Goal: Task Accomplishment & Management: Manage account settings

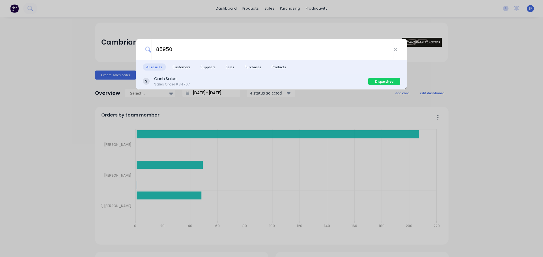
type input "85950"
click at [310, 80] on div "Cash Sales Sales Order #84707" at bounding box center [255, 81] width 225 height 11
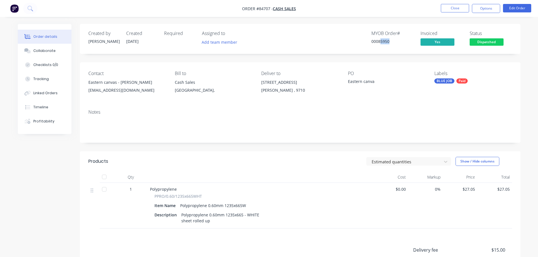
drag, startPoint x: 380, startPoint y: 42, endPoint x: 403, endPoint y: 42, distance: 22.9
click at [404, 42] on div "00085950" at bounding box center [393, 41] width 42 height 6
click at [378, 41] on div "00085950" at bounding box center [393, 41] width 42 height 6
copy div "00085950"
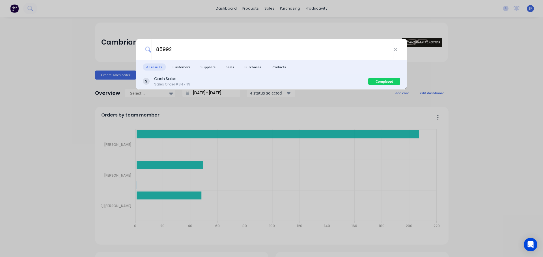
type input "85992"
click at [272, 83] on div "Cash Sales Sales Order #84749" at bounding box center [255, 81] width 225 height 11
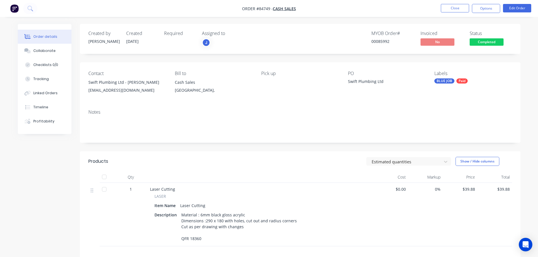
click at [492, 43] on span "Completed" at bounding box center [487, 41] width 34 height 7
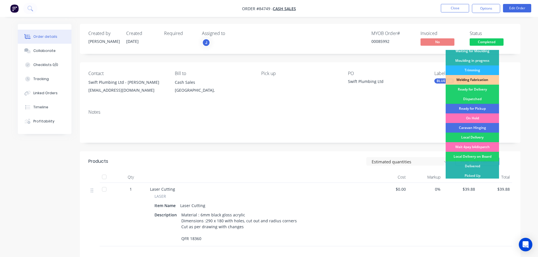
scroll to position [111, 0]
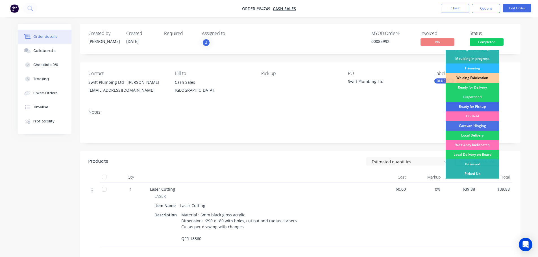
click at [482, 106] on div "Ready for Pickup" at bounding box center [472, 107] width 53 height 10
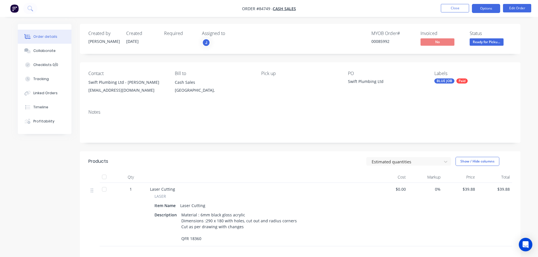
click at [487, 9] on button "Options" at bounding box center [486, 8] width 28 height 9
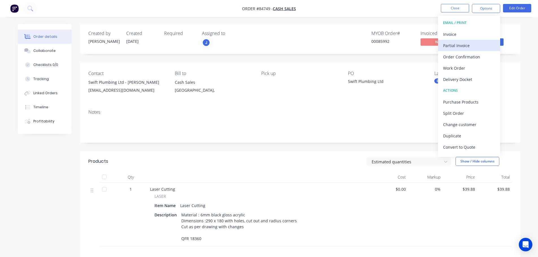
click at [460, 42] on div "Partial Invoice" at bounding box center [469, 46] width 52 height 8
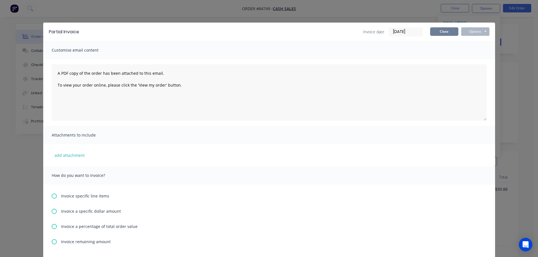
click at [448, 29] on button "Close" at bounding box center [444, 31] width 28 height 8
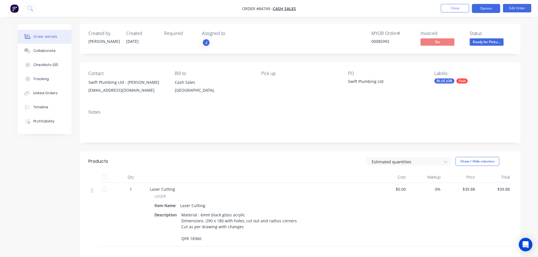
click at [489, 7] on button "Options" at bounding box center [486, 8] width 28 height 9
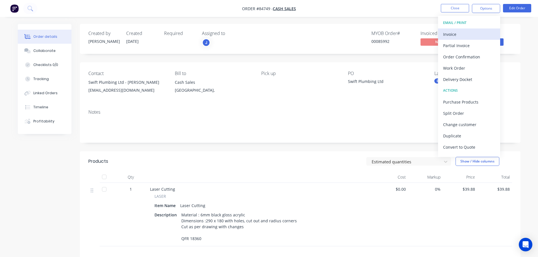
click at [465, 32] on div "Invoice" at bounding box center [469, 34] width 52 height 8
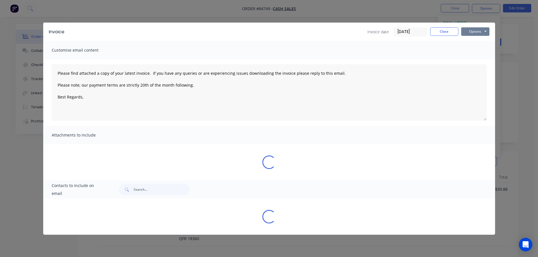
click at [483, 31] on button "Options" at bounding box center [475, 31] width 28 height 8
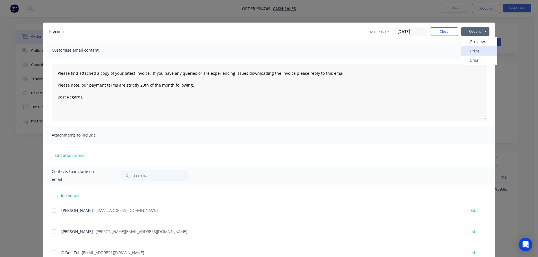
click at [482, 48] on button "Print" at bounding box center [479, 50] width 36 height 9
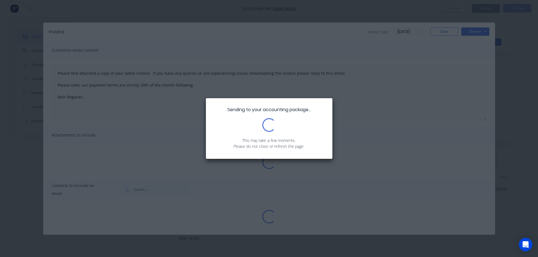
type textarea "Please find attached a copy of your latest invoice. If you have any queries or …"
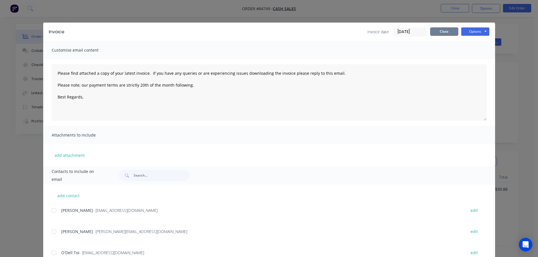
click at [441, 29] on button "Close" at bounding box center [444, 31] width 28 height 8
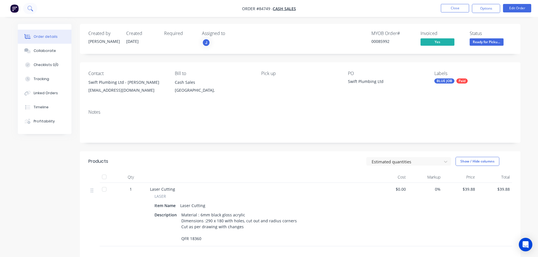
click at [30, 9] on icon at bounding box center [29, 8] width 5 height 5
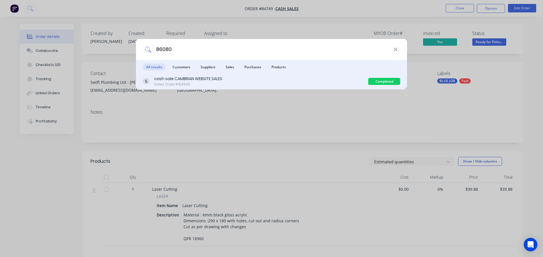
type input "86080"
click at [266, 79] on div "cash sale CAMBRIAN WEBSITE SALES Sales Order #84840" at bounding box center [255, 81] width 225 height 11
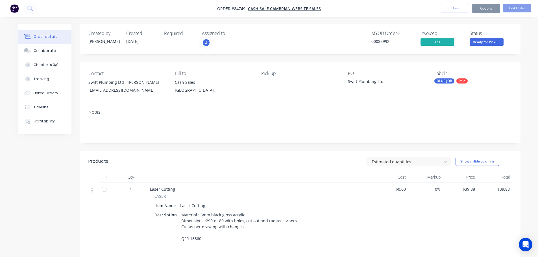
click at [477, 44] on span "Ready for Picku..." at bounding box center [487, 41] width 34 height 7
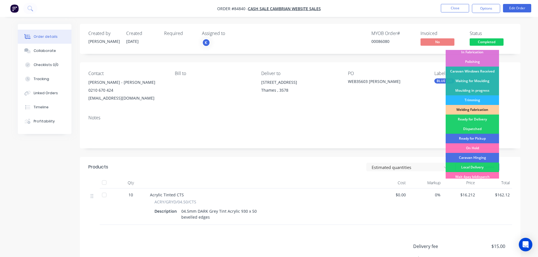
scroll to position [111, 0]
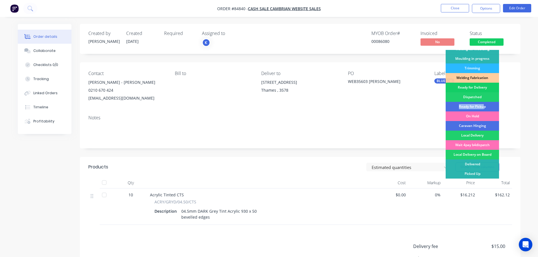
drag, startPoint x: 485, startPoint y: 108, endPoint x: 489, endPoint y: 92, distance: 16.6
click at [489, 92] on div "Submitted Waiting on Supplier Waiting on Payment CNC Cut Shop Laser Urgent Fab …" at bounding box center [472, 114] width 53 height 129
click at [489, 92] on div "Ready for Delivery" at bounding box center [472, 88] width 53 height 10
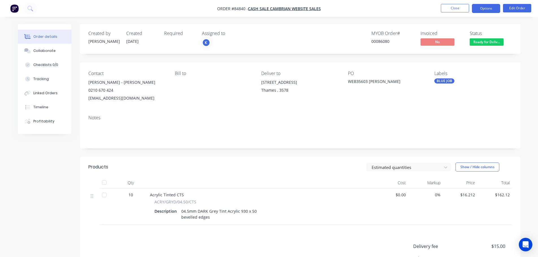
click at [488, 13] on button "Options" at bounding box center [486, 8] width 28 height 9
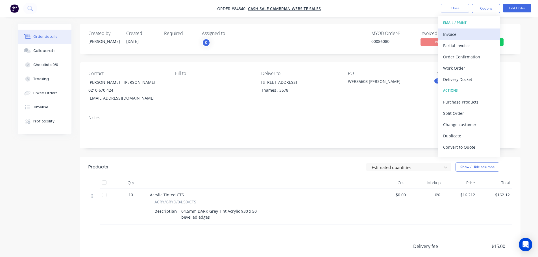
click at [473, 31] on div "Invoice" at bounding box center [469, 34] width 52 height 8
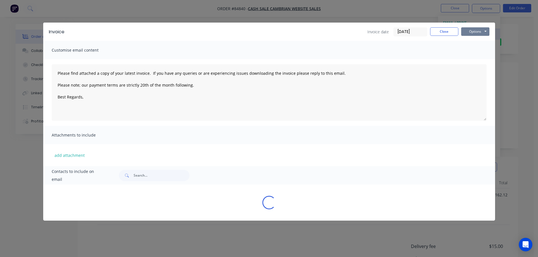
click at [478, 31] on button "Options" at bounding box center [475, 31] width 28 height 8
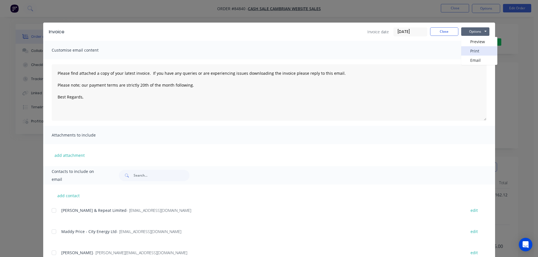
click at [478, 52] on button "Print" at bounding box center [479, 50] width 36 height 9
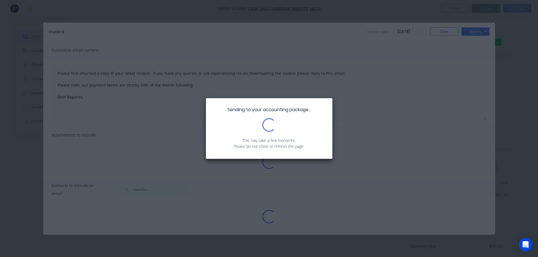
type textarea "Please find attached a copy of your latest invoice. If you have any queries or …"
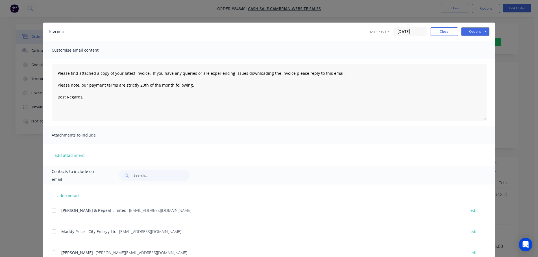
drag, startPoint x: 255, startPoint y: 12, endPoint x: 90, endPoint y: 15, distance: 165.3
click at [253, 12] on div "Invoice Invoice date 25/09/25 Close Options Preview Print Email Customise email…" at bounding box center [269, 128] width 538 height 257
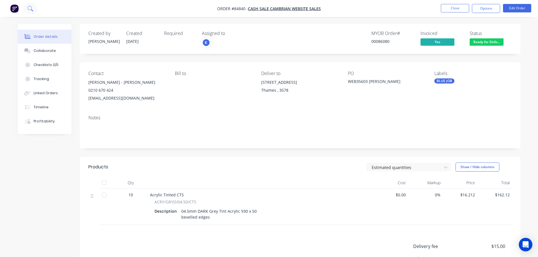
click at [32, 8] on icon at bounding box center [29, 8] width 5 height 5
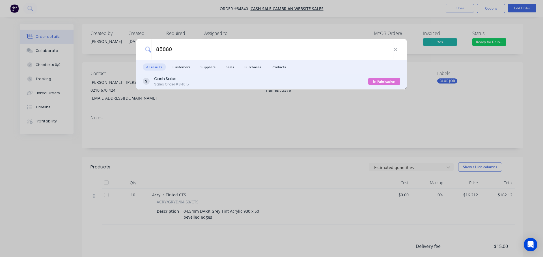
type input "85860"
click at [368, 77] on div "Cash Sales Sales Order #84615" at bounding box center [255, 81] width 225 height 11
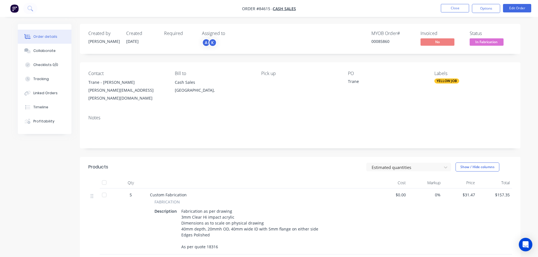
click at [486, 42] on span "In Fabrication" at bounding box center [487, 41] width 34 height 7
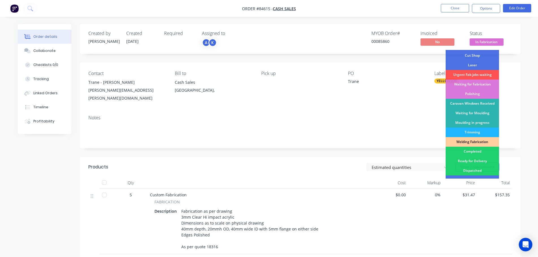
scroll to position [111, 0]
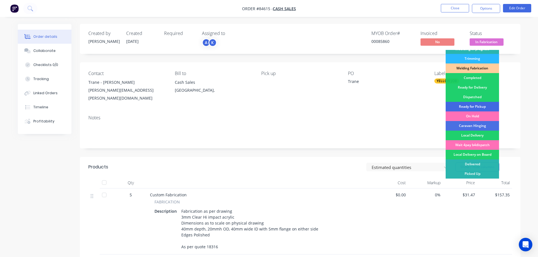
click at [484, 105] on div "Ready for Pickup" at bounding box center [472, 107] width 53 height 10
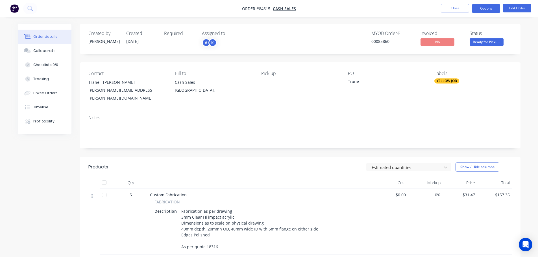
click at [489, 8] on button "Options" at bounding box center [486, 8] width 28 height 9
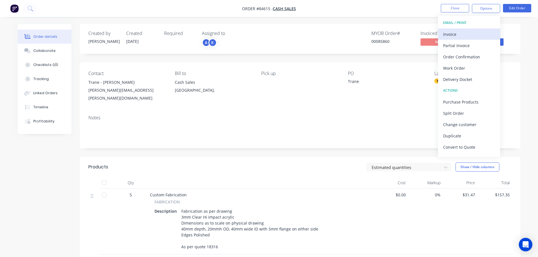
click at [476, 33] on div "Invoice" at bounding box center [469, 34] width 52 height 8
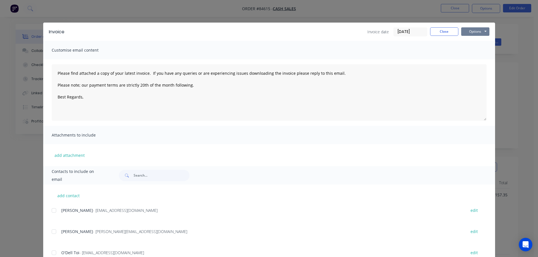
click at [472, 31] on button "Options" at bounding box center [475, 31] width 28 height 8
click at [474, 49] on button "Print" at bounding box center [479, 50] width 36 height 9
type textarea "Please find attached a copy of your latest invoice. If you have any queries or …"
click at [442, 34] on button "Close" at bounding box center [444, 31] width 28 height 8
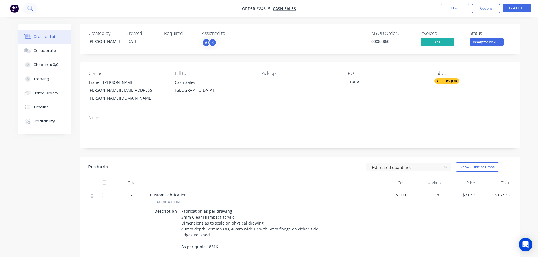
click at [28, 10] on icon at bounding box center [29, 8] width 5 height 5
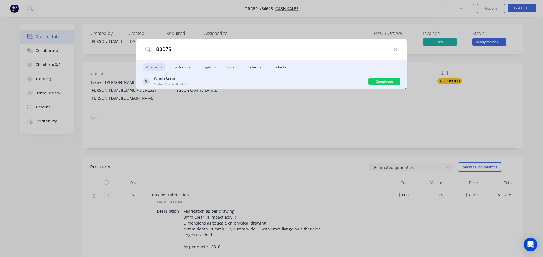
type input "86073"
click at [315, 85] on div "Cash Sales Sales Order #84831" at bounding box center [255, 81] width 225 height 11
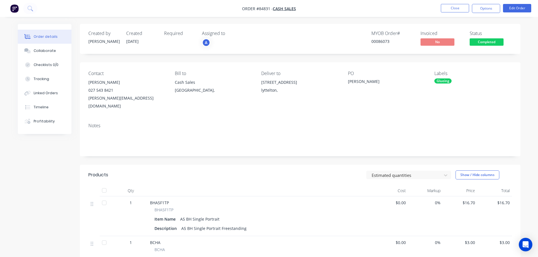
click at [498, 39] on span "Completed" at bounding box center [487, 41] width 34 height 7
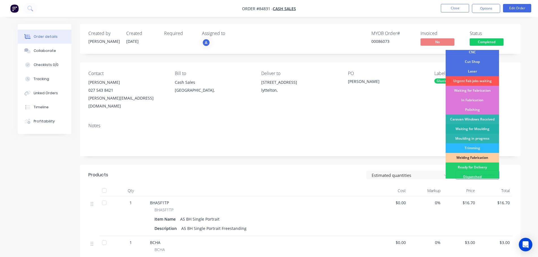
scroll to position [111, 0]
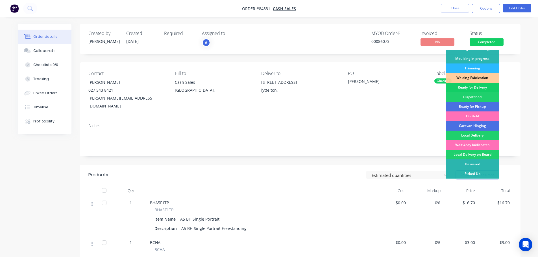
click at [482, 87] on div "Ready for Delivery" at bounding box center [472, 88] width 53 height 10
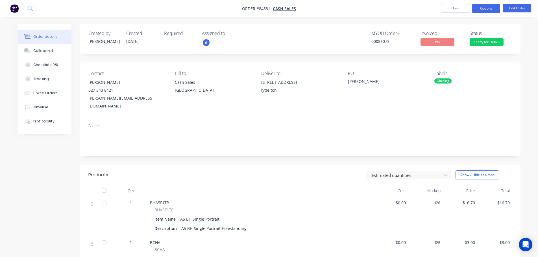
click at [494, 10] on button "Options" at bounding box center [486, 8] width 28 height 9
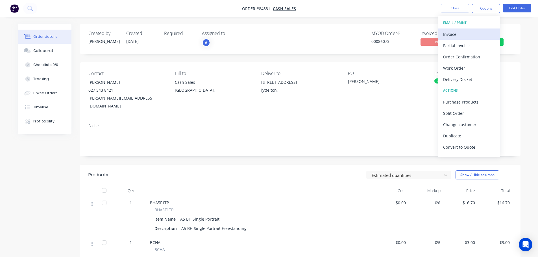
click at [457, 34] on div "Invoice" at bounding box center [469, 34] width 52 height 8
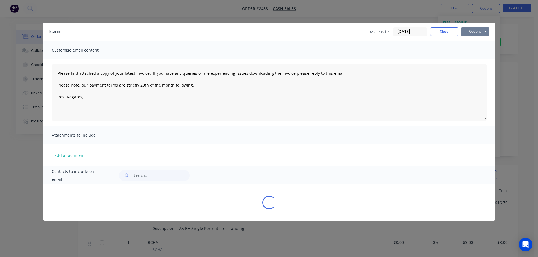
click at [478, 29] on button "Options" at bounding box center [475, 31] width 28 height 8
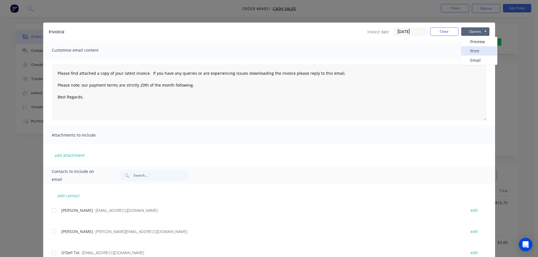
click at [480, 48] on button "Print" at bounding box center [479, 50] width 36 height 9
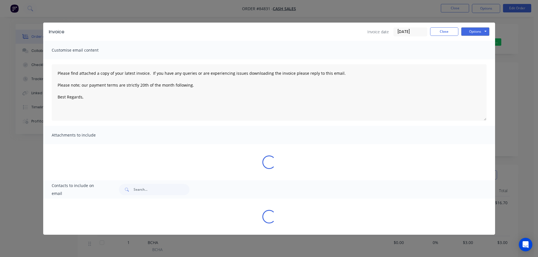
type textarea "Please find attached a copy of your latest invoice. If you have any queries or …"
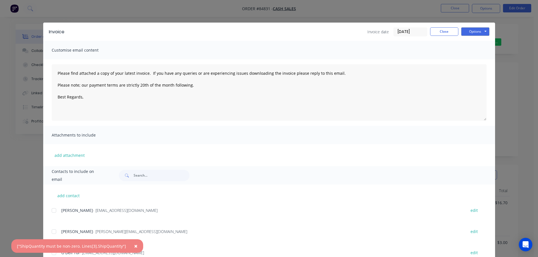
click at [437, 40] on div "Invoice Invoice date 25/09/25 Close Options Preview Print Email" at bounding box center [269, 32] width 452 height 18
click at [443, 35] on button "Close" at bounding box center [444, 31] width 28 height 8
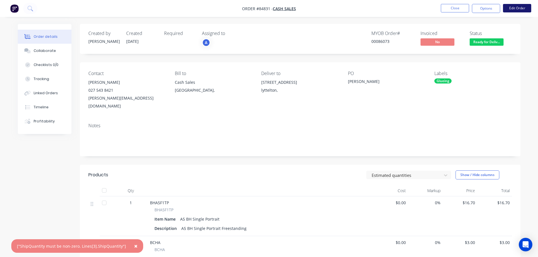
click at [520, 4] on button "Edit Order" at bounding box center [517, 8] width 28 height 8
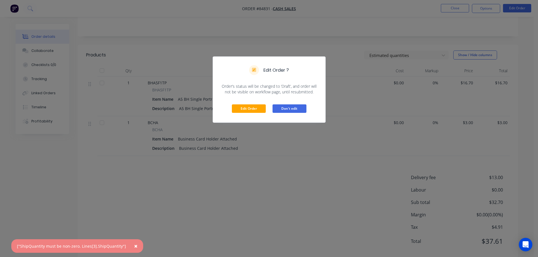
scroll to position [124, 0]
click at [293, 106] on button "Don't edit" at bounding box center [290, 109] width 34 height 8
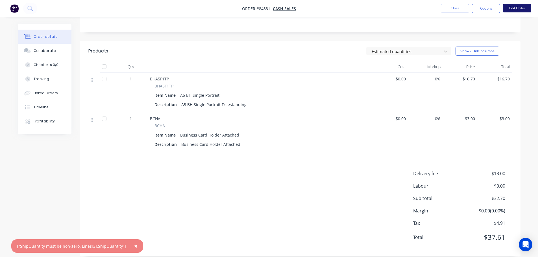
click at [523, 9] on button "Edit Order" at bounding box center [517, 8] width 28 height 8
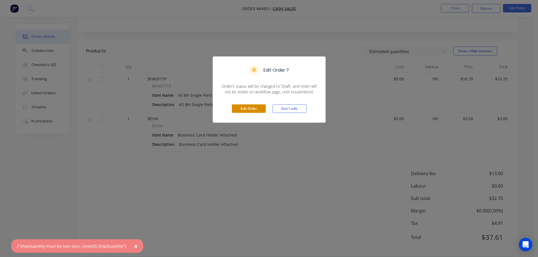
click at [240, 111] on button "Edit Order" at bounding box center [249, 109] width 34 height 8
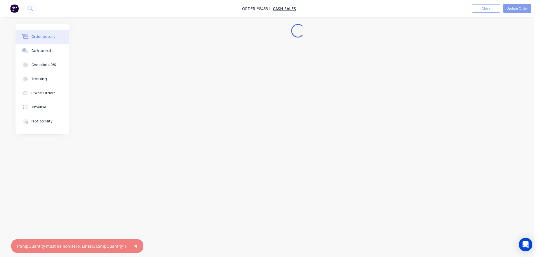
scroll to position [0, 0]
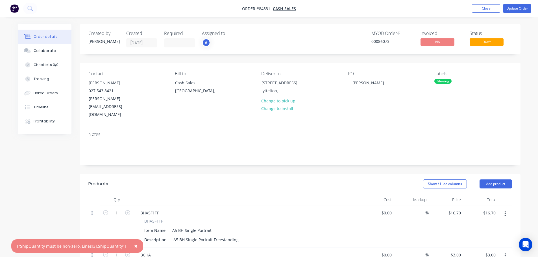
click at [519, 13] on nav "Order #84831 - Cash Sales Add product Close Update Order" at bounding box center [269, 8] width 538 height 17
click at [519, 9] on button "Update Order" at bounding box center [517, 8] width 28 height 8
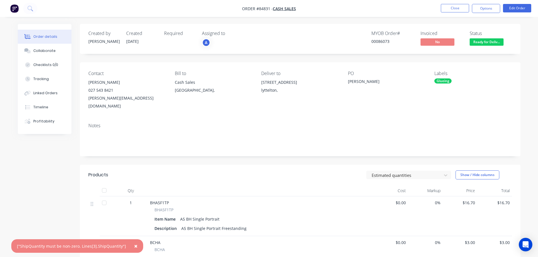
drag, startPoint x: 487, startPoint y: 8, endPoint x: 482, endPoint y: 14, distance: 7.6
click at [487, 8] on button "Options" at bounding box center [486, 8] width 28 height 9
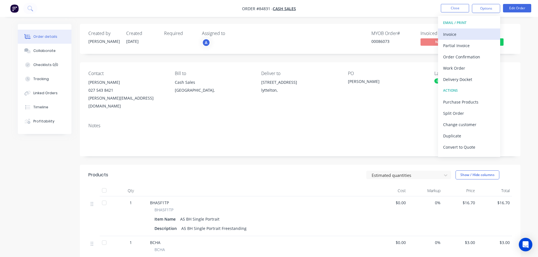
click at [461, 34] on div "Invoice" at bounding box center [469, 34] width 52 height 8
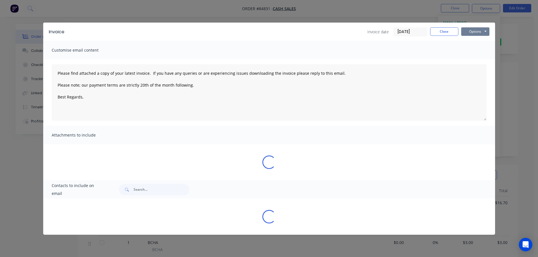
click at [475, 29] on button "Options" at bounding box center [475, 31] width 28 height 8
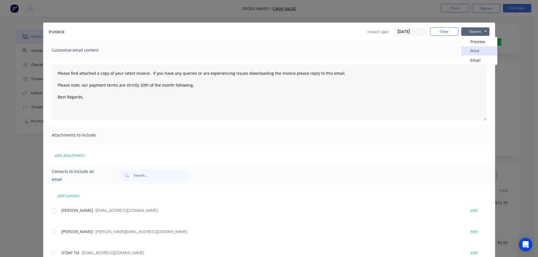
click at [474, 49] on button "Print" at bounding box center [479, 50] width 36 height 9
type textarea "Please find attached a copy of your latest invoice. If you have any queries or …"
click at [437, 35] on button "Close" at bounding box center [444, 31] width 28 height 8
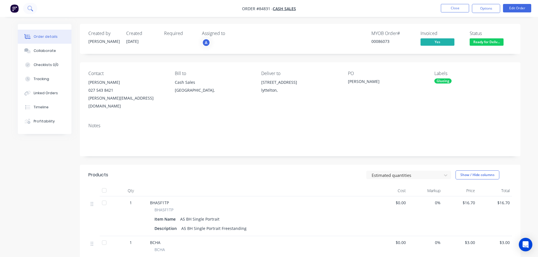
click at [30, 6] on icon at bounding box center [29, 8] width 5 height 5
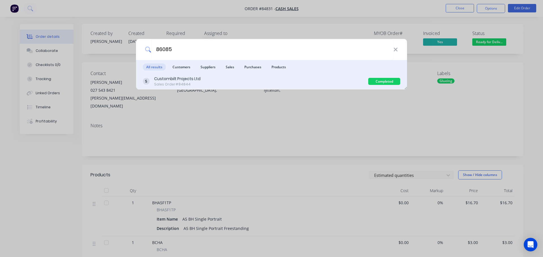
type input "86085"
click at [233, 86] on div "Custombilt Projects Ltd Sales Order #84844" at bounding box center [255, 81] width 225 height 11
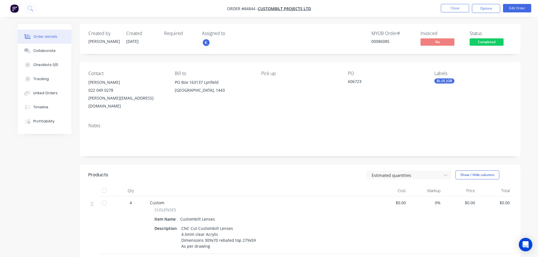
click at [487, 13] on nav "Order #84844 - Custombilt Projects Ltd Close Options Edit Order" at bounding box center [269, 8] width 538 height 17
click at [486, 9] on button "Options" at bounding box center [486, 8] width 28 height 9
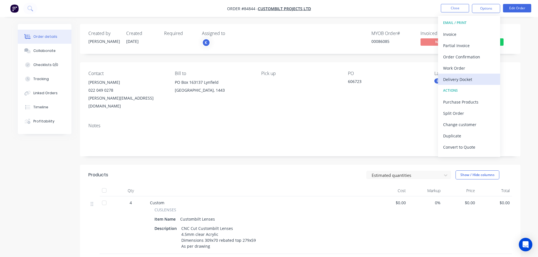
click at [458, 77] on div "Delivery Docket" at bounding box center [469, 79] width 52 height 8
click at [461, 55] on div "Without pricing" at bounding box center [469, 57] width 52 height 8
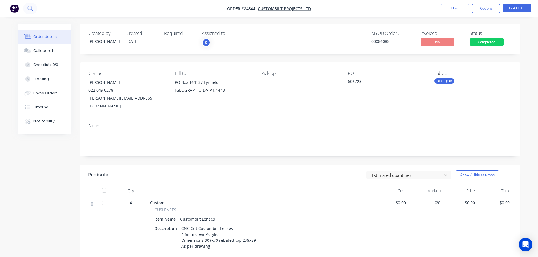
click at [32, 8] on icon at bounding box center [29, 8] width 5 height 5
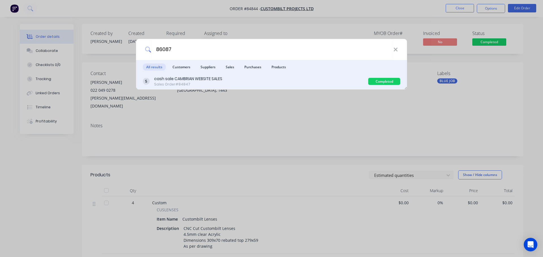
type input "86087"
click at [205, 81] on div "cash sale CAMBRIAN WEBSITE SALES" at bounding box center [188, 79] width 68 height 6
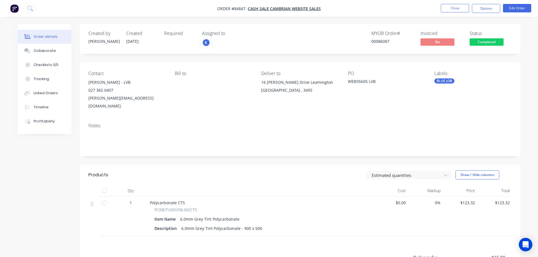
click at [487, 37] on div "Status Completed" at bounding box center [491, 39] width 42 height 16
click at [490, 41] on span "Completed" at bounding box center [487, 41] width 34 height 7
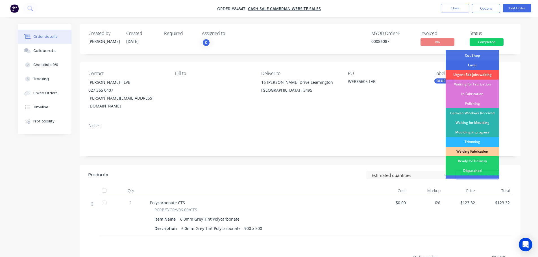
scroll to position [57, 0]
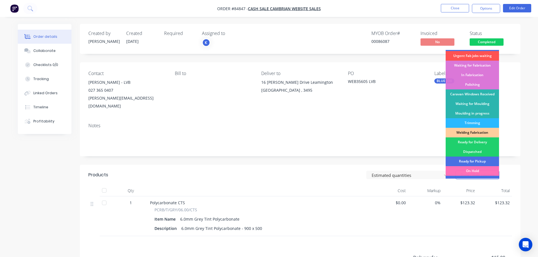
click at [464, 24] on div "Created by Jess Created 24/09/25 Required Assigned to K MYOB Order # 00086087 I…" at bounding box center [300, 39] width 441 height 30
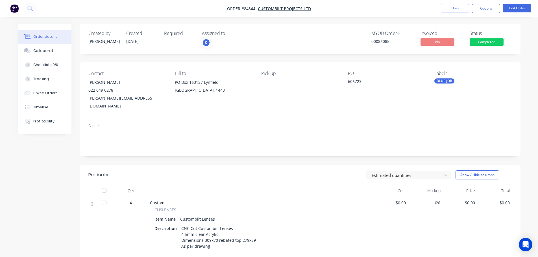
click at [493, 44] on span "Completed" at bounding box center [487, 41] width 34 height 7
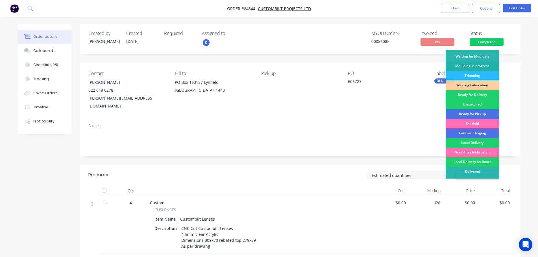
scroll to position [111, 0]
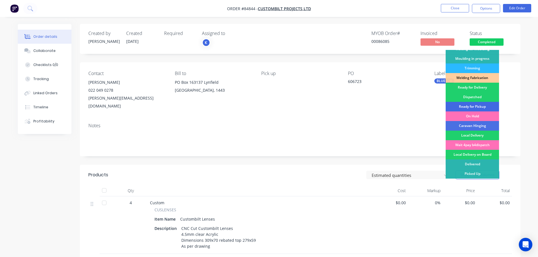
click at [485, 108] on div "Ready for Pickup" at bounding box center [472, 107] width 53 height 10
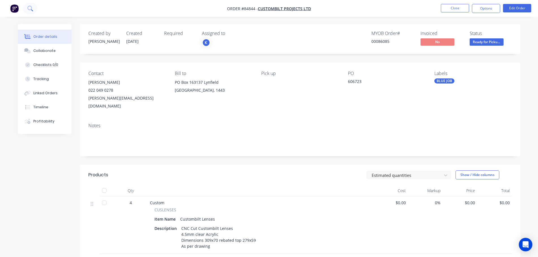
click at [29, 9] on icon at bounding box center [29, 8] width 5 height 5
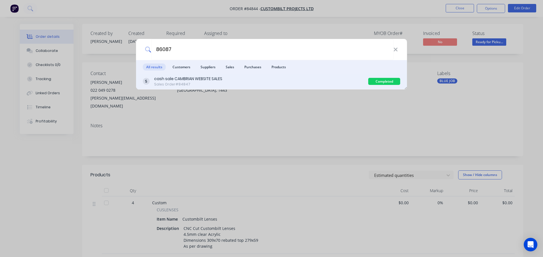
type input "86087"
click at [288, 81] on div "cash sale CAMBRIAN WEBSITE SALES Sales Order #84847" at bounding box center [255, 81] width 225 height 11
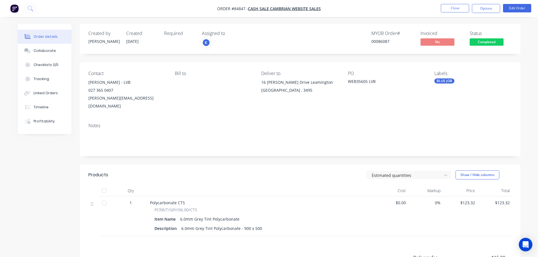
click at [489, 39] on span "Completed" at bounding box center [487, 41] width 34 height 7
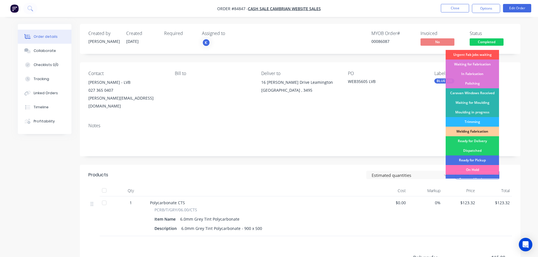
scroll to position [111, 0]
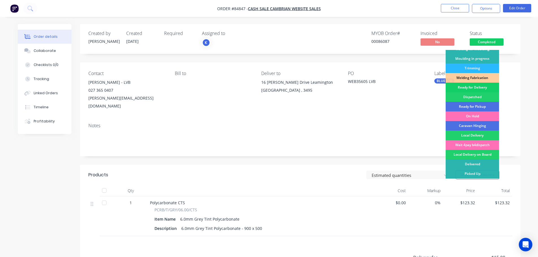
drag, startPoint x: 483, startPoint y: 87, endPoint x: 488, endPoint y: 54, distance: 33.5
click at [483, 86] on div "Ready for Delivery" at bounding box center [472, 88] width 53 height 10
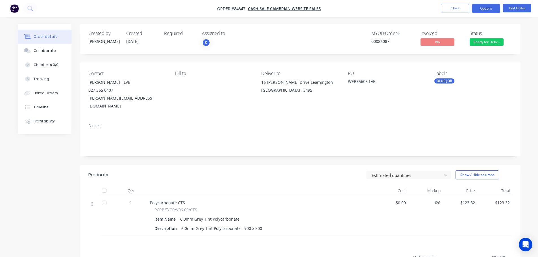
click at [485, 11] on button "Options" at bounding box center [486, 8] width 28 height 9
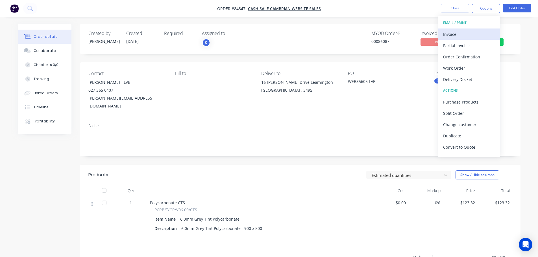
click at [470, 32] on div "Invoice" at bounding box center [469, 34] width 52 height 8
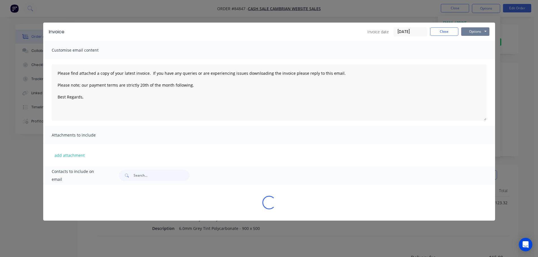
drag, startPoint x: 470, startPoint y: 32, endPoint x: 480, endPoint y: 36, distance: 10.3
click at [480, 30] on button "Options" at bounding box center [475, 31] width 28 height 8
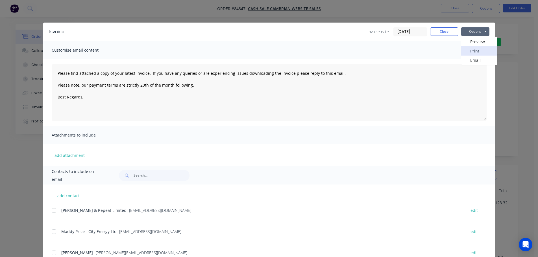
click at [480, 47] on button "Print" at bounding box center [479, 50] width 36 height 9
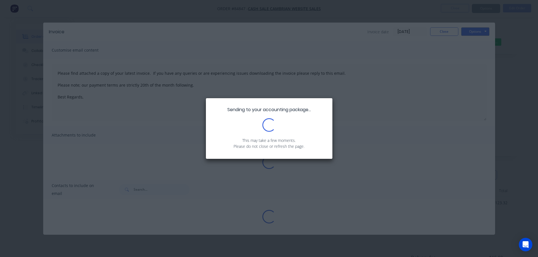
type textarea "Please find attached a copy of your latest invoice. If you have any queries or …"
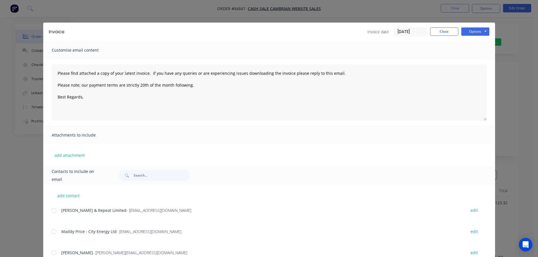
drag, startPoint x: 35, startPoint y: 19, endPoint x: 30, endPoint y: 12, distance: 8.8
click at [35, 19] on div "Invoice Invoice date 25/09/25 Close Options Preview Print Email Customise email…" at bounding box center [269, 128] width 538 height 257
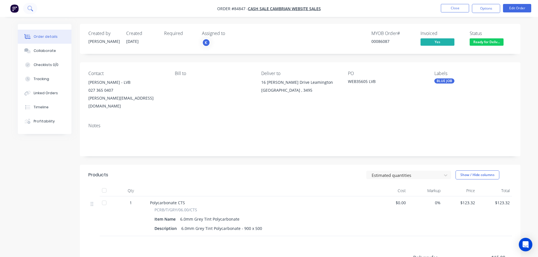
click at [29, 8] on icon at bounding box center [29, 8] width 5 height 5
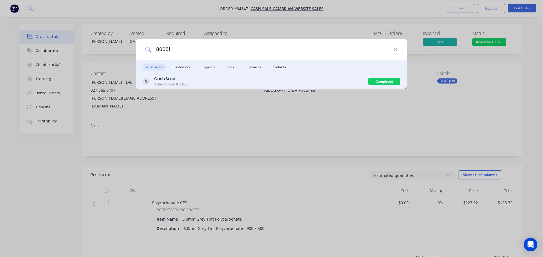
type input "86081"
click at [256, 84] on div "Cash Sales Sales Order #84837" at bounding box center [255, 81] width 225 height 11
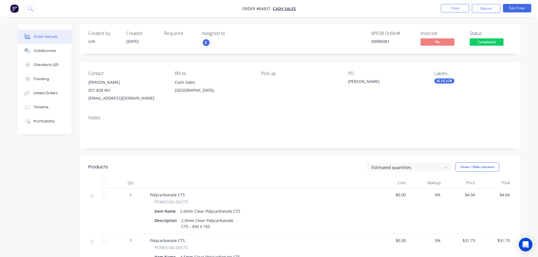
click at [487, 44] on span "Completed" at bounding box center [487, 41] width 34 height 7
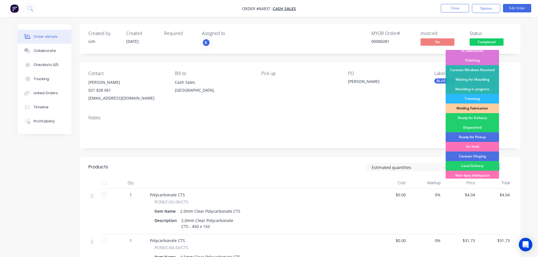
scroll to position [111, 0]
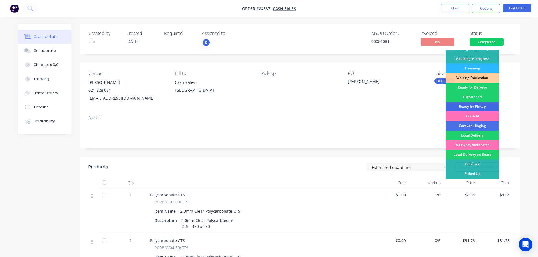
click at [484, 106] on div "Ready for Pickup" at bounding box center [472, 107] width 53 height 10
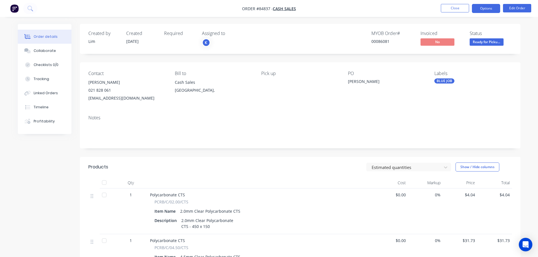
drag, startPoint x: 488, startPoint y: 7, endPoint x: 485, endPoint y: 11, distance: 4.4
click at [488, 7] on button "Options" at bounding box center [486, 8] width 28 height 9
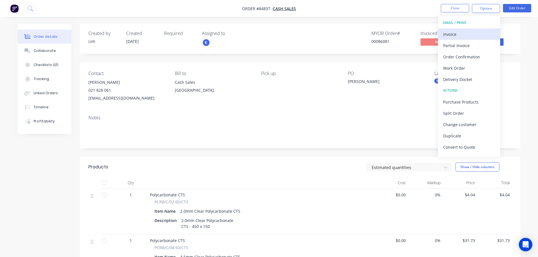
click at [468, 32] on div "Invoice" at bounding box center [469, 34] width 52 height 8
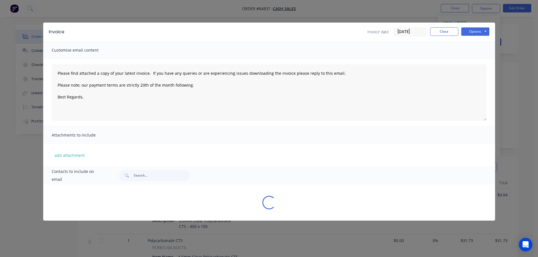
click at [482, 26] on div "Invoice Invoice date 25/09/25 Close Options Preview Print Email" at bounding box center [269, 32] width 452 height 18
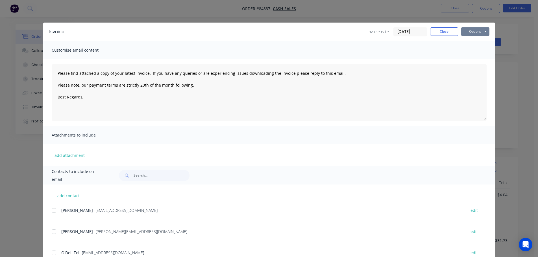
click at [479, 31] on button "Options" at bounding box center [475, 31] width 28 height 8
click at [477, 48] on button "Print" at bounding box center [479, 50] width 36 height 9
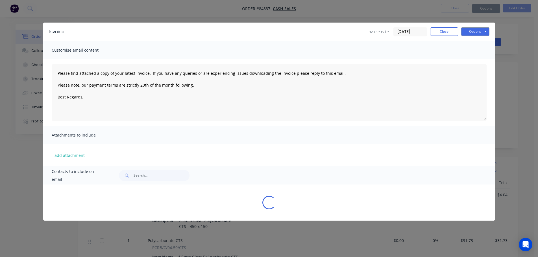
type textarea "Please find attached a copy of your latest invoice. If you have any queries or …"
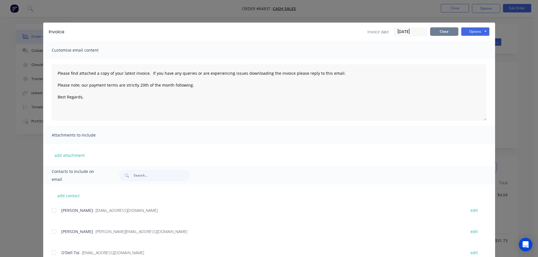
drag, startPoint x: 433, startPoint y: 31, endPoint x: 298, endPoint y: 38, distance: 136.1
click at [430, 31] on button "Close" at bounding box center [444, 31] width 28 height 8
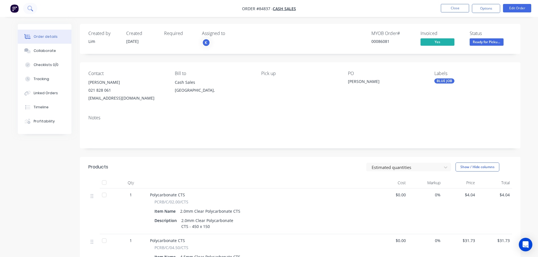
click at [27, 9] on button at bounding box center [30, 8] width 14 height 11
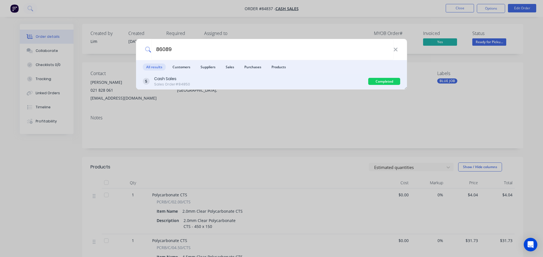
type input "86089"
click at [315, 79] on div "Cash Sales Sales Order #84850" at bounding box center [255, 81] width 225 height 11
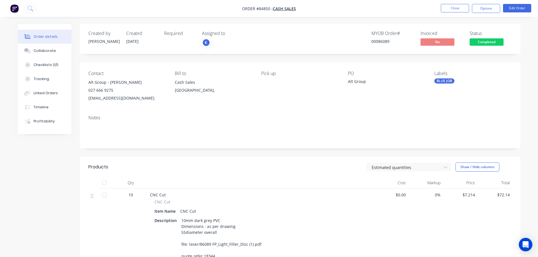
click at [480, 40] on span "Completed" at bounding box center [487, 41] width 34 height 7
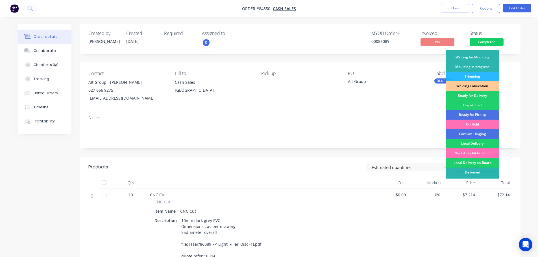
scroll to position [111, 0]
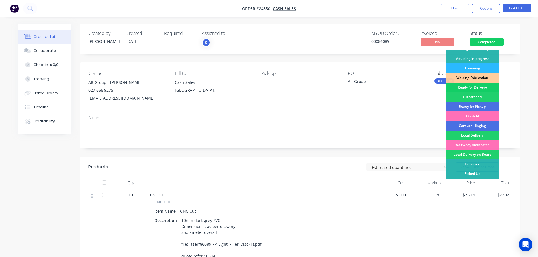
click at [480, 87] on div "Ready for Delivery" at bounding box center [472, 88] width 53 height 10
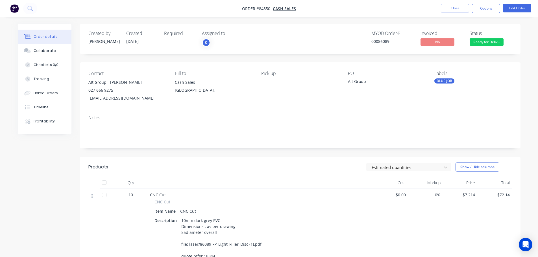
click at [485, 42] on span "Ready for Deliv..." at bounding box center [487, 41] width 34 height 7
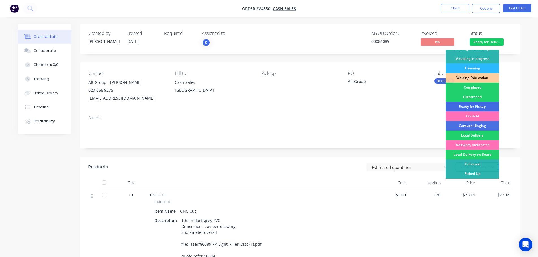
click at [483, 106] on div "Ready for Pickup" at bounding box center [472, 107] width 53 height 10
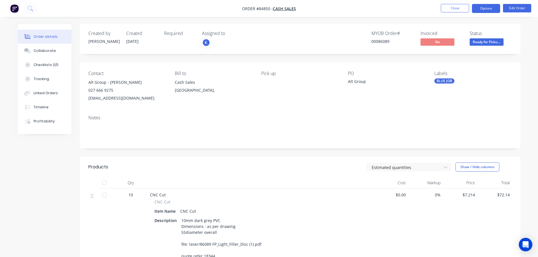
click at [489, 8] on button "Options" at bounding box center [486, 8] width 28 height 9
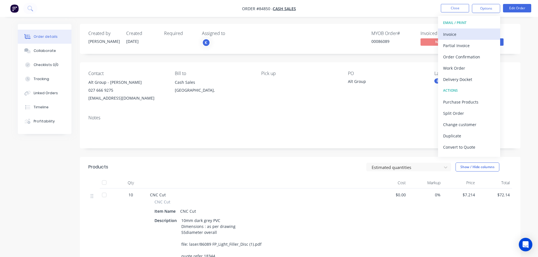
click at [461, 36] on div "Invoice" at bounding box center [469, 34] width 52 height 8
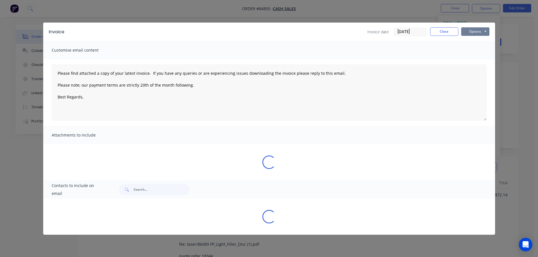
click at [475, 32] on button "Options" at bounding box center [475, 31] width 28 height 8
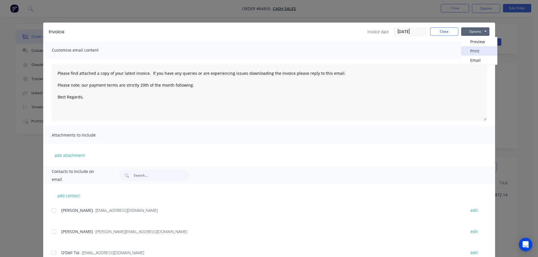
click at [475, 49] on button "Print" at bounding box center [479, 50] width 36 height 9
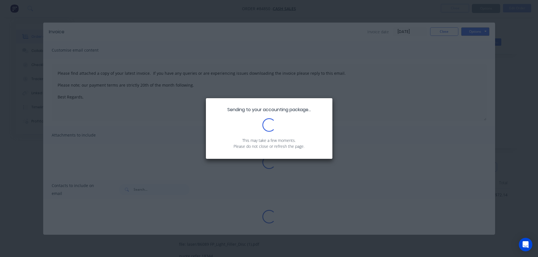
type textarea "Please find attached a copy of your latest invoice. If you have any queries or …"
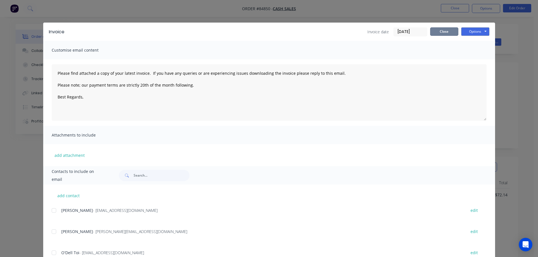
click at [446, 34] on button "Close" at bounding box center [444, 31] width 28 height 8
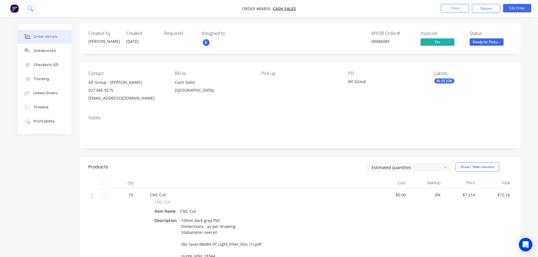
click at [31, 9] on icon at bounding box center [29, 8] width 5 height 5
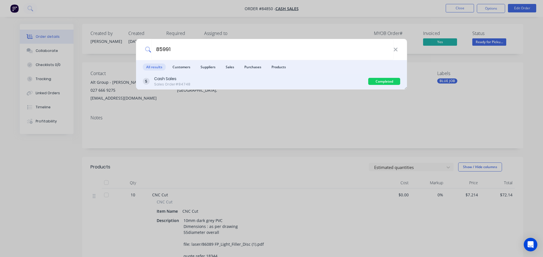
type input "85991"
click at [329, 86] on div "Cash Sales Sales Order #84748" at bounding box center [255, 81] width 225 height 11
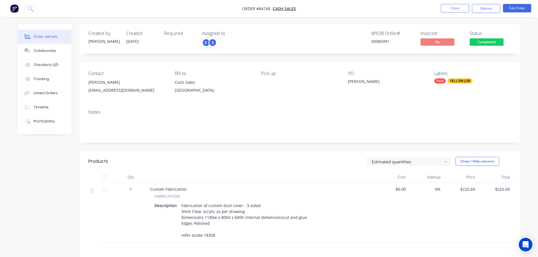
click at [476, 44] on span "Completed" at bounding box center [487, 41] width 34 height 7
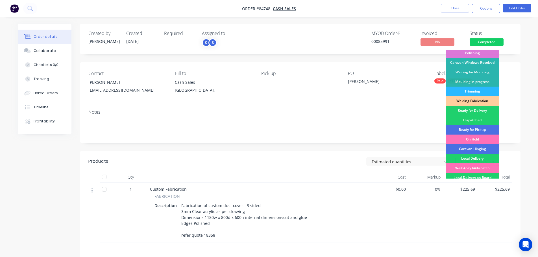
scroll to position [111, 0]
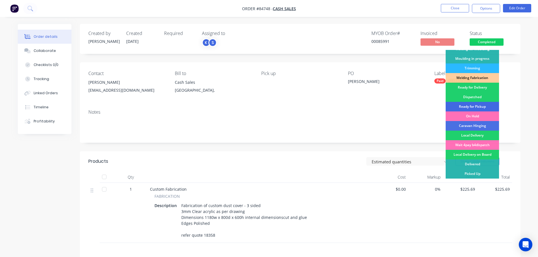
click at [482, 107] on div "Ready for Pickup" at bounding box center [472, 107] width 53 height 10
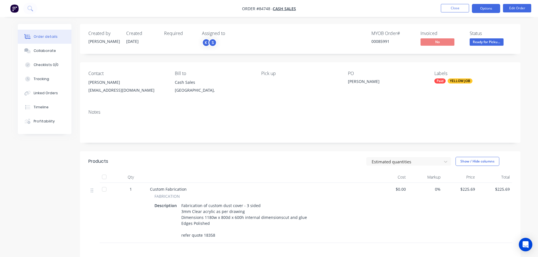
click at [487, 9] on button "Options" at bounding box center [486, 8] width 28 height 9
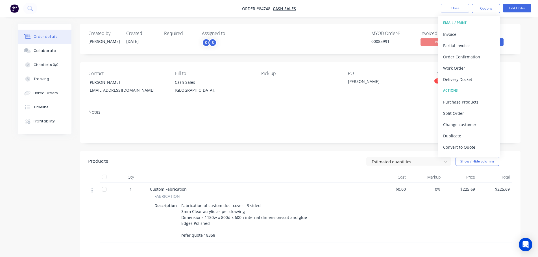
click at [467, 36] on div "Invoice" at bounding box center [469, 34] width 52 height 8
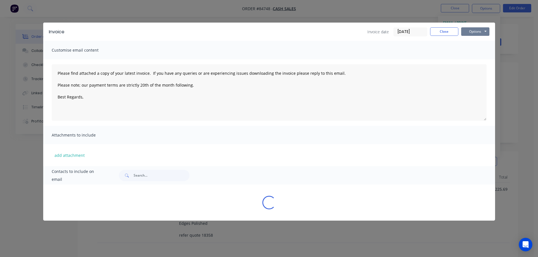
click at [485, 32] on button "Options" at bounding box center [475, 31] width 28 height 8
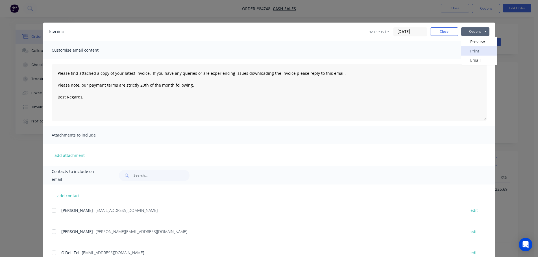
click at [481, 49] on button "Print" at bounding box center [479, 50] width 36 height 9
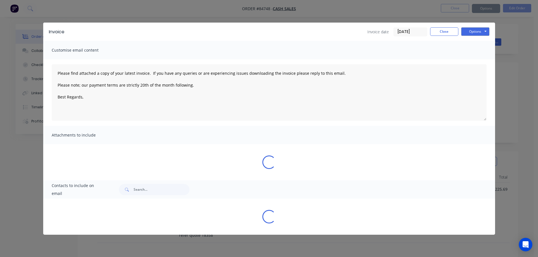
type textarea "Please find attached a copy of your latest invoice. If you have any queries or …"
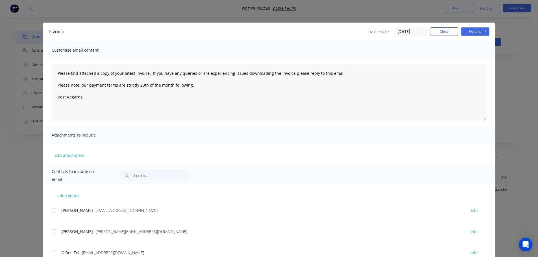
click at [25, 6] on div "Invoice Invoice date 25/09/25 Close Options Preview Print Email Customise email…" at bounding box center [269, 128] width 538 height 257
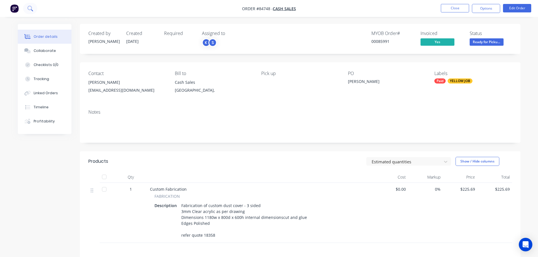
click at [28, 7] on icon at bounding box center [29, 8] width 5 height 5
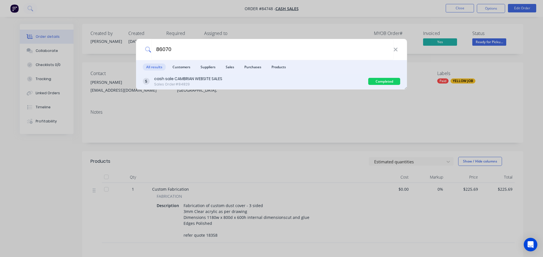
type input "86070"
click at [250, 82] on div "cash sale CAMBRIAN WEBSITE SALES Sales Order #84829" at bounding box center [255, 81] width 225 height 11
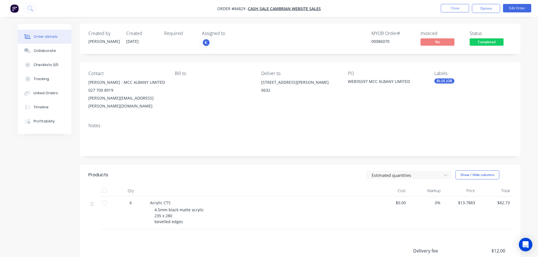
click at [485, 40] on span "Completed" at bounding box center [487, 41] width 34 height 7
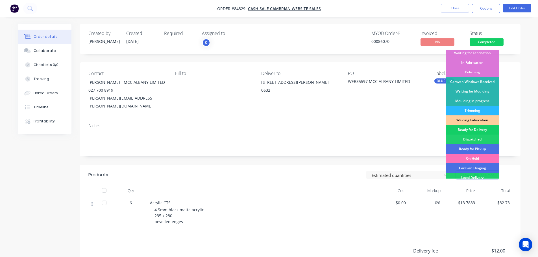
scroll to position [111, 0]
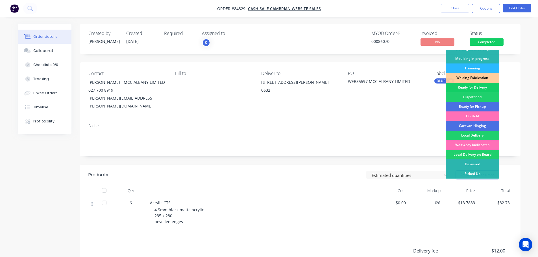
click at [477, 90] on div "Ready for Delivery" at bounding box center [472, 88] width 53 height 10
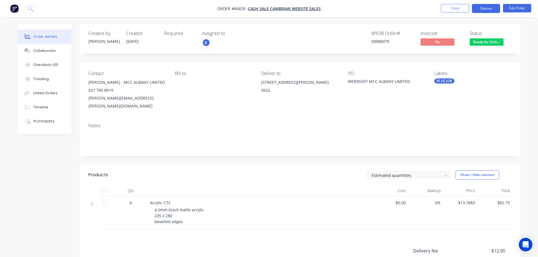
click at [480, 7] on button "Options" at bounding box center [486, 8] width 28 height 9
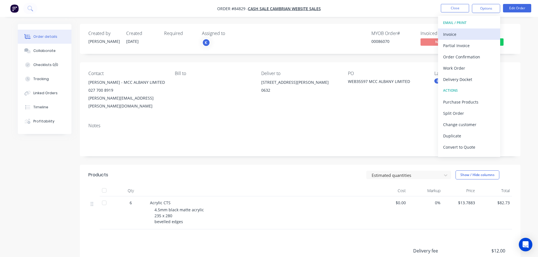
click at [460, 32] on div "Invoice" at bounding box center [469, 34] width 52 height 8
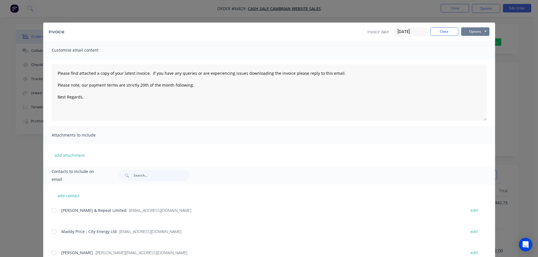
click at [484, 30] on button "Options" at bounding box center [475, 31] width 28 height 8
click at [481, 48] on button "Print" at bounding box center [479, 50] width 36 height 9
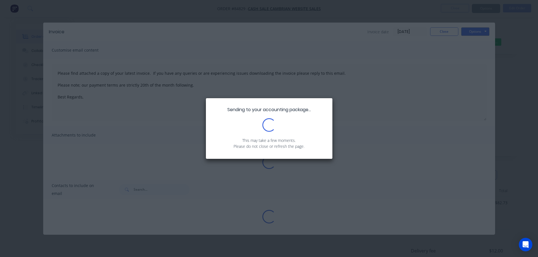
type textarea "Please find attached a copy of your latest invoice. If you have any queries or …"
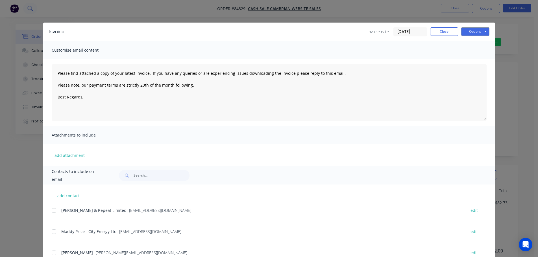
click at [32, 11] on div "Invoice Invoice date 25/09/25 Close Options Preview Print Email Customise email…" at bounding box center [269, 128] width 538 height 257
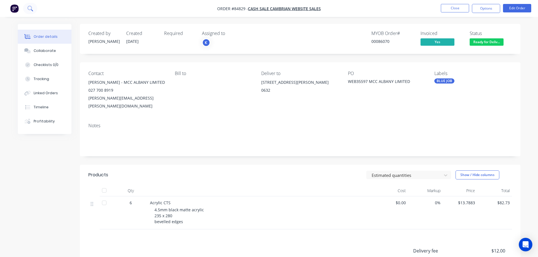
click at [27, 9] on button at bounding box center [30, 8] width 14 height 11
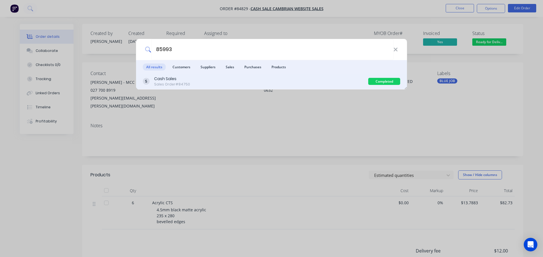
type input "85993"
click at [277, 78] on div "Cash Sales Sales Order #84750" at bounding box center [255, 81] width 225 height 11
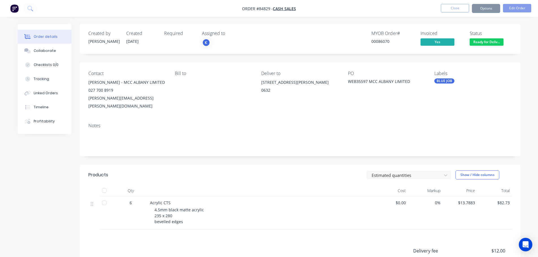
click at [485, 42] on span "Ready for Deliv..." at bounding box center [487, 41] width 34 height 7
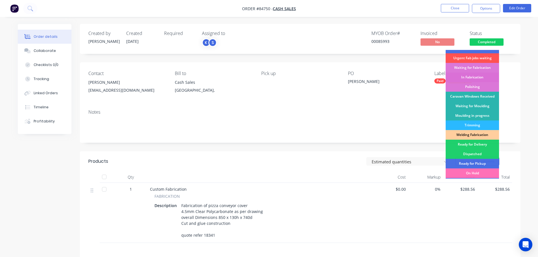
scroll to position [111, 0]
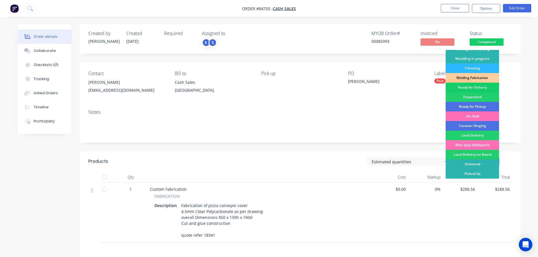
click at [480, 89] on div "Ready for Delivery" at bounding box center [472, 88] width 53 height 10
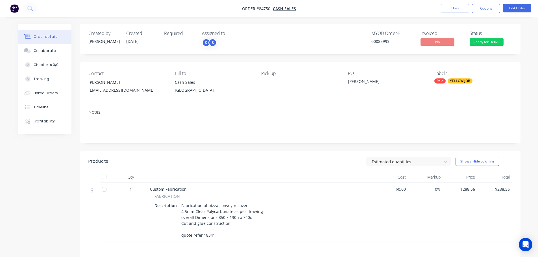
click at [490, 43] on span "Ready for Deliv..." at bounding box center [487, 41] width 34 height 7
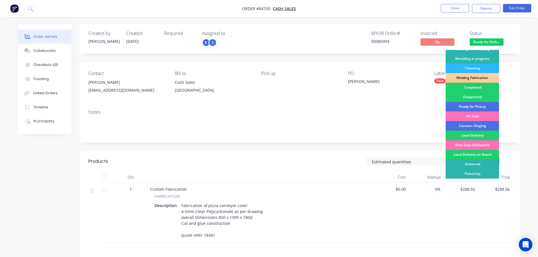
drag, startPoint x: 476, startPoint y: 107, endPoint x: 482, endPoint y: 79, distance: 28.0
click at [476, 105] on div "Ready for Pickup" at bounding box center [472, 107] width 53 height 10
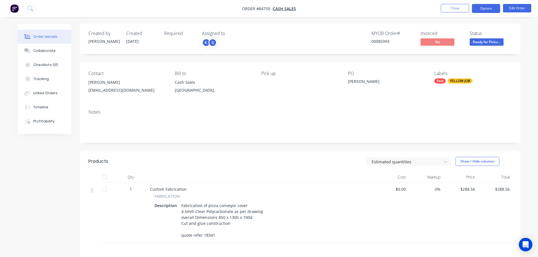
click at [485, 9] on button "Options" at bounding box center [486, 8] width 28 height 9
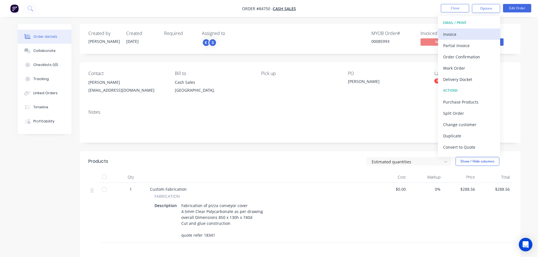
click at [469, 31] on div "Invoice" at bounding box center [469, 34] width 52 height 8
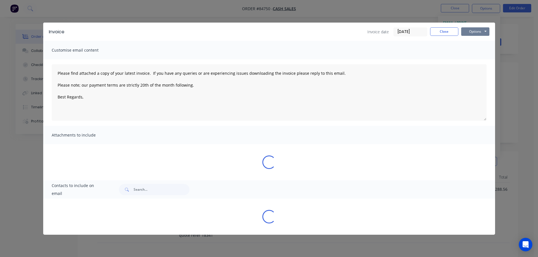
click at [475, 30] on button "Options" at bounding box center [475, 31] width 28 height 8
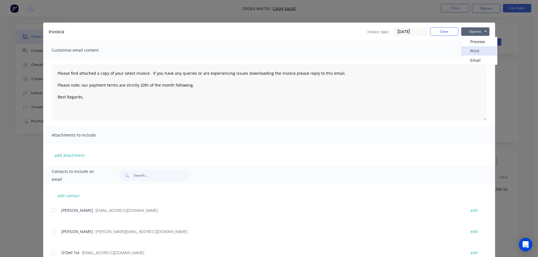
click at [474, 52] on button "Print" at bounding box center [479, 50] width 36 height 9
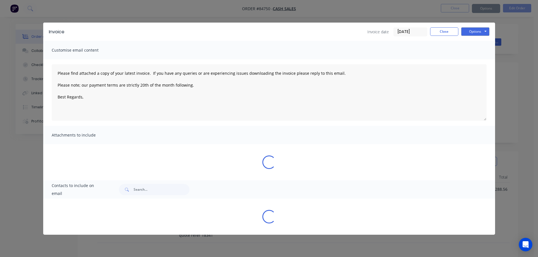
type textarea "Please find attached a copy of your latest invoice. If you have any queries or …"
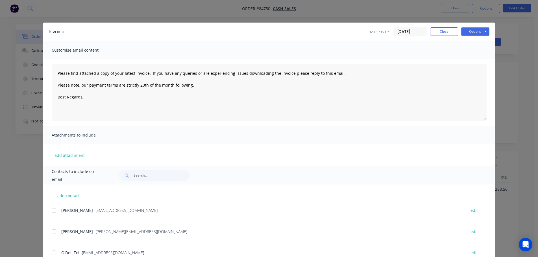
drag, startPoint x: 49, startPoint y: 9, endPoint x: 37, endPoint y: 9, distance: 11.9
click at [49, 9] on div "Invoice Invoice date 25/09/25 Close Options Preview Print Email Customise email…" at bounding box center [269, 128] width 538 height 257
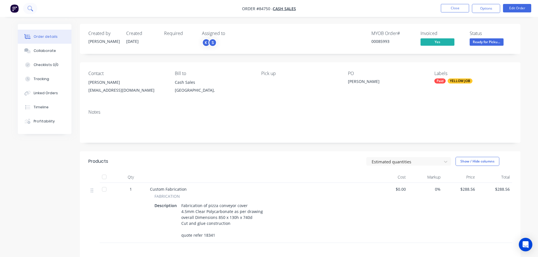
click at [33, 9] on button at bounding box center [30, 8] width 14 height 11
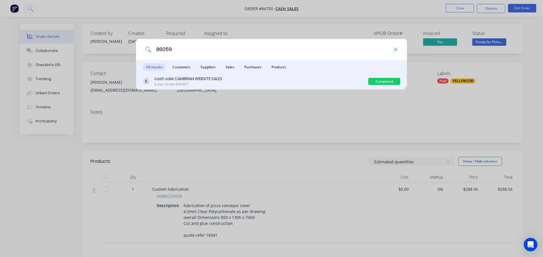
type input "86059"
click at [264, 84] on div "cash sale CAMBRIAN WEBSITE SALES Sales Order #84817" at bounding box center [255, 81] width 225 height 11
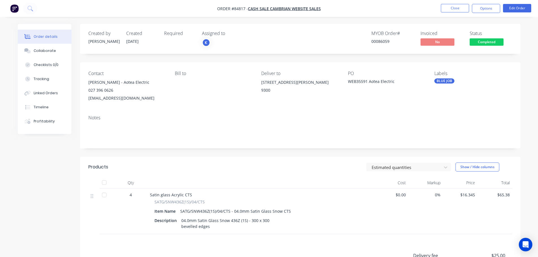
click at [478, 43] on span "Completed" at bounding box center [487, 41] width 34 height 7
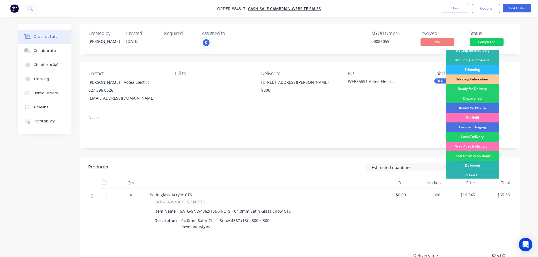
scroll to position [111, 0]
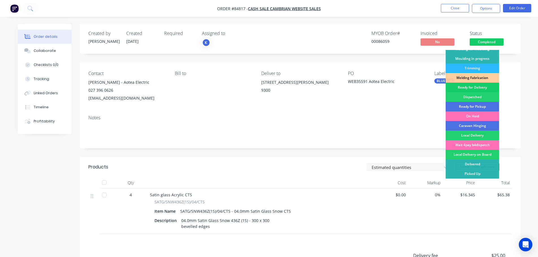
click at [476, 89] on div "Ready for Delivery" at bounding box center [472, 88] width 53 height 10
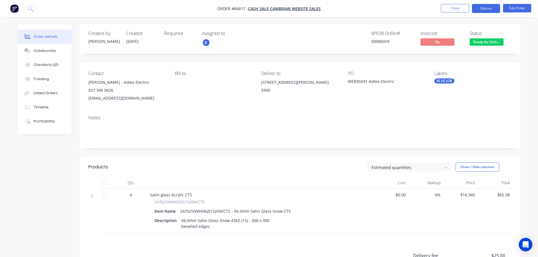
click at [487, 5] on button "Options" at bounding box center [486, 8] width 28 height 9
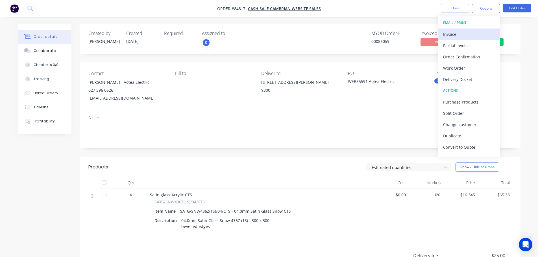
click at [469, 34] on div "Invoice" at bounding box center [469, 34] width 52 height 8
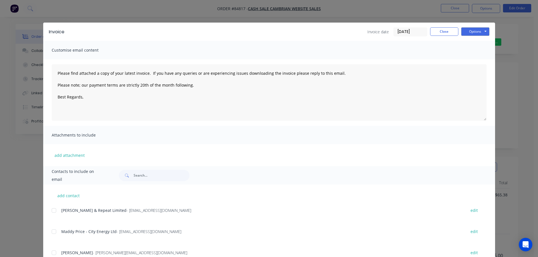
click at [479, 32] on button "Options" at bounding box center [475, 31] width 28 height 8
click at [478, 49] on button "Print" at bounding box center [479, 50] width 36 height 9
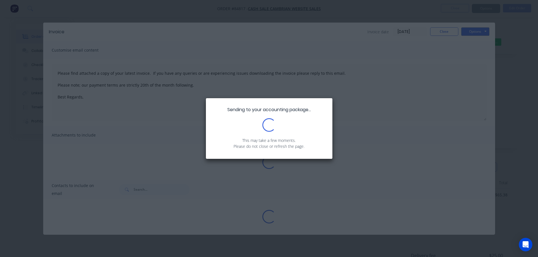
type textarea "Please find attached a copy of your latest invoice. If you have any queries or …"
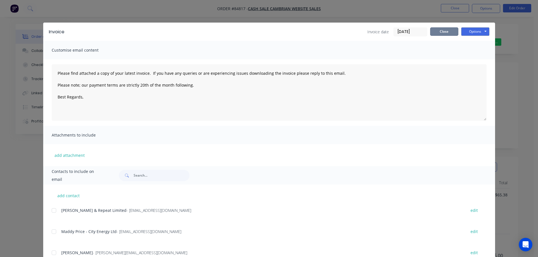
drag, startPoint x: 441, startPoint y: 28, endPoint x: 444, endPoint y: 22, distance: 6.7
click at [441, 28] on button "Close" at bounding box center [444, 31] width 28 height 8
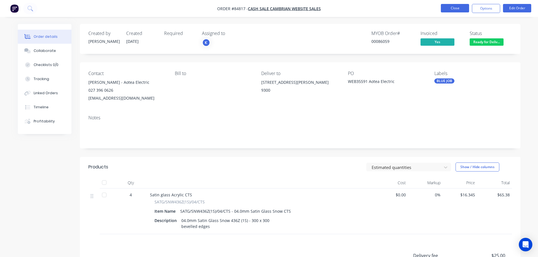
click at [452, 8] on button "Close" at bounding box center [455, 8] width 28 height 8
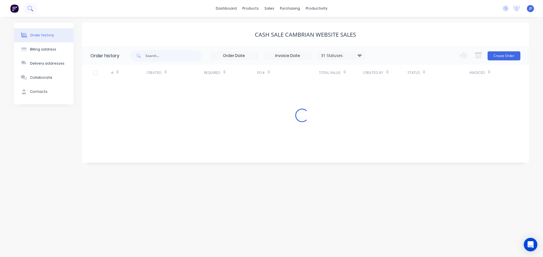
click at [34, 6] on button at bounding box center [30, 8] width 14 height 11
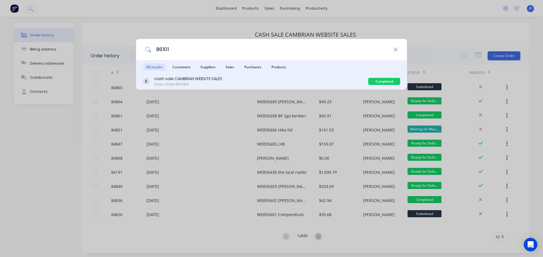
type input "86101"
click at [245, 79] on div "cash sale CAMBRIAN WEBSITE SALES Sales Order #84861" at bounding box center [255, 81] width 225 height 11
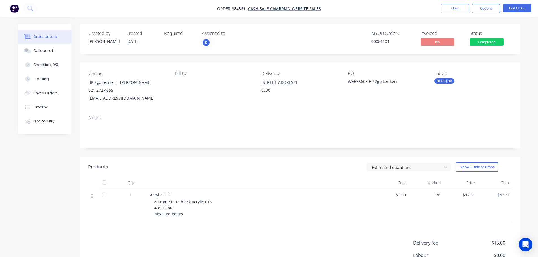
click at [481, 41] on span "Completed" at bounding box center [487, 41] width 34 height 7
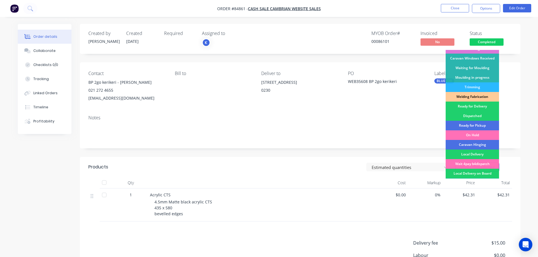
scroll to position [111, 0]
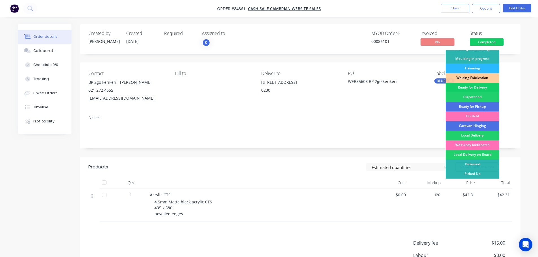
click at [480, 86] on div "Ready for Delivery" at bounding box center [472, 88] width 53 height 10
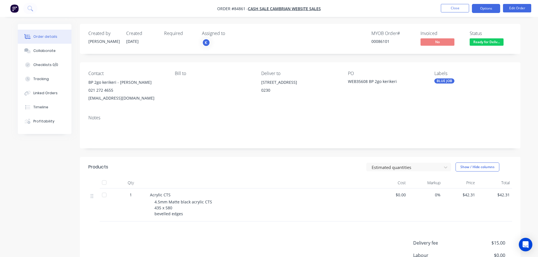
click at [492, 7] on button "Options" at bounding box center [486, 8] width 28 height 9
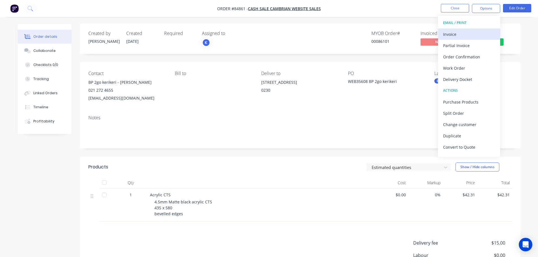
click at [474, 31] on div "Invoice" at bounding box center [469, 34] width 52 height 8
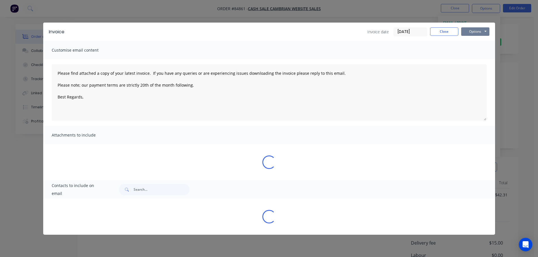
click at [480, 29] on button "Options" at bounding box center [475, 31] width 28 height 8
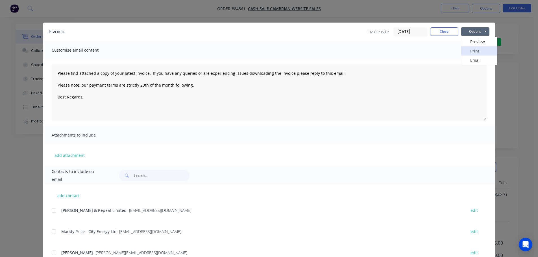
click at [476, 52] on button "Print" at bounding box center [479, 50] width 36 height 9
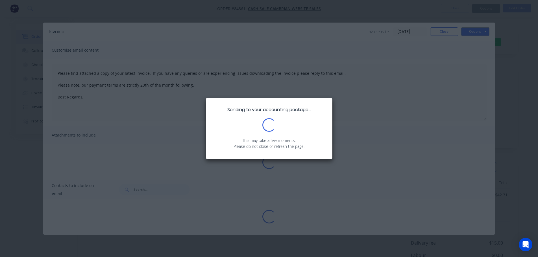
type textarea "Please find attached a copy of your latest invoice. If you have any queries or …"
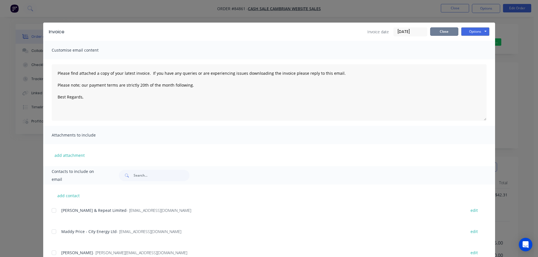
click at [452, 32] on button "Close" at bounding box center [444, 31] width 28 height 8
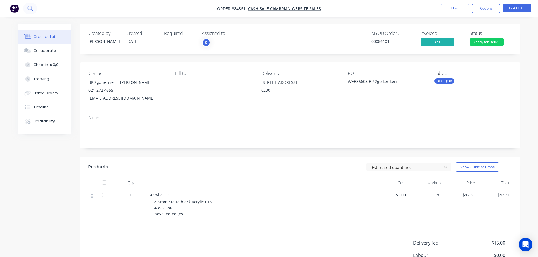
click at [32, 5] on button at bounding box center [30, 8] width 14 height 11
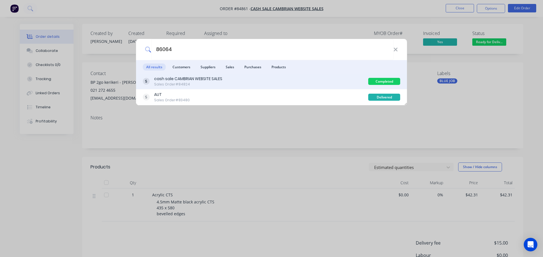
type input "86064"
click at [315, 83] on div "cash sale CAMBRIAN WEBSITE SALES Sales Order #84824" at bounding box center [255, 81] width 225 height 11
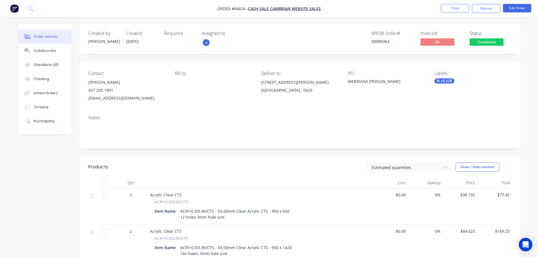
click at [491, 42] on span "Completed" at bounding box center [487, 41] width 34 height 7
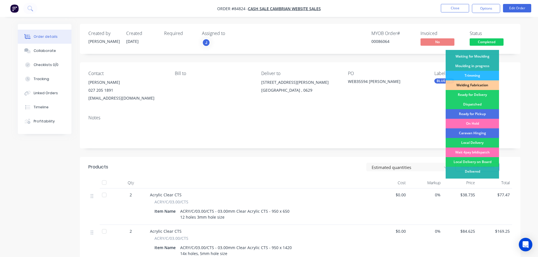
scroll to position [111, 0]
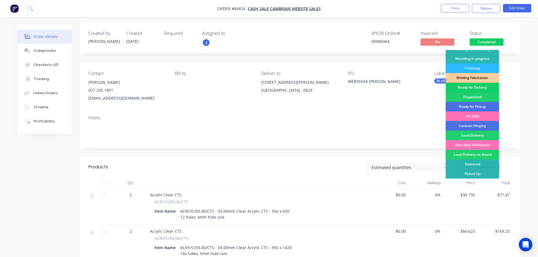
click at [487, 90] on div "Ready for Delivery" at bounding box center [472, 88] width 53 height 10
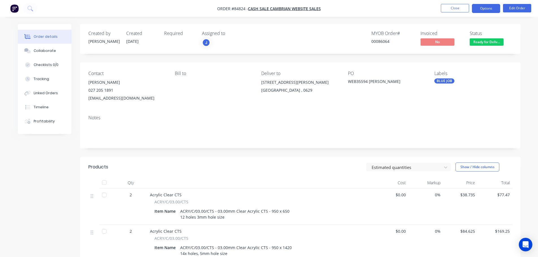
click at [485, 7] on button "Options" at bounding box center [486, 8] width 28 height 9
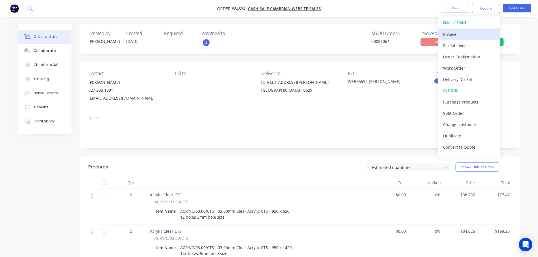
click at [475, 32] on div "Invoice" at bounding box center [469, 34] width 52 height 8
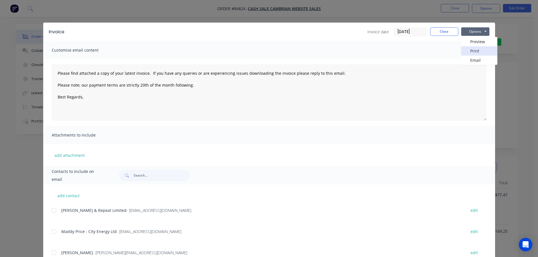
click at [478, 49] on button "Print" at bounding box center [479, 50] width 36 height 9
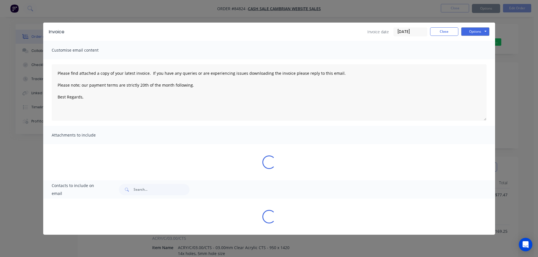
type textarea "Please find attached a copy of your latest invoice. If you have any queries or …"
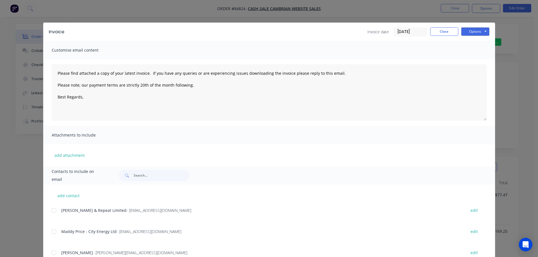
click at [25, 10] on div "Invoice Invoice date 25/09/25 Close Options Preview Print Email Customise email…" at bounding box center [269, 128] width 538 height 257
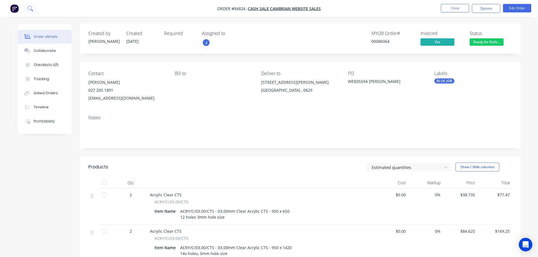
click at [30, 10] on icon at bounding box center [29, 8] width 5 height 5
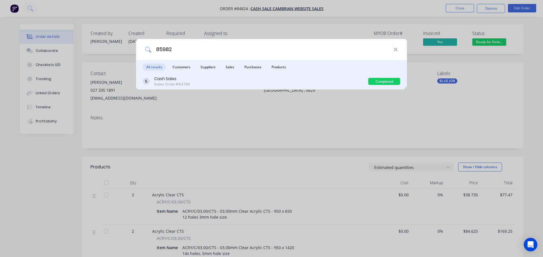
type input "85982"
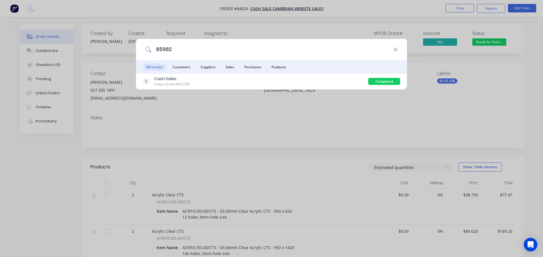
click at [323, 80] on div "Cash Sales Sales Order #84738" at bounding box center [255, 81] width 225 height 11
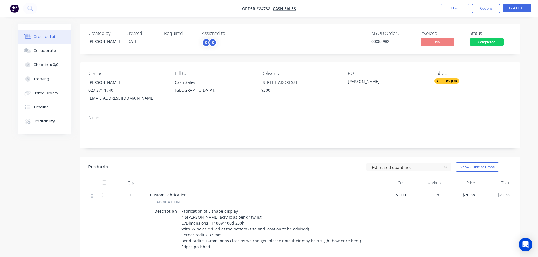
click at [485, 43] on span "Completed" at bounding box center [487, 41] width 34 height 7
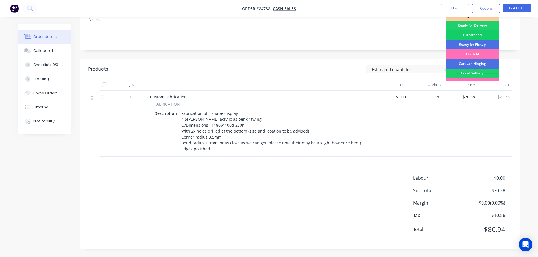
scroll to position [55, 0]
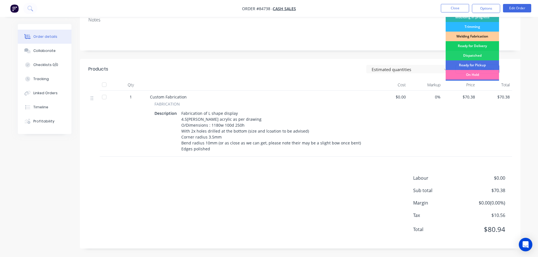
click at [482, 46] on div "Ready for Delivery" at bounding box center [472, 46] width 53 height 10
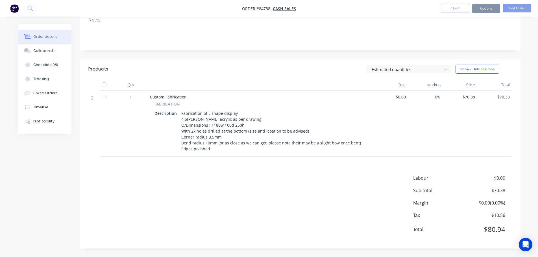
scroll to position [0, 0]
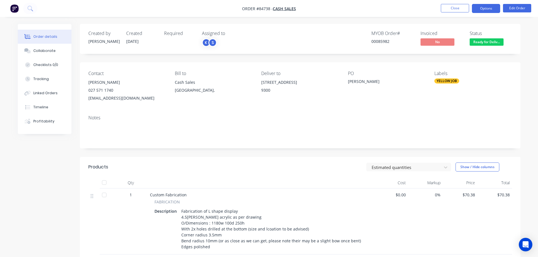
click at [483, 9] on button "Options" at bounding box center [486, 8] width 28 height 9
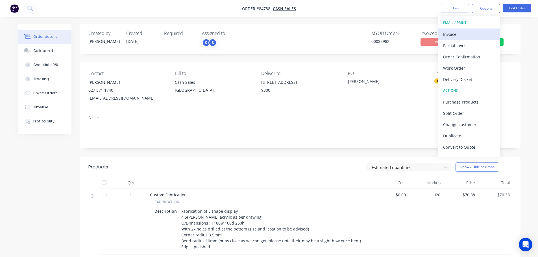
click at [468, 31] on div "Invoice" at bounding box center [469, 34] width 52 height 8
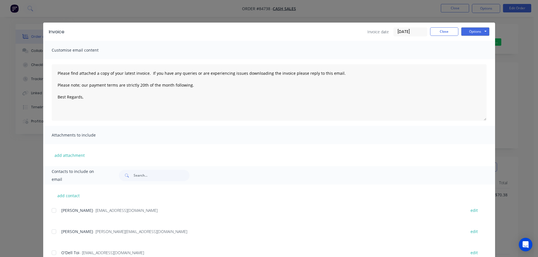
click at [479, 30] on button "Options" at bounding box center [475, 31] width 28 height 8
click at [478, 47] on button "Print" at bounding box center [479, 50] width 36 height 9
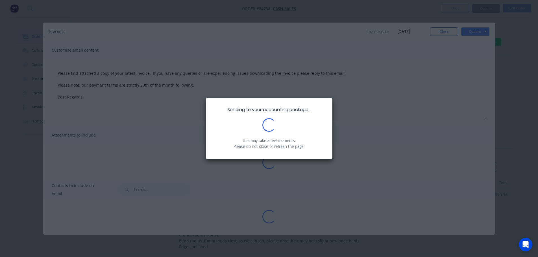
type textarea "Please find attached a copy of your latest invoice. If you have any queries or …"
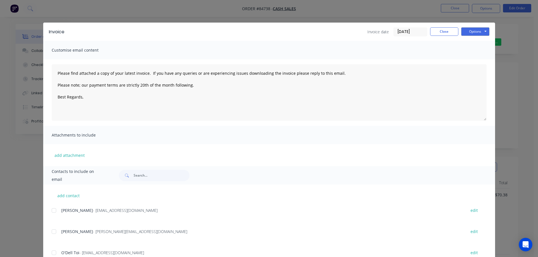
click at [30, 9] on div "Invoice Invoice date 25/09/25 Close Options Preview Print Email Customise email…" at bounding box center [269, 128] width 538 height 257
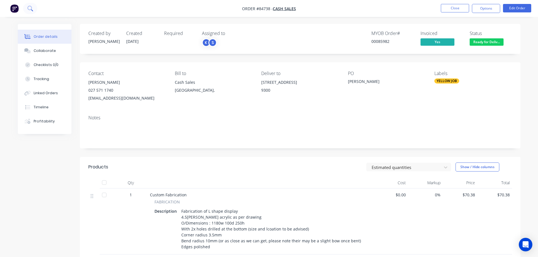
click at [28, 10] on icon at bounding box center [29, 8] width 5 height 5
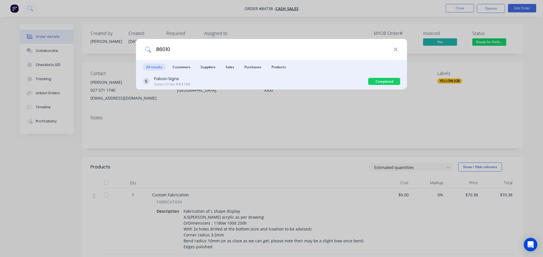
type input "86010"
click at [239, 80] on div "Falcon Signs Sales Order #84768" at bounding box center [255, 81] width 225 height 11
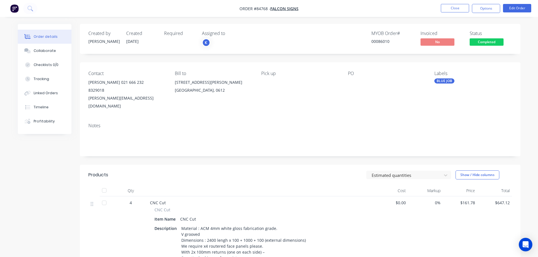
click at [492, 42] on span "Completed" at bounding box center [487, 41] width 34 height 7
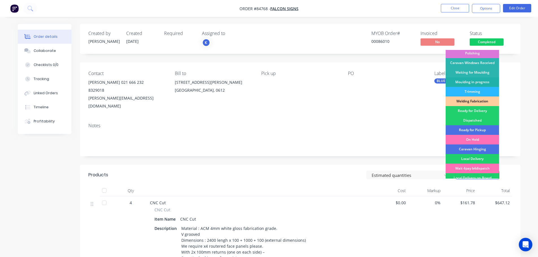
scroll to position [111, 0]
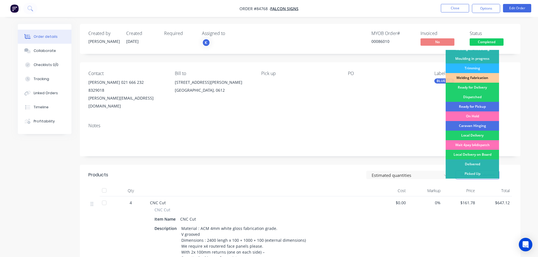
drag, startPoint x: 482, startPoint y: 104, endPoint x: 483, endPoint y: 96, distance: 8.0
click at [482, 104] on div "Ready for Pickup" at bounding box center [472, 107] width 53 height 10
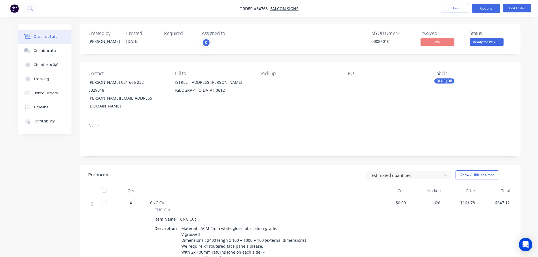
click at [487, 10] on button "Options" at bounding box center [486, 8] width 28 height 9
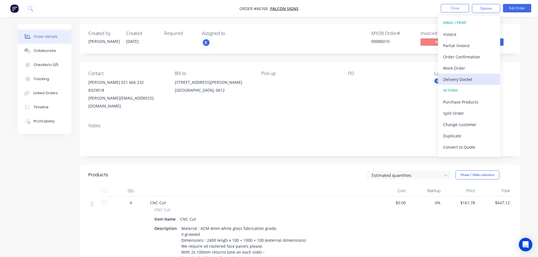
click at [472, 76] on div "Delivery Docket" at bounding box center [469, 79] width 52 height 8
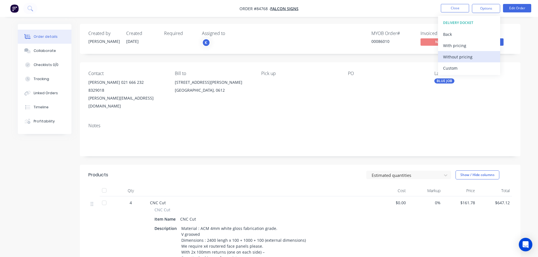
click at [470, 58] on div "Without pricing" at bounding box center [469, 57] width 52 height 8
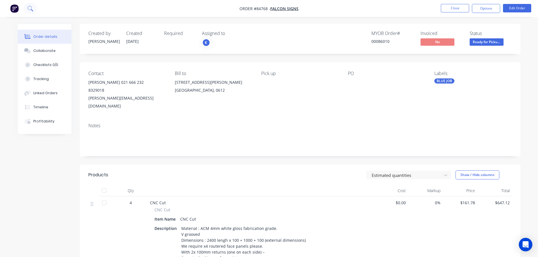
click at [33, 5] on button at bounding box center [30, 8] width 14 height 11
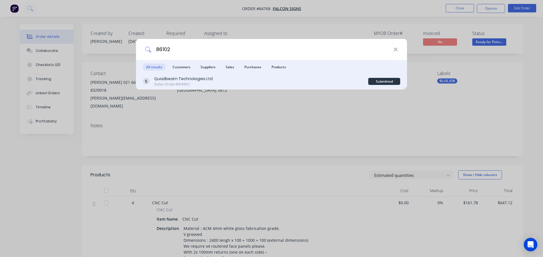
type input "86102"
click at [234, 79] on div "Quadbeam Technologies Ltd Sales Order #84862" at bounding box center [255, 81] width 225 height 11
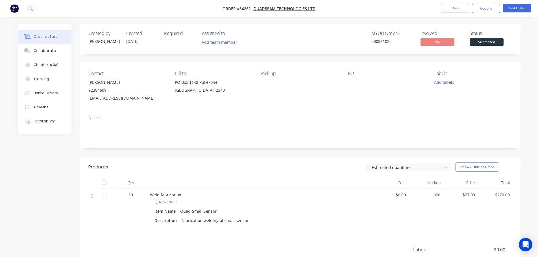
click at [485, 40] on span "Submitted" at bounding box center [487, 41] width 34 height 7
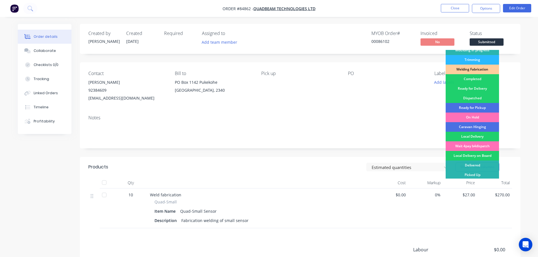
scroll to position [111, 0]
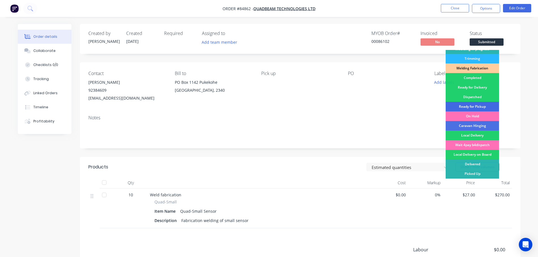
click at [482, 105] on div "Ready for Pickup" at bounding box center [472, 107] width 53 height 10
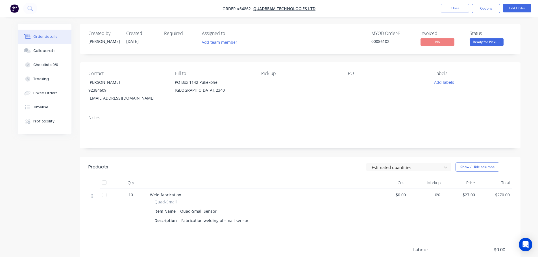
click at [494, 44] on span "Ready for Picku..." at bounding box center [487, 41] width 34 height 7
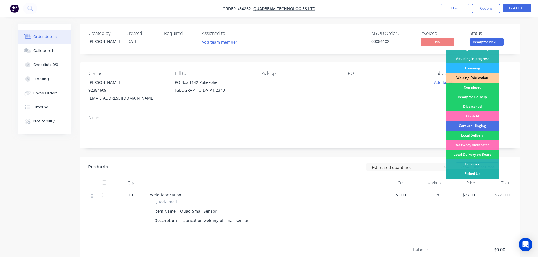
click at [475, 172] on div "Picked Up" at bounding box center [472, 174] width 53 height 10
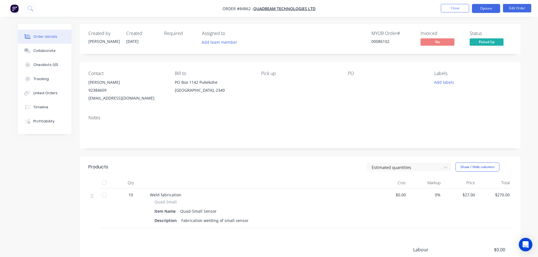
click at [486, 6] on button "Options" at bounding box center [486, 8] width 28 height 9
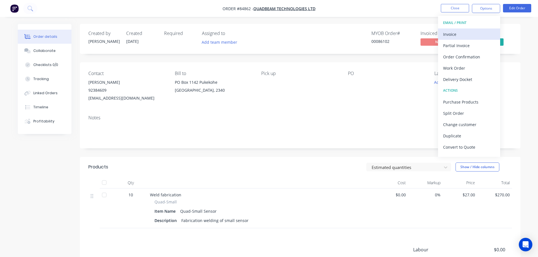
click at [476, 30] on div "Invoice" at bounding box center [469, 34] width 52 height 8
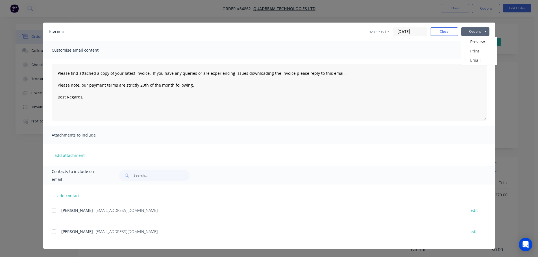
click at [59, 213] on div at bounding box center [53, 210] width 11 height 11
click at [472, 32] on button "Options" at bounding box center [475, 31] width 28 height 8
click at [474, 57] on button "Email" at bounding box center [479, 60] width 36 height 9
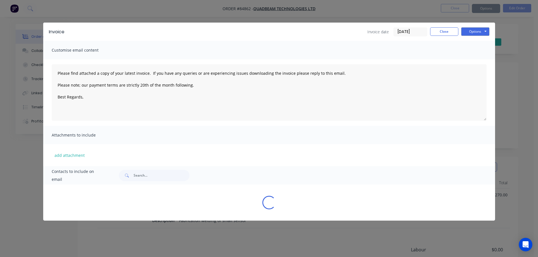
type textarea "Please find attached a copy of your latest invoice. If you have any queries or …"
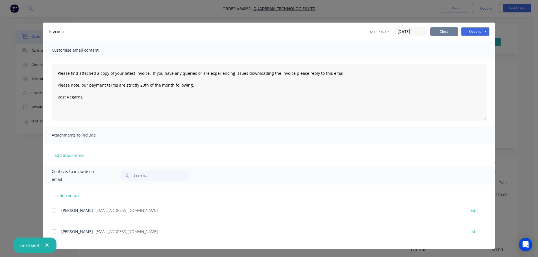
click at [438, 29] on button "Close" at bounding box center [444, 31] width 28 height 8
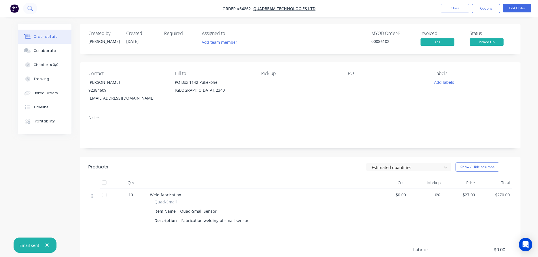
click at [34, 10] on button at bounding box center [30, 8] width 14 height 11
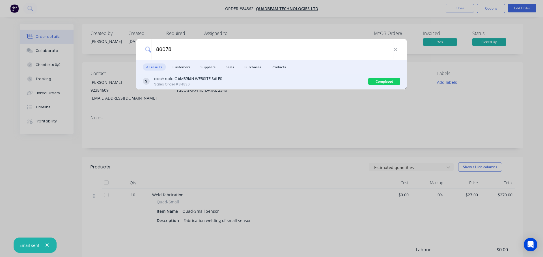
type input "86078"
click at [279, 84] on div "cash sale CAMBRIAN WEBSITE SALES Sales Order #84836" at bounding box center [255, 81] width 225 height 11
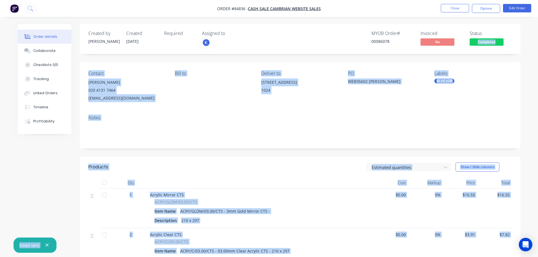
click at [492, 38] on body "Order #84836 - cash sale CAMBRIAN WEBSITE SALES Close Options Edit Order Order …" at bounding box center [269, 206] width 538 height 412
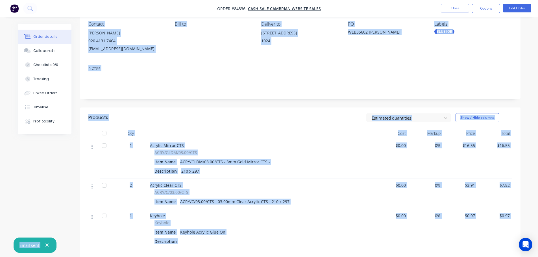
scroll to position [57, 0]
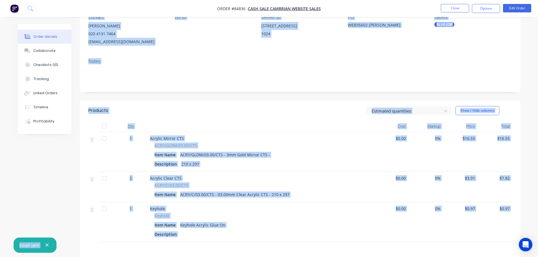
drag, startPoint x: 483, startPoint y: 43, endPoint x: 483, endPoint y: 39, distance: 3.4
click at [483, 42] on div "Labels BLUE JOB" at bounding box center [473, 29] width 77 height 31
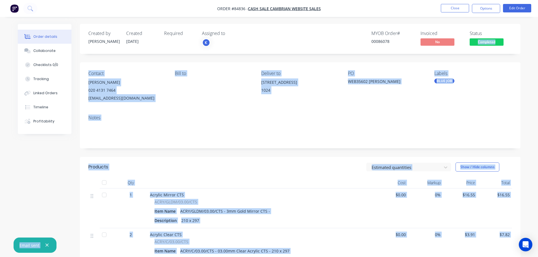
click at [481, 57] on div "Created by Jess Created 24/09/25 Required Assigned to K MYOB Order # 00086078 I…" at bounding box center [300, 213] width 441 height 379
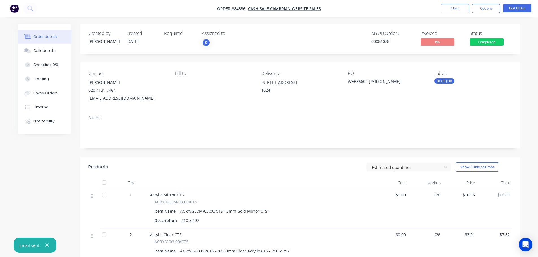
click at [482, 44] on span "Completed" at bounding box center [487, 41] width 34 height 7
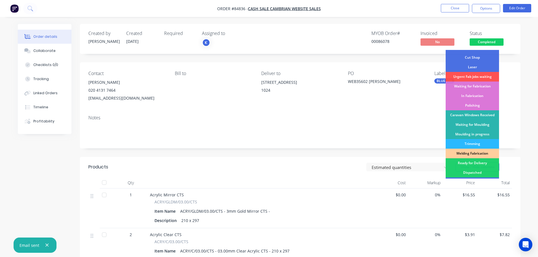
scroll to position [57, 0]
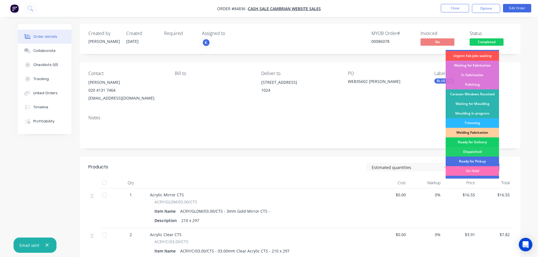
drag, startPoint x: 477, startPoint y: 144, endPoint x: 481, endPoint y: 110, distance: 34.5
click at [477, 144] on div "Ready for Delivery" at bounding box center [472, 143] width 53 height 10
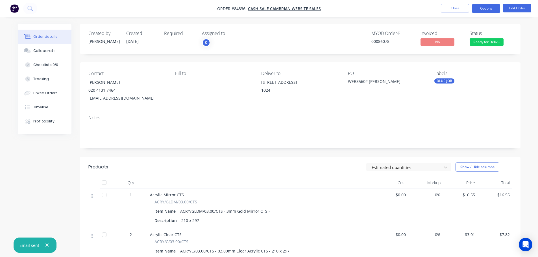
click at [483, 11] on button "Options" at bounding box center [486, 8] width 28 height 9
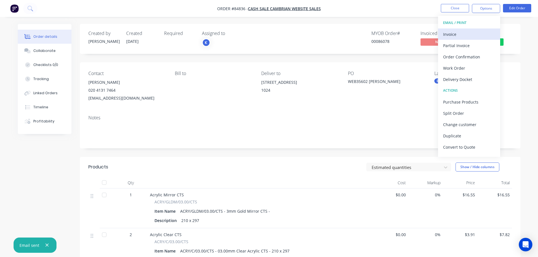
click at [474, 34] on div "Invoice" at bounding box center [469, 34] width 52 height 8
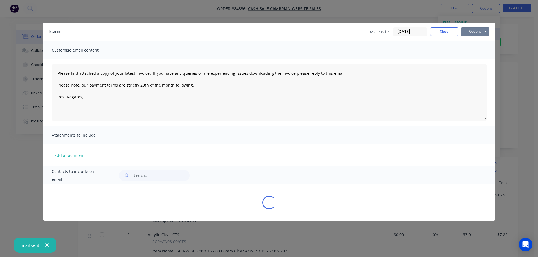
click at [479, 31] on button "Options" at bounding box center [475, 31] width 28 height 8
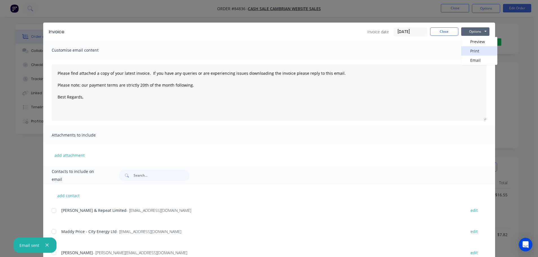
click at [478, 48] on button "Print" at bounding box center [479, 50] width 36 height 9
type textarea "Please find attached a copy of your latest invoice. If you have any queries or …"
click at [439, 36] on button "Close" at bounding box center [444, 31] width 28 height 8
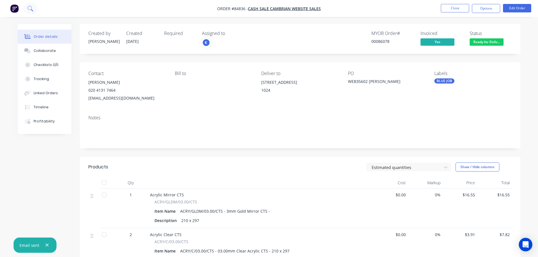
click at [34, 13] on button at bounding box center [30, 8] width 14 height 11
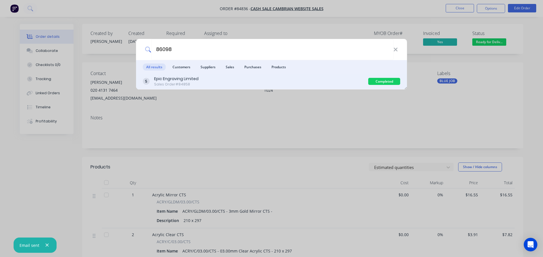
type input "86098"
click at [255, 79] on div "Epic Engraving Limited Sales Order #84858" at bounding box center [255, 81] width 225 height 11
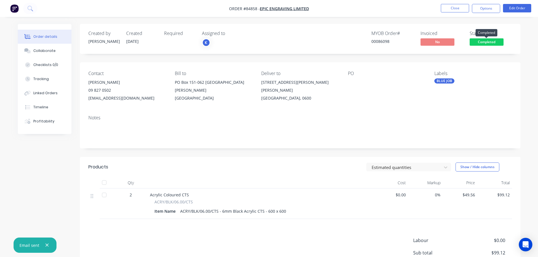
click at [482, 41] on span "Completed" at bounding box center [487, 41] width 34 height 7
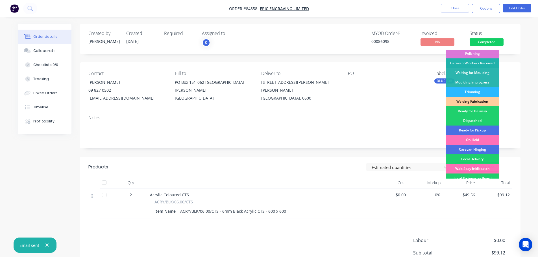
scroll to position [111, 0]
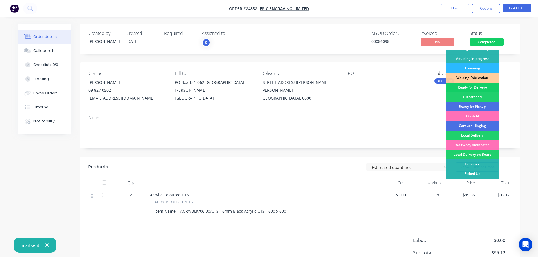
click at [482, 88] on div "Ready for Delivery" at bounding box center [472, 88] width 53 height 10
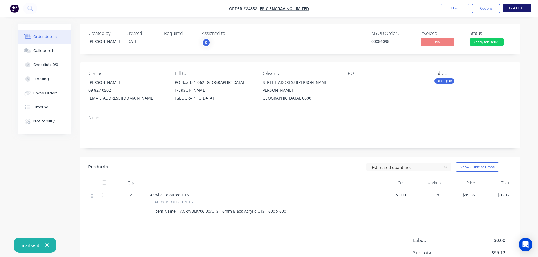
click at [519, 8] on button "Edit Order" at bounding box center [517, 8] width 28 height 8
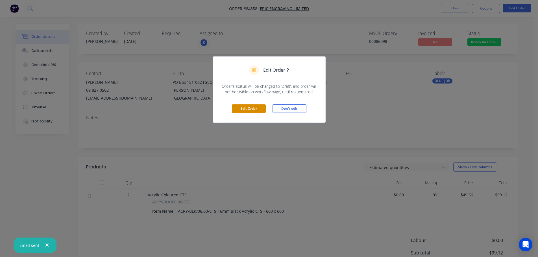
click at [257, 109] on button "Edit Order" at bounding box center [249, 109] width 34 height 8
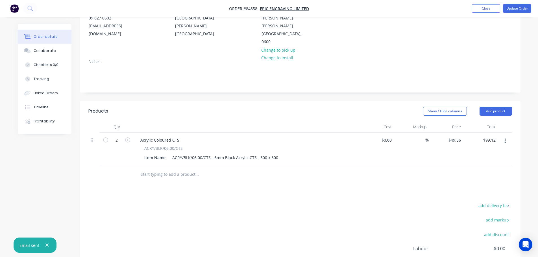
scroll to position [113, 0]
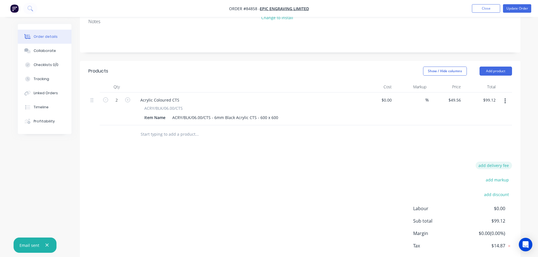
click at [494, 162] on button "add delivery fee" at bounding box center [494, 166] width 36 height 8
type input "12"
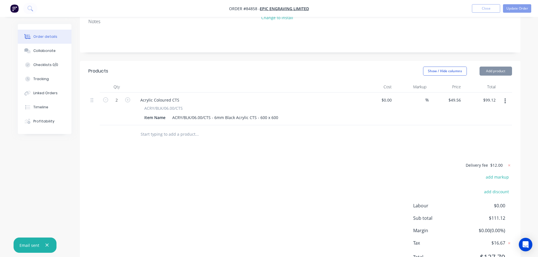
click at [513, 13] on nav "Order #84858 - Epic Engraving Limited Add product Close Update Order" at bounding box center [269, 8] width 538 height 17
click at [516, 5] on button "Update Order" at bounding box center [517, 8] width 28 height 8
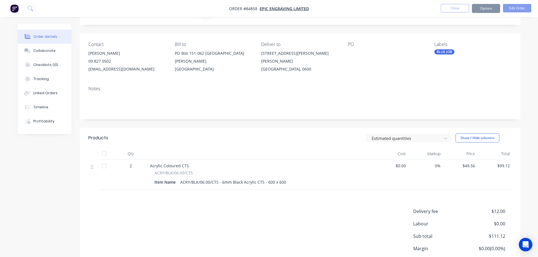
scroll to position [0, 0]
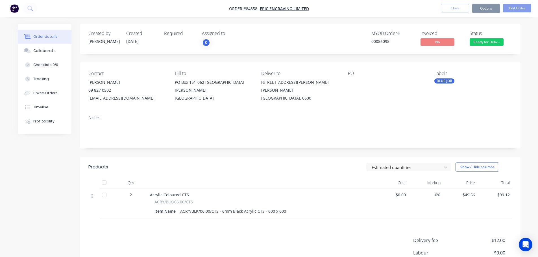
click at [486, 21] on div "Order details Collaborate Checklists 0/0 Tracking Linked Orders Timeline Profit…" at bounding box center [269, 166] width 538 height 332
click at [475, 12] on button "Options" at bounding box center [486, 8] width 28 height 9
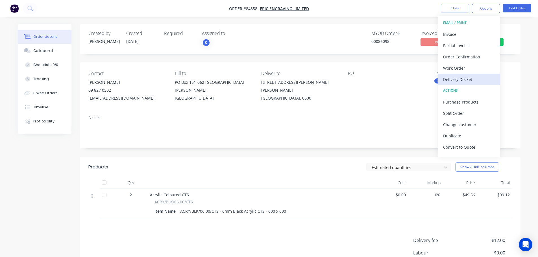
click at [464, 78] on div "Delivery Docket" at bounding box center [469, 79] width 52 height 8
click at [470, 58] on div "Without pricing" at bounding box center [469, 57] width 52 height 8
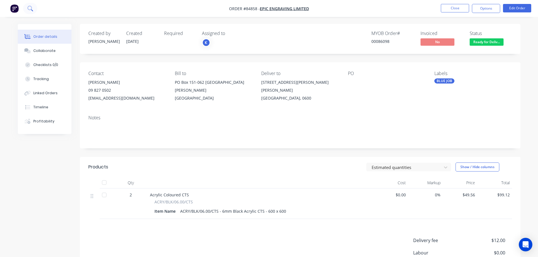
drag, startPoint x: 47, startPoint y: 18, endPoint x: 34, endPoint y: 8, distance: 16.3
click at [46, 18] on div "Order details Collaborate Checklists 0/0 Tracking Linked Orders Timeline Profit…" at bounding box center [269, 166] width 538 height 332
click at [33, 7] on button at bounding box center [30, 8] width 14 height 11
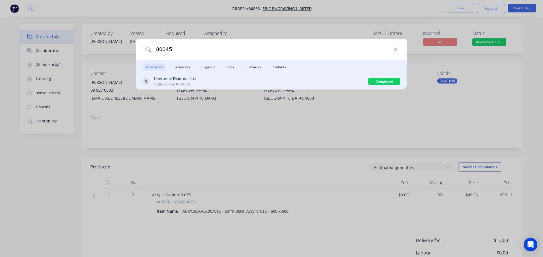
type input "86045"
click at [270, 78] on div "Universal Plastics Ltd Sales Order #84804" at bounding box center [255, 81] width 225 height 11
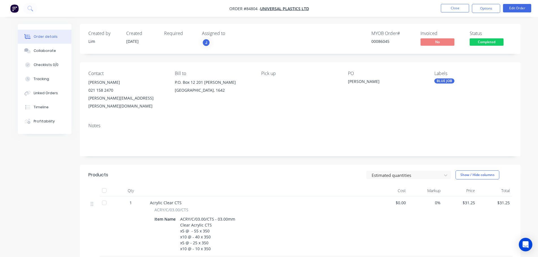
click at [485, 42] on span "Completed" at bounding box center [487, 41] width 34 height 7
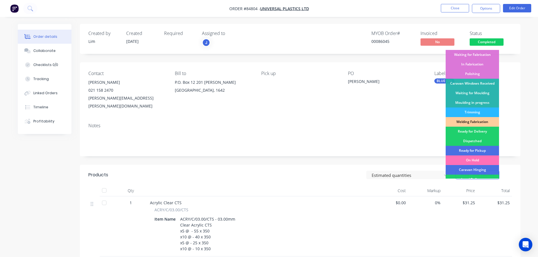
scroll to position [111, 0]
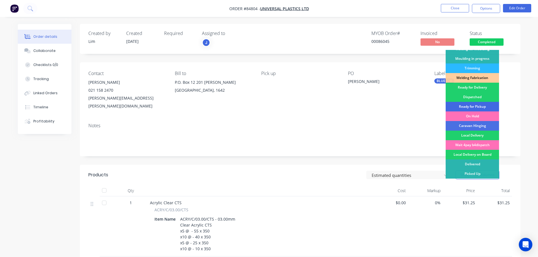
click at [478, 105] on div "Ready for Pickup" at bounding box center [472, 107] width 53 height 10
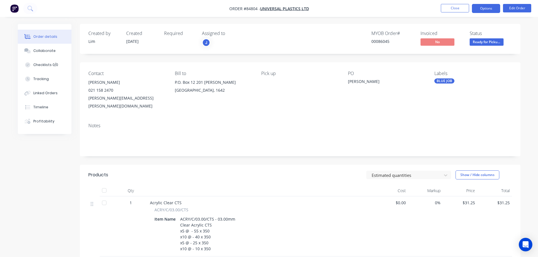
click at [495, 8] on button "Options" at bounding box center [486, 8] width 28 height 9
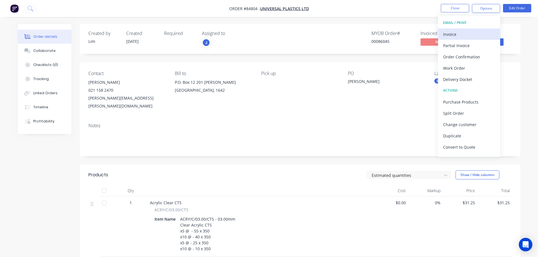
click at [462, 34] on div "Invoice" at bounding box center [469, 34] width 52 height 8
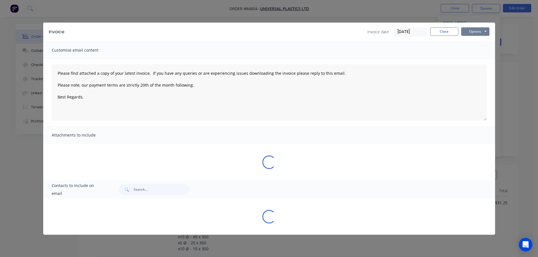
click at [474, 32] on button "Options" at bounding box center [475, 31] width 28 height 8
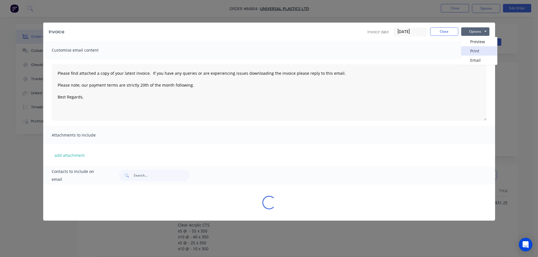
click at [472, 52] on button "Print" at bounding box center [479, 50] width 36 height 9
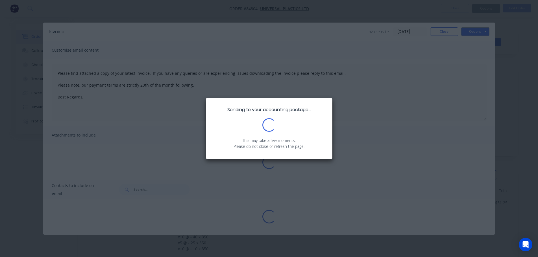
type textarea "Please find attached a copy of your latest invoice. If you have any queries or …"
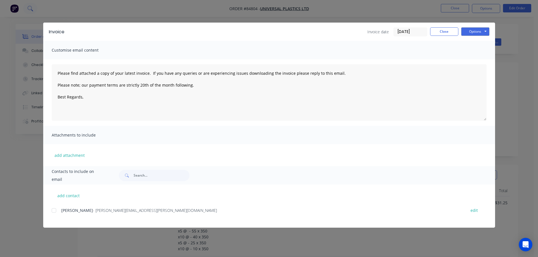
drag, startPoint x: 34, startPoint y: 5, endPoint x: 28, endPoint y: 8, distance: 6.6
click at [32, 6] on div "Invoice Invoice date 25/09/25 Close Options Preview Print Email Customise email…" at bounding box center [269, 128] width 538 height 257
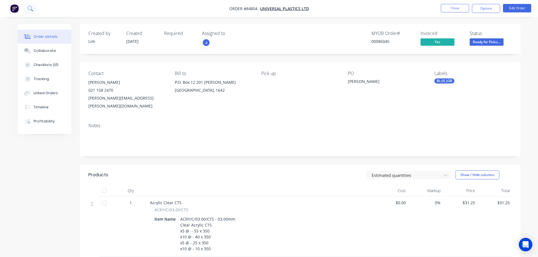
click at [28, 9] on icon at bounding box center [29, 8] width 5 height 5
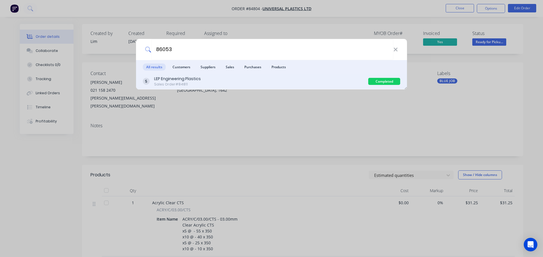
type input "86053"
click at [346, 87] on div "LEP Engineering Plastics Sales Order #84811" at bounding box center [255, 81] width 225 height 11
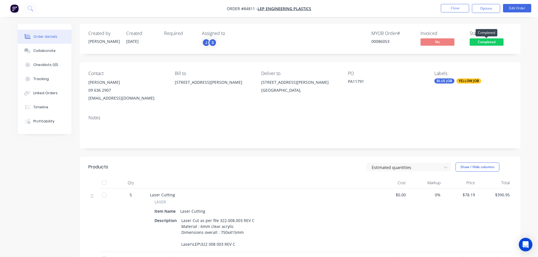
click at [480, 43] on span "Completed" at bounding box center [487, 41] width 34 height 7
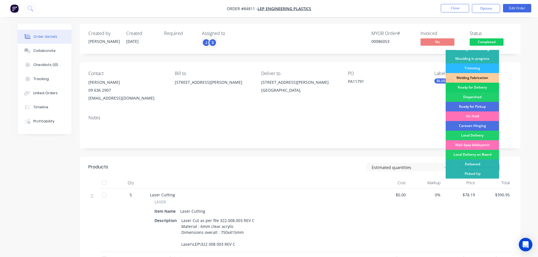
click at [481, 89] on div "Ready for Delivery" at bounding box center [472, 88] width 53 height 10
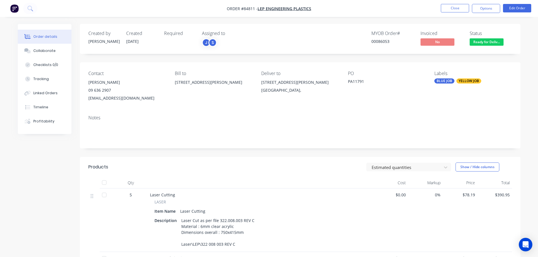
click at [486, 20] on div "Order details Collaborate Checklists 0/0 Tracking Linked Orders Timeline Profit…" at bounding box center [269, 194] width 538 height 389
click at [488, 11] on button "Options" at bounding box center [486, 8] width 28 height 9
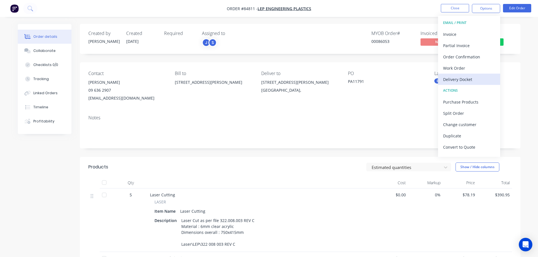
click at [471, 75] on button "Delivery Docket" at bounding box center [469, 79] width 62 height 11
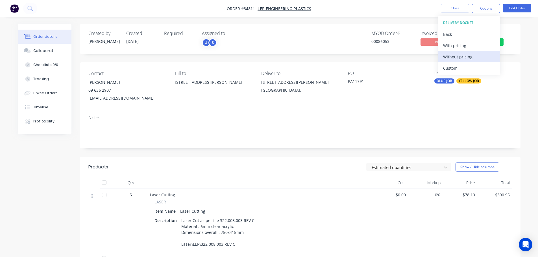
click at [471, 58] on div "Without pricing" at bounding box center [469, 57] width 52 height 8
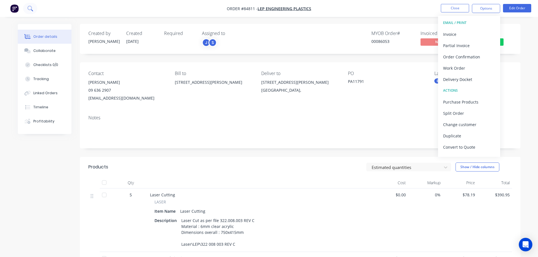
click at [34, 8] on button at bounding box center [30, 8] width 14 height 11
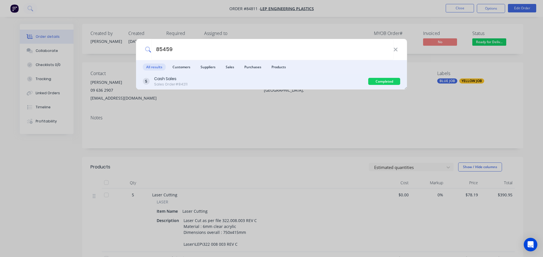
type input "85459"
click at [205, 80] on div "Cash Sales Sales Order #84211" at bounding box center [255, 81] width 225 height 11
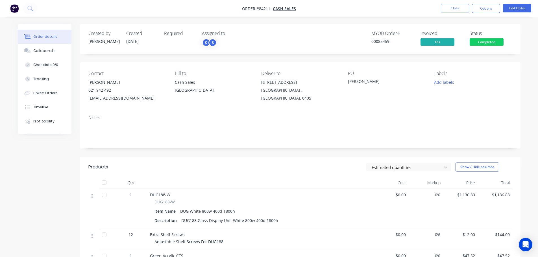
click at [482, 44] on span "Completed" at bounding box center [487, 41] width 34 height 7
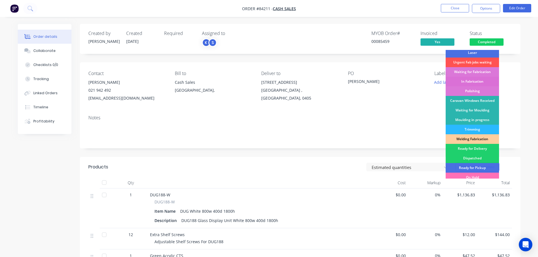
scroll to position [111, 0]
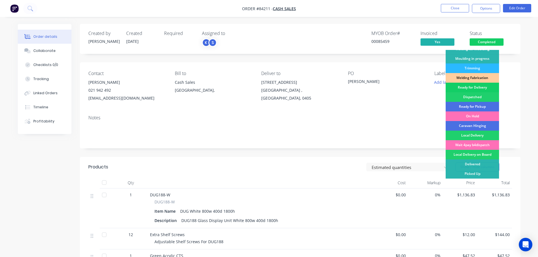
click at [481, 86] on div "Ready for Delivery" at bounding box center [472, 88] width 53 height 10
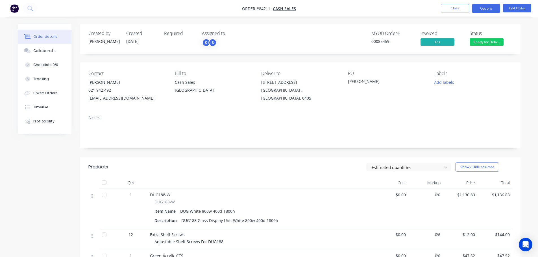
click at [481, 10] on button "Options" at bounding box center [486, 8] width 28 height 9
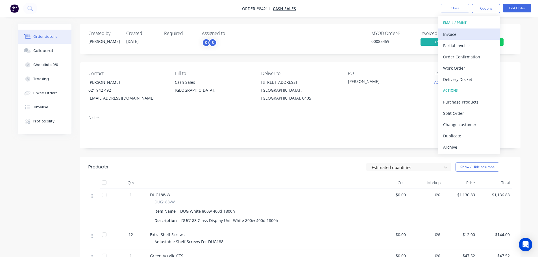
click at [465, 36] on div "Invoice" at bounding box center [469, 34] width 52 height 8
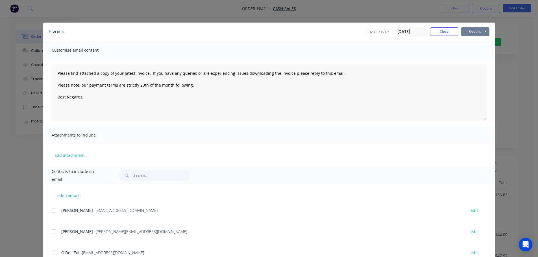
click at [484, 29] on button "Options" at bounding box center [475, 31] width 28 height 8
drag, startPoint x: 479, startPoint y: 51, endPoint x: 400, endPoint y: 43, distance: 79.0
click at [385, 64] on div "Invoice Invoice date 11/09/25 Close Options Preview Print Email Customise email…" at bounding box center [269, 179] width 452 height 313
type textarea "Please find attached a copy of your latest invoice. If you have any queries or …"
click at [412, 34] on input "11/09/25" at bounding box center [410, 32] width 33 height 8
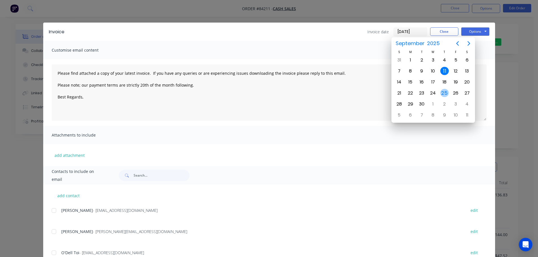
click at [444, 92] on div "25" at bounding box center [445, 93] width 8 height 8
type input "[DATE]"
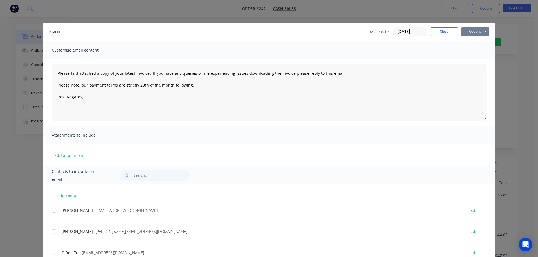
click at [474, 31] on button "Options" at bounding box center [475, 31] width 28 height 8
click at [474, 50] on button "Print" at bounding box center [479, 50] width 36 height 9
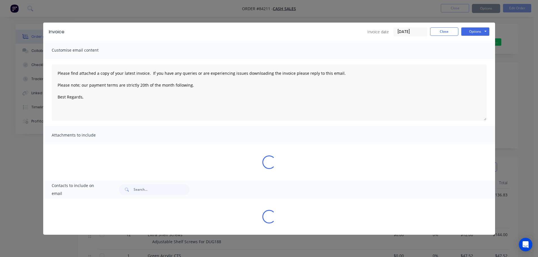
type textarea "Please find attached a copy of your latest invoice. If you have any queries or …"
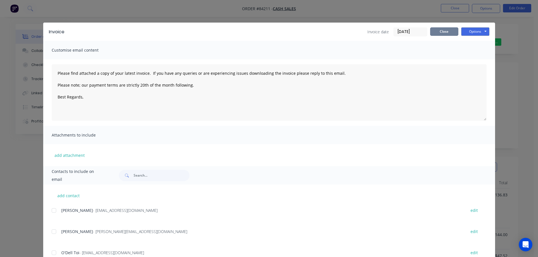
click at [451, 29] on button "Close" at bounding box center [444, 31] width 28 height 8
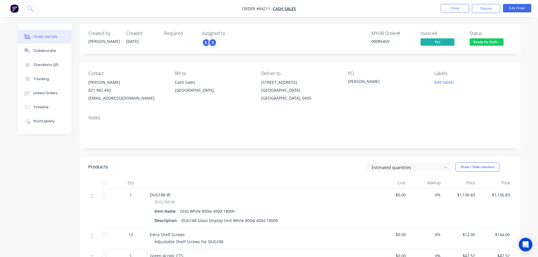
click at [456, 3] on nav "Order #84211 - Cash Sales Close Options Edit Order" at bounding box center [269, 8] width 538 height 17
click at [455, 7] on button "Close" at bounding box center [455, 8] width 28 height 8
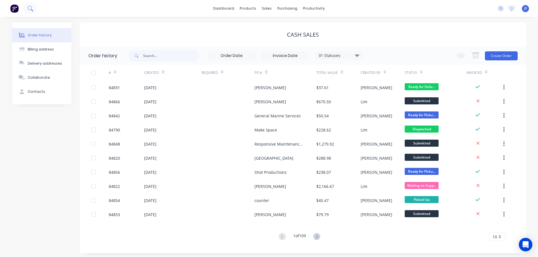
click at [29, 6] on icon at bounding box center [29, 8] width 5 height 5
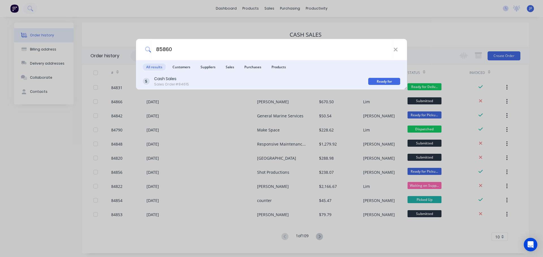
type input "85860"
click at [176, 87] on div "Cash Sales Sales Order #84615 Ready for Pickup" at bounding box center [271, 82] width 271 height 16
click at [207, 82] on div "Cash Sales Sales Order #84615" at bounding box center [255, 81] width 225 height 11
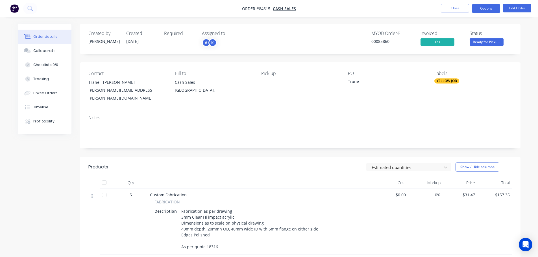
click at [482, 12] on button "Options" at bounding box center [486, 8] width 28 height 9
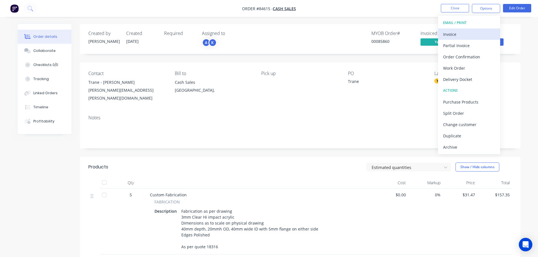
click at [459, 36] on div "Invoice" at bounding box center [469, 34] width 52 height 8
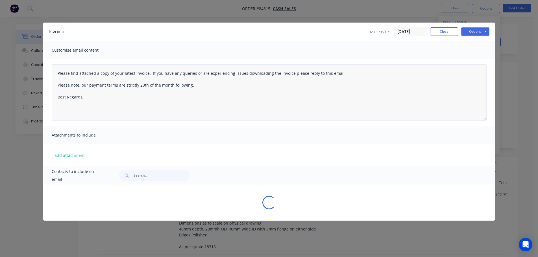
type textarea "Please find attached a copy of your latest invoice. If you have any queries or …"
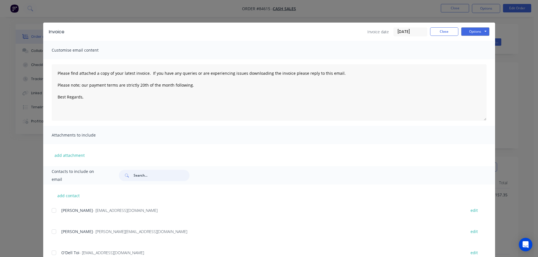
click at [161, 174] on input "text" at bounding box center [162, 175] width 56 height 11
type input "trane"
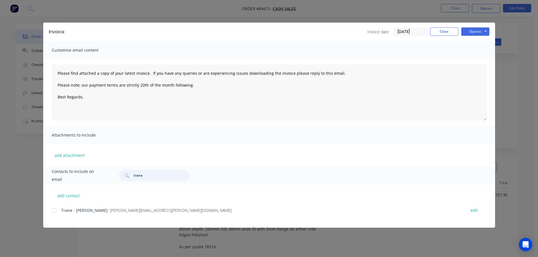
click at [55, 211] on div at bounding box center [53, 210] width 11 height 11
type textarea "Please find attached a copy of your latest invoice. If you have any queries or …"
type input "trane"
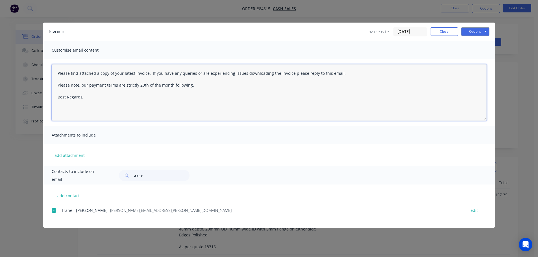
drag, startPoint x: 195, startPoint y: 97, endPoint x: 275, endPoint y: 80, distance: 81.5
click at [195, 97] on textarea "Please find attached a copy of your latest invoice. If you have any queries or …" at bounding box center [269, 92] width 435 height 57
paste textarea "Hi, your order is now ready for collection."
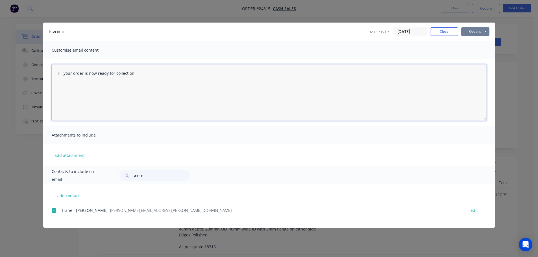
type textarea "Hi, your order is now ready for collection."
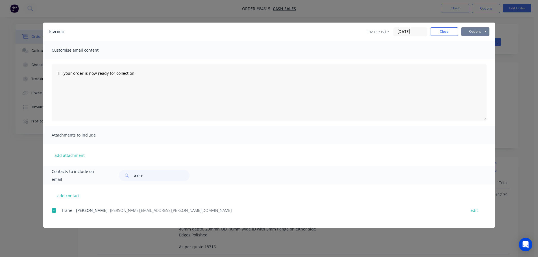
click at [471, 31] on button "Options" at bounding box center [475, 31] width 28 height 8
click at [469, 59] on button "Email" at bounding box center [479, 60] width 36 height 9
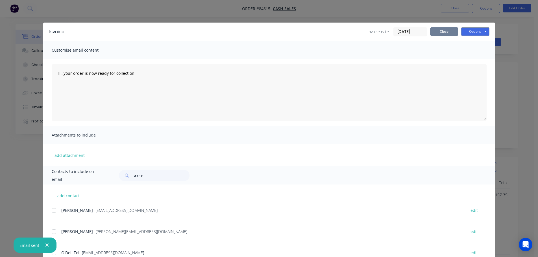
click at [441, 29] on button "Close" at bounding box center [444, 31] width 28 height 8
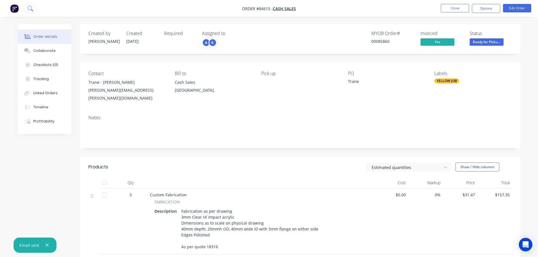
click at [33, 14] on button at bounding box center [30, 8] width 14 height 11
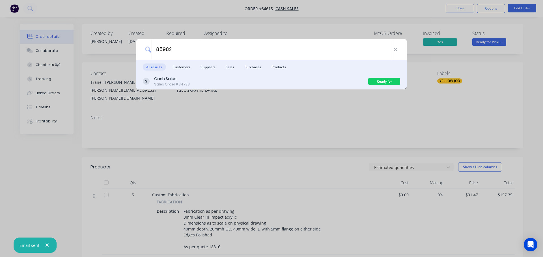
type input "85982"
click at [336, 80] on div "Cash Sales Sales Order #84738" at bounding box center [255, 81] width 225 height 11
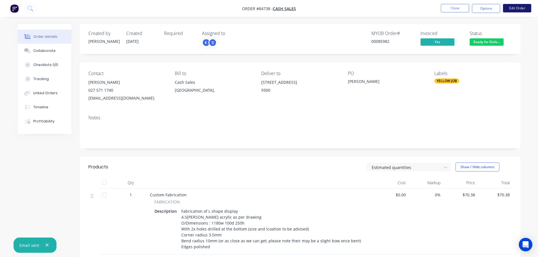
click at [519, 10] on button "Edit Order" at bounding box center [517, 8] width 28 height 8
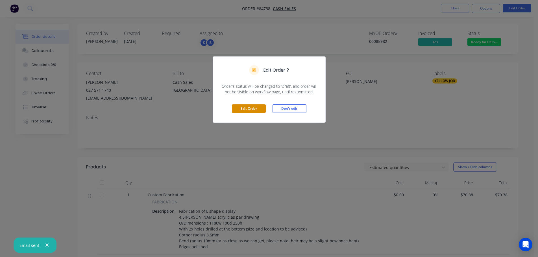
click at [250, 108] on button "Edit Order" at bounding box center [249, 109] width 34 height 8
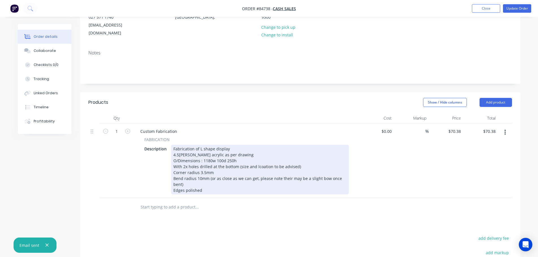
scroll to position [113, 0]
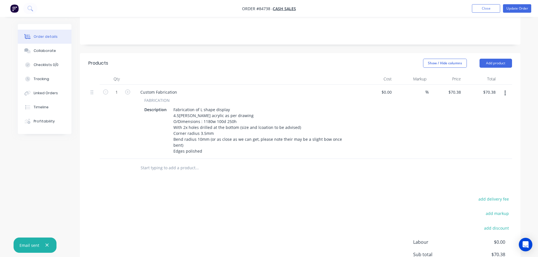
click at [500, 187] on div "Products Show / Hide columns Add product Qty Cost Markup Price Total 1 Custom F…" at bounding box center [300, 183] width 441 height 260
click at [500, 196] on button "add delivery fee" at bounding box center [494, 200] width 36 height 8
type input "55"
click at [513, 8] on button "Update Order" at bounding box center [517, 8] width 28 height 8
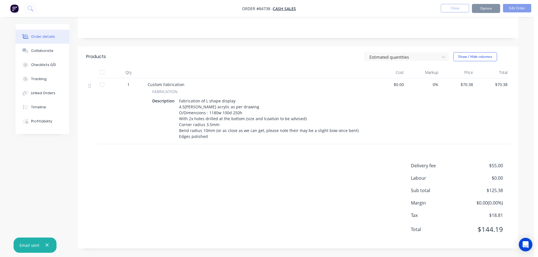
scroll to position [0, 0]
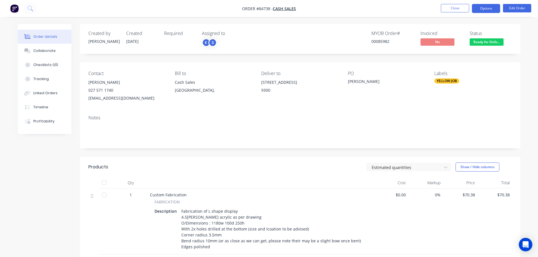
click at [486, 10] on button "Options" at bounding box center [486, 8] width 28 height 9
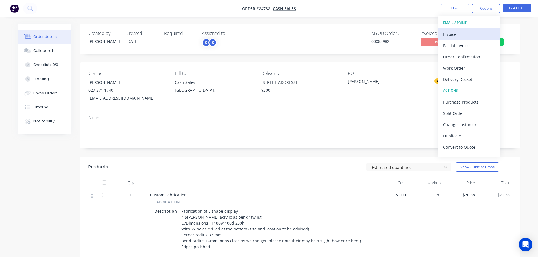
click at [474, 31] on div "Invoice" at bounding box center [469, 34] width 52 height 8
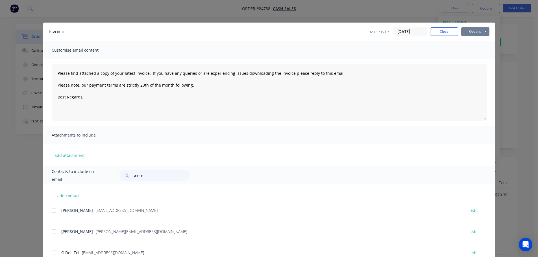
click at [480, 34] on button "Options" at bounding box center [475, 31] width 28 height 8
click at [478, 47] on button "Print" at bounding box center [479, 50] width 36 height 9
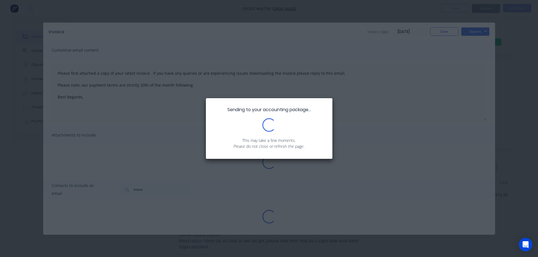
type textarea "Please find attached a copy of your latest invoice. If you have any queries or …"
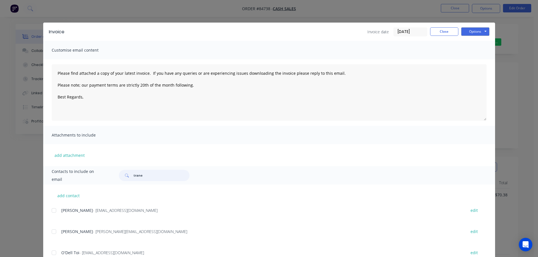
click at [148, 181] on input "trane" at bounding box center [162, 175] width 56 height 11
type input "chunky"
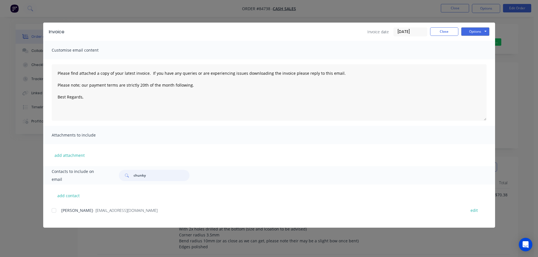
click at [55, 211] on div at bounding box center [53, 210] width 11 height 11
type textarea "Please find attached a copy of your latest invoice. If you have any queries or …"
type input "chunky"
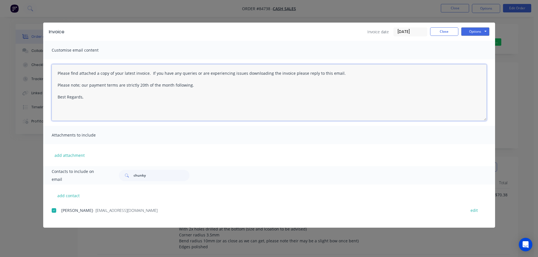
click at [105, 83] on textarea "Please find attached a copy of your latest invoice. If you have any queries or …" at bounding box center [269, 92] width 435 height 57
paste textarea "Thank you for your order. Your order is ready, and will be dispatched upon rece…"
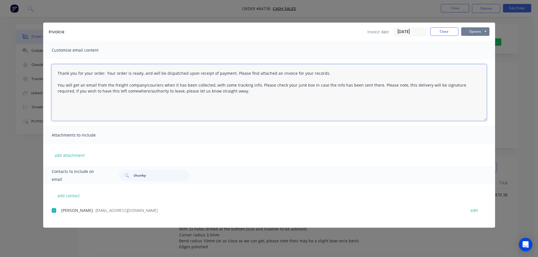
type textarea "Thank you for your order. Your order is ready, and will be dispatched upon rece…"
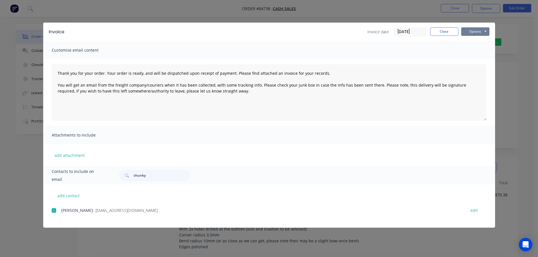
click at [482, 33] on button "Options" at bounding box center [475, 31] width 28 height 8
click at [483, 57] on button "Email" at bounding box center [479, 60] width 36 height 9
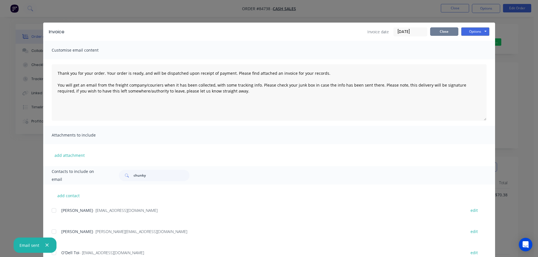
click at [451, 34] on button "Close" at bounding box center [444, 31] width 28 height 8
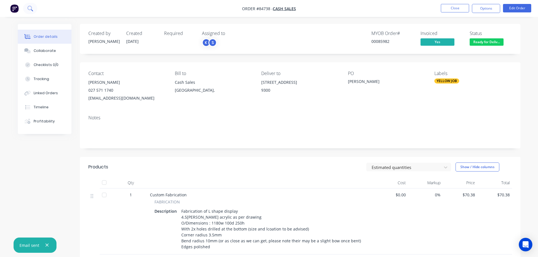
click at [30, 10] on icon at bounding box center [29, 8] width 5 height 5
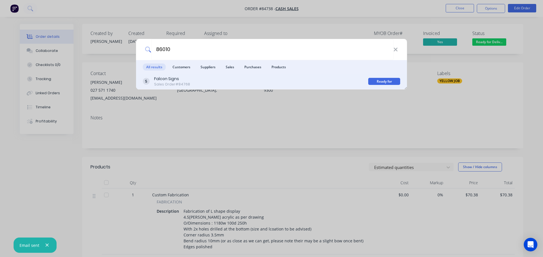
type input "86010"
click at [248, 75] on div "Falcon Signs Sales Order #84768 Ready for Pickup" at bounding box center [271, 82] width 271 height 16
click at [332, 79] on div "Falcon Signs Sales Order #84768" at bounding box center [255, 81] width 225 height 11
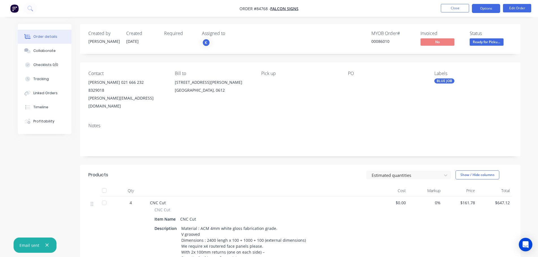
click at [479, 11] on button "Options" at bounding box center [486, 8] width 28 height 9
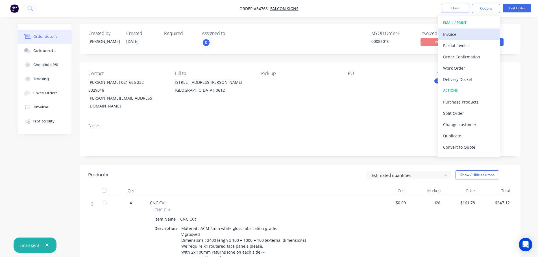
click at [469, 31] on div "Invoice" at bounding box center [469, 34] width 52 height 8
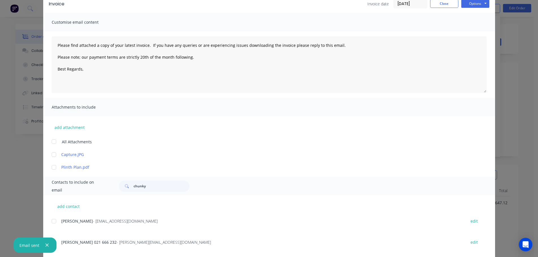
scroll to position [38, 0]
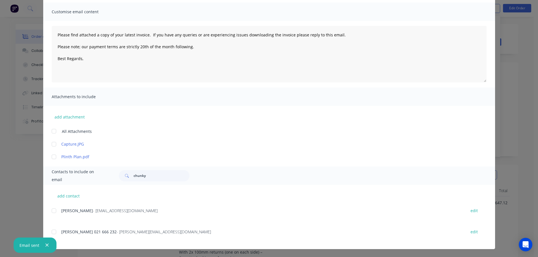
click at [53, 217] on div "Stacey - accounts@falconsigns.co.nz edit" at bounding box center [274, 214] width 444 height 14
click at [51, 212] on div at bounding box center [53, 210] width 11 height 11
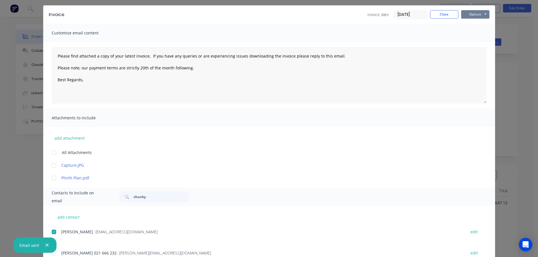
scroll to position [0, 0]
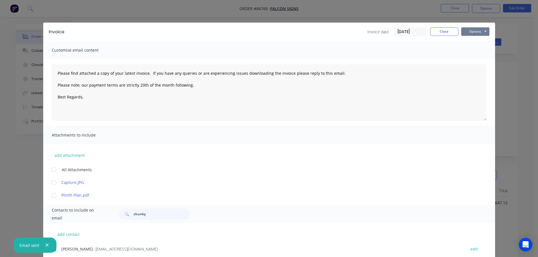
click at [475, 28] on button "Options" at bounding box center [475, 31] width 28 height 8
click at [469, 58] on button "Email" at bounding box center [479, 60] width 36 height 9
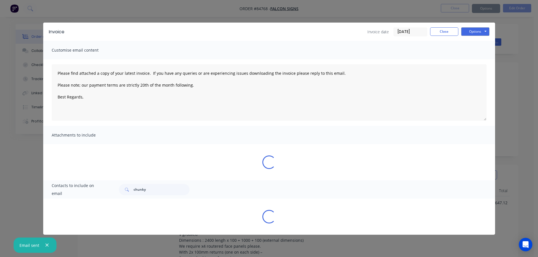
type textarea "Please find attached a copy of your latest invoice. If you have any queries or …"
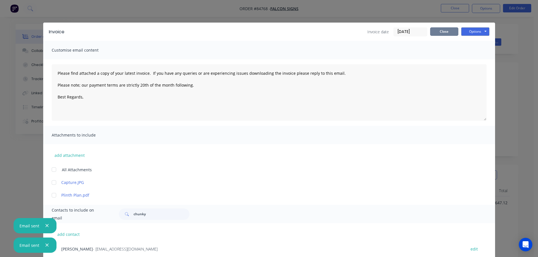
click at [446, 29] on button "Close" at bounding box center [444, 31] width 28 height 8
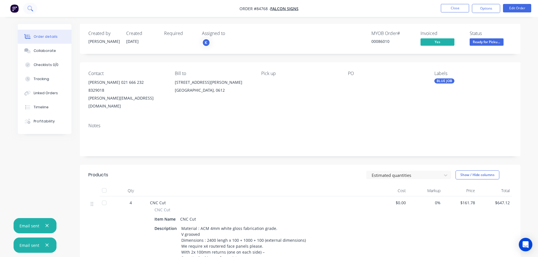
click at [32, 5] on button at bounding box center [30, 8] width 14 height 11
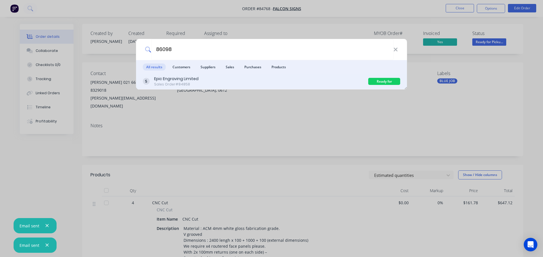
type input "86098"
click at [248, 86] on div "Epic Engraving Limited Sales Order #84858" at bounding box center [255, 81] width 225 height 11
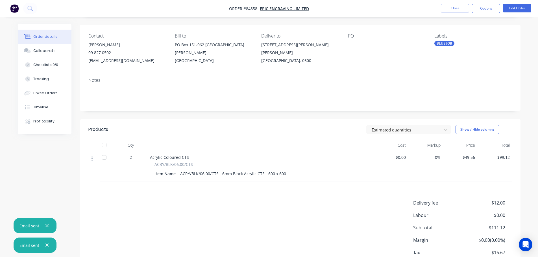
scroll to position [57, 0]
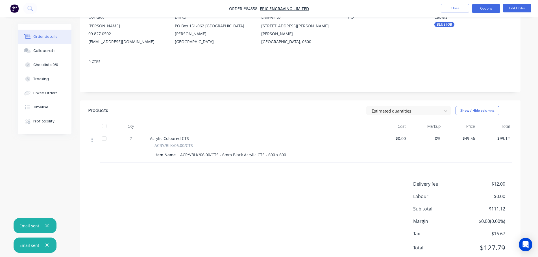
click at [483, 9] on button "Options" at bounding box center [486, 8] width 28 height 9
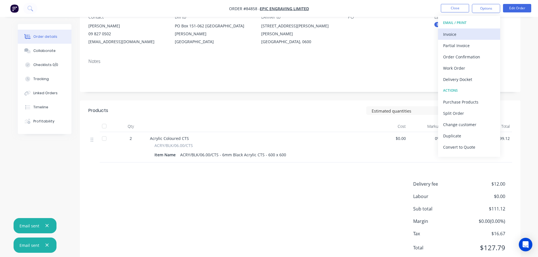
click at [469, 30] on button "Invoice" at bounding box center [469, 34] width 62 height 11
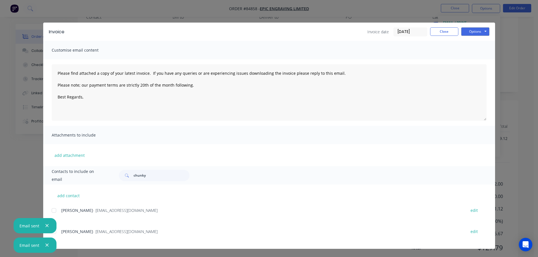
click at [53, 212] on div at bounding box center [53, 210] width 11 height 11
click at [470, 29] on button "Options" at bounding box center [475, 31] width 28 height 8
click at [476, 58] on button "Email" at bounding box center [479, 60] width 36 height 9
type textarea "Please find attached a copy of your latest invoice. If you have any queries or …"
drag, startPoint x: 44, startPoint y: 32, endPoint x: 37, endPoint y: 21, distance: 13.3
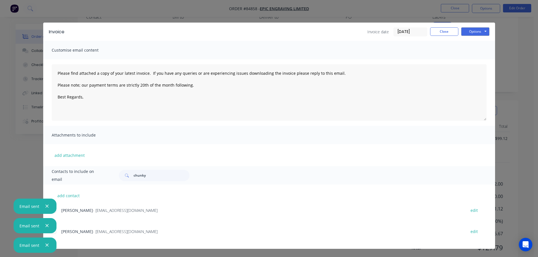
click at [44, 32] on div "Invoice Invoice date 25/09/25 Close Options Preview Print Email" at bounding box center [269, 32] width 452 height 18
click at [32, 8] on div "Invoice Invoice date 25/09/25 Close Options Preview Print Email Customise email…" at bounding box center [269, 128] width 538 height 257
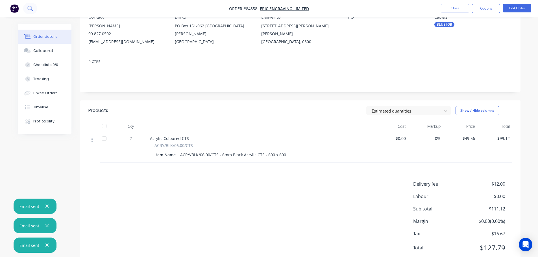
click at [31, 11] on icon at bounding box center [29, 8] width 5 height 5
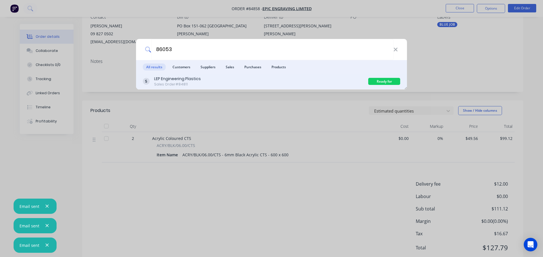
type input "86053"
click at [338, 80] on div "LEP Engineering Plastics Sales Order #84811" at bounding box center [255, 81] width 225 height 11
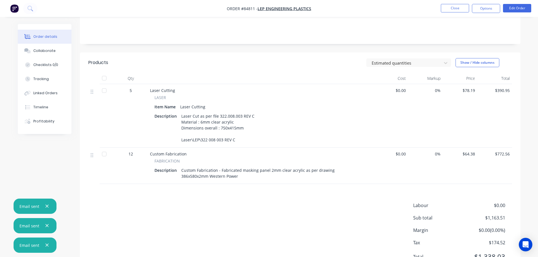
scroll to position [132, 0]
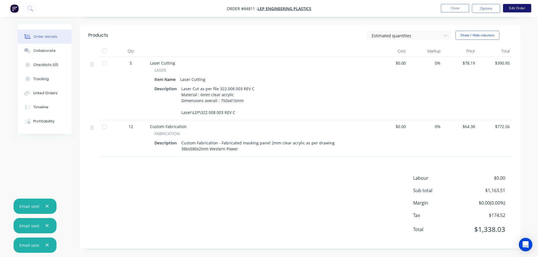
click at [518, 12] on button "Edit Order" at bounding box center [517, 8] width 28 height 8
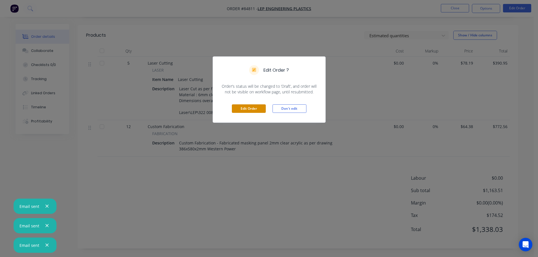
click at [242, 110] on button "Edit Order" at bounding box center [249, 109] width 34 height 8
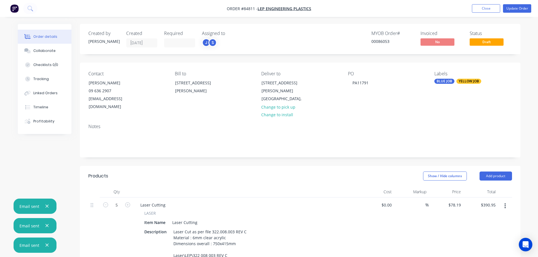
scroll to position [170, 0]
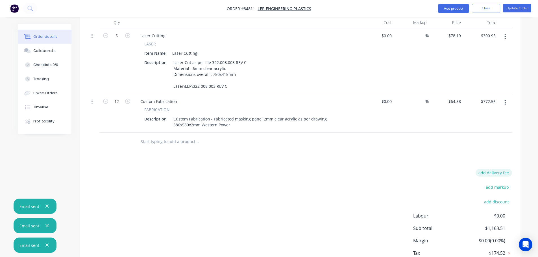
click at [492, 169] on button "add delivery fee" at bounding box center [494, 173] width 36 height 8
type input "40"
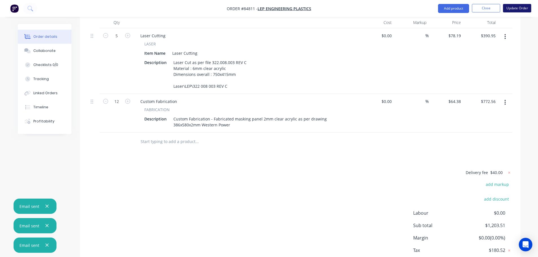
click at [519, 6] on button "Update Order" at bounding box center [517, 8] width 28 height 8
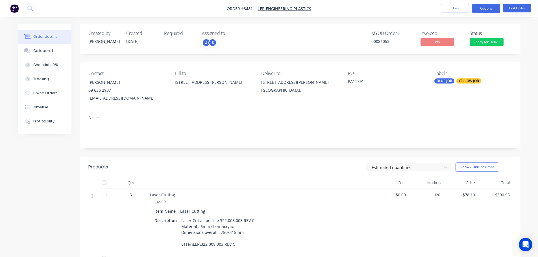
click at [491, 8] on button "Options" at bounding box center [486, 8] width 28 height 9
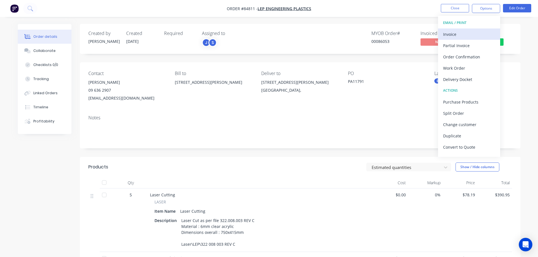
click at [475, 32] on div "Invoice" at bounding box center [469, 34] width 52 height 8
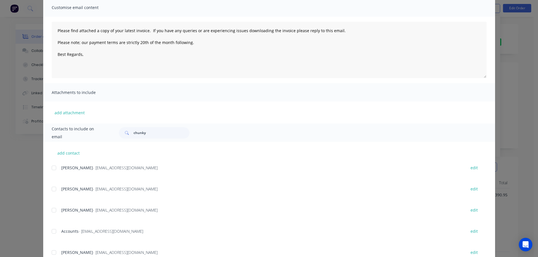
scroll to position [57, 0]
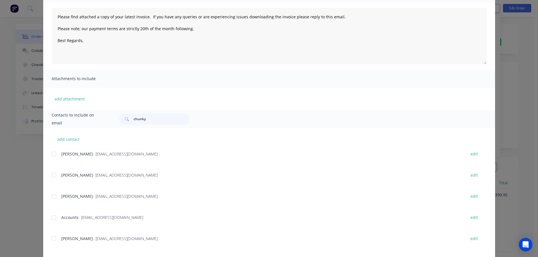
click at [54, 215] on div at bounding box center [53, 217] width 11 height 11
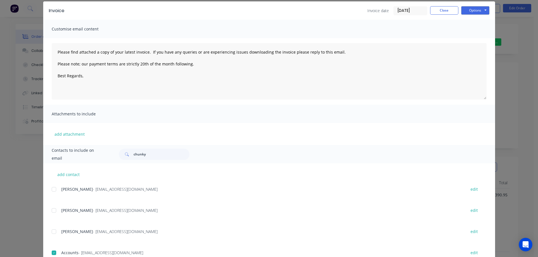
scroll to position [0, 0]
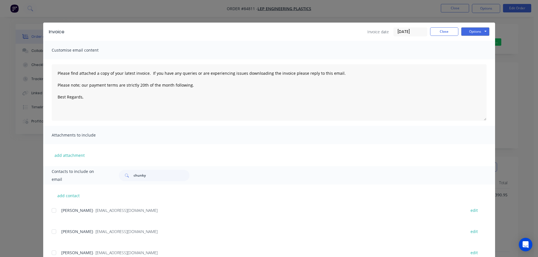
click at [469, 36] on div "Options Preview Print Email" at bounding box center [475, 31] width 28 height 9
click at [470, 35] on button "Options" at bounding box center [475, 31] width 28 height 8
click at [472, 58] on button "Email" at bounding box center [479, 60] width 36 height 9
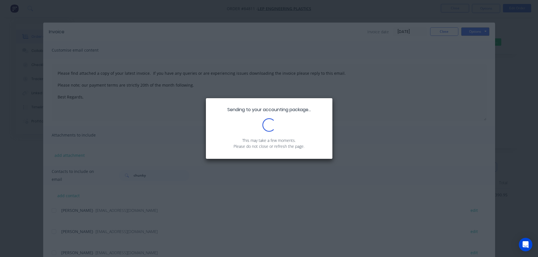
type textarea "Please find attached a copy of your latest invoice. If you have any queries or …"
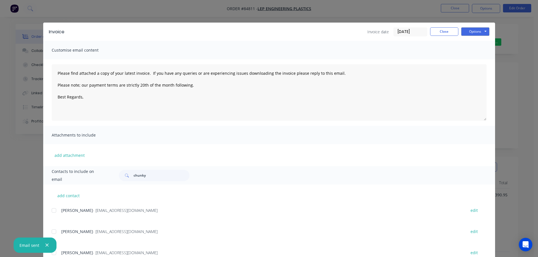
click at [18, 30] on div "Invoice Invoice date 25/09/25 Close Options Preview Print Email Customise email…" at bounding box center [269, 128] width 538 height 257
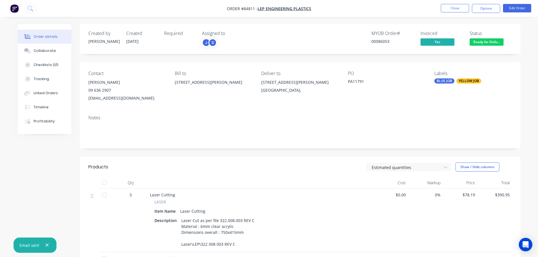
click at [28, 14] on nav "Order #84811 - LEP Engineering Plastics Close Options Edit Order" at bounding box center [269, 8] width 538 height 17
click at [28, 14] on button at bounding box center [30, 8] width 14 height 11
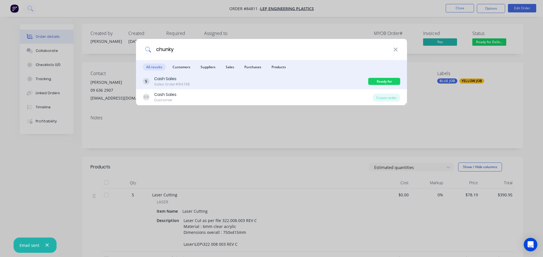
type input "chunky"
click at [258, 86] on div "Cash Sales Sales Order #84738" at bounding box center [255, 81] width 225 height 11
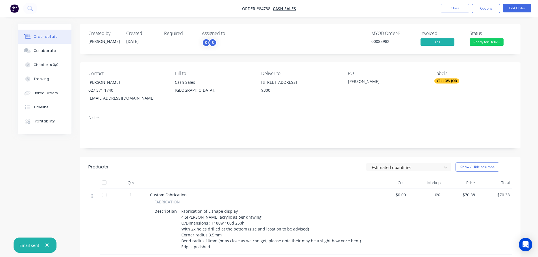
click at [491, 40] on span "Ready for Deliv..." at bounding box center [487, 41] width 34 height 7
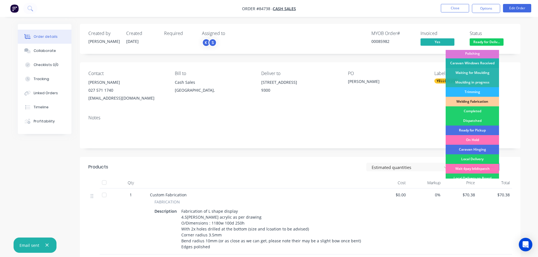
scroll to position [111, 0]
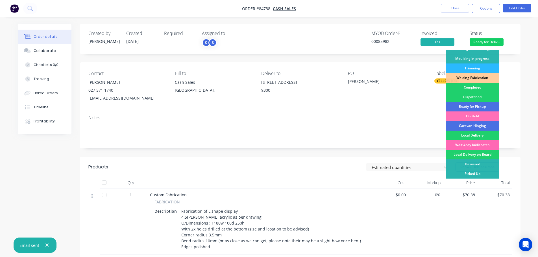
click at [478, 143] on div "Wait 4pay b4dispatch" at bounding box center [472, 145] width 53 height 10
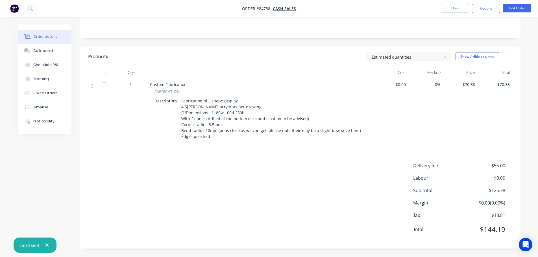
scroll to position [0, 0]
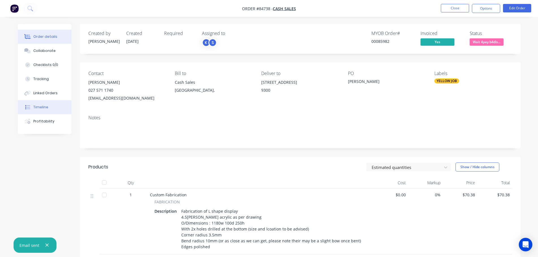
click at [57, 108] on button "Timeline" at bounding box center [45, 107] width 54 height 14
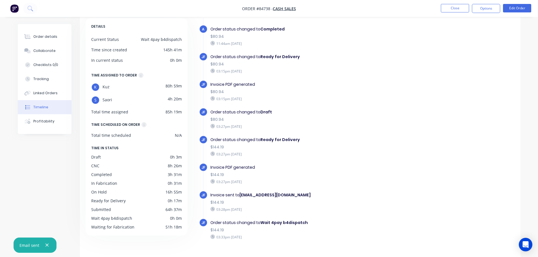
scroll to position [44, 0]
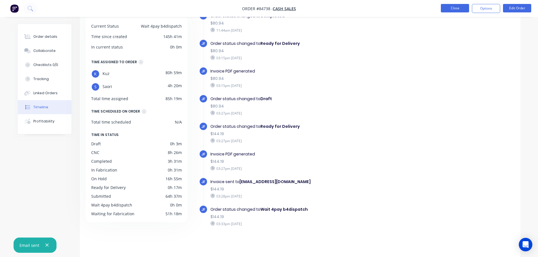
click at [448, 6] on button "Close" at bounding box center [455, 8] width 28 height 8
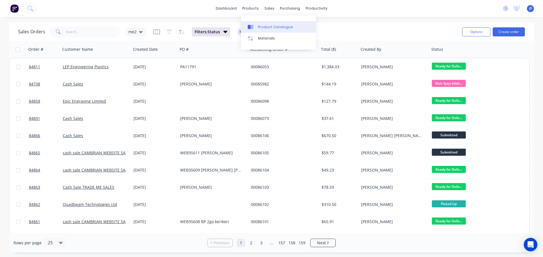
click at [259, 27] on div "Product Catalogue" at bounding box center [275, 27] width 35 height 5
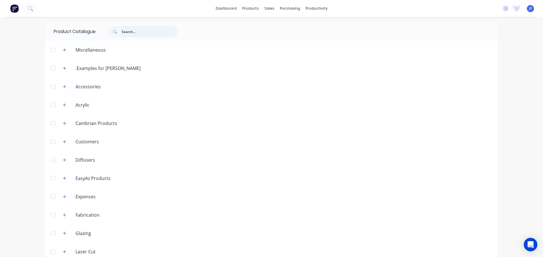
click at [125, 36] on input "text" at bounding box center [150, 31] width 56 height 11
click at [158, 30] on input "end covers" at bounding box center [150, 31] width 56 height 11
type input "JAR"
click at [12, 7] on img at bounding box center [14, 8] width 8 height 8
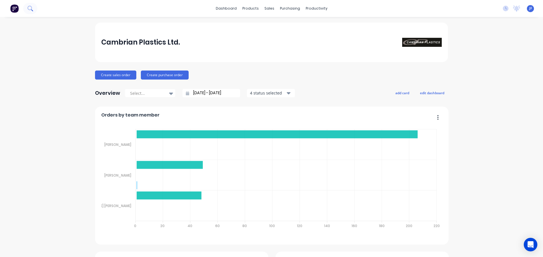
click at [30, 12] on button at bounding box center [30, 8] width 14 height 11
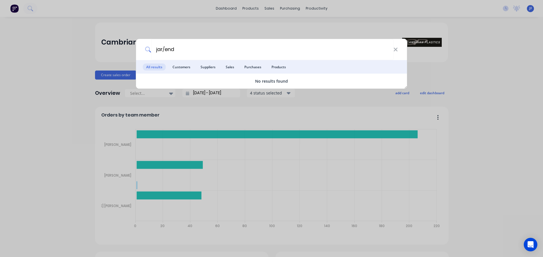
type input "jar/end"
click at [260, 30] on div "jar/end All results Customers Suppliers Sales Purchases Products No results fou…" at bounding box center [271, 128] width 543 height 257
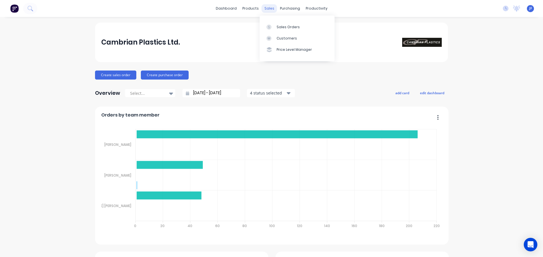
click at [266, 10] on div "sales" at bounding box center [269, 8] width 16 height 8
click at [276, 23] on link "Sales Orders" at bounding box center [296, 26] width 75 height 11
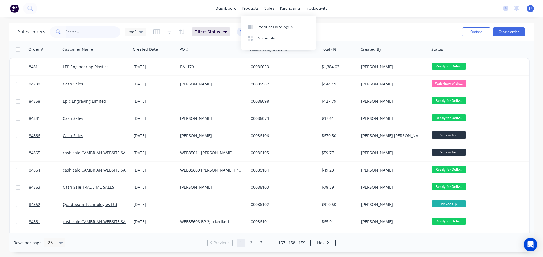
click at [106, 35] on input "text" at bounding box center [93, 31] width 55 height 11
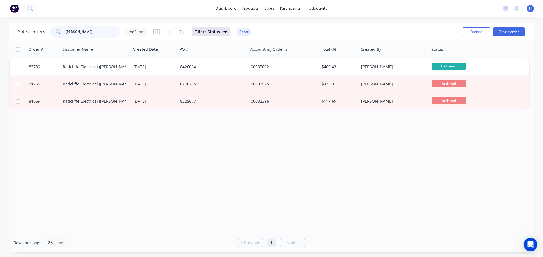
click at [66, 32] on input "ja russ" at bounding box center [93, 31] width 55 height 11
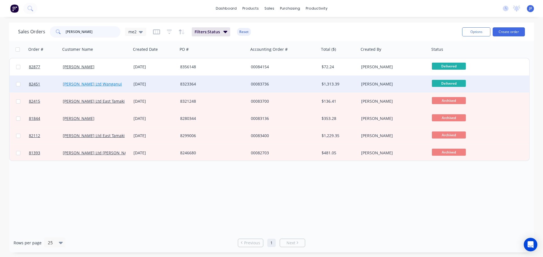
type input "j.a russ"
click at [83, 85] on link "J.A Russell Ltd Wanganui" at bounding box center [92, 83] width 59 height 5
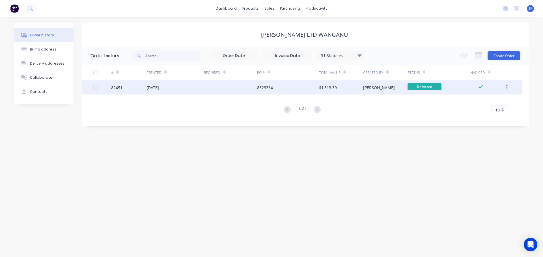
click at [215, 82] on div at bounding box center [230, 88] width 53 height 14
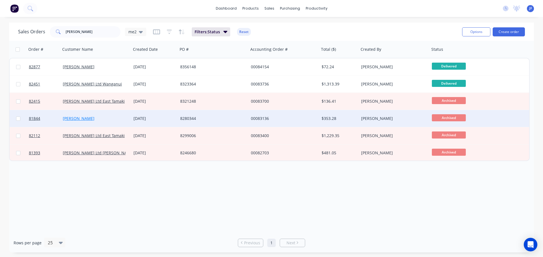
click at [93, 118] on link "J.A Russell Masterton" at bounding box center [79, 118] width 32 height 5
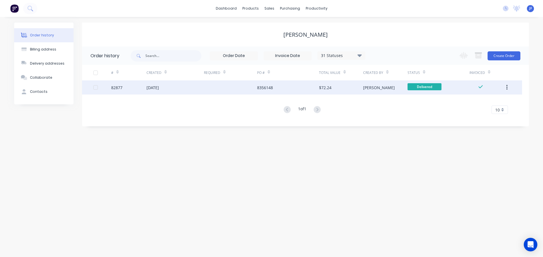
click at [146, 89] on div "82877" at bounding box center [128, 88] width 35 height 14
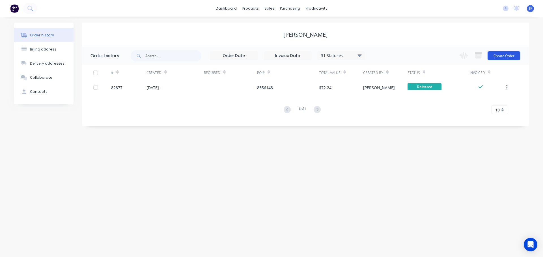
click at [508, 55] on button "Create Order" at bounding box center [503, 55] width 33 height 9
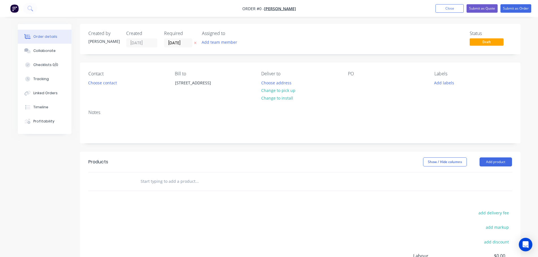
click at [201, 181] on input "text" at bounding box center [196, 181] width 113 height 11
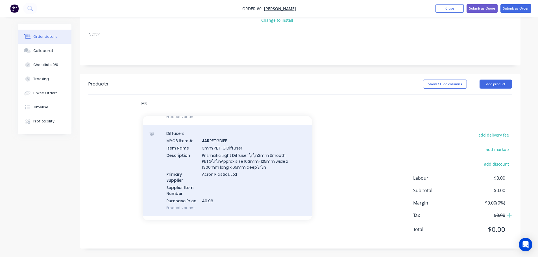
scroll to position [108, 0]
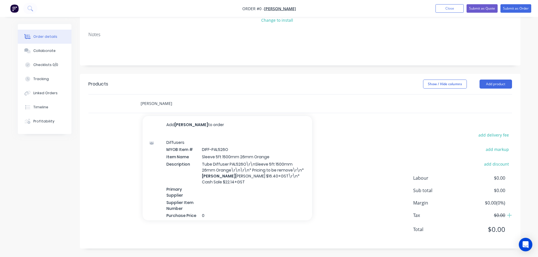
type input "J"
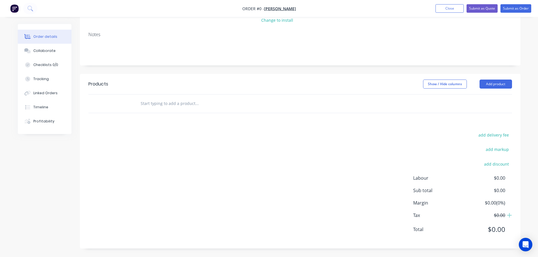
type input "s"
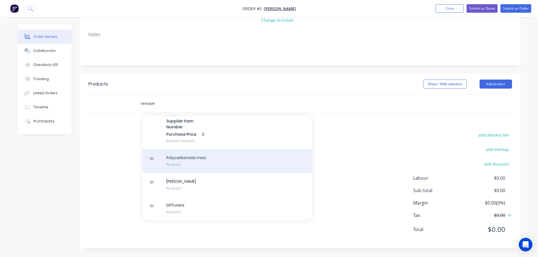
type input "remove"
click at [186, 166] on div "Polycarbonate misc Product" at bounding box center [228, 161] width 170 height 24
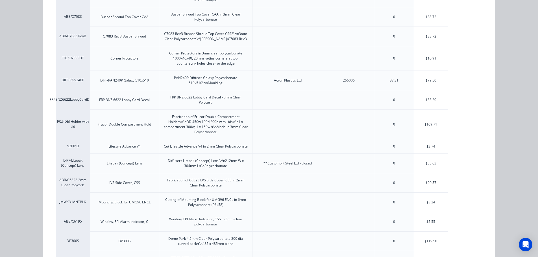
scroll to position [396, 0]
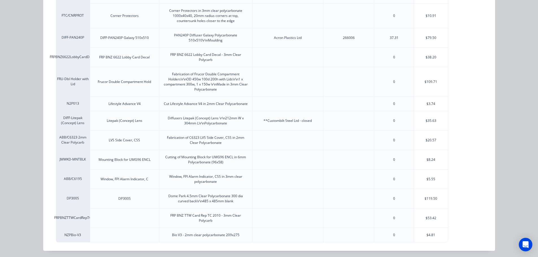
click at [20, 178] on div "Polycarbonate misc Pricing MYOB Item # Item Name Description Primary Supplier S…" at bounding box center [269, 128] width 538 height 257
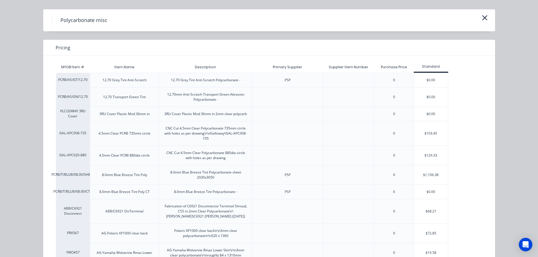
scroll to position [0, 0]
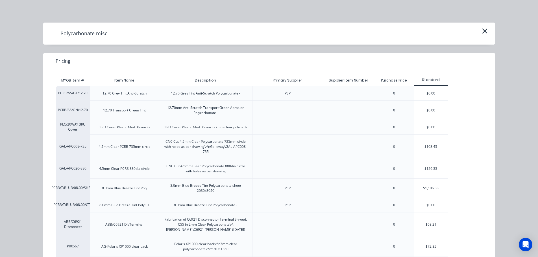
click at [477, 34] on div "Polycarbonate misc" at bounding box center [269, 33] width 435 height 11
drag, startPoint x: 481, startPoint y: 33, endPoint x: 478, endPoint y: 35, distance: 3.8
click at [482, 33] on icon "button" at bounding box center [485, 31] width 6 height 8
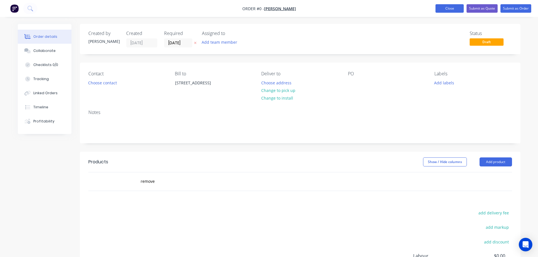
click at [447, 8] on button "Close" at bounding box center [450, 8] width 28 height 8
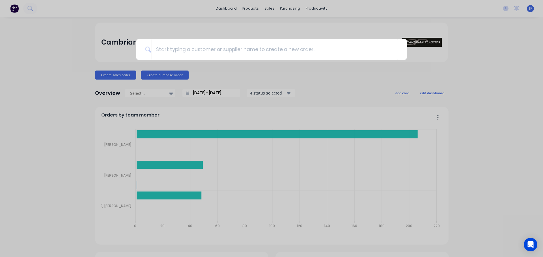
drag, startPoint x: 346, startPoint y: 16, endPoint x: 275, endPoint y: 19, distance: 71.6
click at [346, 16] on div at bounding box center [271, 128] width 543 height 257
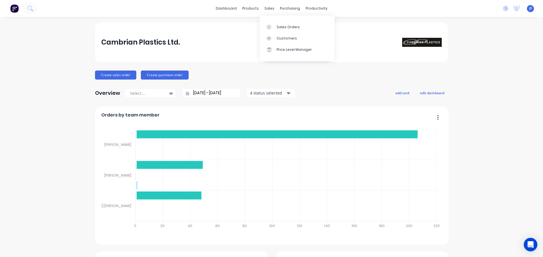
click at [266, 11] on div "sales" at bounding box center [269, 8] width 16 height 8
click at [268, 24] on link "Sales Orders" at bounding box center [296, 26] width 75 height 11
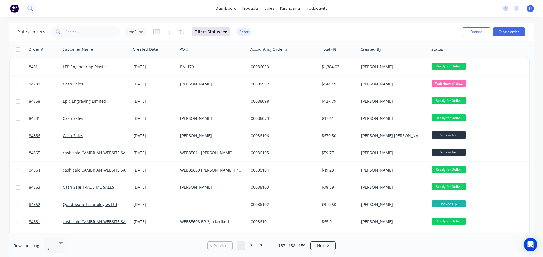
click at [27, 8] on icon at bounding box center [29, 8] width 5 height 5
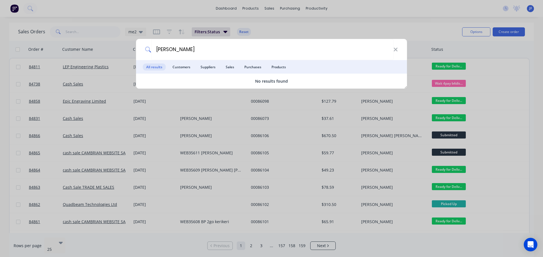
type input "dickey"
click at [73, 41] on div "dickey All results Customers Suppliers Sales Purchases Products No results found" at bounding box center [271, 128] width 543 height 257
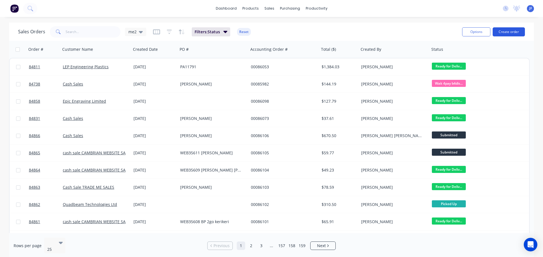
click at [502, 34] on button "Create order" at bounding box center [508, 31] width 32 height 9
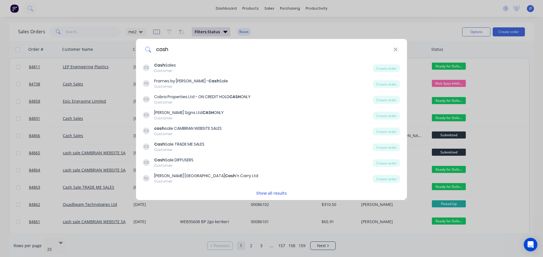
type input "cash"
click at [179, 67] on div "CS Cash Sales Customer" at bounding box center [258, 67] width 230 height 11
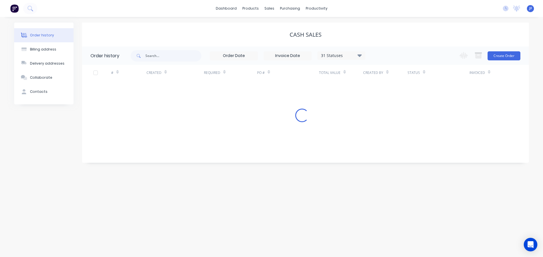
click at [507, 52] on button "Create Order" at bounding box center [503, 55] width 33 height 9
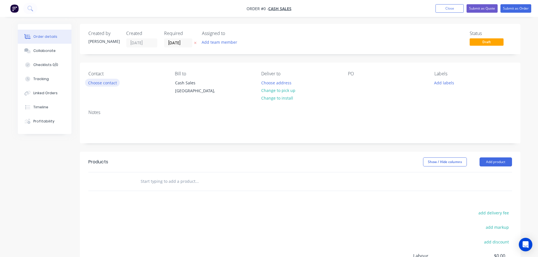
click at [110, 83] on button "Choose contact" at bounding box center [102, 83] width 35 height 8
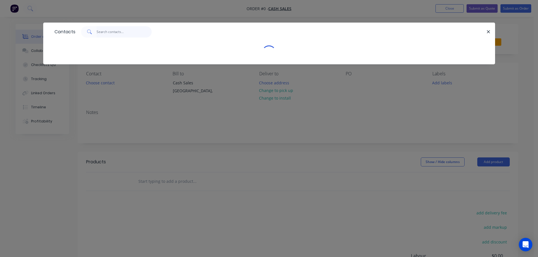
click at [116, 33] on input "text" at bounding box center [124, 31] width 55 height 11
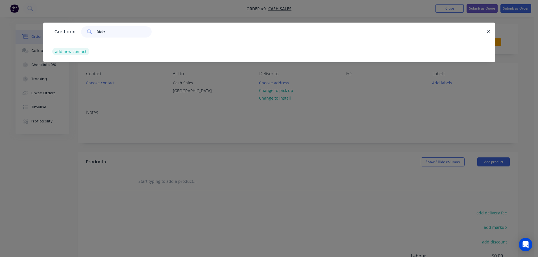
type input "Dicke"
click at [75, 49] on div "add new contact" at bounding box center [269, 51] width 435 height 21
click at [73, 53] on button "add new contact" at bounding box center [70, 52] width 37 height 8
select select "NZ"
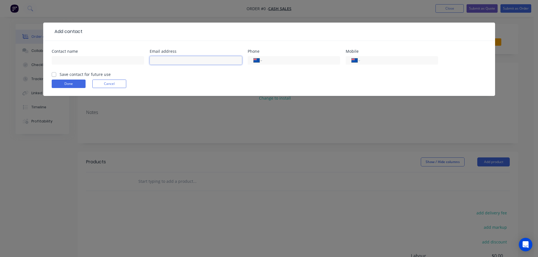
click at [159, 64] on input "text" at bounding box center [196, 60] width 92 height 8
paste input "stores@dickeyboats.com"
type input "stores@dickeyboats.com"
click at [112, 62] on input "text" at bounding box center [98, 60] width 92 height 8
click at [120, 59] on input "Dickey Boats -" at bounding box center [98, 60] width 92 height 8
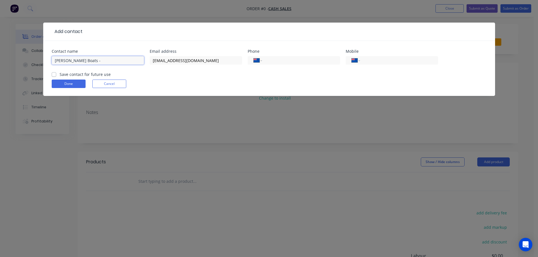
paste input "Deanna Cundall"
type input "Dickey Boats - Deanna Cundall"
click at [100, 74] on label "Save contact for future use" at bounding box center [85, 74] width 51 height 6
click at [56, 74] on input "Save contact for future use" at bounding box center [54, 73] width 5 height 5
checkbox input "true"
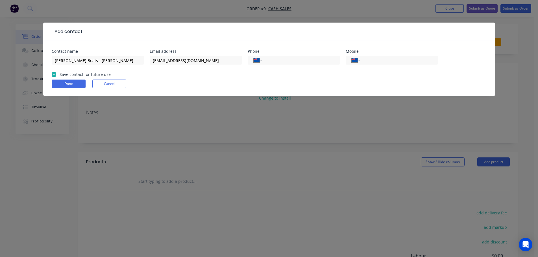
click at [312, 65] on div "International Afghanistan Åland Islands Albania Algeria American Samoa Andorra …" at bounding box center [294, 63] width 92 height 17
click at [311, 60] on input "tel" at bounding box center [300, 60] width 68 height 6
paste input "06 834 1310"
type input "06 834 1310"
click at [75, 84] on button "Done" at bounding box center [69, 84] width 34 height 8
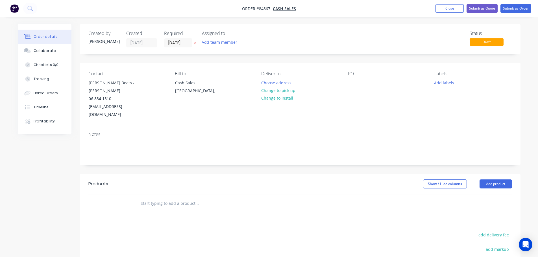
click at [196, 44] on icon "button" at bounding box center [195, 42] width 3 height 3
click at [278, 80] on button "Choose address" at bounding box center [276, 83] width 36 height 8
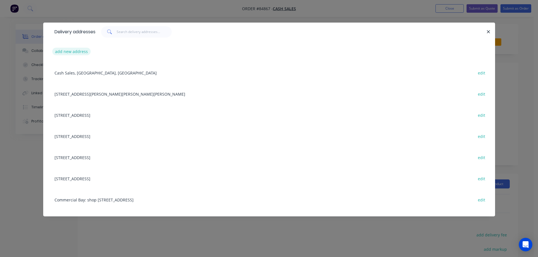
click at [82, 52] on button "add new address" at bounding box center [71, 52] width 39 height 8
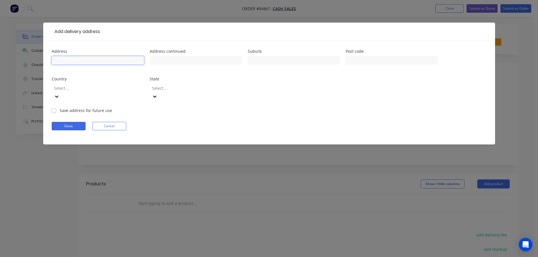
click at [69, 58] on input "text" at bounding box center [98, 60] width 92 height 8
paste input "28 Mersey Street Pandora Napier"
click at [91, 61] on input "28 Mersey Street Pandora Napier" at bounding box center [98, 60] width 92 height 8
type input "28 Mersey Street Napier"
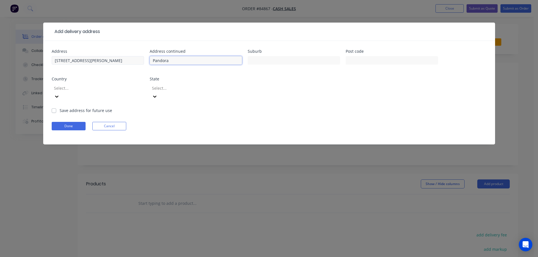
type input "Pandora"
click at [91, 59] on input "28 Mersey Street Napier" at bounding box center [98, 60] width 92 height 8
type input "28 Mersey Street"
type input "Napier"
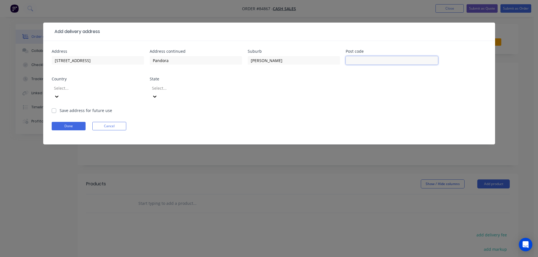
click at [383, 58] on input "text" at bounding box center [392, 60] width 92 height 8
click at [75, 122] on button "Done" at bounding box center [69, 126] width 34 height 8
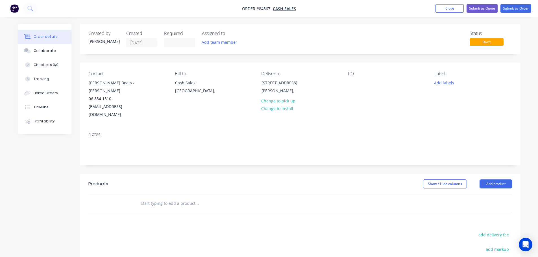
drag, startPoint x: 75, startPoint y: 118, endPoint x: 263, endPoint y: 55, distance: 198.3
click at [263, 55] on div "Created by Jess Created 25/09/25 Required Assigned to Add team member Status Dr…" at bounding box center [300, 186] width 441 height 325
click at [348, 84] on div at bounding box center [352, 83] width 9 height 8
drag, startPoint x: 106, startPoint y: 82, endPoint x: 81, endPoint y: 84, distance: 24.9
click at [81, 84] on div "Contact Dickey Boats - Deanna Cundall 06 834 1310 stores@dickeyboats.com Bill t…" at bounding box center [300, 95] width 441 height 65
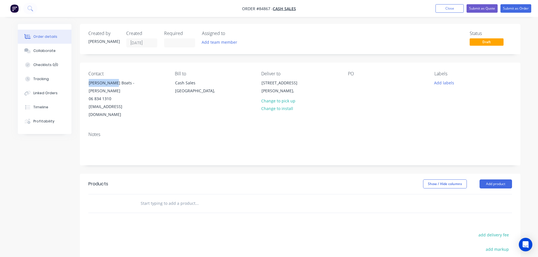
copy div "Dickey Boats"
click at [350, 80] on div at bounding box center [352, 83] width 9 height 8
paste div
click at [189, 198] on input "text" at bounding box center [196, 203] width 113 height 11
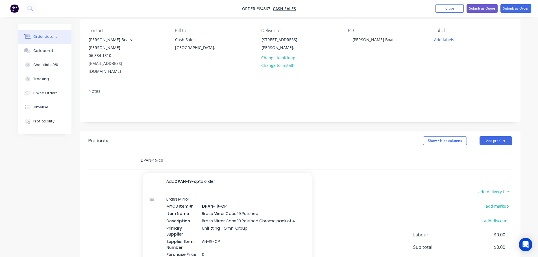
scroll to position [57, 0]
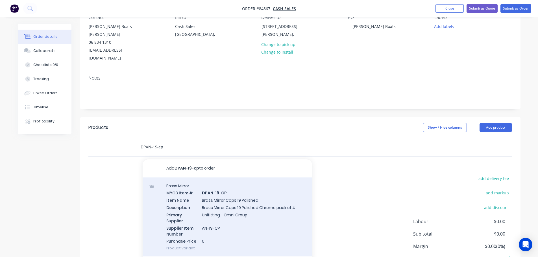
type input "DPAN-19-cp"
click at [212, 199] on div "Brass Mirror MYOB Item # DPAN-19-CP Item Name Brass Mirror Caps 19 Polished Des…" at bounding box center [228, 217] width 170 height 79
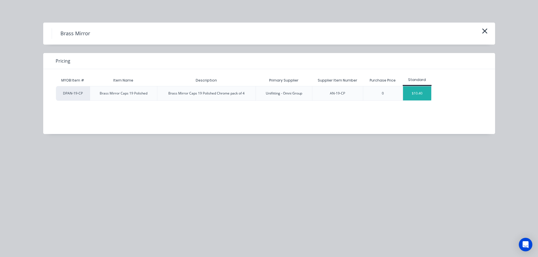
click at [420, 95] on div "$10.40" at bounding box center [417, 93] width 28 height 14
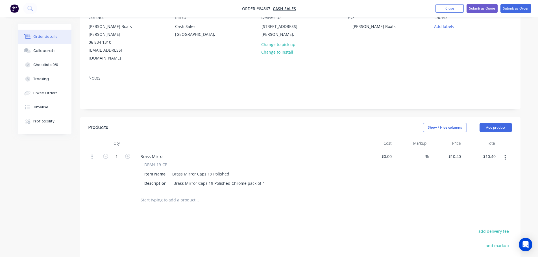
click at [455, 149] on div "$10.40 $10.40" at bounding box center [446, 170] width 35 height 42
click at [456, 153] on input "10.4" at bounding box center [455, 157] width 15 height 8
paste input "1.4"
type input "$11.44"
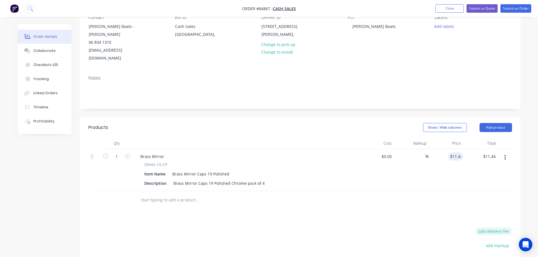
click at [491, 228] on button "add delivery fee" at bounding box center [494, 232] width 36 height 8
type input "0"
type input "10"
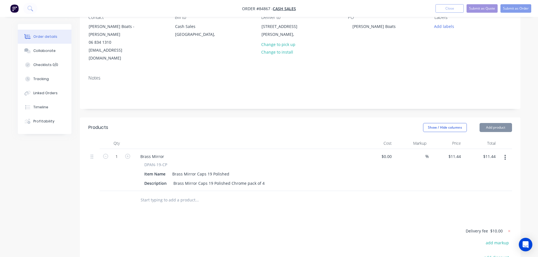
click at [395, 219] on div "Products Show / Hide columns Add product Qty Cost Markup Price Total 1 Brass Mi…" at bounding box center [300, 230] width 441 height 225
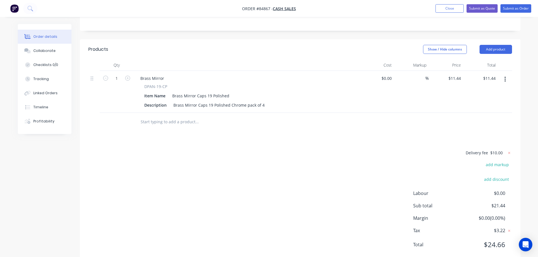
scroll to position [142, 0]
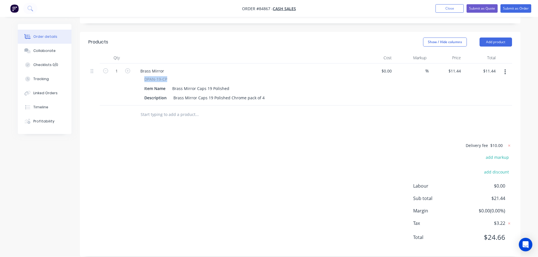
drag, startPoint x: 142, startPoint y: 70, endPoint x: 174, endPoint y: 73, distance: 32.1
click at [174, 76] on div "DPAN-19-CP Item Name Brass Mirror Caps 19 Polished Description Brass Mirror Cap…" at bounding box center [247, 89] width 222 height 26
copy span "DPAN-19-CP"
click at [155, 67] on div "Brass Mirror" at bounding box center [152, 71] width 33 height 8
paste div
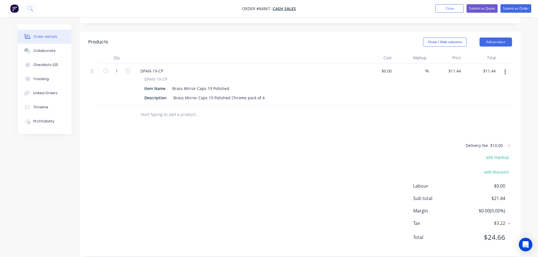
click at [218, 121] on div "Products Show / Hide columns Add product Qty Cost Markup Price Total 1 DPAN-19-…" at bounding box center [300, 144] width 441 height 225
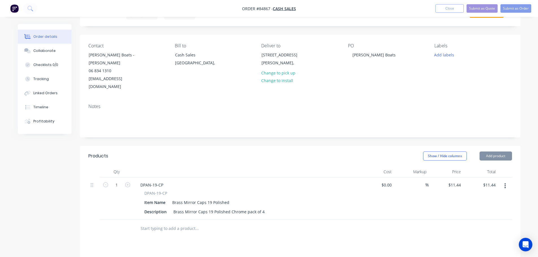
scroll to position [0, 0]
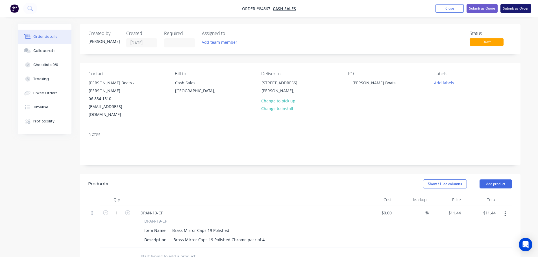
click at [515, 9] on button "Submit as Order" at bounding box center [516, 8] width 31 height 8
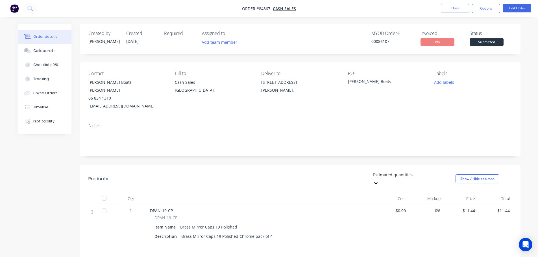
click at [385, 43] on div "00086107" at bounding box center [393, 41] width 42 height 6
copy div "00086107"
click at [495, 42] on span "Submitted" at bounding box center [487, 41] width 34 height 7
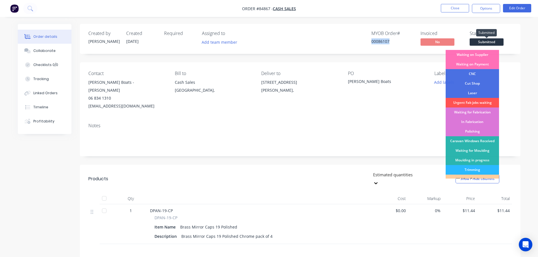
click at [493, 42] on span "Submitted" at bounding box center [487, 41] width 34 height 7
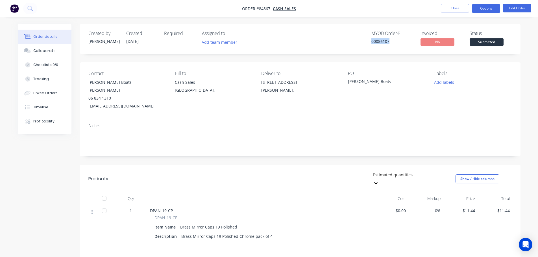
click at [486, 8] on button "Options" at bounding box center [486, 8] width 28 height 9
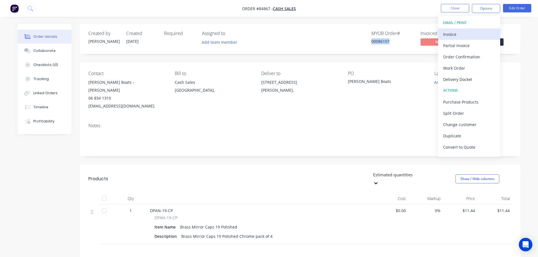
click at [465, 33] on div "Invoice" at bounding box center [469, 34] width 52 height 8
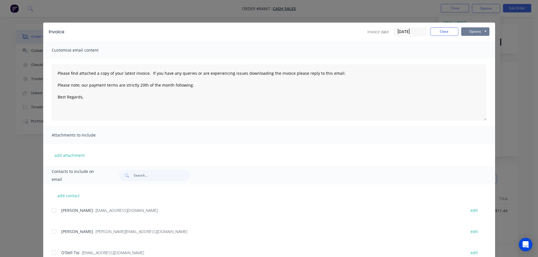
click at [471, 33] on button "Options" at bounding box center [475, 31] width 28 height 8
click at [472, 44] on button "Preview" at bounding box center [479, 41] width 36 height 9
click at [439, 31] on button "Close" at bounding box center [444, 31] width 28 height 8
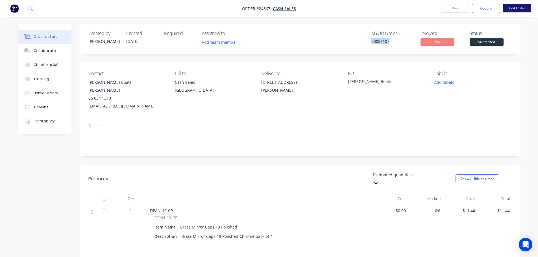
click at [509, 11] on button "Edit Order" at bounding box center [517, 8] width 28 height 8
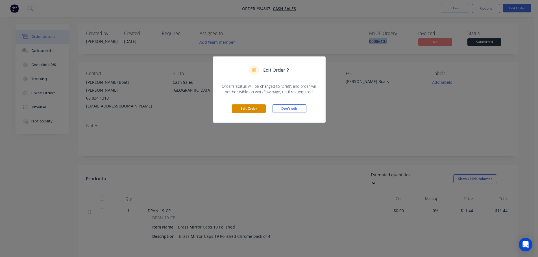
click at [244, 109] on button "Edit Order" at bounding box center [249, 109] width 34 height 8
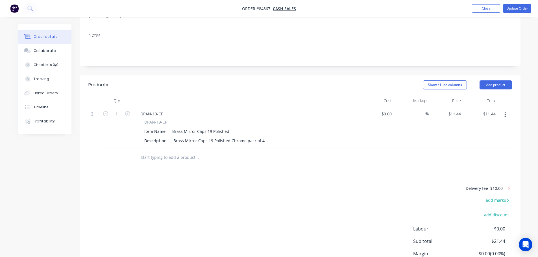
scroll to position [113, 0]
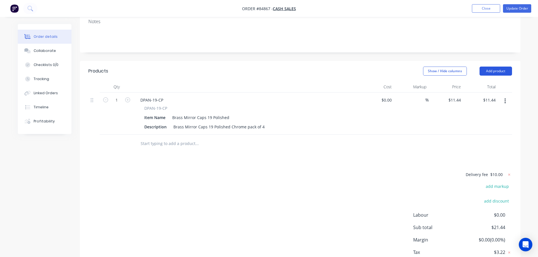
click at [494, 67] on button "Add product" at bounding box center [496, 71] width 32 height 9
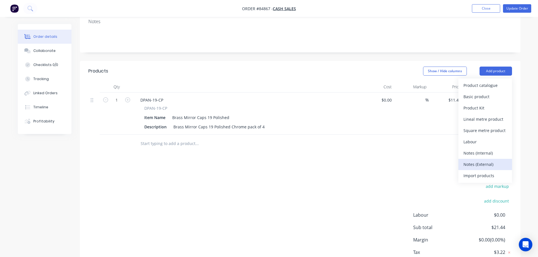
click at [482, 161] on div "Notes (External)" at bounding box center [486, 165] width 44 height 8
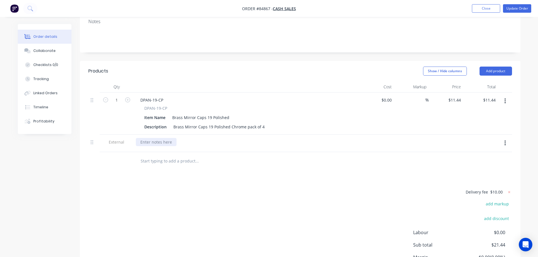
click at [169, 138] on div at bounding box center [156, 142] width 41 height 8
drag, startPoint x: 162, startPoint y: 136, endPoint x: 157, endPoint y: 135, distance: 5.2
click at [158, 138] on div "PO:" at bounding box center [247, 142] width 222 height 8
click at [152, 138] on div "PO:" at bounding box center [247, 142] width 222 height 8
click at [149, 138] on div "PO:" at bounding box center [144, 142] width 16 height 8
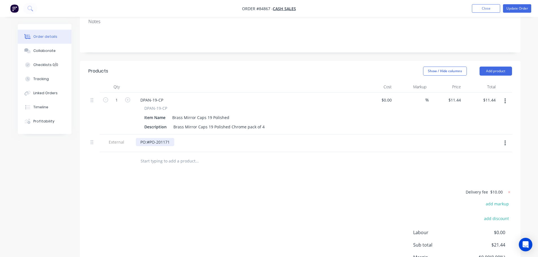
click at [149, 138] on div "PO:#PO-201171" at bounding box center [155, 142] width 38 height 8
click at [147, 138] on div "PO:#PO-201171" at bounding box center [155, 142] width 38 height 8
click at [517, 10] on button "Update Order" at bounding box center [517, 8] width 28 height 8
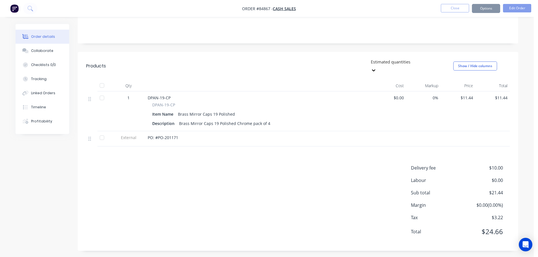
scroll to position [0, 0]
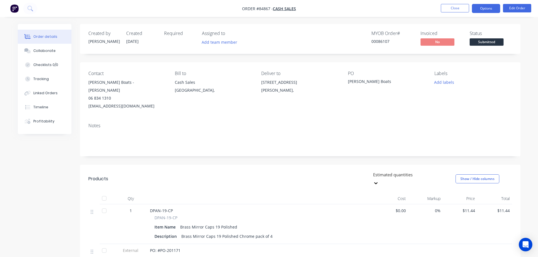
click at [485, 11] on button "Options" at bounding box center [486, 8] width 28 height 9
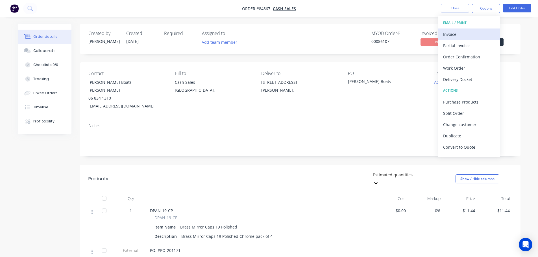
click at [474, 32] on div "Invoice" at bounding box center [469, 34] width 52 height 8
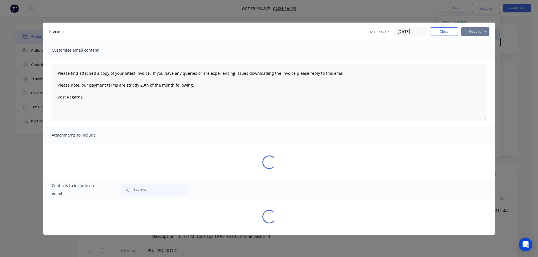
click at [474, 32] on button "Options" at bounding box center [475, 31] width 28 height 8
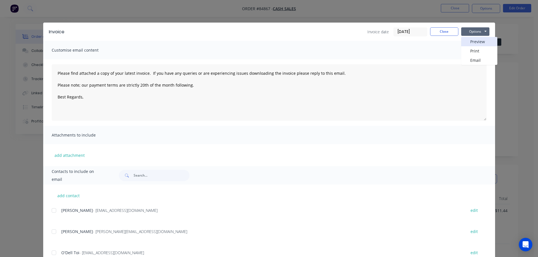
click at [475, 43] on button "Preview" at bounding box center [479, 41] width 36 height 9
click at [449, 36] on div "Invoice Invoice date 25/09/25 Close Options Preview Print Email" at bounding box center [269, 32] width 452 height 18
click at [454, 25] on div "Invoice Invoice date 25/09/25 Close Options Preview Print Email" at bounding box center [269, 32] width 452 height 18
drag, startPoint x: 454, startPoint y: 31, endPoint x: 521, endPoint y: 1, distance: 73.6
click at [454, 31] on button "Close" at bounding box center [444, 31] width 28 height 8
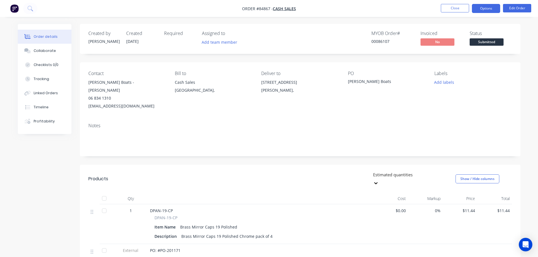
click at [485, 10] on button "Options" at bounding box center [486, 8] width 28 height 9
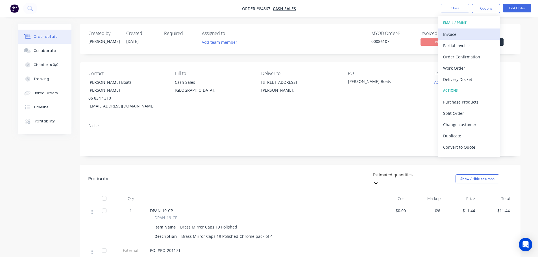
click at [475, 32] on div "Invoice" at bounding box center [469, 34] width 52 height 8
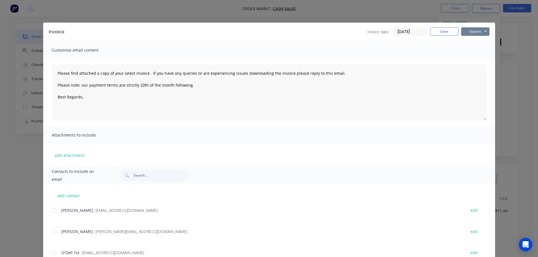
click at [471, 32] on button "Options" at bounding box center [475, 31] width 28 height 8
click at [473, 48] on button "Print" at bounding box center [479, 50] width 36 height 9
drag, startPoint x: 439, startPoint y: 31, endPoint x: 455, endPoint y: 38, distance: 17.1
click at [440, 31] on button "Close" at bounding box center [444, 31] width 28 height 8
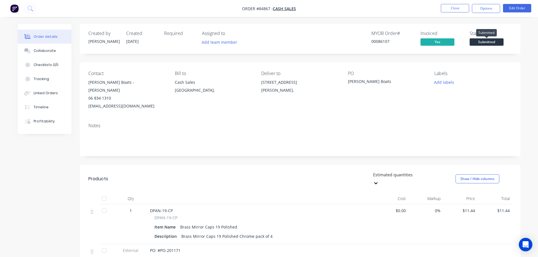
click at [477, 41] on span "Submitted" at bounding box center [487, 41] width 34 height 7
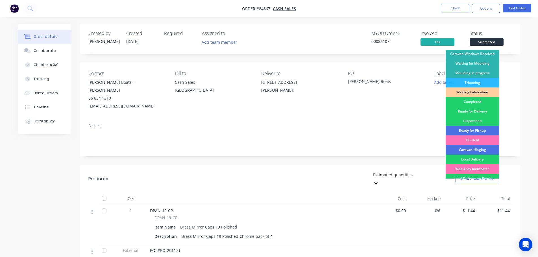
scroll to position [111, 0]
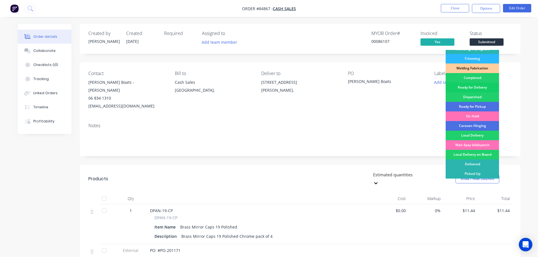
click at [481, 89] on div "Ready for Delivery" at bounding box center [472, 88] width 53 height 10
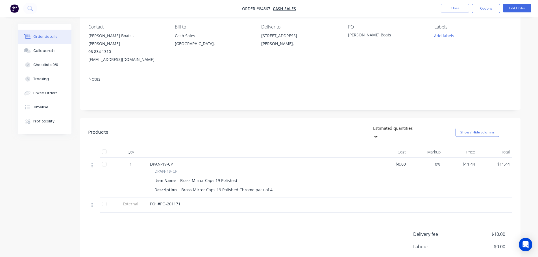
scroll to position [0, 0]
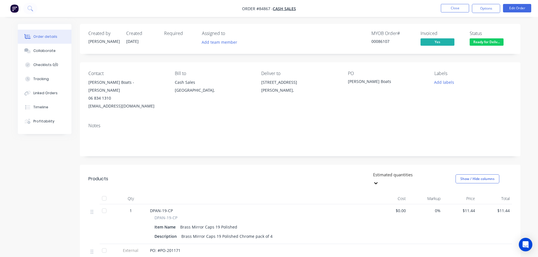
click at [480, 43] on span "Ready for Deliv..." at bounding box center [487, 41] width 34 height 7
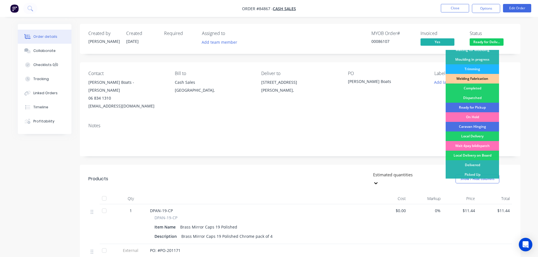
scroll to position [111, 0]
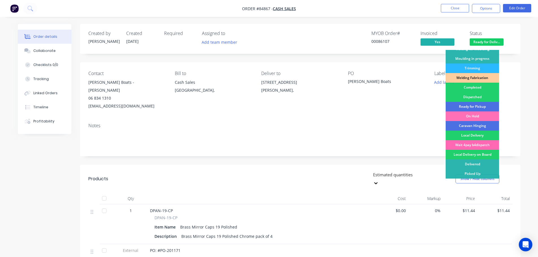
click at [478, 144] on div "Wait 4pay b4dispatch" at bounding box center [472, 145] width 53 height 10
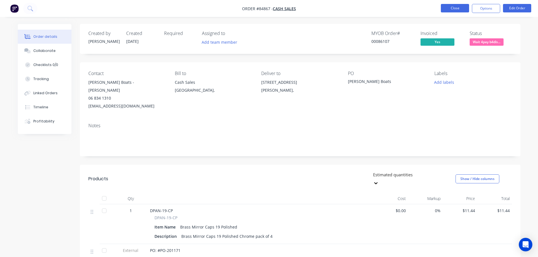
click at [460, 8] on button "Close" at bounding box center [455, 8] width 28 height 8
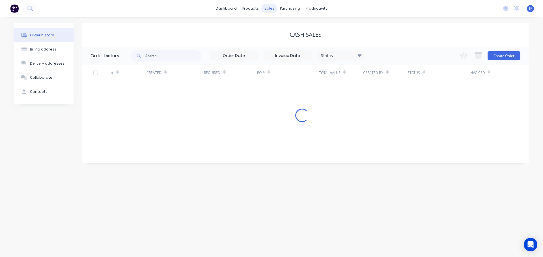
click at [271, 12] on div "sales" at bounding box center [269, 8] width 16 height 8
click at [284, 30] on link "Sales Orders" at bounding box center [298, 26] width 75 height 11
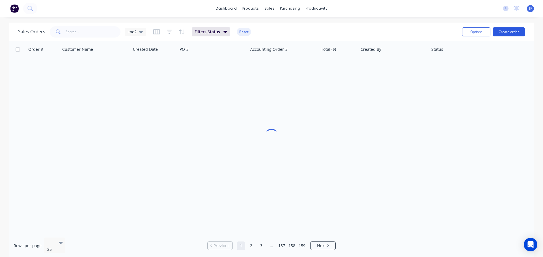
click at [500, 35] on button "Create order" at bounding box center [508, 31] width 32 height 9
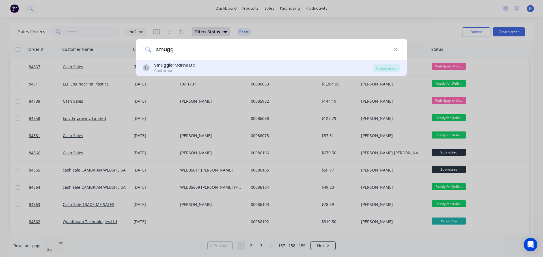
type input "smugg"
click at [344, 66] on div "SL Smugg ler Marine Ltd Customer" at bounding box center [258, 67] width 230 height 11
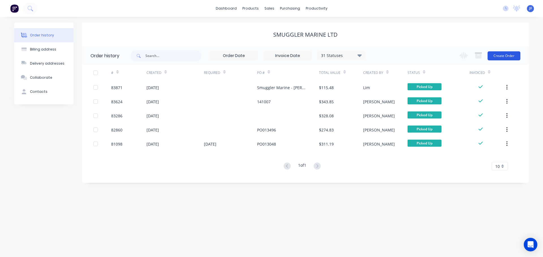
click at [499, 56] on button "Create Order" at bounding box center [503, 55] width 33 height 9
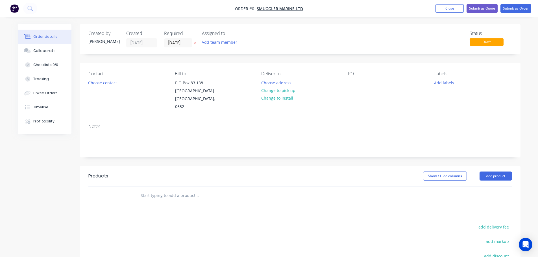
click at [192, 44] on button "button" at bounding box center [195, 43] width 6 height 6
click at [100, 86] on button "Choose contact" at bounding box center [102, 83] width 35 height 8
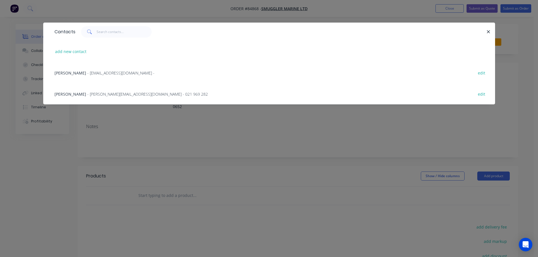
click at [79, 93] on div "David Pringle - david@smuggler.co.nz - 021 969 282" at bounding box center [131, 94] width 153 height 6
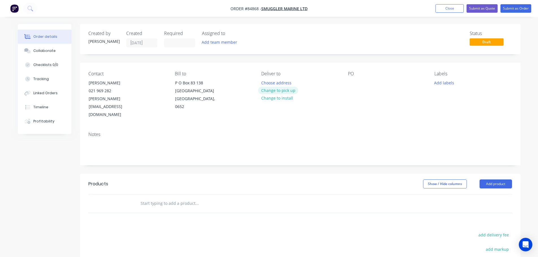
click at [277, 88] on button "Change to pick up" at bounding box center [278, 91] width 40 height 8
click at [352, 82] on div at bounding box center [352, 83] width 9 height 8
paste div
click at [157, 198] on input "text" at bounding box center [196, 203] width 113 height 11
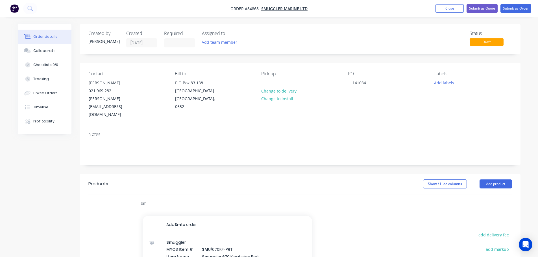
type input "S"
type input "m"
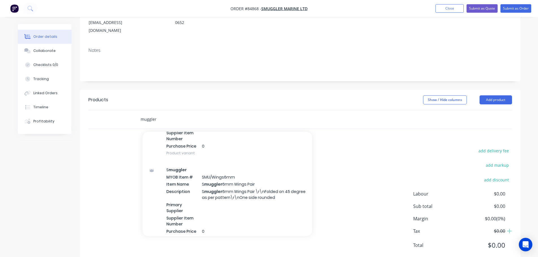
scroll to position [1320, 0]
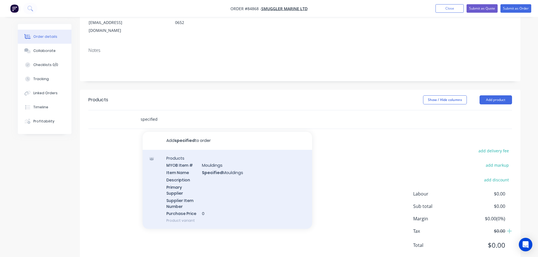
type input "specified"
click at [187, 162] on div "Products MYOB Item # Mouldings Item Name Specified Mouldings Description Primar…" at bounding box center [228, 189] width 170 height 79
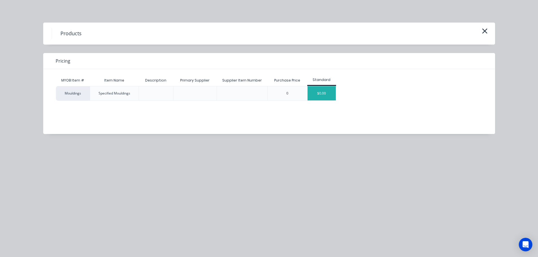
click at [331, 90] on div "$0.00" at bounding box center [322, 93] width 28 height 14
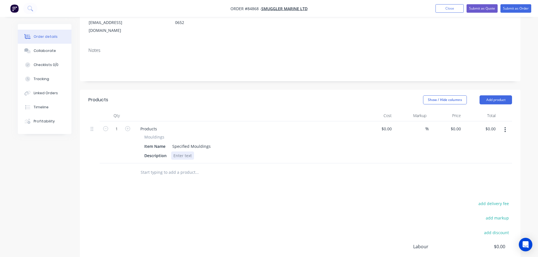
click at [184, 152] on div at bounding box center [182, 156] width 23 height 8
click at [156, 134] on span "Mouldings" at bounding box center [154, 137] width 20 height 6
drag, startPoint x: 172, startPoint y: 129, endPoint x: 219, endPoint y: 132, distance: 46.7
click at [219, 142] on div "Item Name Specified Mouldings" at bounding box center [245, 146] width 207 height 8
copy div "Specified Mouldings"
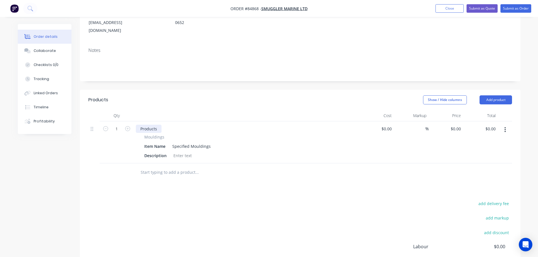
click at [145, 125] on div "Products" at bounding box center [149, 129] width 26 height 8
paste div
click at [177, 152] on div at bounding box center [182, 156] width 23 height 8
click at [480, 48] on div "Notes" at bounding box center [300, 50] width 424 height 5
click at [177, 152] on div at bounding box center [182, 156] width 23 height 8
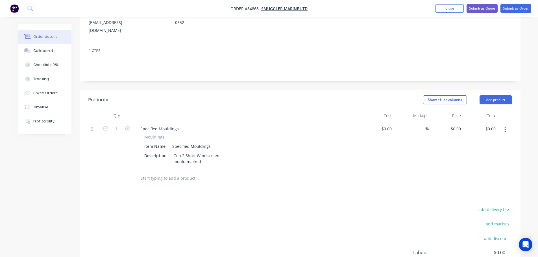
click at [351, 170] on div at bounding box center [300, 179] width 424 height 18
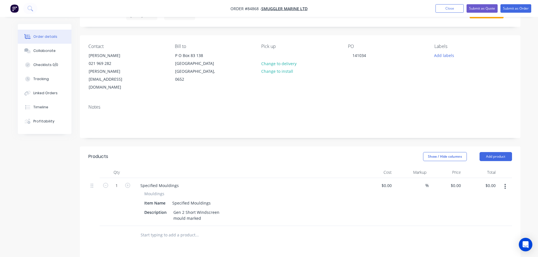
scroll to position [0, 0]
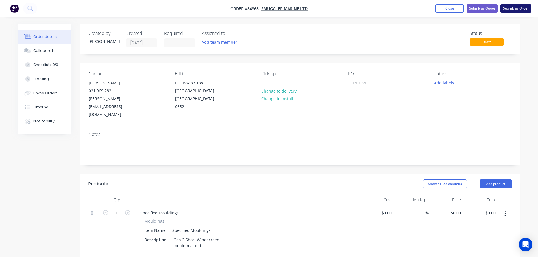
click at [513, 12] on button "Submit as Order" at bounding box center [516, 8] width 31 height 8
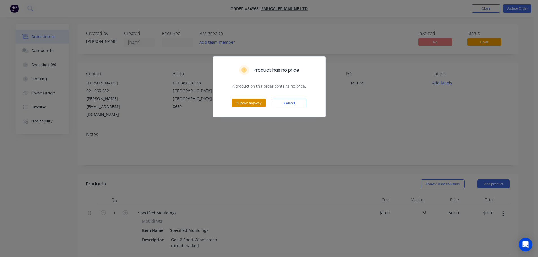
click at [241, 103] on button "Submit anyway" at bounding box center [249, 103] width 34 height 8
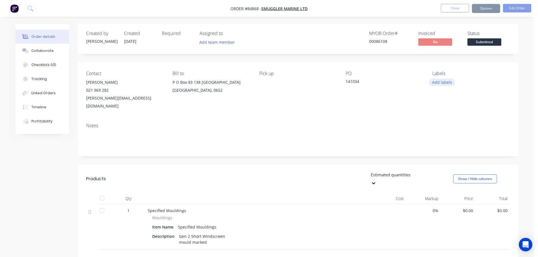
click at [453, 81] on button "Add labels" at bounding box center [442, 83] width 26 height 8
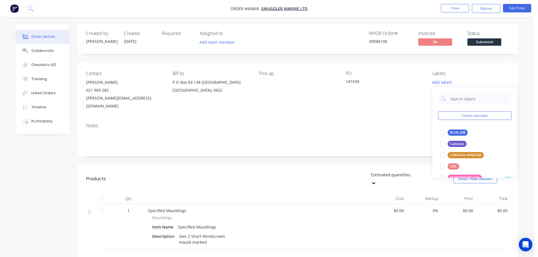
scroll to position [237, 0]
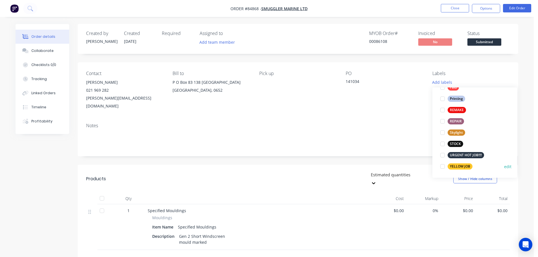
click at [455, 164] on div "YELLOW JOB" at bounding box center [460, 167] width 25 height 6
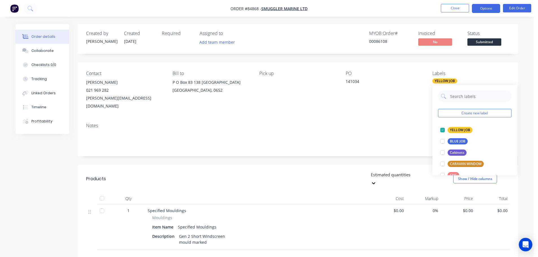
click at [491, 5] on button "Options" at bounding box center [486, 8] width 28 height 9
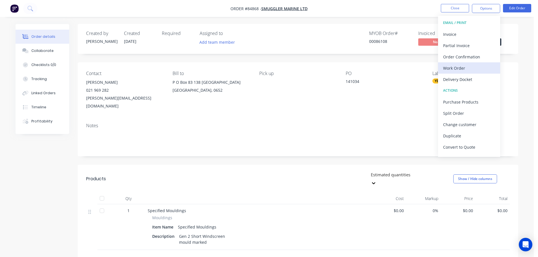
click at [471, 64] on div "Work Order" at bounding box center [469, 68] width 52 height 8
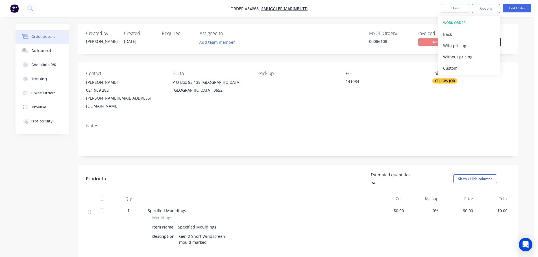
click at [472, 55] on div "Without pricing" at bounding box center [469, 57] width 52 height 8
click at [525, 9] on button "Edit Order" at bounding box center [517, 8] width 28 height 8
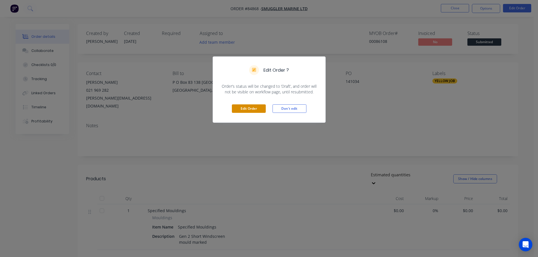
click at [240, 107] on button "Edit Order" at bounding box center [249, 109] width 34 height 8
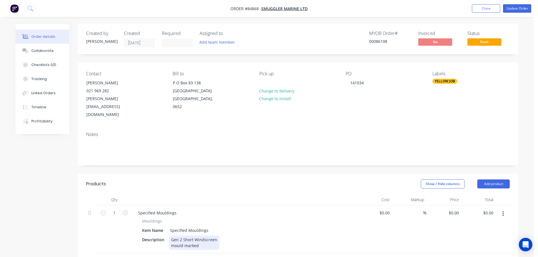
click at [205, 236] on div "Gen 2 Short Windscreen mould marked" at bounding box center [194, 243] width 51 height 14
click at [517, 8] on button "Update Order" at bounding box center [517, 8] width 28 height 8
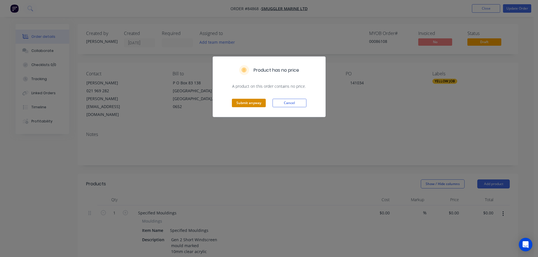
click at [251, 103] on button "Submit anyway" at bounding box center [249, 103] width 34 height 8
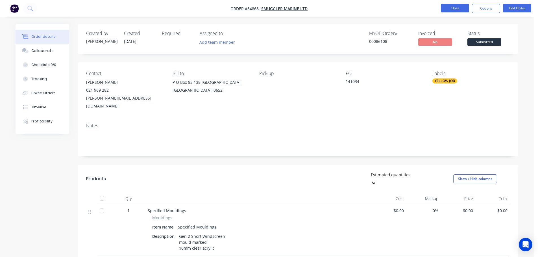
click at [456, 12] on button "Close" at bounding box center [455, 8] width 28 height 8
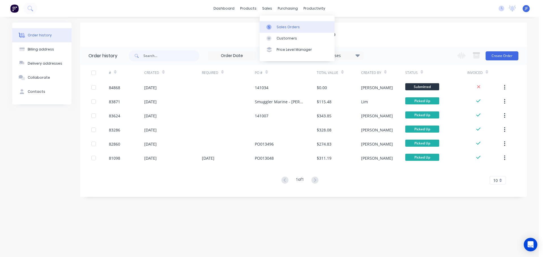
drag, startPoint x: 268, startPoint y: 6, endPoint x: 285, endPoint y: 30, distance: 29.7
click at [268, 7] on div "sales" at bounding box center [267, 8] width 16 height 8
click at [289, 34] on link "Customers" at bounding box center [296, 38] width 75 height 11
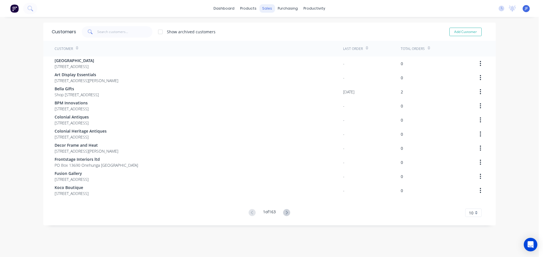
drag, startPoint x: 288, startPoint y: 26, endPoint x: 269, endPoint y: 6, distance: 27.8
click at [288, 26] on div "Show archived customers Add Customer" at bounding box center [281, 31] width 411 height 11
click at [263, 4] on div "sales" at bounding box center [267, 8] width 16 height 8
click at [271, 26] on div at bounding box center [268, 27] width 8 height 5
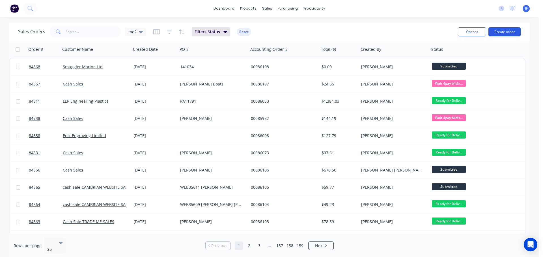
click at [510, 33] on button "Create order" at bounding box center [504, 31] width 32 height 9
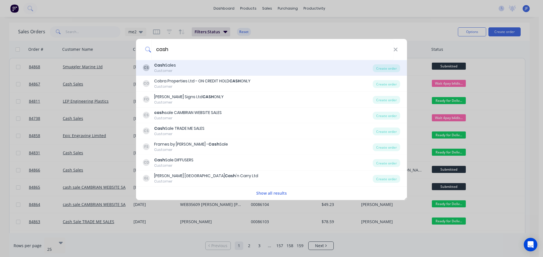
type input "cash"
click at [337, 70] on div "CS Cash Sales Customer" at bounding box center [258, 67] width 230 height 11
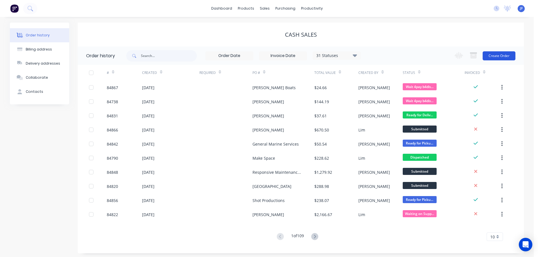
click at [497, 56] on button "Create Order" at bounding box center [499, 55] width 33 height 9
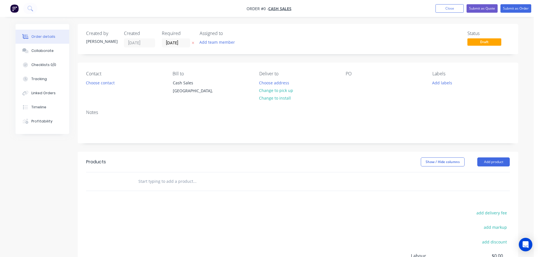
click at [193, 42] on icon "button" at bounding box center [193, 42] width 3 height 3
click at [103, 86] on button "Choose contact" at bounding box center [100, 83] width 35 height 8
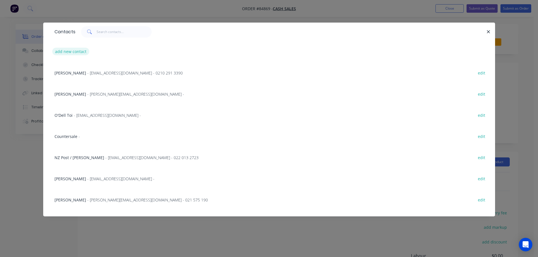
click at [70, 50] on button "add new contact" at bounding box center [70, 52] width 37 height 8
select select "NZ"
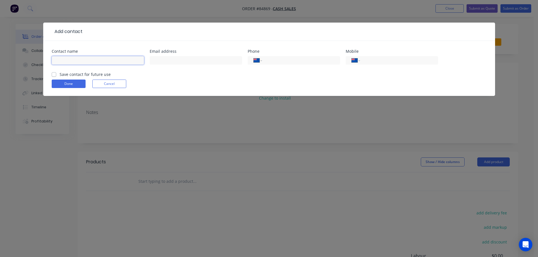
click at [76, 57] on input "text" at bounding box center [98, 60] width 92 height 8
type input "Brent Smith"
click at [424, 64] on div "International Afghanistan Åland Islands Albania Algeria American Samoa Andorra …" at bounding box center [392, 60] width 92 height 8
click at [418, 60] on input "tel" at bounding box center [398, 60] width 68 height 6
type input "021 261 0904"
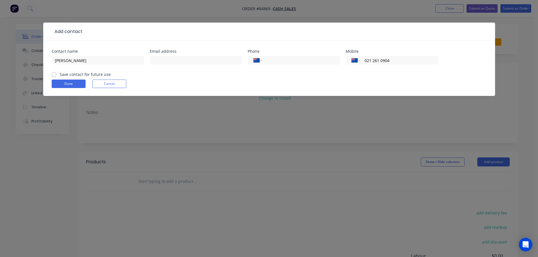
click at [94, 73] on label "Save contact for future use" at bounding box center [85, 74] width 51 height 6
click at [56, 73] on input "Save contact for future use" at bounding box center [54, 73] width 5 height 5
checkbox input "true"
click at [75, 83] on button "Done" at bounding box center [69, 84] width 34 height 8
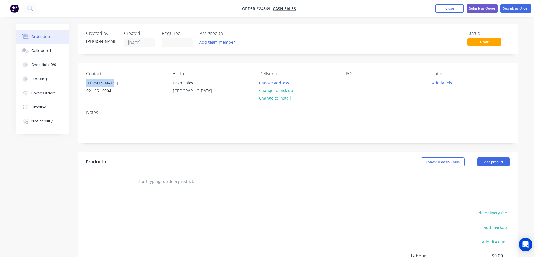
drag, startPoint x: 86, startPoint y: 84, endPoint x: 155, endPoint y: 81, distance: 69.0
click at [155, 81] on div "Contact Brent Smith 021 261 0904" at bounding box center [124, 84] width 77 height 26
copy div "Brent Smith"
click at [350, 83] on div at bounding box center [350, 83] width 9 height 8
paste div
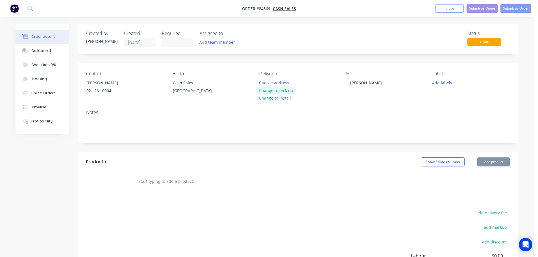
click at [281, 89] on button "Change to pick up" at bounding box center [276, 91] width 40 height 8
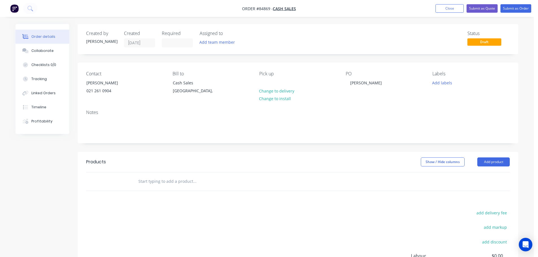
click at [178, 187] on input "text" at bounding box center [194, 181] width 113 height 11
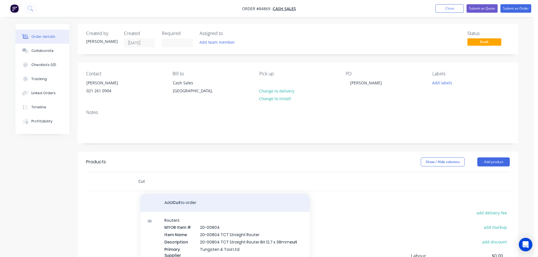
type input "Cut"
click at [193, 203] on button "Add Cut to order" at bounding box center [225, 203] width 170 height 18
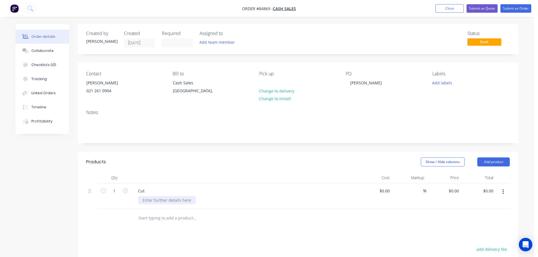
click at [160, 199] on div at bounding box center [167, 200] width 58 height 8
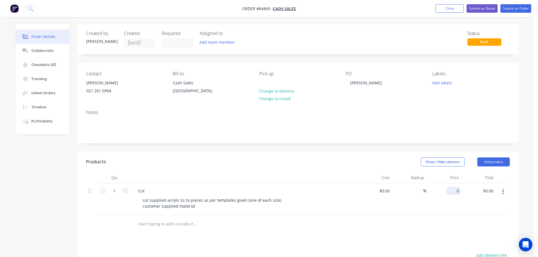
click at [454, 193] on div "0 $0.00" at bounding box center [453, 191] width 15 height 8
type input "$25.00"
click at [470, 208] on div "$25.00 $25.00" at bounding box center [478, 200] width 35 height 32
click at [522, 8] on button "Submit as Order" at bounding box center [516, 8] width 31 height 8
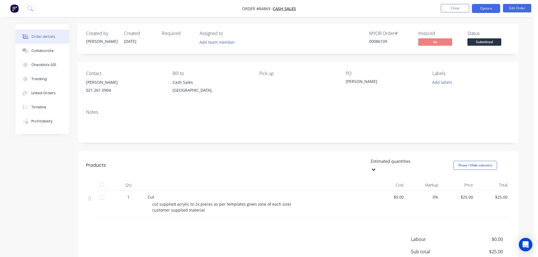
click at [491, 5] on button "Options" at bounding box center [486, 8] width 28 height 9
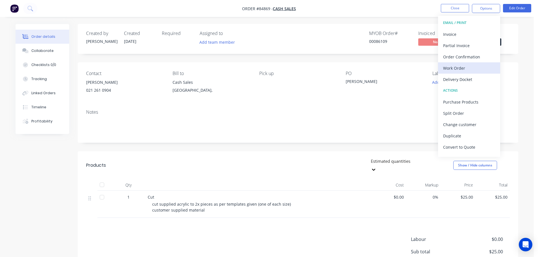
click at [478, 64] on button "Work Order" at bounding box center [469, 67] width 62 height 11
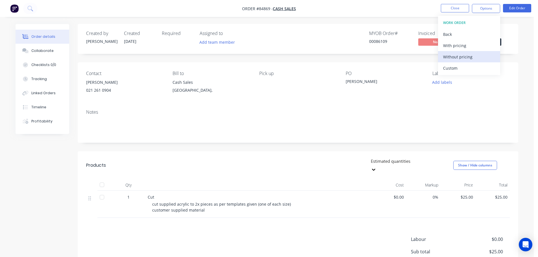
click at [476, 54] on div "Without pricing" at bounding box center [469, 57] width 52 height 8
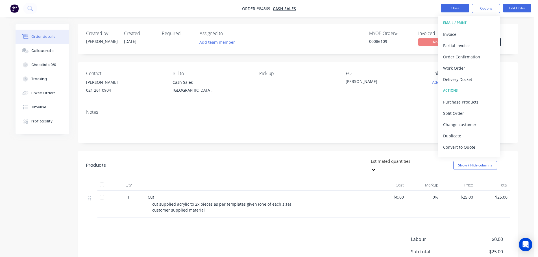
click at [451, 6] on button "Close" at bounding box center [455, 8] width 28 height 8
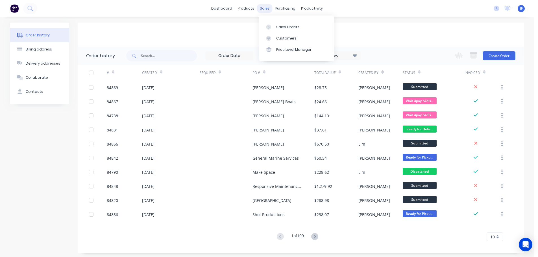
click at [270, 11] on div "sales" at bounding box center [265, 8] width 16 height 8
click at [274, 22] on link "Sales Orders" at bounding box center [296, 26] width 75 height 11
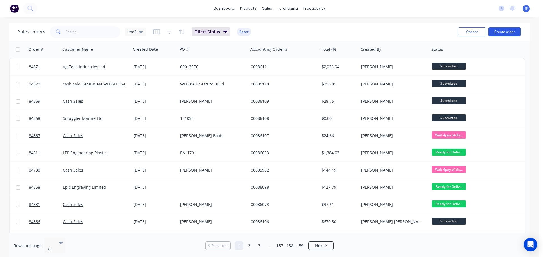
click at [504, 32] on button "Create order" at bounding box center [504, 31] width 32 height 9
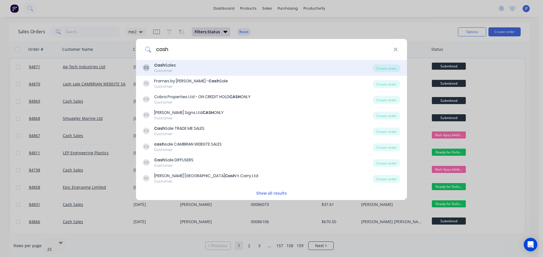
type input "cash"
click at [314, 73] on div "CS Cash Sales Customer" at bounding box center [258, 67] width 230 height 11
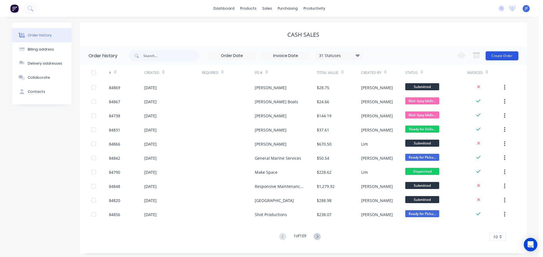
click at [493, 56] on button "Create Order" at bounding box center [501, 55] width 33 height 9
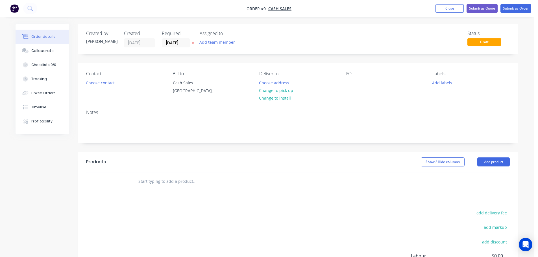
click at [194, 43] on icon "button" at bounding box center [193, 42] width 3 height 3
click at [95, 87] on div "Contact Choose contact" at bounding box center [124, 84] width 77 height 26
click at [93, 83] on button "Choose contact" at bounding box center [100, 83] width 35 height 8
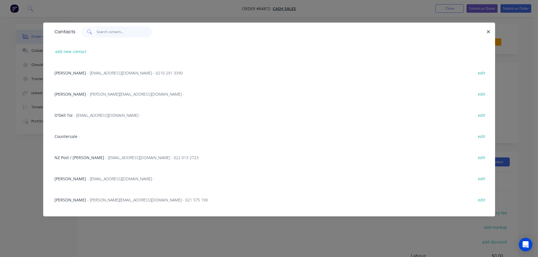
click at [110, 35] on input "text" at bounding box center [124, 31] width 55 height 11
paste input "Gallagher"
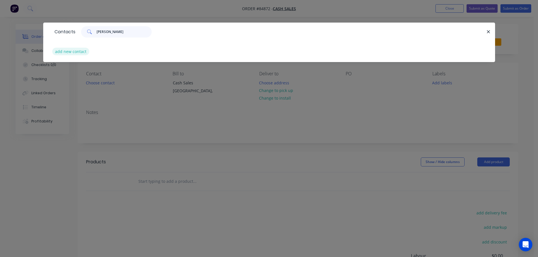
type input "Gallagher"
click at [74, 48] on button "add new contact" at bounding box center [70, 52] width 37 height 8
select select "NZ"
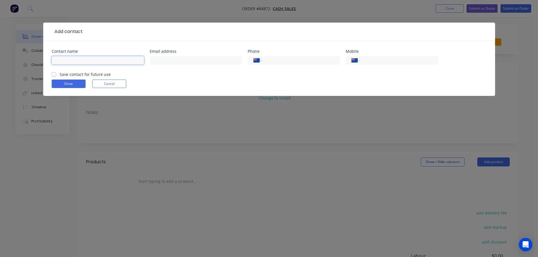
click at [77, 63] on input "text" at bounding box center [98, 60] width 92 height 8
paste input "Gallagher"
type input "Gallagher"
click at [73, 75] on label "Save contact for future use" at bounding box center [85, 74] width 51 height 6
click at [56, 75] on input "Save contact for future use" at bounding box center [54, 73] width 5 height 5
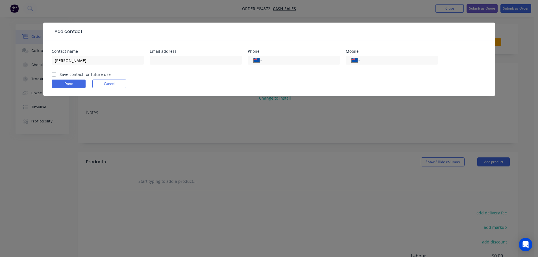
checkbox input "true"
click at [170, 58] on input "text" at bounding box center [196, 60] width 92 height 8
paste input "Minh.Nguyen@gallagher.com"
type input "Minh.Nguyen@gallagher.com"
click at [98, 58] on input "Gallagher" at bounding box center [98, 60] width 92 height 8
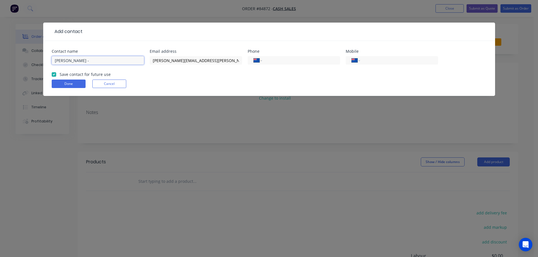
paste input "Minh Nguyen"
type input "Gallagher - Minh Nguyen"
click at [69, 84] on button "Done" at bounding box center [69, 84] width 34 height 8
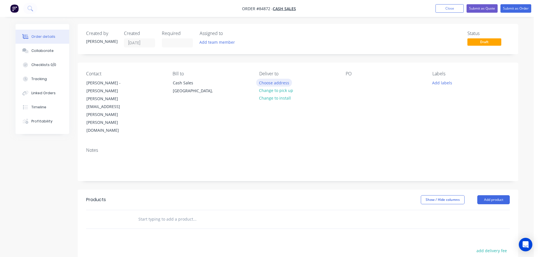
click at [279, 83] on button "Choose address" at bounding box center [274, 83] width 36 height 8
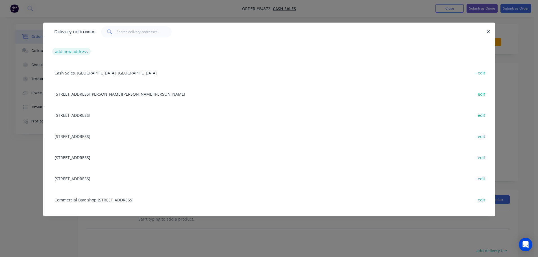
click at [65, 52] on button "add new address" at bounding box center [71, 52] width 39 height 8
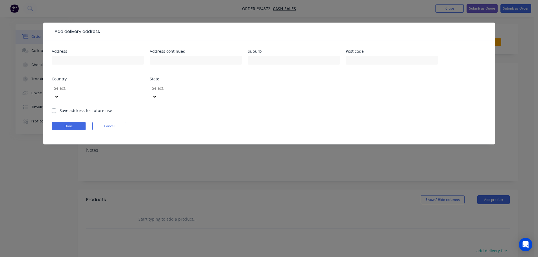
click at [14, 104] on div "Add delivery address Address Address continued Suburb Post code Country Select.…" at bounding box center [269, 128] width 538 height 257
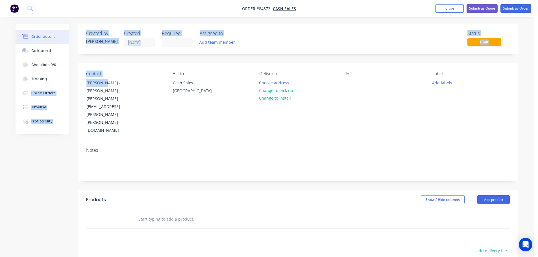
drag, startPoint x: 104, startPoint y: 82, endPoint x: 77, endPoint y: 82, distance: 27.1
click at [77, 82] on div "Order details Collaborate Checklists 0/0 Tracking Linked Orders Timeline Profit…" at bounding box center [267, 198] width 514 height 349
click at [80, 83] on div "Contact Gallagher - Minh Nguyen Minh.Nguyen@gallagher.com Bill to Cash Sales Au…" at bounding box center [298, 103] width 441 height 81
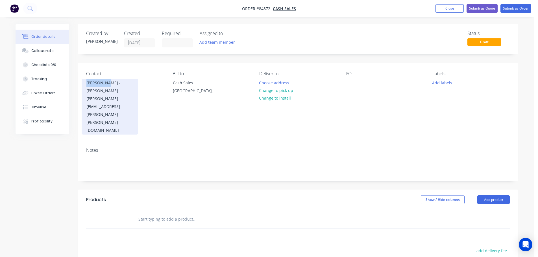
drag, startPoint x: 105, startPoint y: 84, endPoint x: 85, endPoint y: 83, distance: 20.1
click at [85, 83] on div "Gallagher - Minh Nguyen Minh.Nguyen@gallagher.com" at bounding box center [110, 107] width 57 height 56
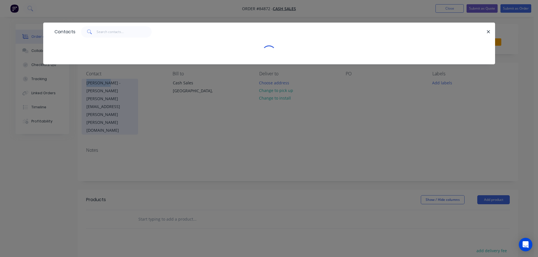
copy div "Gallagher"
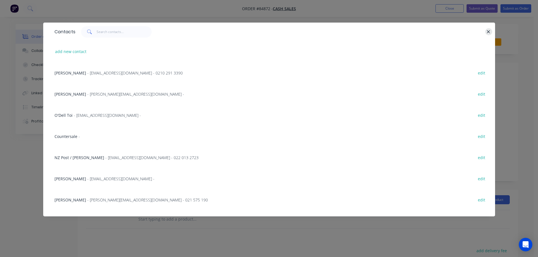
click at [489, 31] on icon "button" at bounding box center [489, 31] width 4 height 5
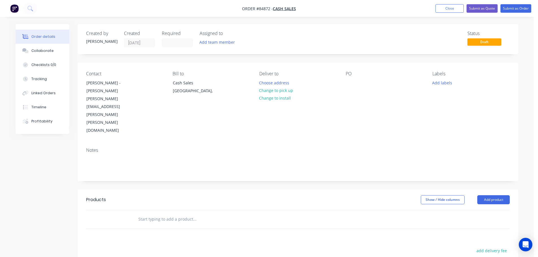
click at [350, 79] on div "PO" at bounding box center [384, 103] width 77 height 64
click at [350, 81] on div at bounding box center [350, 83] width 9 height 8
paste div
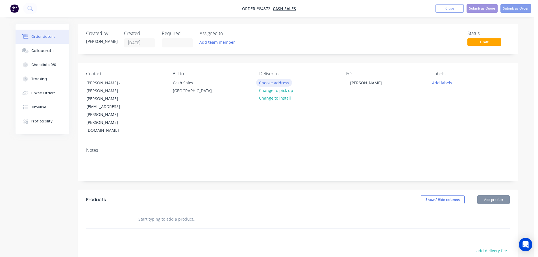
click at [275, 85] on button "Choose address" at bounding box center [274, 83] width 36 height 8
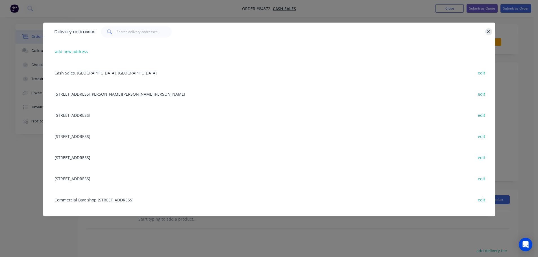
click at [489, 31] on icon "button" at bounding box center [488, 31] width 3 height 3
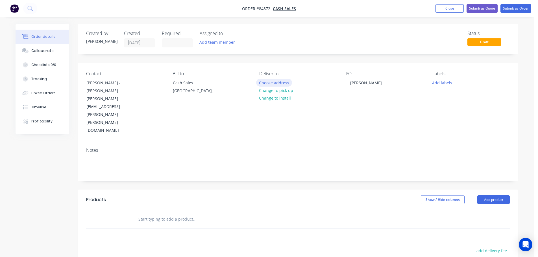
click at [264, 82] on button "Choose address" at bounding box center [274, 83] width 36 height 8
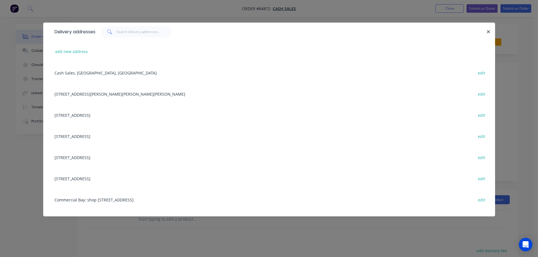
click at [40, 50] on div "Delivery addresses add new address Cash Sales, Auckland, New Zealand edit 81 Be…" at bounding box center [269, 128] width 538 height 257
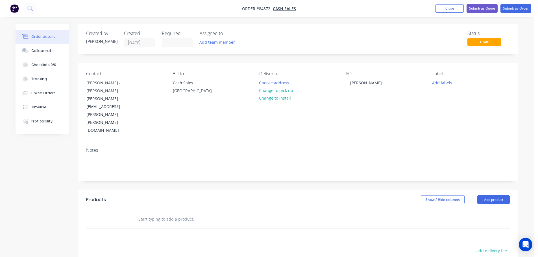
click at [168, 211] on div at bounding box center [232, 220] width 203 height 18
click at [167, 214] on input "text" at bounding box center [194, 219] width 113 height 11
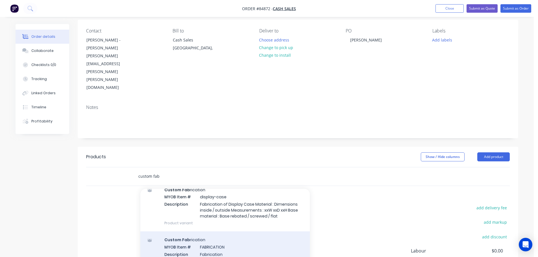
scroll to position [57, 0]
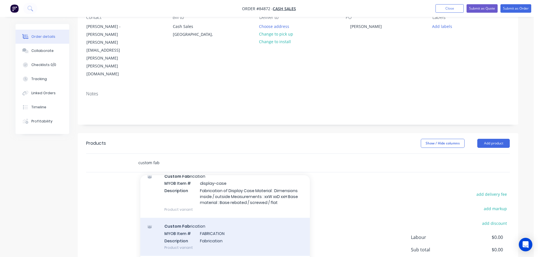
type input "custom fab"
click at [216, 218] on div "Custom Fab rication MYOB Item # FABRICATION Description Fabrication Product var…" at bounding box center [225, 237] width 170 height 38
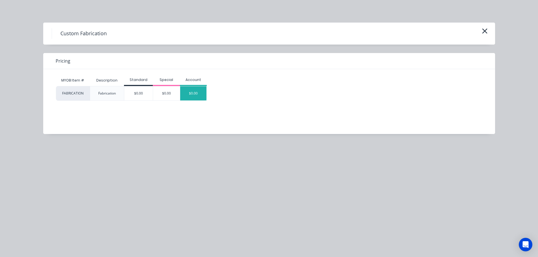
click at [205, 94] on div "$0.00" at bounding box center [193, 93] width 27 height 14
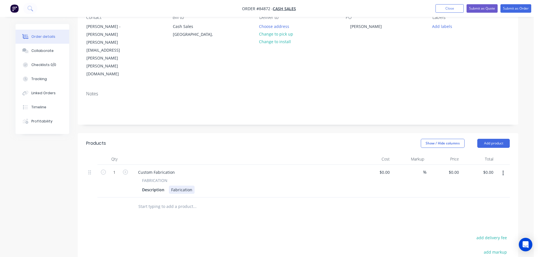
click at [182, 186] on div "Fabrication" at bounding box center [182, 190] width 26 height 8
paste div
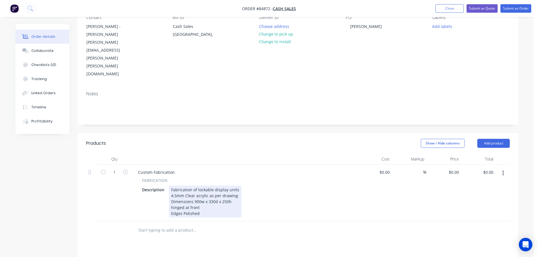
click at [237, 186] on div "Fabrication of lockable display units 4.5mm Clear acrylic as per drawing Dimens…" at bounding box center [205, 202] width 73 height 32
click at [236, 199] on div "4.5mm Clear acrylic as per drawing" at bounding box center [205, 202] width 68 height 6
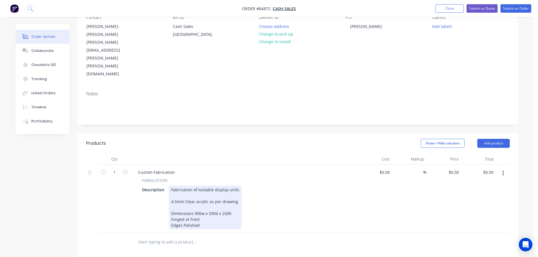
click at [232, 211] on div "Dimensions 900w x 330d x 250h" at bounding box center [205, 214] width 68 height 6
click at [229, 223] on div "hinged at front" at bounding box center [205, 226] width 68 height 6
click at [222, 235] on div "Edges Polished" at bounding box center [205, 238] width 68 height 6
drag, startPoint x: 307, startPoint y: 212, endPoint x: 307, endPoint y: 215, distance: 3.1
click at [307, 212] on div "Custom Fabrication FABRICATION Description Fabrication of lockable display unit…" at bounding box center [244, 205] width 226 height 80
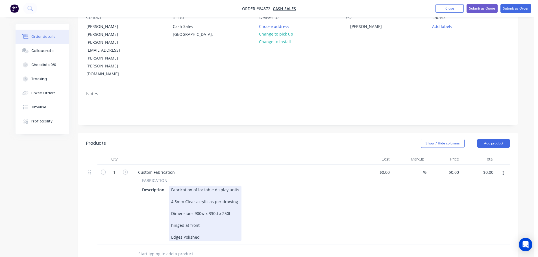
click at [306, 249] on div at bounding box center [233, 254] width 199 height 11
click at [240, 133] on header "Products Show / Hide columns Add product" at bounding box center [298, 143] width 441 height 20
click at [199, 186] on div "Fabrication of lockable display units 4.5mm Clear acrylic as per drawing Dimens…" at bounding box center [205, 214] width 73 height 56
click at [131, 194] on div "Custom Fabrication FABRICATION Description Fabrication of lockable display unit…" at bounding box center [244, 205] width 226 height 80
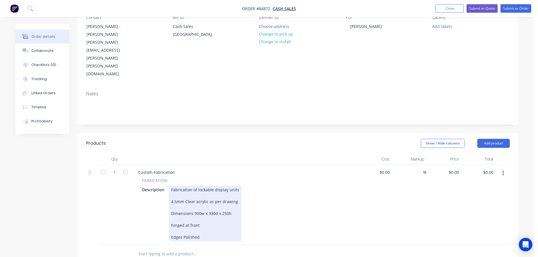
click at [226, 186] on div "Fabrication of lockable display units 4.5mm Clear acrylic as per drawing Dimens…" at bounding box center [205, 214] width 73 height 56
click at [216, 186] on div "Fabrication of lockable display units 4.5mm Clear acrylic as per drawing Dimens…" at bounding box center [205, 214] width 73 height 56
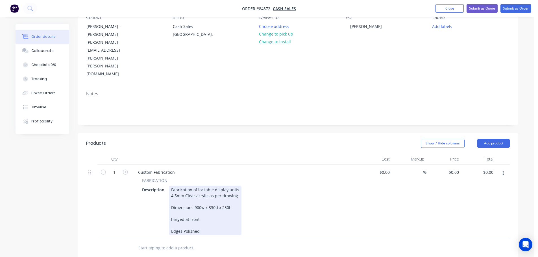
click at [214, 186] on div "Fabrication of lockable display units 4.5mm Clear acrylic as per drawing Dimens…" at bounding box center [205, 211] width 73 height 50
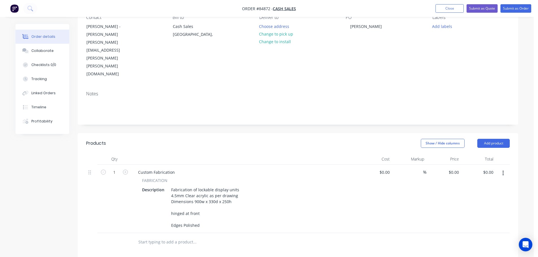
click at [209, 233] on div at bounding box center [232, 242] width 203 height 18
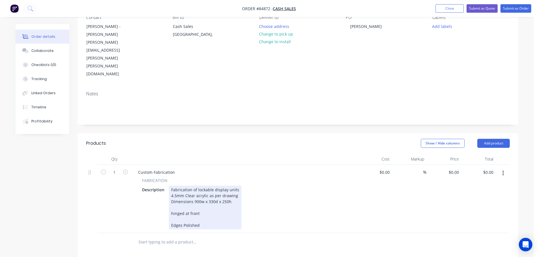
click at [205, 186] on div "Fabrication of lockable display units 4.5mm Clear acrylic as per drawing Dimens…" at bounding box center [205, 208] width 73 height 44
drag, startPoint x: 201, startPoint y: 177, endPoint x: 199, endPoint y: 186, distance: 9.5
click at [201, 186] on div "Fabrication of lockable display units 4.5mm Clear acrylic as per drawing Dimens…" at bounding box center [205, 205] width 73 height 38
click at [196, 186] on div "Fabrication of lockable display units 4.5mm Clear acrylic as per drawing Dimens…" at bounding box center [205, 202] width 73 height 32
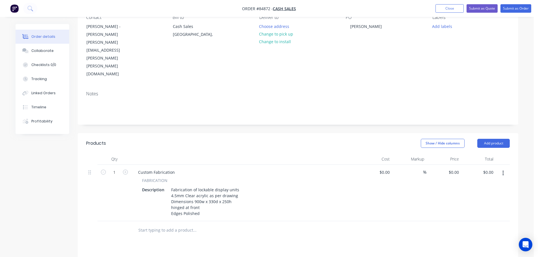
click at [199, 222] on div at bounding box center [232, 231] width 203 height 18
click at [457, 168] on input "0" at bounding box center [454, 172] width 13 height 8
type input "$263.27"
click at [119, 168] on input "1" at bounding box center [114, 172] width 15 height 8
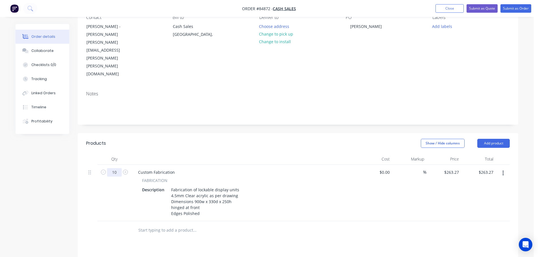
type input "10"
type input "$2,632.70"
click at [196, 207] on div "Products Show / Hide columns Add product Qty Cost Markup Price Total 10 Custom …" at bounding box center [298, 254] width 441 height 242
click at [186, 225] on input "text" at bounding box center [194, 230] width 113 height 11
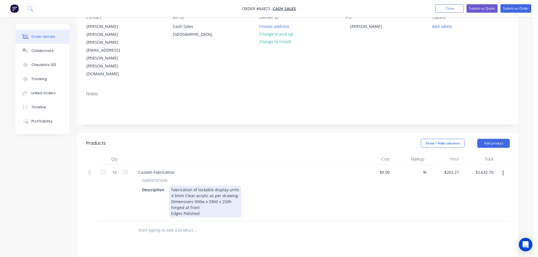
click at [214, 186] on div "Fabrication of lockable display units 4.5mm Clear acrylic as per drawing Dimens…" at bounding box center [205, 202] width 73 height 32
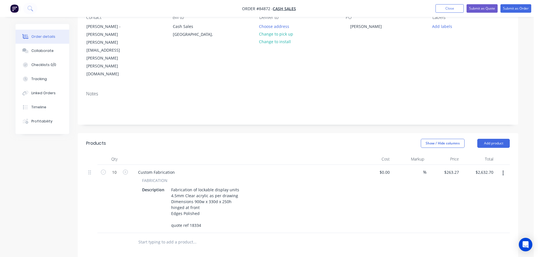
drag, startPoint x: 386, startPoint y: 224, endPoint x: 391, endPoint y: 224, distance: 5.7
click at [388, 224] on div "Products Show / Hide columns Add product Qty Cost Markup Price Total 10 Custom …" at bounding box center [298, 260] width 441 height 254
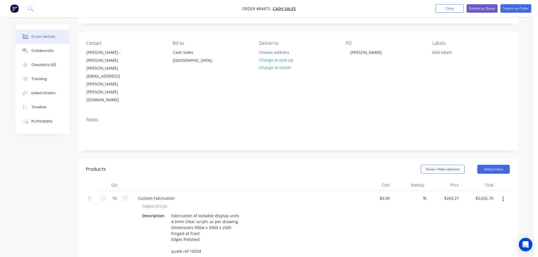
scroll to position [0, 0]
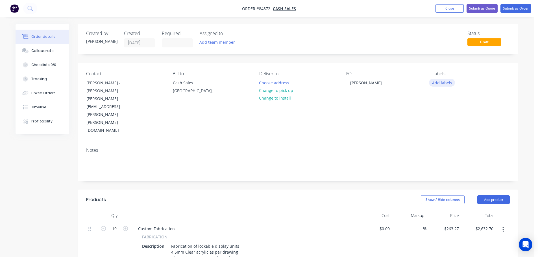
click at [452, 84] on button "Add labels" at bounding box center [442, 83] width 26 height 8
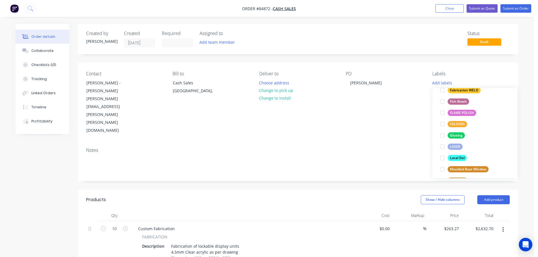
scroll to position [237, 0]
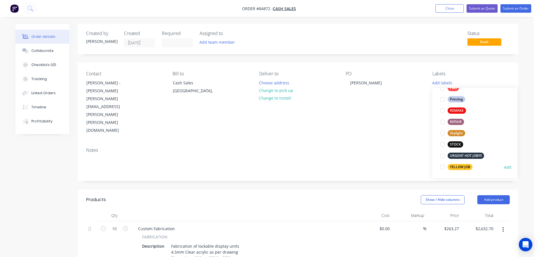
click at [458, 168] on div "YELLOW JOB" at bounding box center [460, 167] width 25 height 6
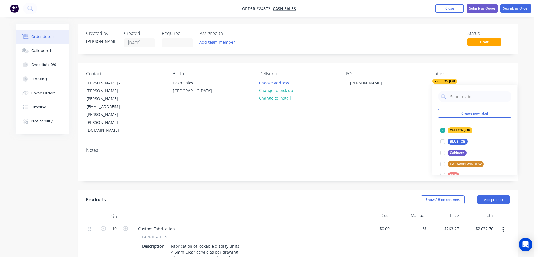
click at [416, 96] on div "PO Gallagher" at bounding box center [384, 103] width 77 height 64
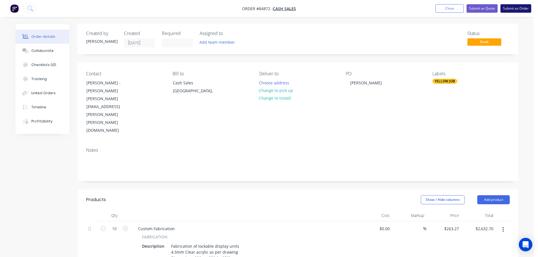
click at [526, 6] on button "Submit as Order" at bounding box center [516, 8] width 31 height 8
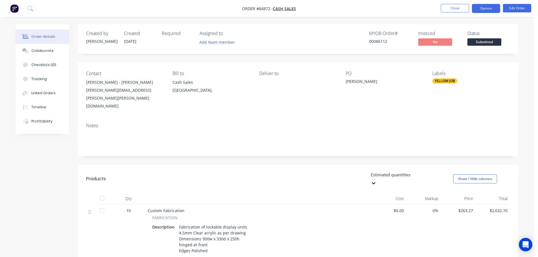
click at [490, 4] on button "Options" at bounding box center [486, 8] width 28 height 9
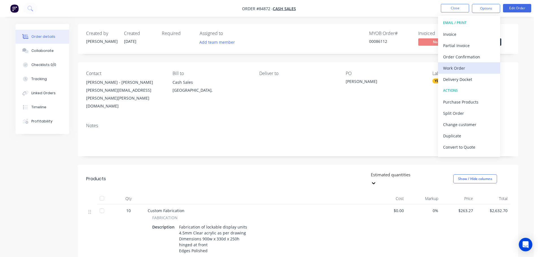
click at [471, 65] on div "Work Order" at bounding box center [469, 68] width 52 height 8
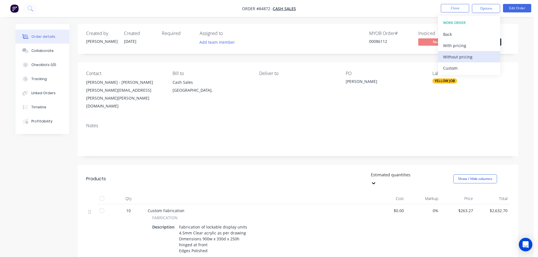
click at [471, 59] on div "Without pricing" at bounding box center [469, 57] width 52 height 8
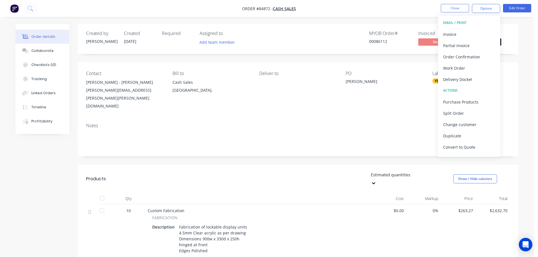
click at [335, 92] on div "Deliver to" at bounding box center [297, 90] width 77 height 39
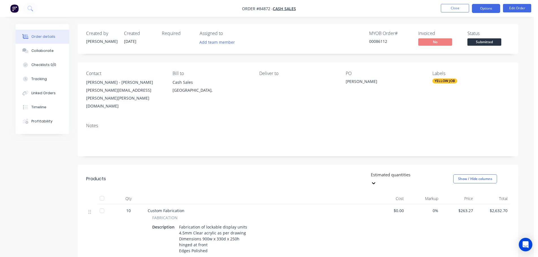
click at [488, 8] on button "Options" at bounding box center [486, 8] width 28 height 9
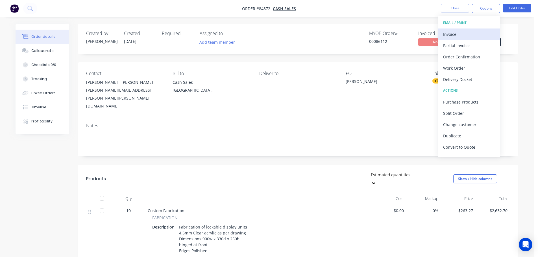
click at [472, 31] on div "Invoice" at bounding box center [469, 34] width 52 height 8
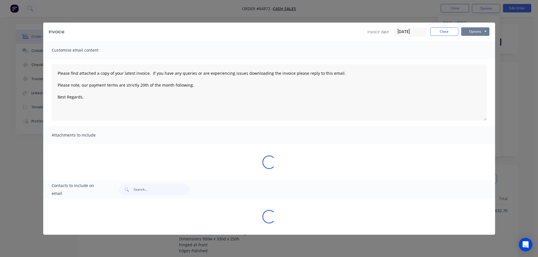
click at [475, 30] on button "Options" at bounding box center [475, 31] width 28 height 8
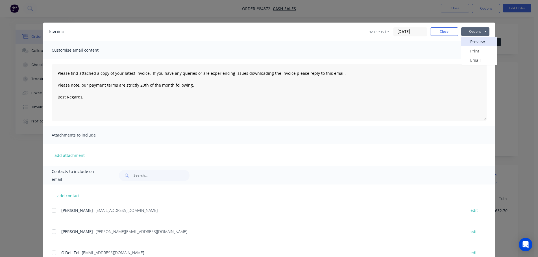
click at [477, 44] on button "Preview" at bounding box center [479, 41] width 36 height 9
click at [433, 31] on button "Close" at bounding box center [444, 31] width 28 height 8
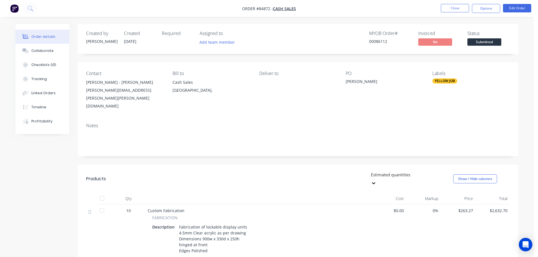
click at [199, 242] on div "Fabrication of lockable display units 4.5mm Clear acrylic as per drawing Dimens…" at bounding box center [213, 245] width 73 height 44
copy div "18334"
click at [452, 9] on button "Close" at bounding box center [455, 8] width 28 height 8
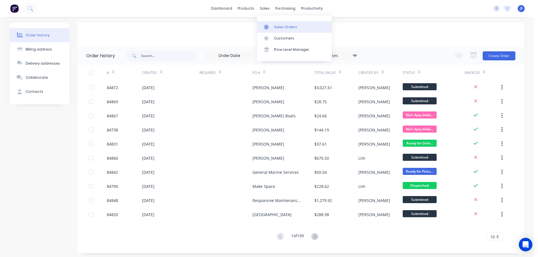
click at [277, 28] on div "Sales Orders" at bounding box center [285, 27] width 23 height 5
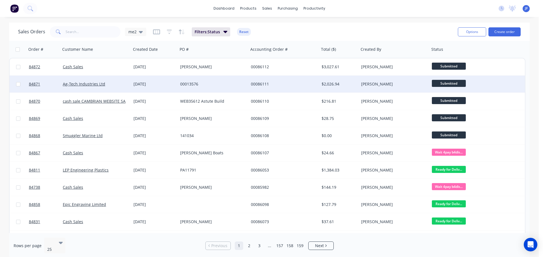
click at [229, 84] on div "00013576" at bounding box center [211, 84] width 63 height 6
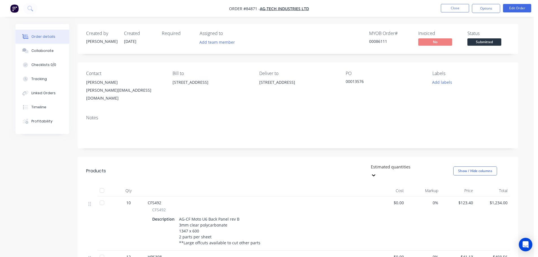
click at [482, 9] on button "Options" at bounding box center [486, 8] width 28 height 9
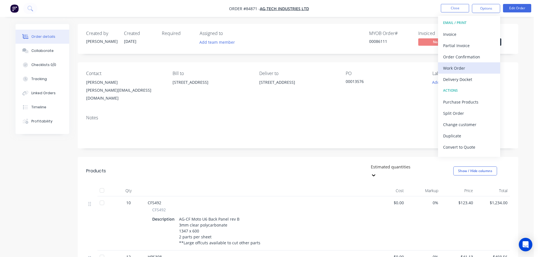
click at [464, 68] on div "Work Order" at bounding box center [469, 68] width 52 height 8
click at [467, 60] on div "Without pricing" at bounding box center [469, 57] width 52 height 8
click at [371, 42] on div "00086111" at bounding box center [390, 41] width 42 height 6
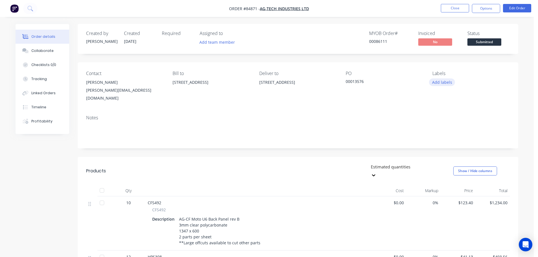
click at [442, 83] on button "Add labels" at bounding box center [442, 83] width 26 height 8
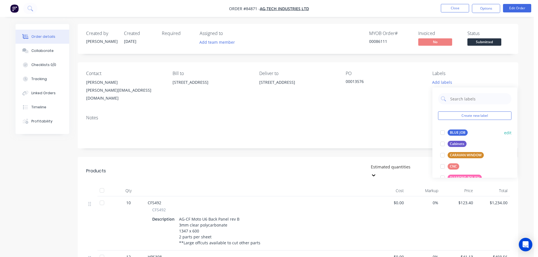
click at [452, 134] on div "BLUE JOB" at bounding box center [458, 133] width 20 height 6
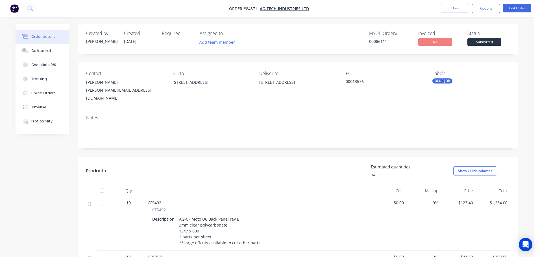
click at [456, 14] on nav "Order #84871 - Ag-Tech Industries Ltd Close Options Edit Order" at bounding box center [269, 8] width 538 height 17
click at [454, 11] on button "Close" at bounding box center [455, 8] width 28 height 8
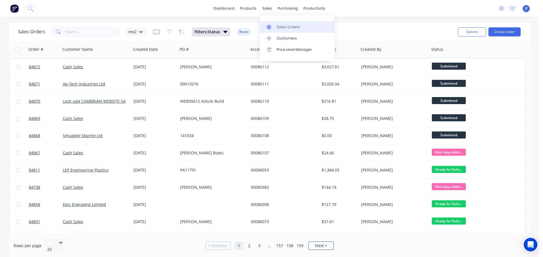
click at [273, 26] on div at bounding box center [270, 27] width 8 height 5
click at [501, 34] on button "Create order" at bounding box center [504, 31] width 32 height 9
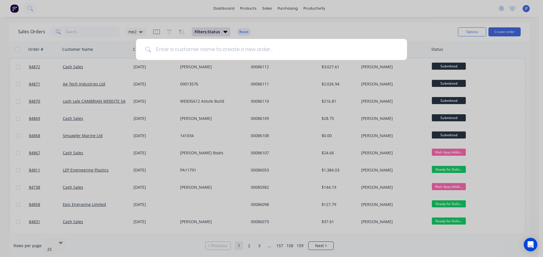
click at [198, 54] on input at bounding box center [274, 49] width 246 height 21
type input "v"
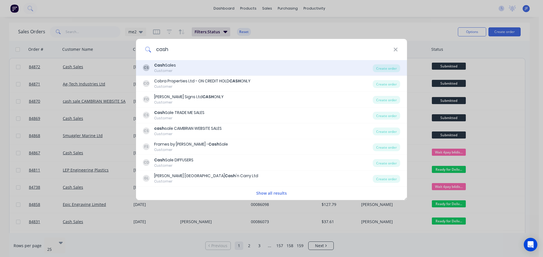
type input "cash"
click at [188, 70] on div "CS Cash Sales Customer" at bounding box center [258, 67] width 230 height 11
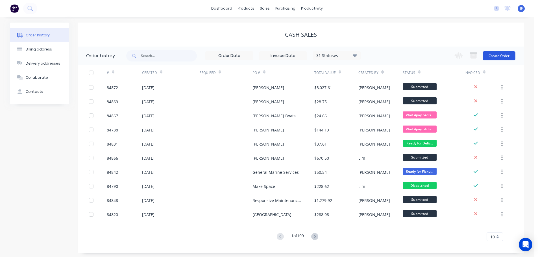
click at [509, 53] on button "Create Order" at bounding box center [499, 55] width 33 height 9
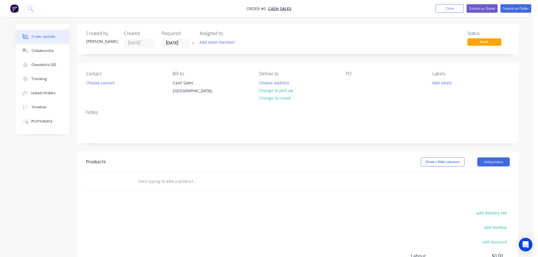
click at [192, 44] on icon "button" at bounding box center [193, 42] width 3 height 3
click at [95, 83] on button "Choose contact" at bounding box center [100, 83] width 35 height 8
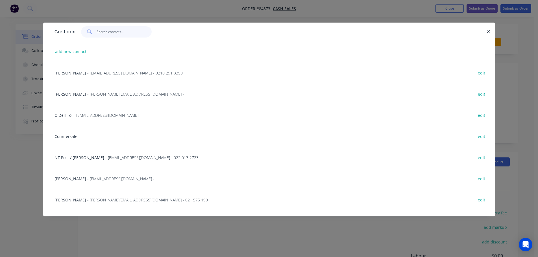
click at [98, 34] on input "text" at bounding box center [124, 31] width 55 height 11
paste input "18334"
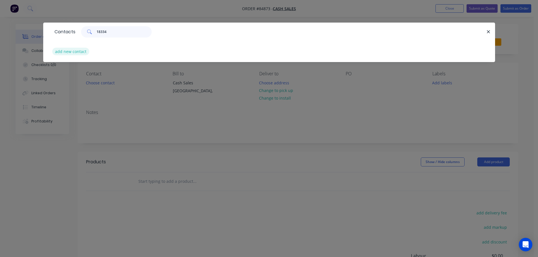
type input "18334"
click at [81, 51] on button "add new contact" at bounding box center [70, 52] width 37 height 8
select select "NZ"
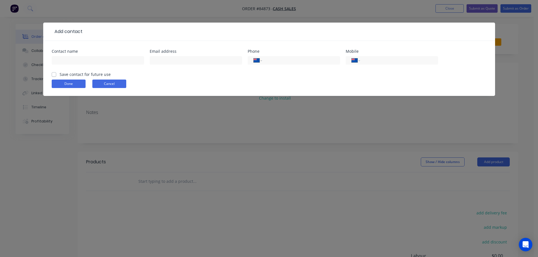
click at [114, 80] on button "Cancel" at bounding box center [109, 84] width 34 height 8
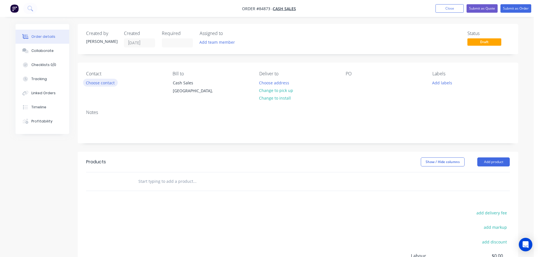
click at [99, 84] on button "Choose contact" at bounding box center [100, 83] width 35 height 8
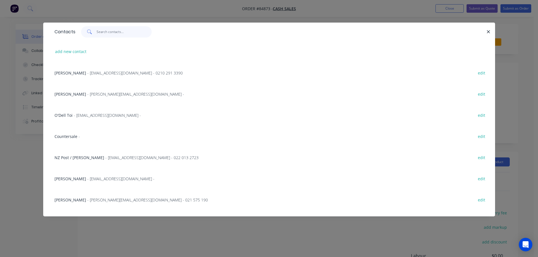
click at [130, 32] on input "text" at bounding box center [124, 31] width 55 height 11
paste input "Taren"
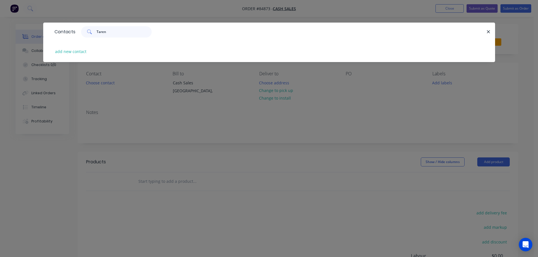
type input "Taren"
click at [51, 55] on div "add new contact" at bounding box center [269, 51] width 452 height 21
click at [68, 51] on button "add new contact" at bounding box center [70, 52] width 37 height 8
select select "NZ"
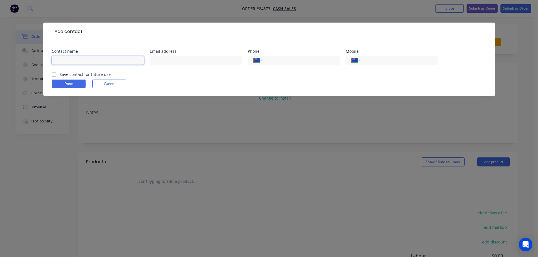
click at [72, 60] on input "text" at bounding box center [98, 60] width 92 height 8
paste input "Taren"
type input "Taren"
click at [71, 73] on label "Save contact for future use" at bounding box center [85, 74] width 51 height 6
click at [56, 73] on input "Save contact for future use" at bounding box center [54, 73] width 5 height 5
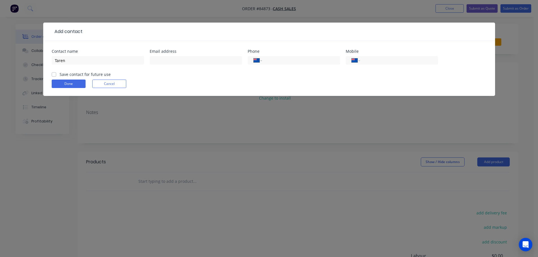
checkbox input "true"
click at [154, 57] on input "text" at bounding box center [196, 60] width 92 height 8
paste input "contact@tarenouk.com"
type input "contact@tarenouk.com"
click at [109, 62] on input "Taren" at bounding box center [98, 60] width 92 height 8
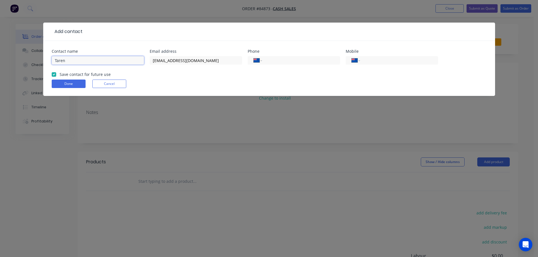
paste input "Ouk"
type input "Taren Ouk"
click at [392, 57] on input "tel" at bounding box center [398, 60] width 68 height 6
paste input "021 293 2301"
type input "021 293 2301"
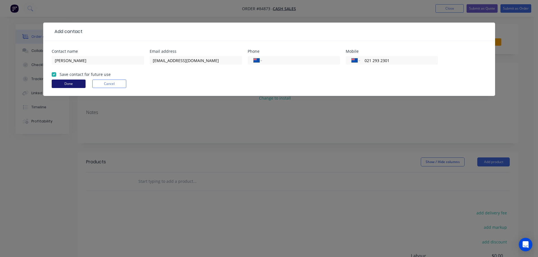
click at [71, 81] on button "Done" at bounding box center [69, 84] width 34 height 8
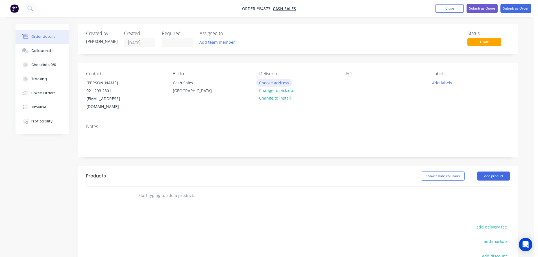
click at [281, 80] on button "Choose address" at bounding box center [274, 83] width 36 height 8
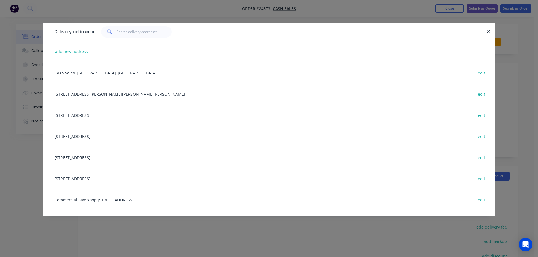
click at [69, 11] on div "Delivery addresses add new address Cash Sales, Auckland, New Zealand edit 81 Be…" at bounding box center [269, 128] width 538 height 257
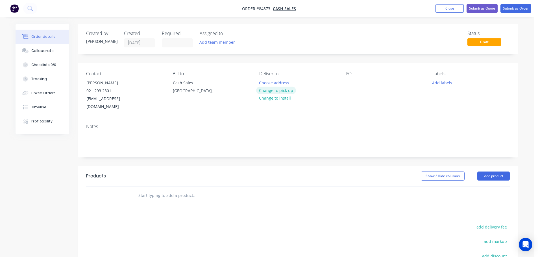
click at [285, 89] on button "Change to pick up" at bounding box center [276, 91] width 40 height 8
drag, startPoint x: 86, startPoint y: 83, endPoint x: 217, endPoint y: 82, distance: 130.6
click at [154, 83] on div "Contact Taren Ouk 021 293 2301 contact@tarenouk.com" at bounding box center [124, 91] width 77 height 40
copy div "Taren Ouk"
click at [347, 83] on div at bounding box center [350, 83] width 9 height 8
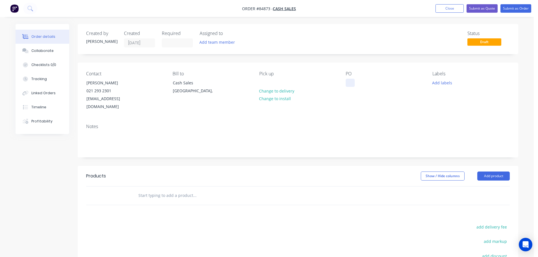
paste div
click at [186, 190] on input "text" at bounding box center [194, 195] width 113 height 11
click at [108, 16] on nav "Order #84873 - Cash Sales Add product Close Submit as Quote Submit as Order" at bounding box center [269, 8] width 538 height 17
click at [464, 84] on div "Add labels" at bounding box center [471, 83] width 77 height 8
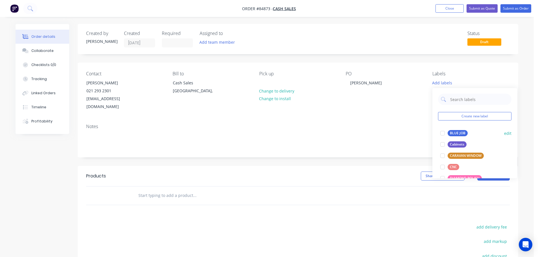
click at [458, 131] on div "BLUE JOB" at bounding box center [458, 133] width 20 height 6
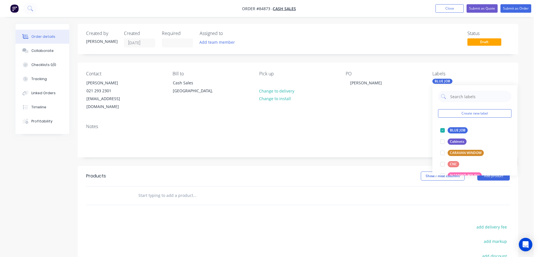
click at [324, 120] on div "Notes" at bounding box center [298, 139] width 441 height 38
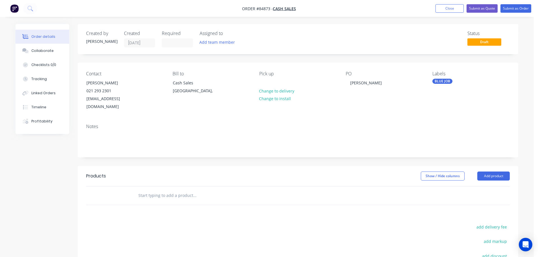
click at [148, 190] on input "text" at bounding box center [194, 195] width 113 height 11
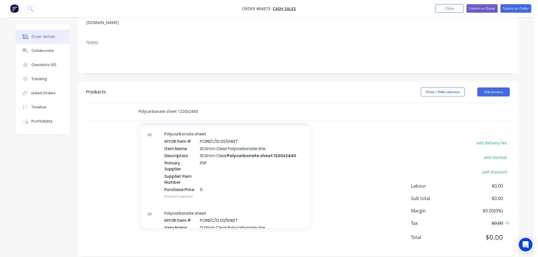
scroll to position [509, 0]
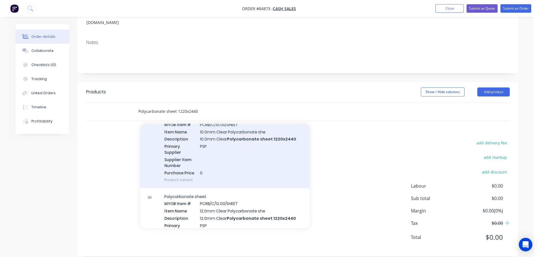
type input "Polycarbonate sheet 1220x2440"
click at [216, 155] on div "Polycarbonate sheet MYOB Item # PCRB/C/10.00/SHEET Item Name 10.0mm Clear Polyc…" at bounding box center [225, 148] width 170 height 79
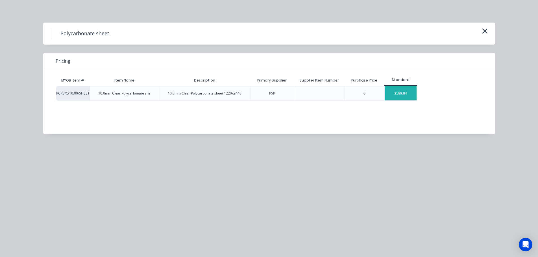
click at [391, 90] on div "$589.84" at bounding box center [401, 93] width 32 height 14
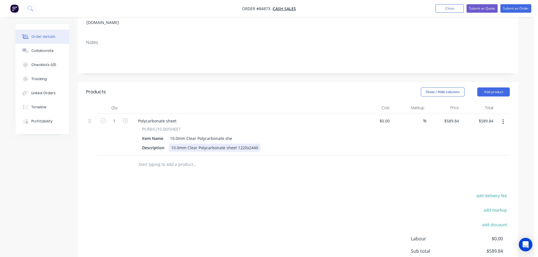
click at [257, 144] on div "10.0mm Clear Polycarbonate sheet 1220x2440" at bounding box center [215, 148] width 92 height 8
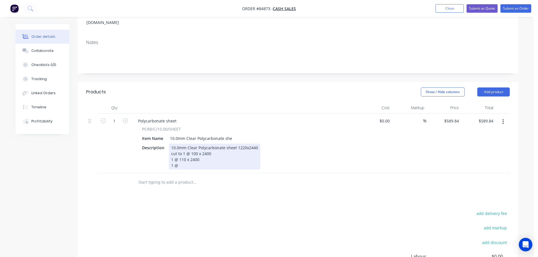
click at [189, 158] on div "10.0mm Clear Polycarbonate sheet 1220x2440 cut to 1 @ 100 x 2400 1 @ 110 x 2400…" at bounding box center [215, 157] width 92 height 26
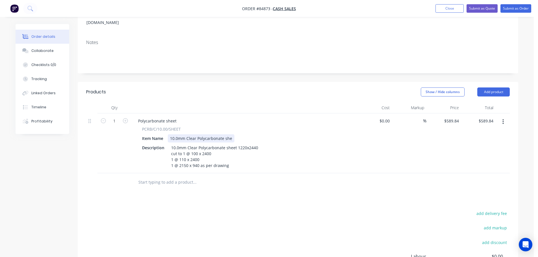
click at [233, 135] on div "10.0mm Clear Polycarbonate she" at bounding box center [201, 139] width 67 height 8
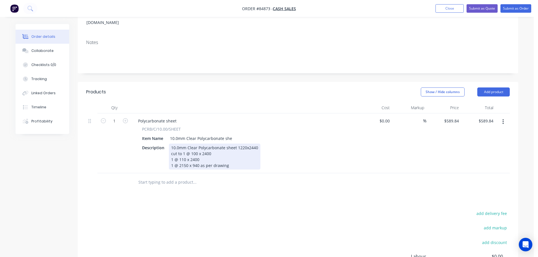
click at [182, 148] on div "10.0mm Clear Polycarbonate sheet 1220x2440 cut to 1 @ 100 x 2400 1 @ 110 x 2400…" at bounding box center [215, 157] width 92 height 26
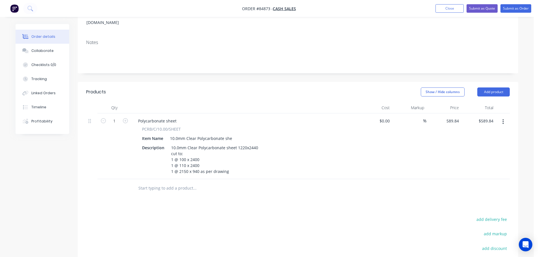
drag, startPoint x: 456, startPoint y: 116, endPoint x: 264, endPoint y: 125, distance: 192.1
click at [456, 117] on input "589.84" at bounding box center [453, 121] width 18 height 8
type input "9"
type input "$692.88"
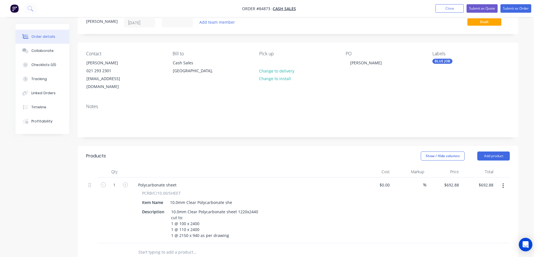
scroll to position [0, 0]
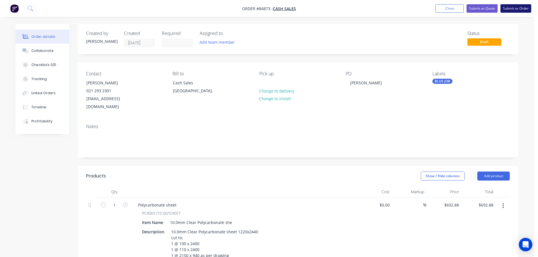
click at [514, 9] on button "Submit as Order" at bounding box center [516, 8] width 31 height 8
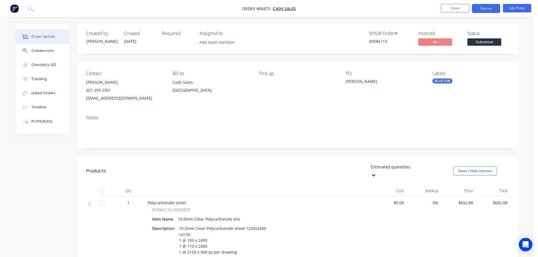
click at [493, 4] on button "Options" at bounding box center [486, 8] width 28 height 9
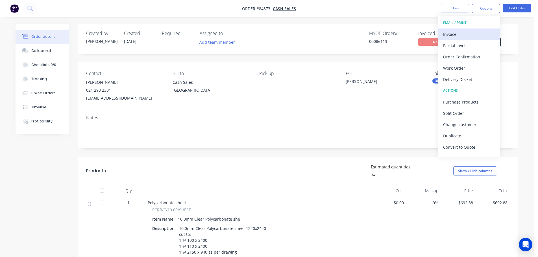
click at [457, 31] on div "Invoice" at bounding box center [469, 34] width 52 height 8
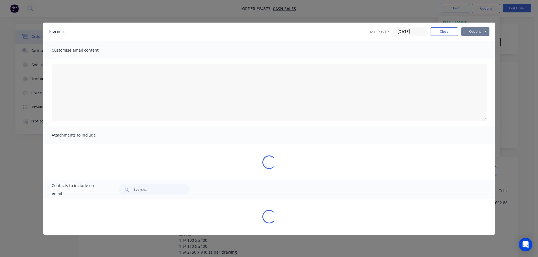
click at [470, 31] on button "Options" at bounding box center [475, 31] width 28 height 8
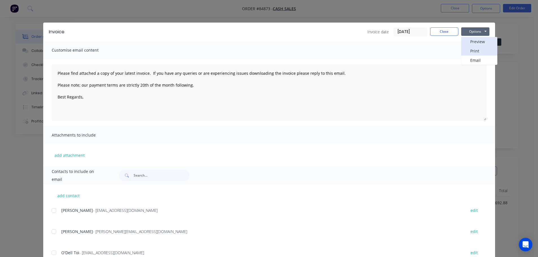
drag, startPoint x: 475, startPoint y: 46, endPoint x: 475, endPoint y: 42, distance: 4.0
click at [475, 42] on div "Preview Print Email" at bounding box center [479, 51] width 36 height 28
click at [475, 42] on button "Preview" at bounding box center [479, 41] width 36 height 9
click at [444, 32] on button "Close" at bounding box center [444, 31] width 28 height 8
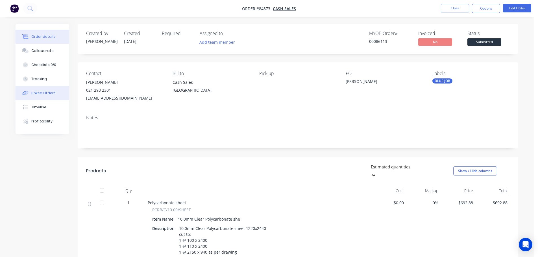
drag, startPoint x: 41, startPoint y: 101, endPoint x: 41, endPoint y: 89, distance: 11.9
click at [41, 102] on button "Timeline" at bounding box center [43, 107] width 54 height 14
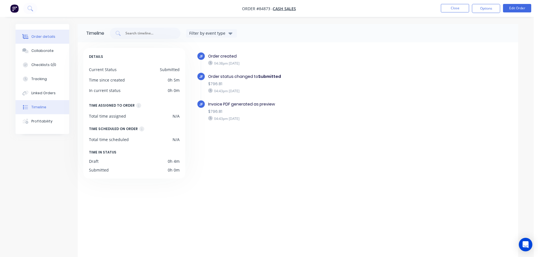
click at [47, 39] on div "Order details" at bounding box center [43, 36] width 24 height 5
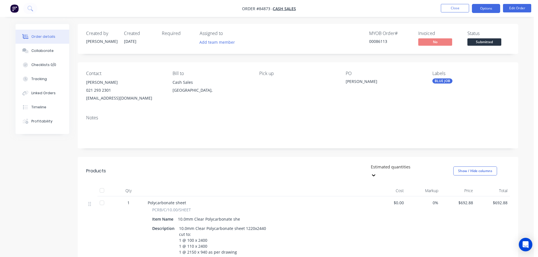
click at [478, 12] on button "Options" at bounding box center [486, 8] width 28 height 9
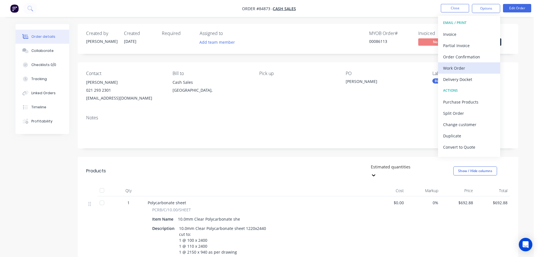
click at [467, 66] on div "Work Order" at bounding box center [469, 68] width 52 height 8
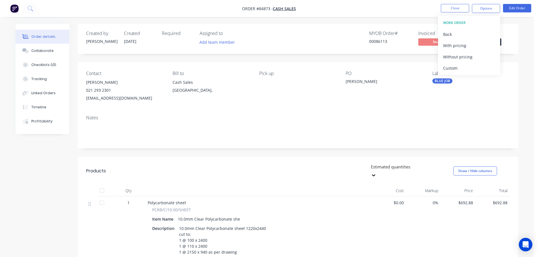
click at [468, 57] on div "Without pricing" at bounding box center [469, 57] width 52 height 8
click at [450, 6] on button "Close" at bounding box center [455, 8] width 28 height 8
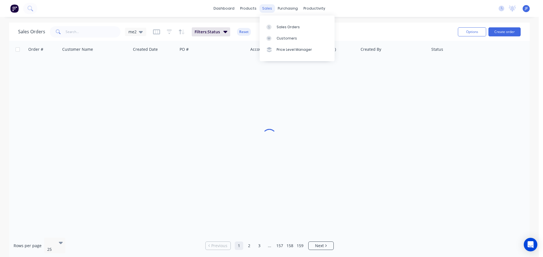
click at [266, 5] on div "sales" at bounding box center [267, 8] width 16 height 8
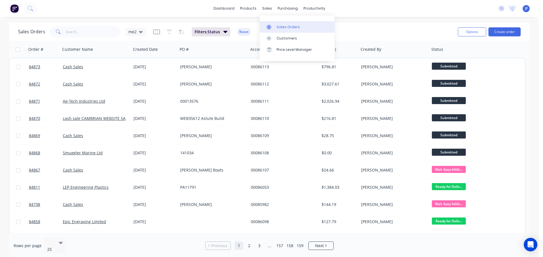
click at [280, 32] on link "Sales Orders" at bounding box center [296, 26] width 75 height 11
click at [514, 27] on div "Options Create order" at bounding box center [487, 32] width 65 height 14
click at [514, 29] on button "Create order" at bounding box center [504, 31] width 32 height 9
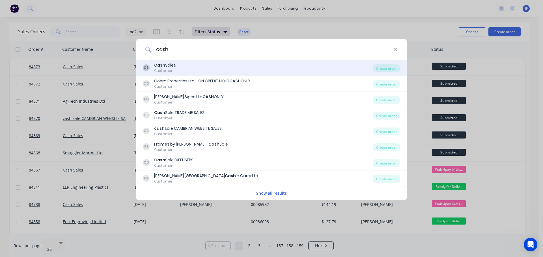
type input "cash"
click at [219, 71] on div "CS Cash Sales Customer" at bounding box center [258, 67] width 230 height 11
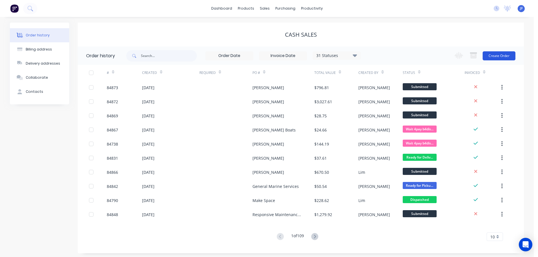
click at [496, 55] on button "Create Order" at bounding box center [499, 55] width 33 height 9
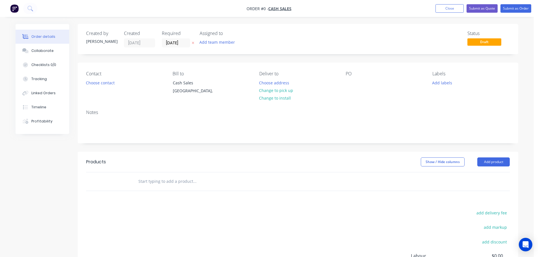
click at [193, 43] on icon "button" at bounding box center [193, 43] width 2 height 2
click at [89, 82] on button "Choose contact" at bounding box center [100, 83] width 35 height 8
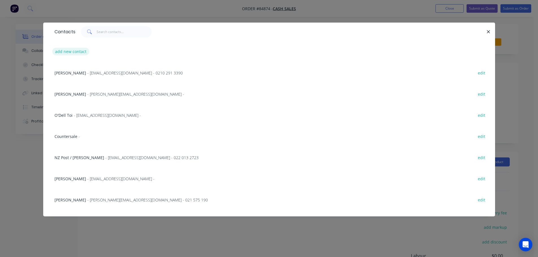
click at [70, 52] on button "add new contact" at bounding box center [70, 52] width 37 height 8
select select "NZ"
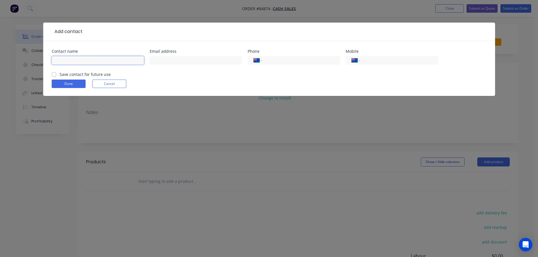
click at [93, 59] on input "text" at bounding box center [98, 60] width 92 height 8
paste input "Andrew Tall"
type input "Andrew Tall"
click at [85, 77] on label "Save contact for future use" at bounding box center [85, 74] width 51 height 6
click at [56, 77] on input "Save contact for future use" at bounding box center [54, 73] width 5 height 5
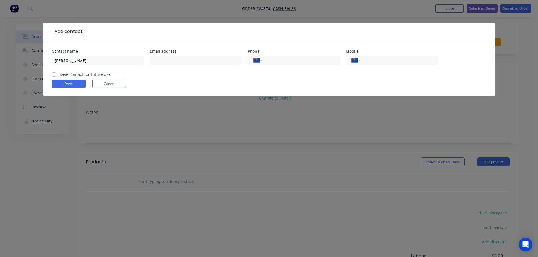
checkbox input "true"
drag, startPoint x: 177, startPoint y: 59, endPoint x: 137, endPoint y: 69, distance: 40.6
click at [177, 59] on input "text" at bounding box center [196, 60] width 92 height 8
paste input "andrew.tall01@gmail.com"
type input "andrew.tall01@gmail.com"
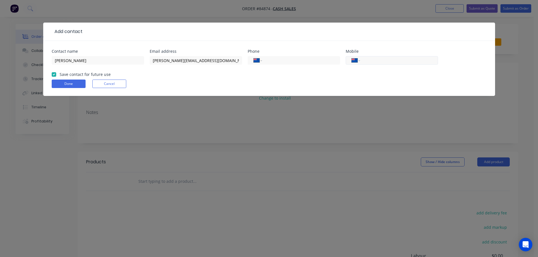
click at [410, 60] on input "tel" at bounding box center [398, 60] width 68 height 6
paste input "021 771 570"
type input "021 771 570"
click at [69, 84] on button "Done" at bounding box center [69, 84] width 34 height 8
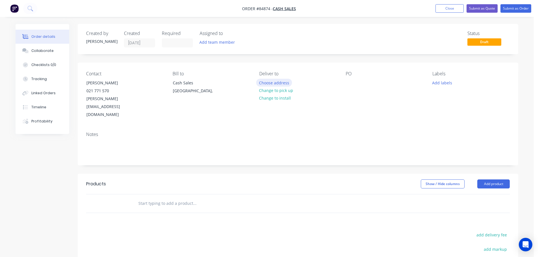
click at [277, 81] on button "Choose address" at bounding box center [274, 83] width 36 height 8
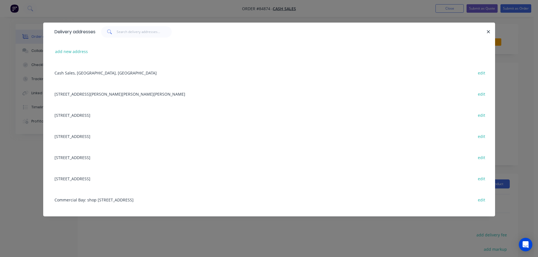
click at [136, 21] on div "Delivery addresses add new address Cash Sales, Auckland, New Zealand edit 81 Be…" at bounding box center [269, 128] width 538 height 257
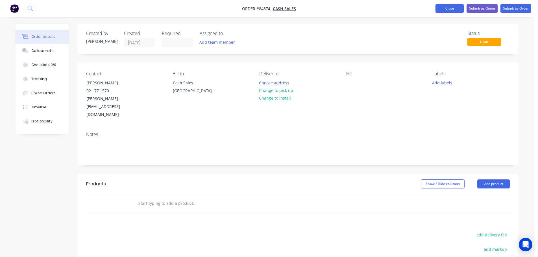
click at [448, 10] on button "Close" at bounding box center [450, 8] width 28 height 8
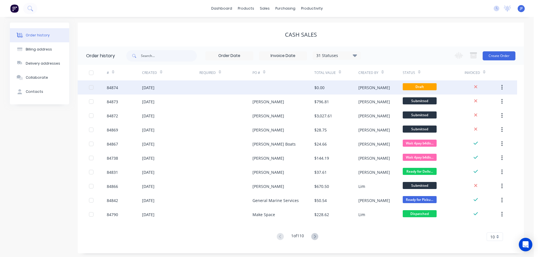
click at [504, 89] on button "button" at bounding box center [502, 88] width 13 height 10
click at [489, 105] on div "Archive" at bounding box center [482, 102] width 44 height 8
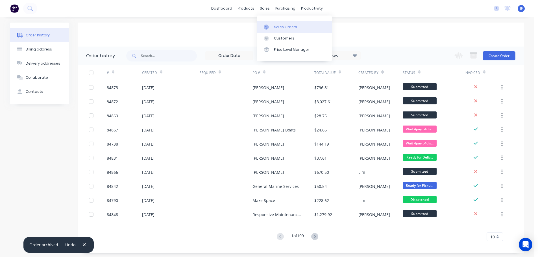
click at [270, 24] on link "Sales Orders" at bounding box center [294, 26] width 75 height 11
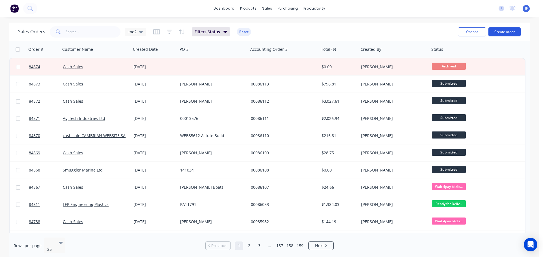
click at [512, 31] on button "Create order" at bounding box center [504, 31] width 32 height 9
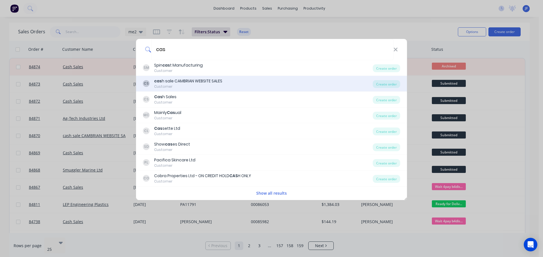
type input "cas"
click at [217, 78] on div "cas h sale CAMBRIAN WEBSITE SALES" at bounding box center [188, 81] width 68 height 6
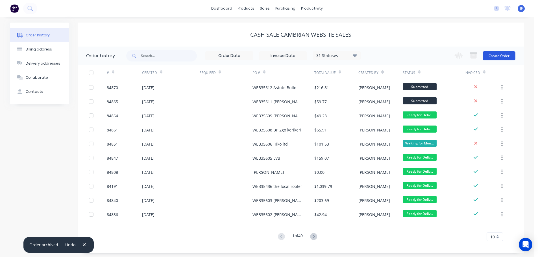
click at [503, 53] on button "Create Order" at bounding box center [499, 55] width 33 height 9
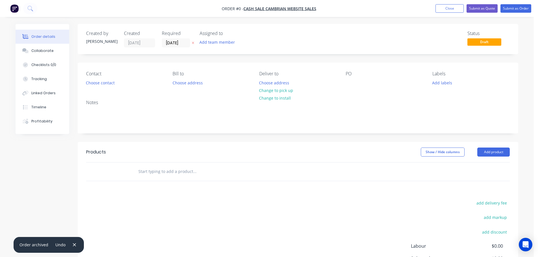
click at [192, 44] on button "button" at bounding box center [193, 43] width 6 height 6
click at [109, 84] on button "Choose contact" at bounding box center [100, 83] width 35 height 8
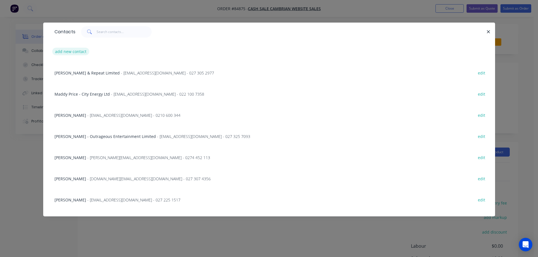
click at [71, 49] on button "add new contact" at bounding box center [70, 52] width 37 height 8
select select "NZ"
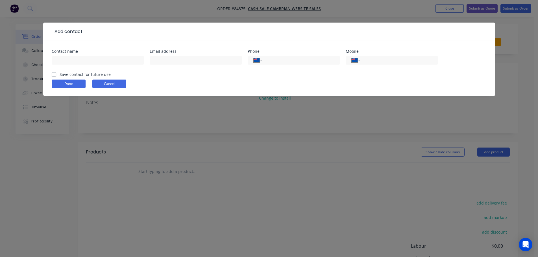
click at [112, 81] on button "Cancel" at bounding box center [109, 84] width 34 height 8
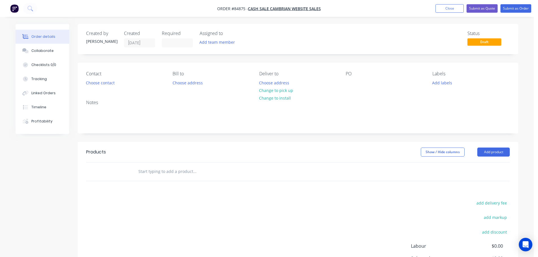
click at [105, 78] on div "Contact Choose contact" at bounding box center [124, 79] width 77 height 16
click at [105, 81] on button "Choose contact" at bounding box center [100, 83] width 35 height 8
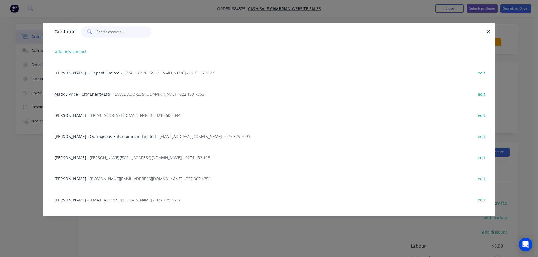
click at [122, 34] on input "text" at bounding box center [124, 31] width 55 height 11
paste input "Rob Waddell"
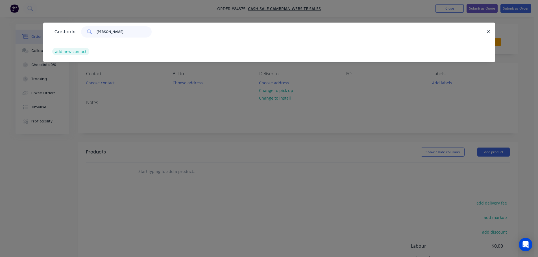
type input "Rob Waddell"
click at [65, 51] on button "add new contact" at bounding box center [70, 52] width 37 height 8
select select "NZ"
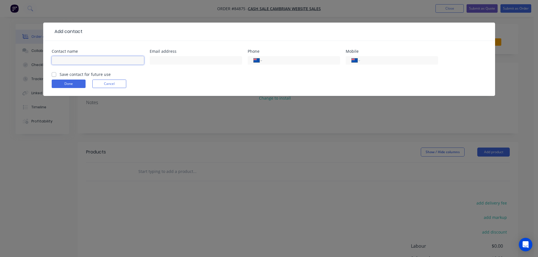
click at [79, 60] on input "text" at bounding box center [98, 60] width 92 height 8
paste input "Rob Waddell"
type input "Rob Waddell"
click at [79, 74] on label "Save contact for future use" at bounding box center [85, 74] width 51 height 6
click at [56, 74] on input "Save contact for future use" at bounding box center [54, 73] width 5 height 5
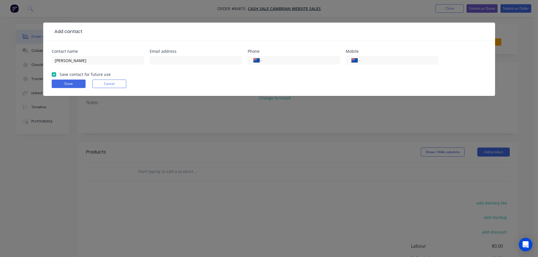
checkbox input "true"
click at [94, 60] on input "Rob Waddell" at bounding box center [98, 60] width 92 height 8
paste input "Barton Sound Systems Ltd"
type input "Rob Waddell - Barton Sound Systems Ltd"
click at [169, 57] on input "text" at bounding box center [196, 60] width 92 height 8
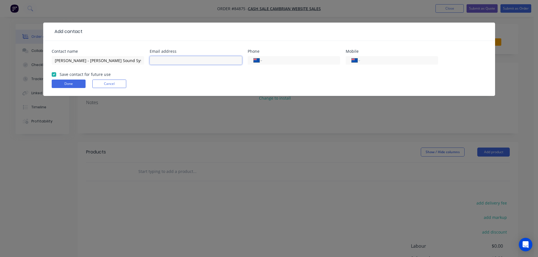
paste input "rw25newell@gmail.com"
type input "rw25newell@gmail.com"
click at [318, 64] on div "International Afghanistan Åland Islands Albania Algeria American Samoa Andorra …" at bounding box center [294, 60] width 92 height 8
click at [389, 59] on input "tel" at bounding box center [398, 60] width 68 height 6
paste input "0927 488 5744"
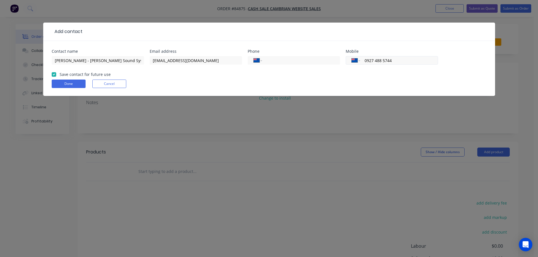
click at [368, 60] on input "0927 488 5744" at bounding box center [398, 60] width 68 height 6
type input "0274 885 744"
click at [67, 82] on button "Done" at bounding box center [69, 84] width 34 height 8
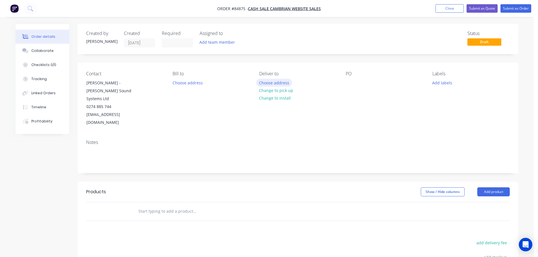
click at [285, 85] on button "Choose address" at bounding box center [274, 83] width 36 height 8
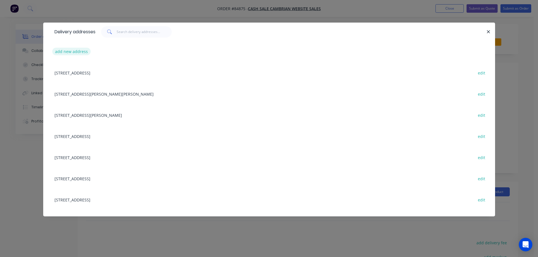
click at [74, 55] on button "add new address" at bounding box center [71, 52] width 39 height 8
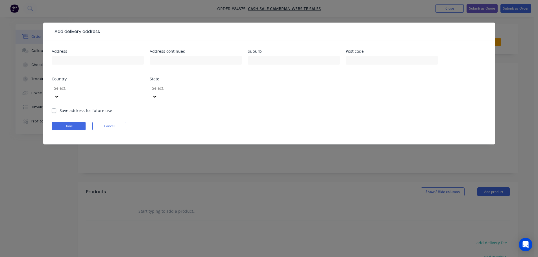
click at [107, 65] on div at bounding box center [98, 63] width 92 height 17
click at [107, 61] on input "text" at bounding box center [98, 60] width 92 height 8
paste input "3/3 Northside Drive Westgate Westgate Auckland 0814"
click at [119, 60] on input "3/3 Northside Drive Westgate Westgate Auckland 0814" at bounding box center [98, 60] width 92 height 8
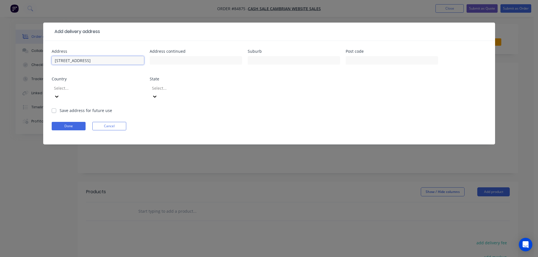
click at [119, 60] on input "3/3 Northside Drive Westgate Westgate Auckland 0814" at bounding box center [98, 60] width 92 height 8
type input "3/3 Northside Drive Westgate Westgate 0814"
type input "Auckland"
click at [118, 58] on input "3/3 Northside Drive Westgate Westgate 0814" at bounding box center [98, 60] width 92 height 8
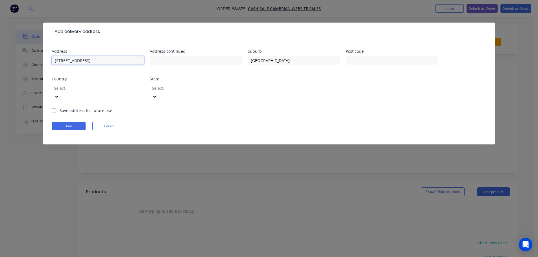
click at [118, 58] on input "3/3 Northside Drive Westgate Westgate 0814" at bounding box center [98, 60] width 92 height 8
type input "3/3 Northside Drive Westgate 0814"
type input "Westgate"
click at [114, 60] on input "3/3 Northside Drive Westgate 0814" at bounding box center [98, 60] width 92 height 8
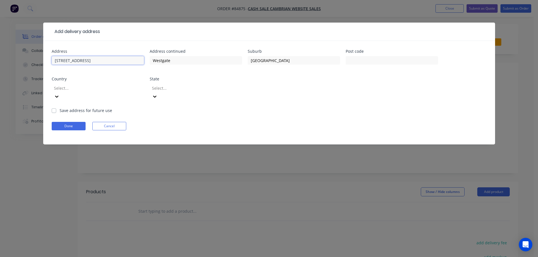
type input "3/3 Northside Drive Westgate"
type input "0814"
click at [102, 61] on input "3/3 Northside Drive Westgate" at bounding box center [98, 60] width 92 height 8
type input "3/3 Northside Drive"
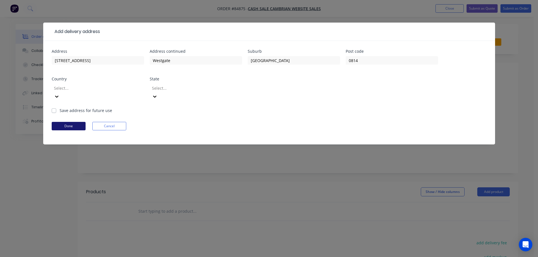
click at [79, 122] on button "Done" at bounding box center [69, 126] width 34 height 8
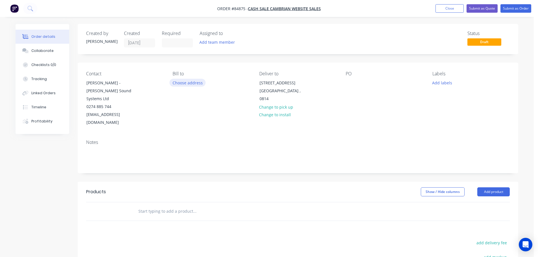
click at [173, 80] on button "Choose address" at bounding box center [188, 83] width 36 height 8
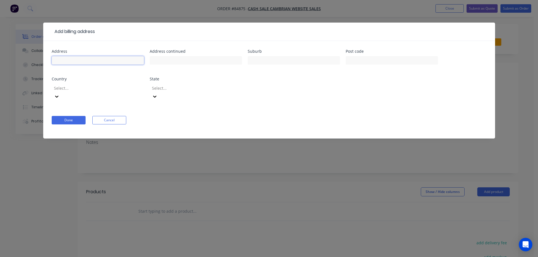
click at [101, 59] on input "text" at bounding box center [98, 60] width 92 height 8
paste input "55 Waitea Road Muriwai"
click at [98, 59] on input "55 Waitea Road Muriwai" at bounding box center [98, 60] width 92 height 8
type input "55 Waitea Road"
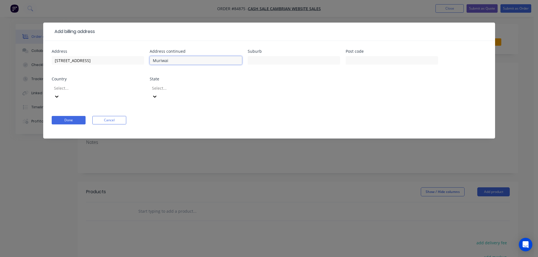
type input "Muriwai"
drag, startPoint x: 293, startPoint y: 61, endPoint x: 337, endPoint y: 63, distance: 43.8
click at [294, 61] on input "text" at bounding box center [294, 60] width 92 height 8
paste input "Auckland"
type input "Auckland"
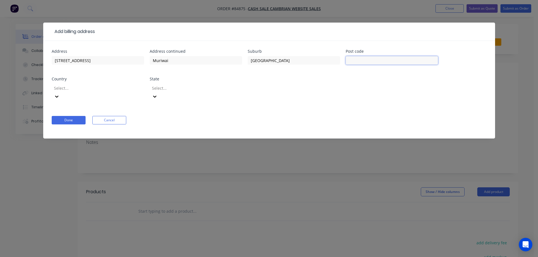
click at [366, 60] on input "text" at bounding box center [392, 60] width 92 height 8
type input "0881"
click at [70, 116] on button "Done" at bounding box center [69, 120] width 34 height 8
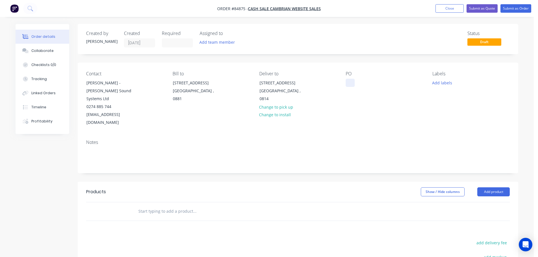
click at [354, 80] on div at bounding box center [350, 83] width 9 height 8
click at [350, 80] on div at bounding box center [350, 83] width 9 height 8
drag, startPoint x: 113, startPoint y: 82, endPoint x: 139, endPoint y: 88, distance: 26.8
click at [139, 88] on div "Contact Rob Waddell - Barton Sound Systems Ltd 0274 885 744 rw25newell@gmail.com" at bounding box center [124, 99] width 77 height 56
copy div "Barton Sound Systems Ltd"
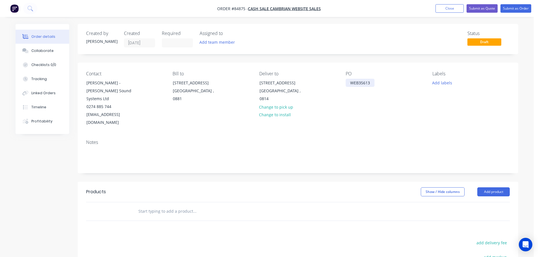
click at [374, 84] on div "WEB35613" at bounding box center [360, 83] width 29 height 8
click at [171, 206] on input "text" at bounding box center [194, 211] width 113 height 11
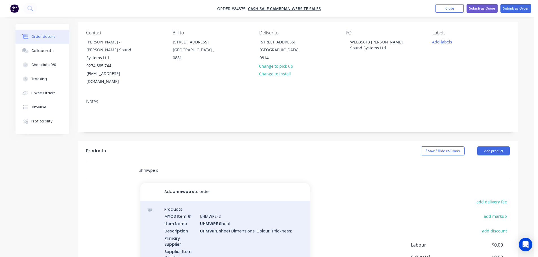
scroll to position [92, 0]
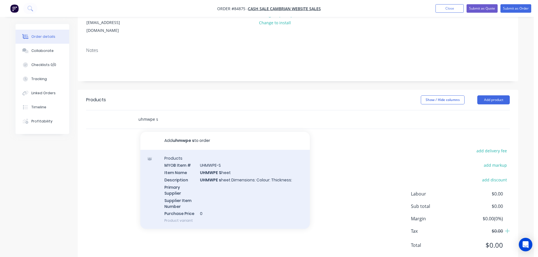
type input "uhmwpe s"
click at [219, 168] on div "Products MYOB Item # UHMWPE-S Item Name UHMWPE S heet Description UHMWPE s heet…" at bounding box center [225, 189] width 170 height 79
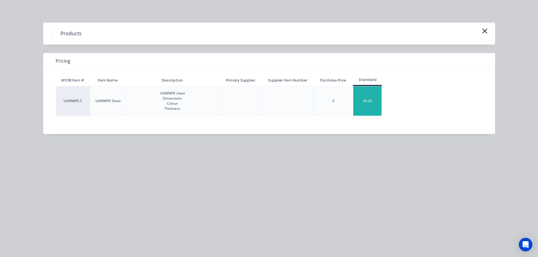
click at [356, 102] on div "$0.00" at bounding box center [368, 100] width 28 height 29
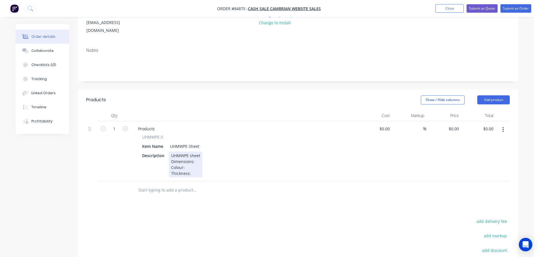
click at [198, 152] on div "UHMWPE sheet Dimensions: Colour: Thickness:" at bounding box center [186, 165] width 34 height 26
click at [194, 152] on div "UHMWPE sheet Dimensions: 598 x 765 Colour: Thickness:" at bounding box center [192, 165] width 47 height 26
click at [185, 152] on div "UHMWPE sheet Dimensions: 598 x 765 Colour:natural Thickness:" at bounding box center [192, 165] width 47 height 26
click at [198, 158] on div "UHMWPE sheet Dimensions: 598 x 765 Colour: natural Thickness:" at bounding box center [192, 165] width 47 height 26
drag, startPoint x: 147, startPoint y: 123, endPoint x: 169, endPoint y: 121, distance: 21.8
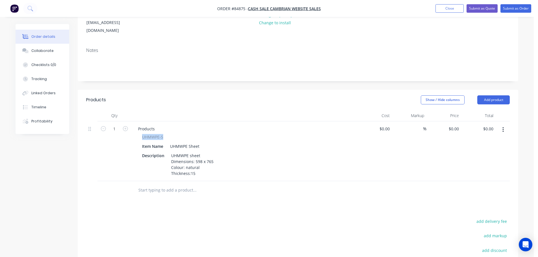
click at [170, 134] on div "UHMWPE-S Item Name UHMWPE Sheet Description UHMWPE sheet Dimensions: 598 x 765 …" at bounding box center [245, 156] width 222 height 44
copy span "UHMWPE-S"
click at [151, 125] on div "Products" at bounding box center [147, 129] width 26 height 8
paste div
click at [317, 142] on div "Item Name UHMWPE Sheet" at bounding box center [243, 146] width 207 height 8
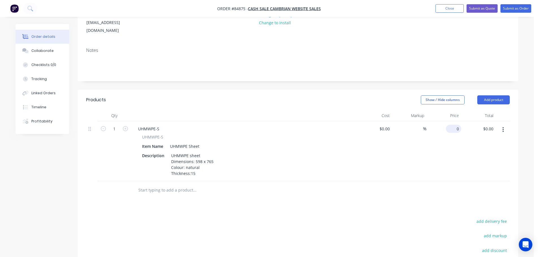
click at [451, 122] on div "0 $0.00" at bounding box center [444, 152] width 35 height 60
type input "$235.49"
click at [434, 183] on div at bounding box center [298, 190] width 424 height 18
click at [489, 218] on button "add delivery fee" at bounding box center [492, 222] width 36 height 8
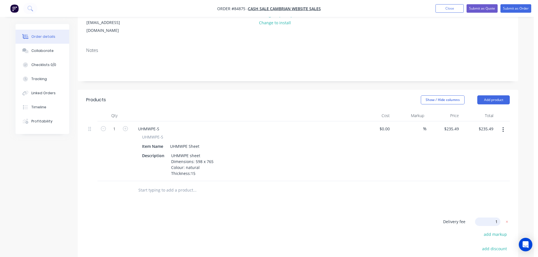
type input "12"
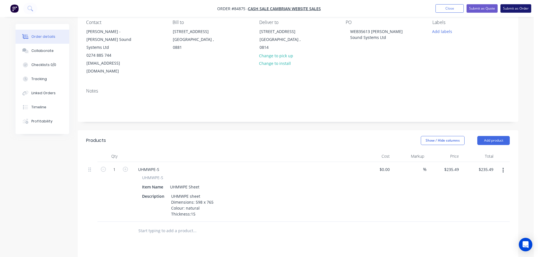
scroll to position [0, 0]
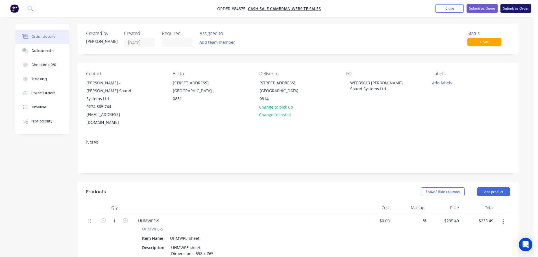
click at [519, 6] on button "Submit as Order" at bounding box center [516, 8] width 31 height 8
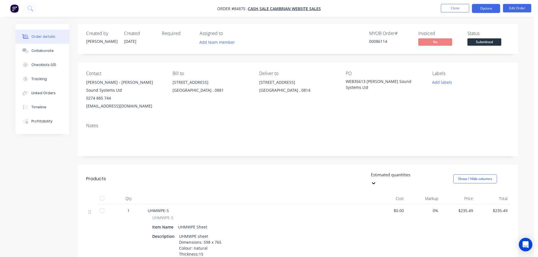
drag, startPoint x: 479, startPoint y: 6, endPoint x: 478, endPoint y: 10, distance: 4.0
click at [479, 6] on button "Options" at bounding box center [486, 8] width 28 height 9
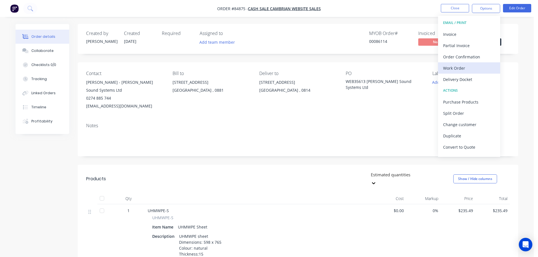
click at [464, 68] on div "Work Order" at bounding box center [469, 68] width 52 height 8
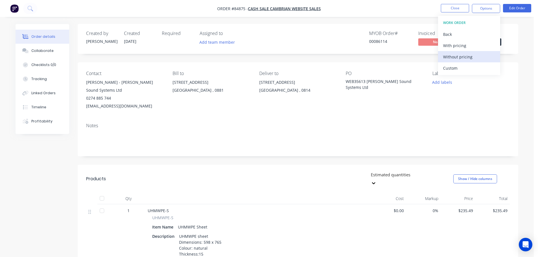
click at [466, 55] on div "Without pricing" at bounding box center [469, 57] width 52 height 8
click at [415, 25] on div "Created by Jess Created 25/09/25 Required Assigned to Add team member MYOB Orde…" at bounding box center [298, 39] width 441 height 30
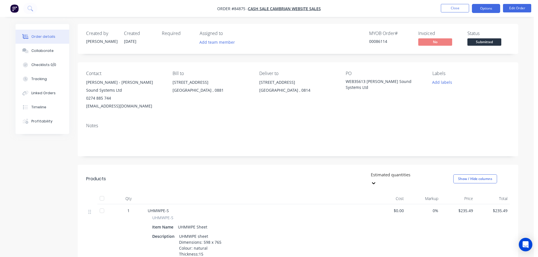
click at [490, 12] on button "Options" at bounding box center [486, 8] width 28 height 9
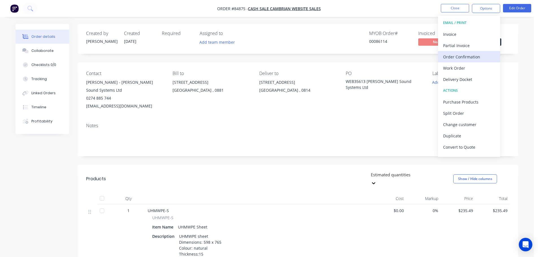
click at [467, 61] on div "Order Confirmation" at bounding box center [469, 57] width 52 height 8
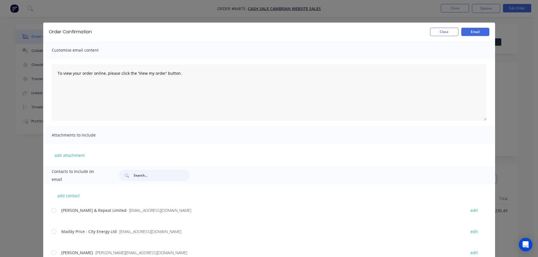
click at [153, 175] on input "text" at bounding box center [162, 175] width 56 height 11
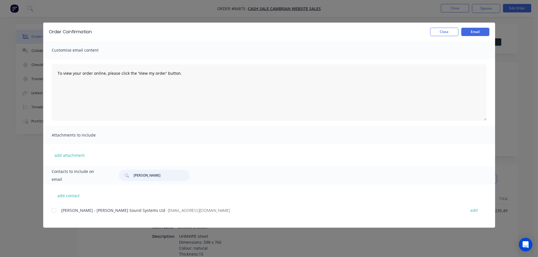
click at [53, 210] on div at bounding box center [53, 210] width 11 height 11
type input "barton"
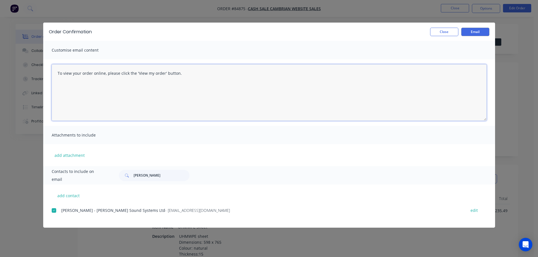
click at [87, 98] on textarea "To view your order online, please click the 'View my order' button." at bounding box center [269, 92] width 435 height 57
paste textarea "hank you for your order, confirmation of your order is attached. Your order wil…"
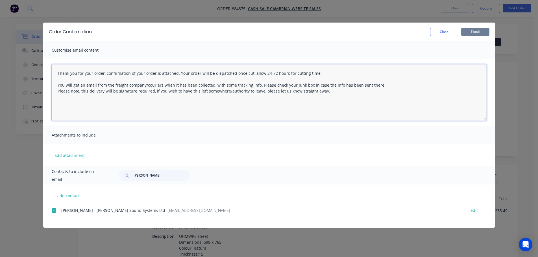
type textarea "Thank you for your order, confirmation of your order is attached. Your order wi…"
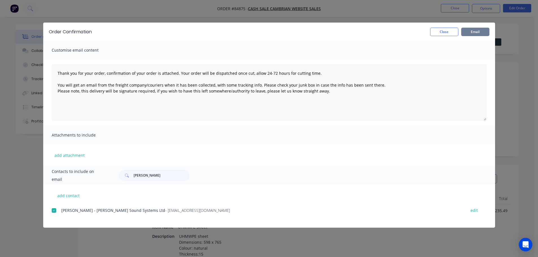
click at [467, 31] on button "Email" at bounding box center [475, 32] width 28 height 8
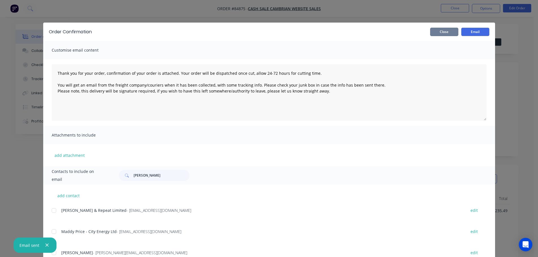
drag, startPoint x: 447, startPoint y: 32, endPoint x: 446, endPoint y: 14, distance: 17.9
click at [447, 32] on button "Close" at bounding box center [444, 32] width 28 height 8
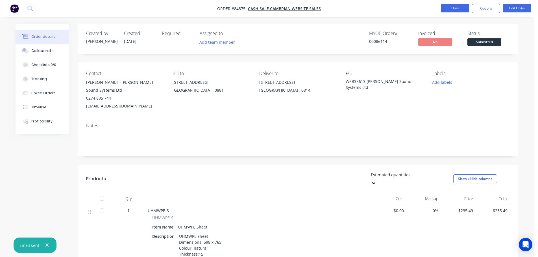
click at [445, 9] on button "Close" at bounding box center [455, 8] width 28 height 8
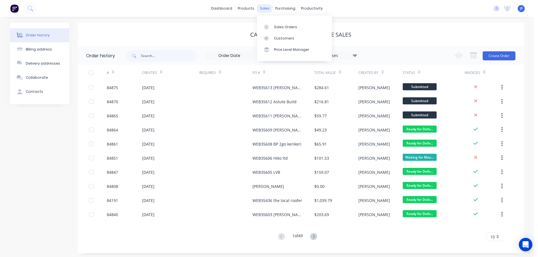
drag, startPoint x: 267, startPoint y: 11, endPoint x: 270, endPoint y: 17, distance: 6.9
click at [267, 11] on div "sales" at bounding box center [265, 8] width 16 height 8
click at [275, 25] on div "Sales Orders" at bounding box center [285, 27] width 23 height 5
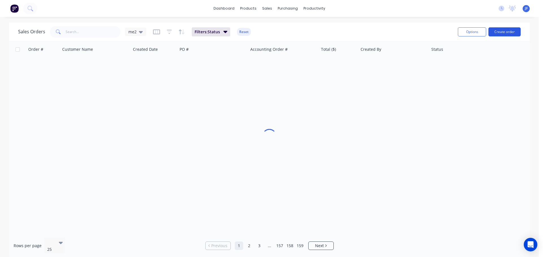
click at [500, 32] on button "Create order" at bounding box center [504, 31] width 32 height 9
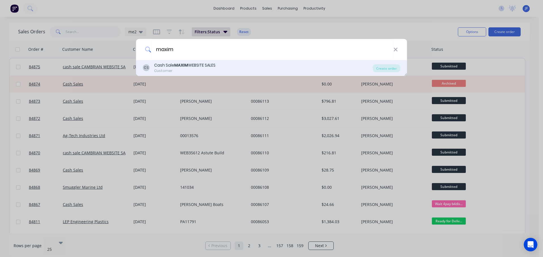
type input "maxim"
click at [352, 69] on div "CS Cash Sale MAXIM WEBSITE SALES Customer" at bounding box center [258, 67] width 230 height 11
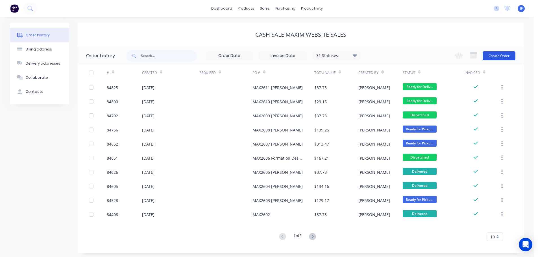
click at [497, 55] on button "Create Order" at bounding box center [499, 55] width 33 height 9
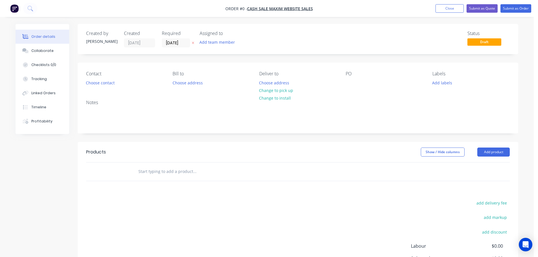
click at [193, 41] on icon "button" at bounding box center [193, 42] width 3 height 3
click at [101, 84] on button "Choose contact" at bounding box center [100, 83] width 35 height 8
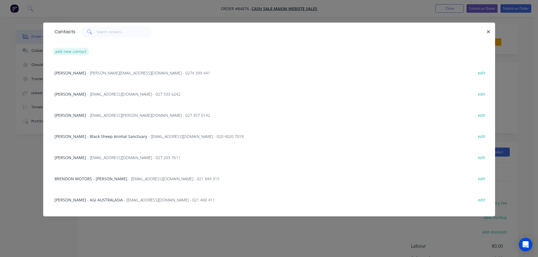
click at [73, 52] on button "add new contact" at bounding box center [70, 52] width 37 height 8
select select "NZ"
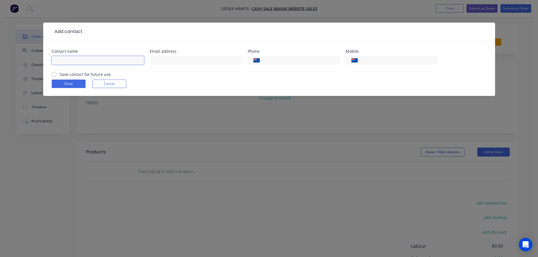
click at [110, 62] on input "text" at bounding box center [98, 60] width 92 height 8
click at [104, 73] on form "Contact name Email address Phone International Afghanistan Åland Islands Albani…" at bounding box center [269, 72] width 435 height 47
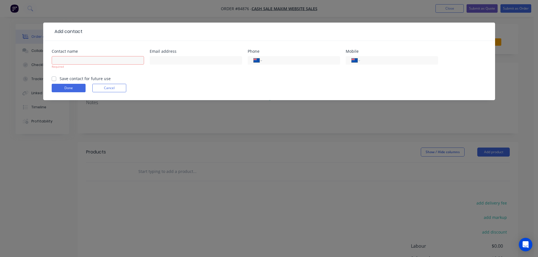
click at [102, 77] on label "Save contact for future use" at bounding box center [85, 79] width 51 height 6
click at [56, 77] on input "Save contact for future use" at bounding box center [54, 78] width 5 height 5
checkbox input "true"
click at [90, 60] on input "text" at bounding box center [98, 60] width 92 height 8
paste input "Jadzia Michna-Konigstorfer"
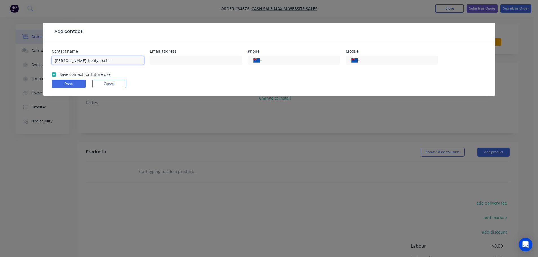
click at [113, 63] on input "Jadzia Michna-Konigstorfer" at bounding box center [98, 60] width 92 height 8
paste input "Sektor Ltd"
type input "Jadzia Michna-Konigstorfer - Sektor Ltd"
drag, startPoint x: 169, startPoint y: 62, endPoint x: 123, endPoint y: 75, distance: 48.2
click at [169, 62] on input "text" at bounding box center [196, 60] width 92 height 8
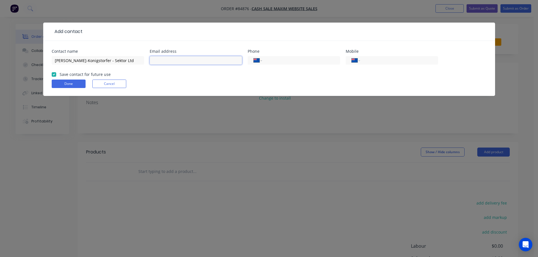
paste input "jadziam@sektor.co.nz"
type input "jadziam@sektor.co.nz"
click at [394, 62] on input "tel" at bounding box center [398, 60] width 68 height 6
paste input "022 354 0667"
type input "022 354 0667"
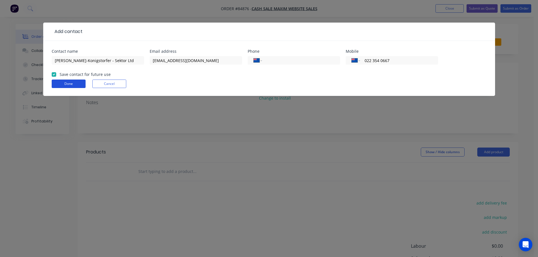
click at [64, 83] on button "Done" at bounding box center [69, 84] width 34 height 8
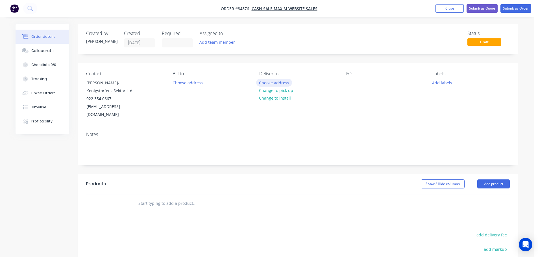
click at [284, 83] on button "Choose address" at bounding box center [274, 83] width 36 height 8
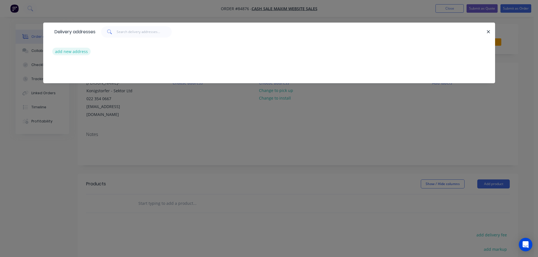
click at [80, 52] on button "add new address" at bounding box center [71, 52] width 39 height 8
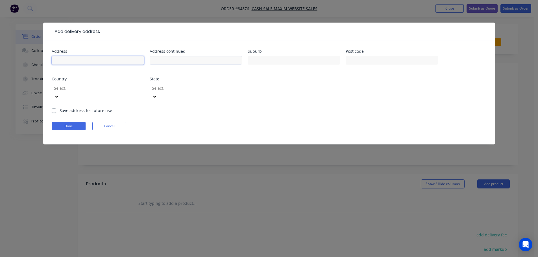
drag, startPoint x: 118, startPoint y: 58, endPoint x: 154, endPoint y: 62, distance: 36.4
click at [129, 61] on input "text" at bounding box center [98, 60] width 92 height 8
paste input "525 Great South Road Penrose"
click at [182, 62] on input "text" at bounding box center [196, 60] width 92 height 8
click at [100, 60] on input "525 Great South Road Penrose" at bounding box center [98, 60] width 92 height 8
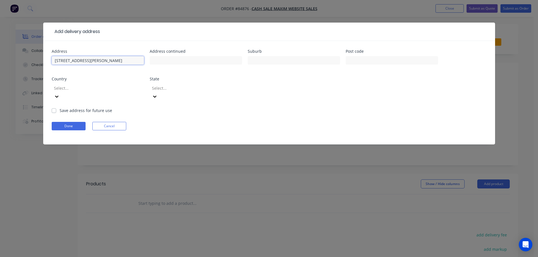
click at [100, 60] on input "525 Great South Road Penrose" at bounding box center [98, 60] width 92 height 8
type input "525 Great South Road"
type input "Penrose"
click at [307, 62] on input "text" at bounding box center [294, 60] width 92 height 8
paste input "Penrose"
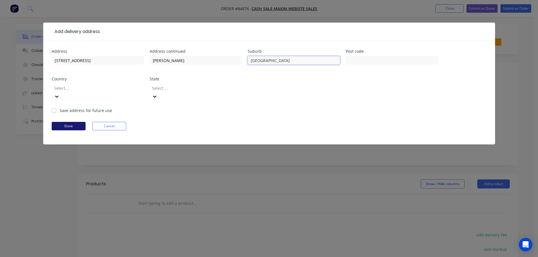
type input "Auckland"
click at [65, 122] on button "Done" at bounding box center [69, 126] width 34 height 8
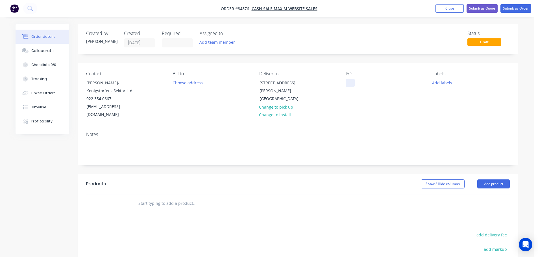
click at [348, 83] on div at bounding box center [350, 83] width 9 height 8
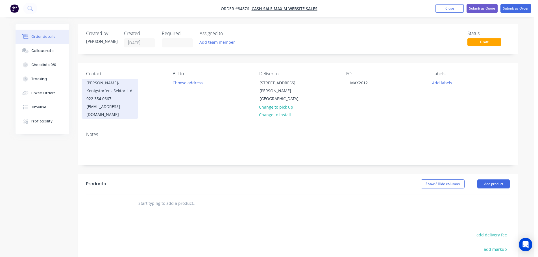
click at [114, 90] on div "Jadzia Michna-Konigstorfer - Sektor Ltd" at bounding box center [109, 87] width 47 height 16
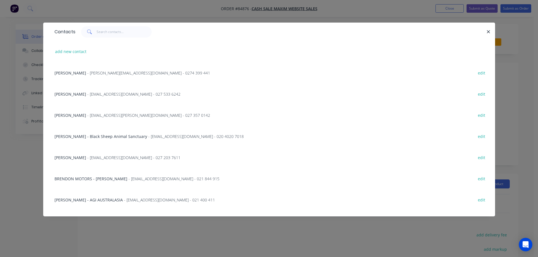
click at [37, 84] on div "Contacts add new contact Sandra Jack - sandra.slj@gmail.com - 0274 399 441 edit…" at bounding box center [269, 128] width 538 height 257
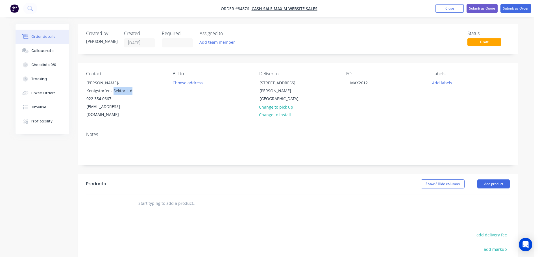
drag, startPoint x: 113, startPoint y: 91, endPoint x: 183, endPoint y: 90, distance: 69.8
click at [163, 90] on div "Contact Jadzia Michna-Konigstorfer - Sektor Ltd 022 354 0667 jadziam@sektor.co.…" at bounding box center [124, 95] width 77 height 48
click at [371, 82] on div "MAX2612" at bounding box center [359, 83] width 27 height 8
click at [169, 198] on input "text" at bounding box center [194, 203] width 113 height 11
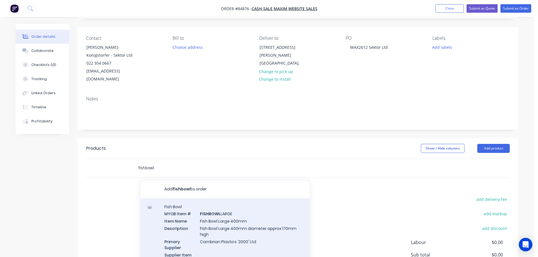
scroll to position [57, 0]
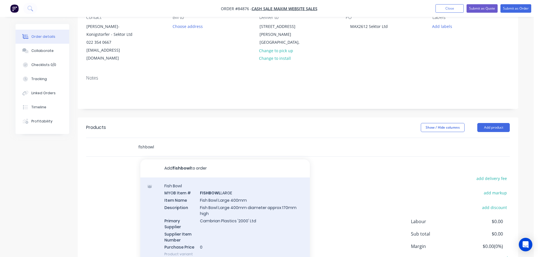
type input "fishbowl"
click at [222, 195] on div "Fish Bowl MYOB Item # FISHBOWL LARGE Item Name Fish Bowl Large 400mm Descriptio…" at bounding box center [225, 220] width 170 height 85
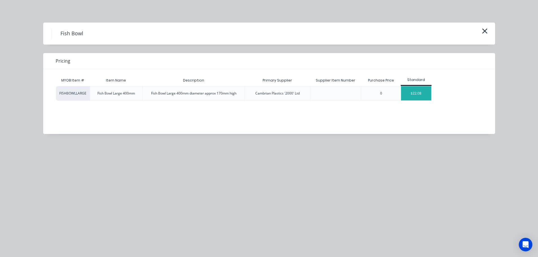
click at [420, 97] on div "$22.08" at bounding box center [416, 93] width 30 height 14
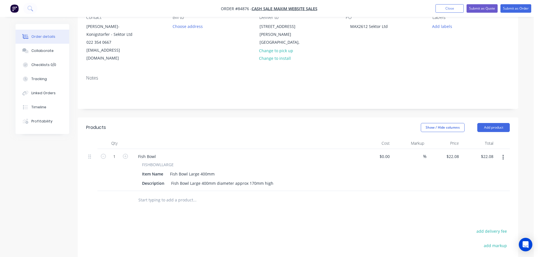
click at [177, 195] on input "text" at bounding box center [194, 200] width 113 height 11
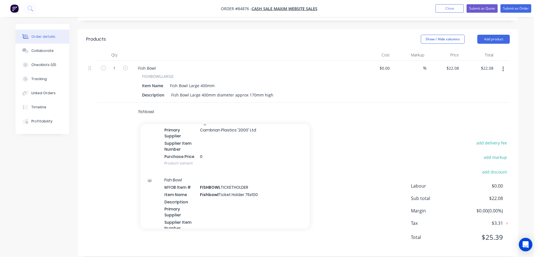
scroll to position [283, 0]
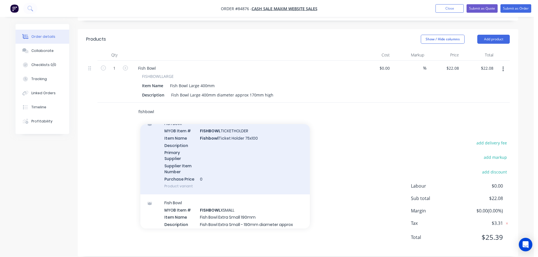
type input "fishbowl"
click at [217, 146] on div "Fish Bowl MYOB Item # FISHBOWL TICKETHOLDER Item Name Fishbowl Ticket Holder 75…" at bounding box center [225, 154] width 170 height 79
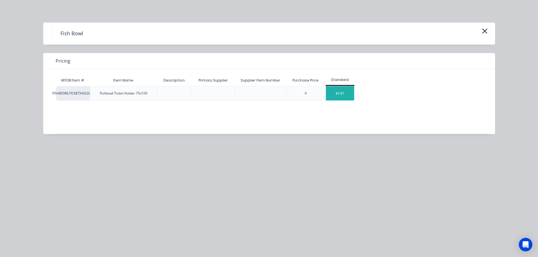
click at [337, 95] on div "$5.81" at bounding box center [340, 93] width 28 height 14
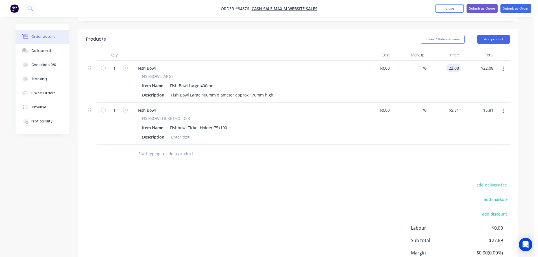
click at [452, 64] on input "22.08" at bounding box center [454, 68] width 13 height 8
type input "$22.08"
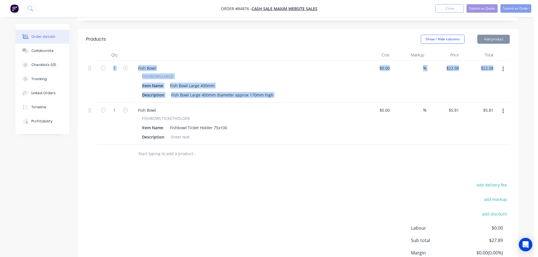
drag, startPoint x: 87, startPoint y: 61, endPoint x: 85, endPoint y: 100, distance: 38.5
click at [85, 100] on div "Qty Cost Markup Price Total 1 Fish Bowl FISHBOWLLARGE Item Name Fish Bowl Large…" at bounding box center [298, 106] width 441 height 114
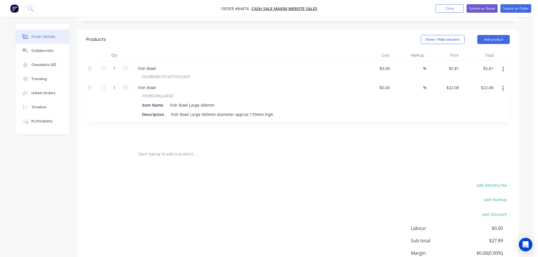
drag, startPoint x: 91, startPoint y: 58, endPoint x: 91, endPoint y: 103, distance: 44.1
click at [91, 103] on div "1 Fish Bowl FISHBOWLLARGE Item Name Fish Bowl Large 400mm Description Fish Bowl…" at bounding box center [298, 103] width 424 height 84
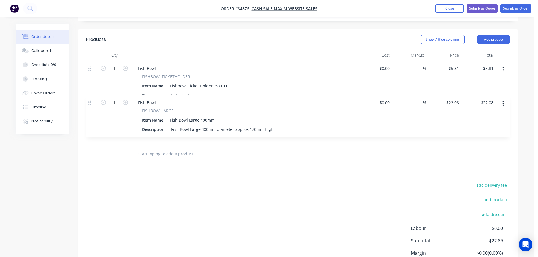
click at [121, 163] on div "Products Show / Hide columns Add product Qty Cost Markup Price Total 1 Fish Bow…" at bounding box center [298, 164] width 441 height 270
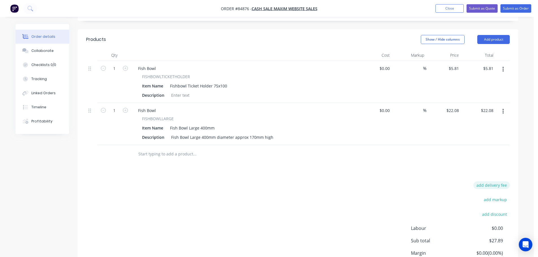
click at [494, 182] on button "add delivery fee" at bounding box center [492, 186] width 36 height 8
type input "6"
click at [412, 182] on div "Delivery fee Delivery fee Delivery fee name (Optional) 6 6 $0 add markup add di…" at bounding box center [298, 236] width 424 height 108
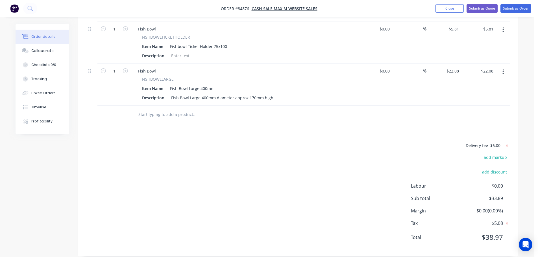
scroll to position [0, 0]
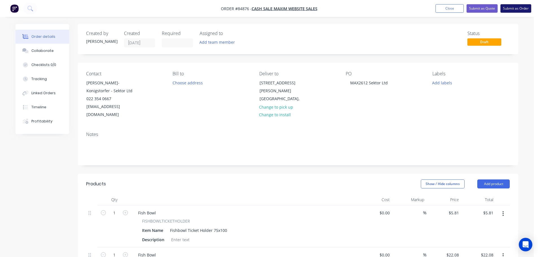
click at [528, 8] on button "Submit as Order" at bounding box center [516, 8] width 31 height 8
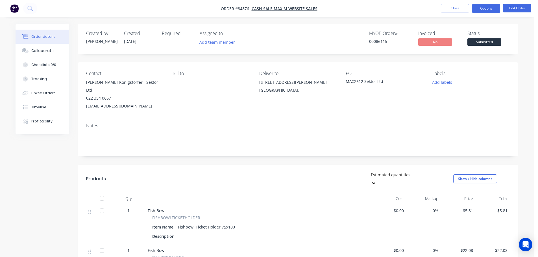
click at [482, 6] on button "Options" at bounding box center [486, 8] width 28 height 9
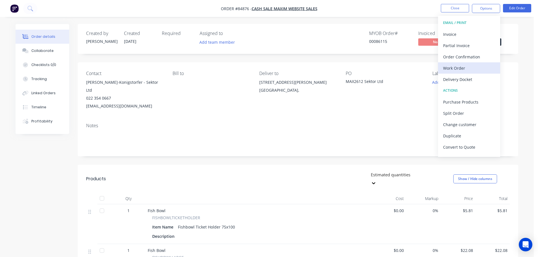
click at [468, 71] on div "Work Order" at bounding box center [469, 68] width 52 height 8
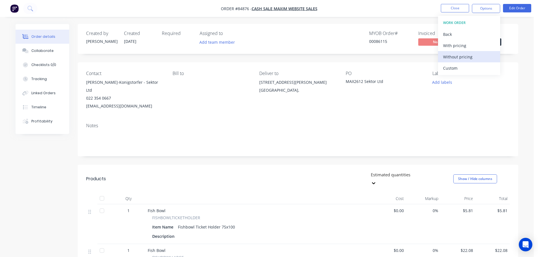
click at [467, 57] on div "Without pricing" at bounding box center [469, 57] width 52 height 8
click at [463, 59] on div "Order Confirmation" at bounding box center [469, 57] width 52 height 8
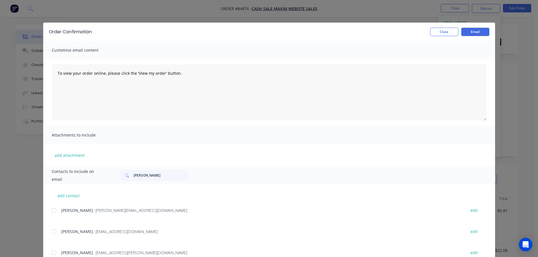
click at [146, 169] on div "Contacts to include on email barton" at bounding box center [269, 175] width 452 height 18
click at [145, 175] on input "barton" at bounding box center [162, 175] width 56 height 11
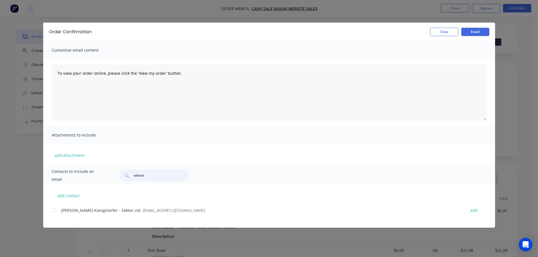
click at [51, 211] on div at bounding box center [53, 210] width 11 height 11
type input "sektor"
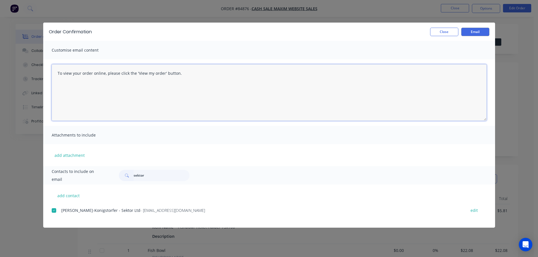
click at [103, 96] on textarea "To view your order online, please click the 'View my order' button." at bounding box center [269, 92] width 435 height 57
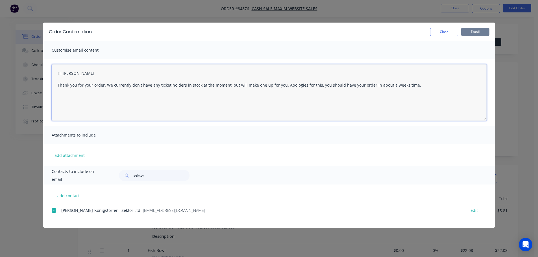
type textarea "Hi Jadzia Thank you for your order. We currently don't have any ticket holders …"
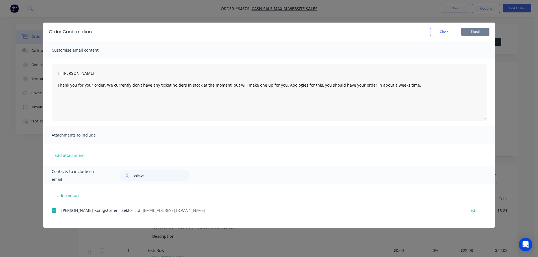
drag, startPoint x: 482, startPoint y: 31, endPoint x: 484, endPoint y: 25, distance: 5.8
click at [482, 31] on button "Email" at bounding box center [475, 32] width 28 height 8
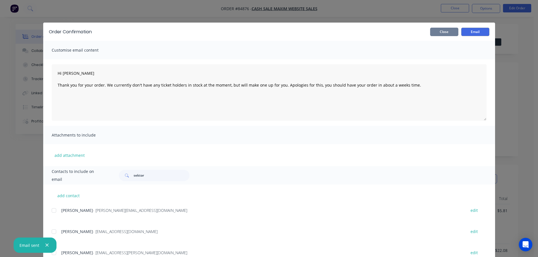
click at [448, 30] on button "Close" at bounding box center [444, 32] width 28 height 8
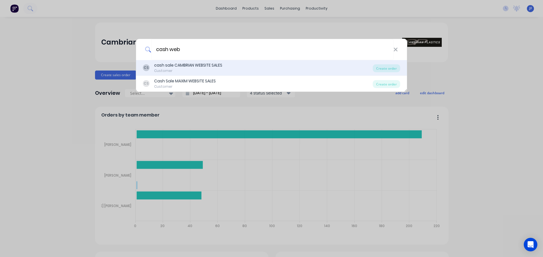
type input "cash web"
click at [244, 71] on div "CS cash sale CAMBRIAN WEBSITE SALES Customer" at bounding box center [258, 67] width 230 height 11
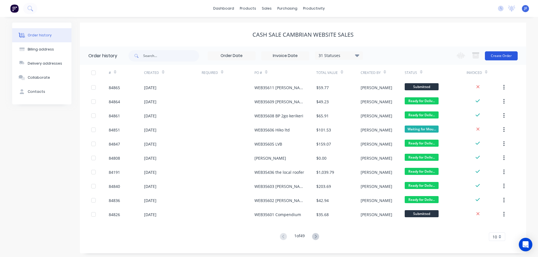
click at [499, 55] on button "Create Order" at bounding box center [501, 55] width 33 height 9
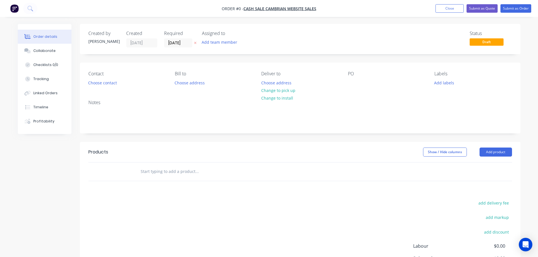
click at [195, 44] on icon "button" at bounding box center [195, 43] width 2 height 2
click at [105, 82] on button "Choose contact" at bounding box center [102, 83] width 35 height 8
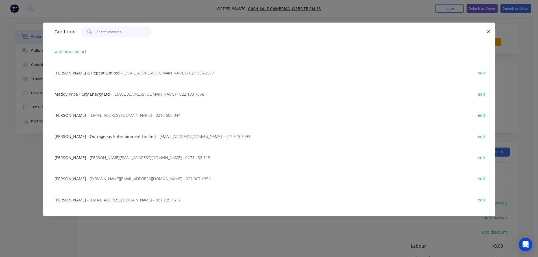
click at [120, 26] on input "text" at bounding box center [124, 31] width 55 height 11
paste input "Jesse Crooks"
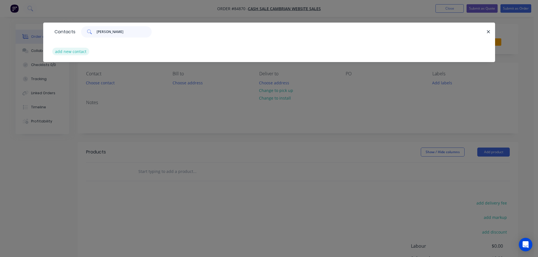
type input "Jesse Crooks"
click at [79, 50] on button "add new contact" at bounding box center [70, 52] width 37 height 8
select select "NZ"
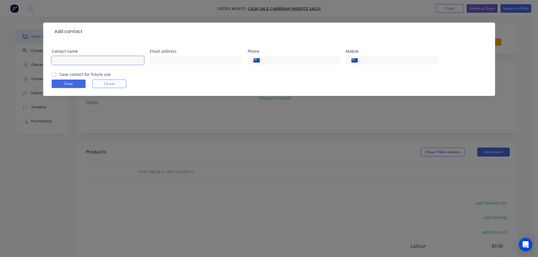
click at [82, 61] on input "text" at bounding box center [98, 60] width 92 height 8
paste input "Jesse Crooks"
type input "Jesse Crooks"
click at [83, 73] on label "Save contact for future use" at bounding box center [85, 74] width 51 height 6
click at [56, 73] on input "Save contact for future use" at bounding box center [54, 73] width 5 height 5
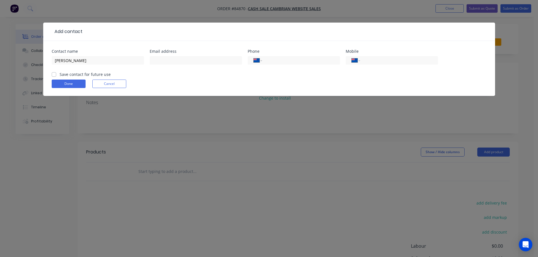
checkbox input "true"
click at [407, 59] on input "tel" at bounding box center [398, 60] width 68 height 6
paste input "022 192 4432"
type input "022 192 4432"
click at [183, 61] on input "text" at bounding box center [196, 60] width 92 height 8
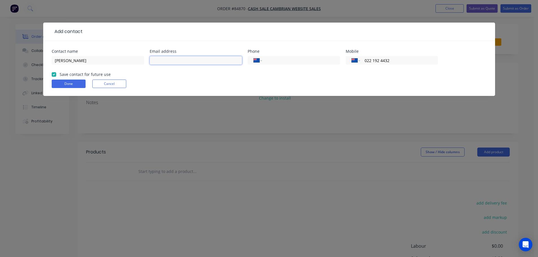
paste input "jesse@astutebuild.co.nz"
type input "jesse@astutebuild.co.nz"
click at [78, 84] on button "Done" at bounding box center [69, 84] width 34 height 8
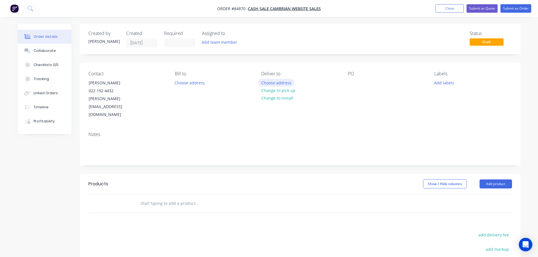
click at [285, 86] on button "Choose address" at bounding box center [276, 83] width 36 height 8
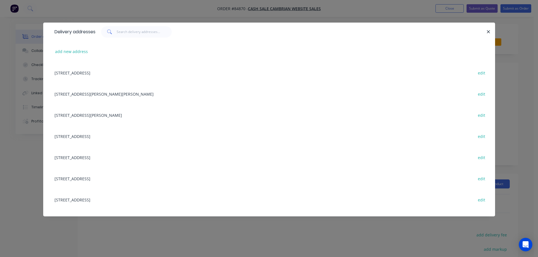
click at [83, 56] on div "add new address" at bounding box center [269, 51] width 435 height 21
click at [9, 71] on div "Delivery addresses add new address 668 hinemoa valley road, Tararua RD1, Pahiat…" at bounding box center [269, 128] width 538 height 257
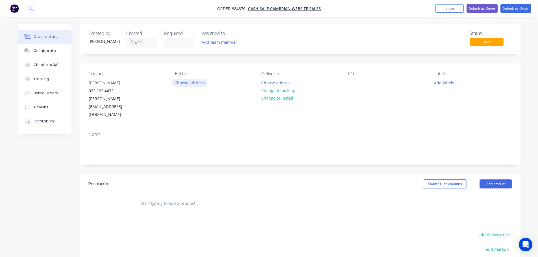
click at [177, 82] on button "Choose address" at bounding box center [190, 83] width 36 height 8
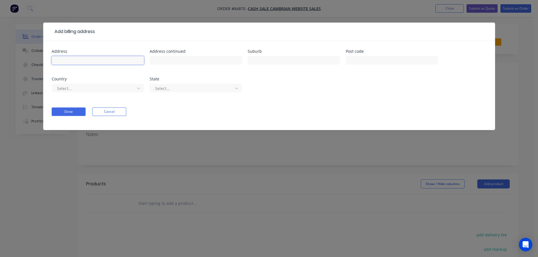
click at [108, 59] on input "text" at bounding box center [98, 60] width 92 height 8
paste input "352 Ridge Rd Coatesville 0793"
type input "352 Ridge Rd Coatesville 0793"
click at [63, 116] on button "Done" at bounding box center [69, 112] width 34 height 8
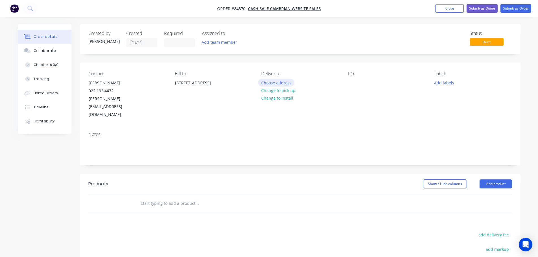
click at [274, 86] on div "Choose address Change to pick up Change to install" at bounding box center [278, 90] width 40 height 23
click at [263, 85] on button "Choose address" at bounding box center [276, 83] width 36 height 8
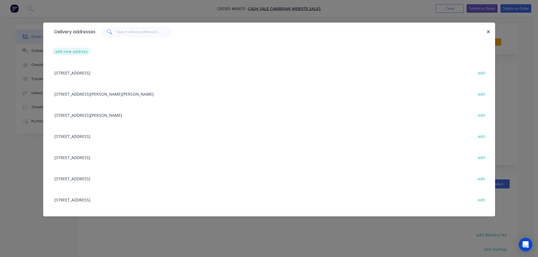
click at [71, 54] on button "add new address" at bounding box center [71, 52] width 39 height 8
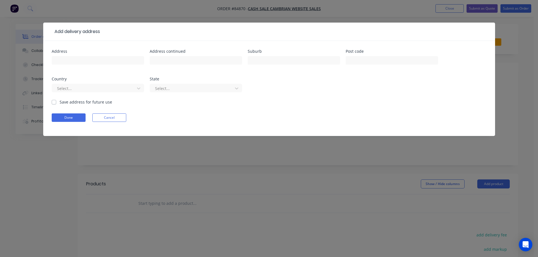
click at [81, 62] on input "text" at bounding box center [98, 60] width 92 height 8
click at [102, 63] on input "27a Maritime Tce Birkenhead 0626" at bounding box center [98, 60] width 92 height 8
type input "27a Maritime Tce 0626"
type input "Birkenhead"
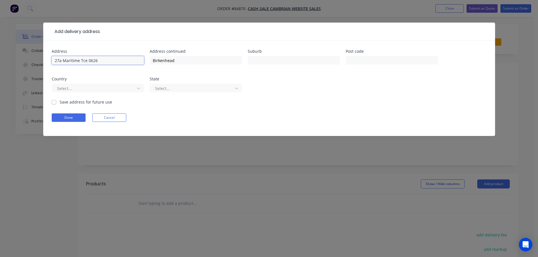
click at [90, 60] on input "27a Maritime Tce 0626" at bounding box center [98, 60] width 92 height 8
type input "27a Maritime Tce"
type input "0626"
click at [365, 59] on input "text" at bounding box center [392, 60] width 92 height 8
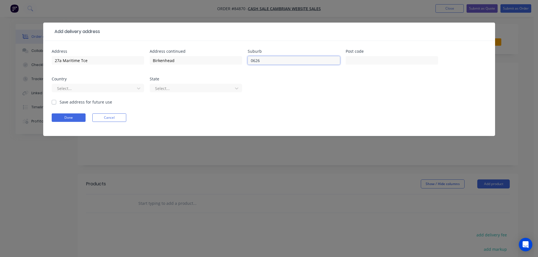
click at [258, 60] on input "0626" at bounding box center [294, 60] width 92 height 8
type input "0626"
click at [325, 60] on input "text" at bounding box center [294, 60] width 92 height 8
type input "AKL"
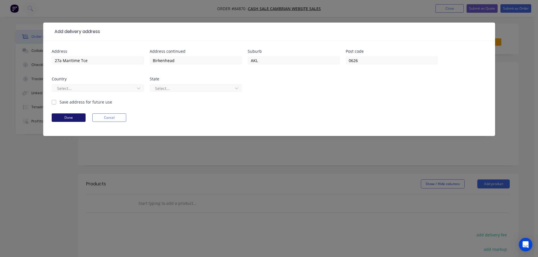
click at [65, 120] on button "Done" at bounding box center [69, 118] width 34 height 8
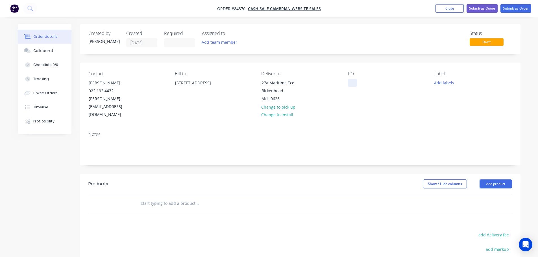
click at [353, 83] on div at bounding box center [352, 83] width 9 height 8
drag, startPoint x: 87, startPoint y: 83, endPoint x: 152, endPoint y: 86, distance: 64.8
click at [152, 86] on div "Contact Jesse Crooks 022 192 4432 jesse@astutebuild.co.nz" at bounding box center [126, 95] width 77 height 48
copy div "Jesse Crooks"
click at [372, 85] on div "WEB35612" at bounding box center [362, 83] width 29 height 8
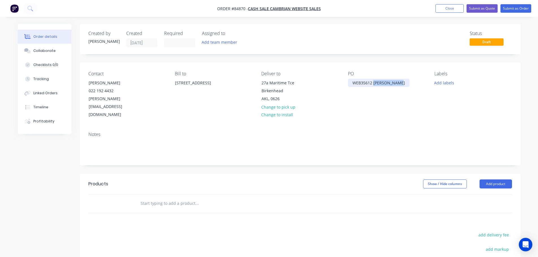
drag, startPoint x: 374, startPoint y: 83, endPoint x: 405, endPoint y: 86, distance: 31.8
click at [405, 86] on div "PO WEB35612 Jesse Crooks" at bounding box center [386, 95] width 77 height 48
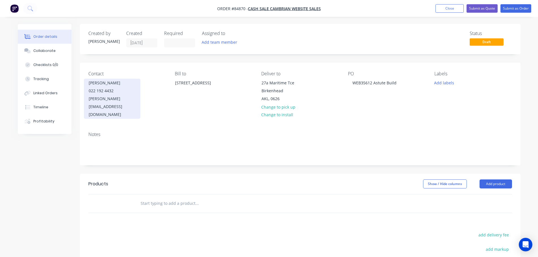
click at [125, 91] on div "022 192 4432" at bounding box center [112, 91] width 47 height 8
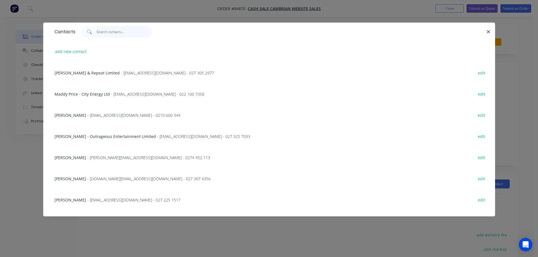
click at [129, 35] on input "text" at bounding box center [124, 31] width 55 height 11
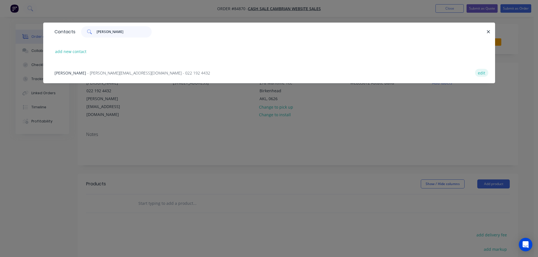
type input "crook"
click at [479, 72] on button "edit" at bounding box center [481, 73] width 13 height 8
select select "NZ"
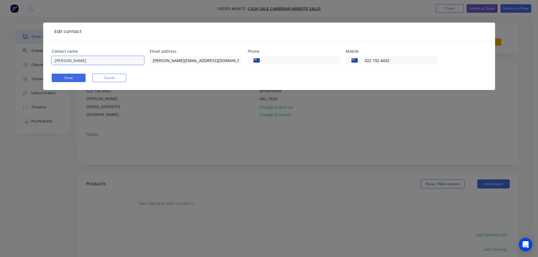
click at [131, 62] on input "Jesse Crooks" at bounding box center [98, 60] width 92 height 8
paste input "Astute Build"
type input "Jesse Crooks - Astute Build"
click at [76, 77] on button "Done" at bounding box center [69, 78] width 34 height 8
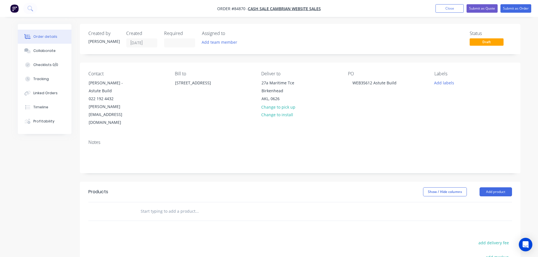
click at [189, 206] on input "text" at bounding box center [196, 211] width 113 height 11
click at [499, 239] on button "add delivery fee" at bounding box center [494, 243] width 36 height 8
type input "12"
click at [285, 206] on div at bounding box center [221, 211] width 170 height 11
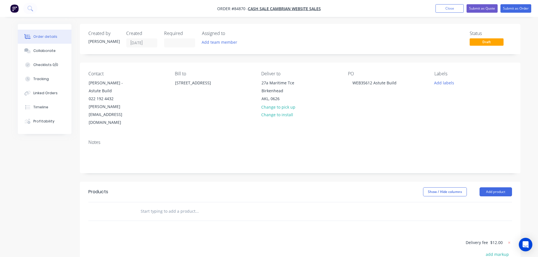
click at [228, 206] on input "text" at bounding box center [196, 211] width 113 height 11
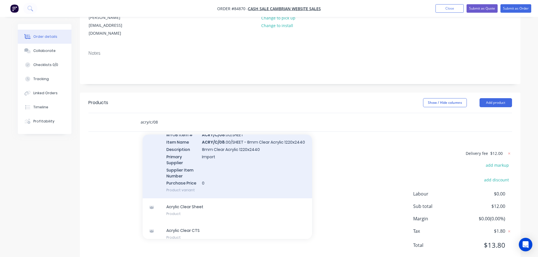
scroll to position [46, 0]
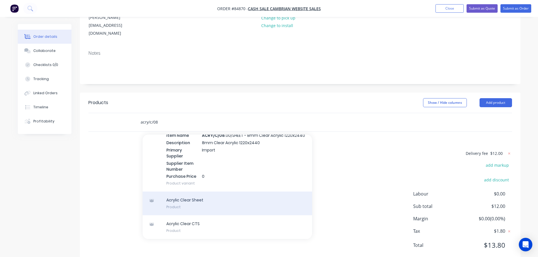
type input "acry/c/08"
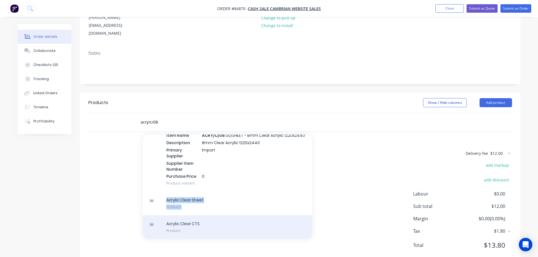
drag, startPoint x: 207, startPoint y: 190, endPoint x: 207, endPoint y: 210, distance: 19.2
click at [207, 210] on div "Add acry/c/08 to order Acrylic Clear Sheet MYOB Item # ACRY/C/08 .00/SHEET Item…" at bounding box center [228, 187] width 170 height 105
click at [207, 216] on div "Acrylic Clear CTS Product" at bounding box center [228, 228] width 170 height 24
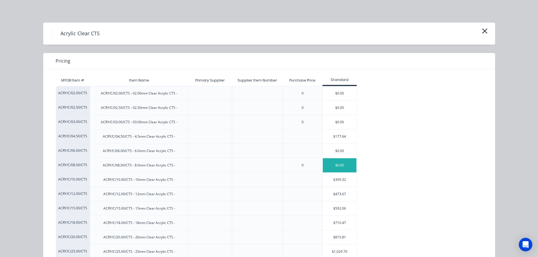
click at [333, 163] on div "$0.00" at bounding box center [340, 166] width 34 height 14
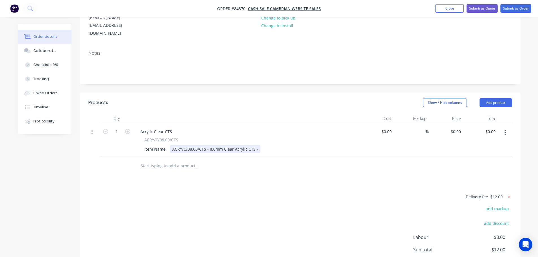
click at [257, 145] on div "ACRY/C/08.00/CTS - 8.0mm Clear Acrylic CTS -" at bounding box center [215, 149] width 90 height 8
drag, startPoint x: 269, startPoint y: 150, endPoint x: 298, endPoint y: 144, distance: 29.6
click at [272, 161] on div at bounding box center [221, 166] width 170 height 11
click at [459, 128] on input "0" at bounding box center [456, 132] width 13 height 8
type input "$176.53"
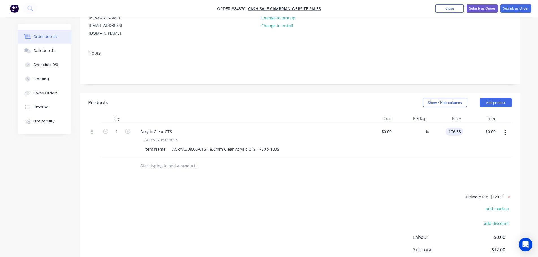
type input "$176.53"
click at [407, 157] on div at bounding box center [300, 166] width 424 height 18
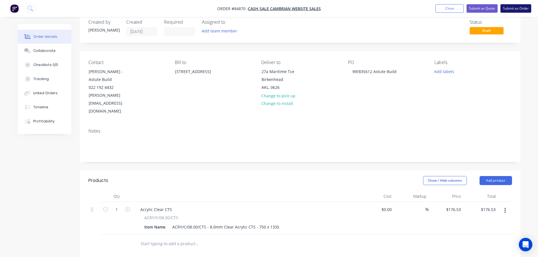
scroll to position [0, 0]
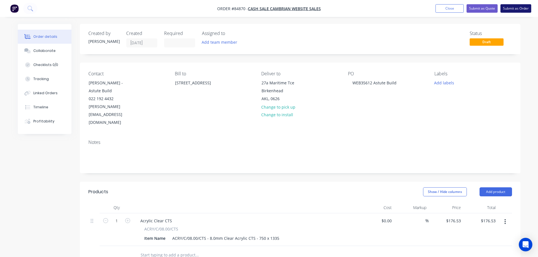
click at [522, 10] on button "Submit as Order" at bounding box center [516, 8] width 31 height 8
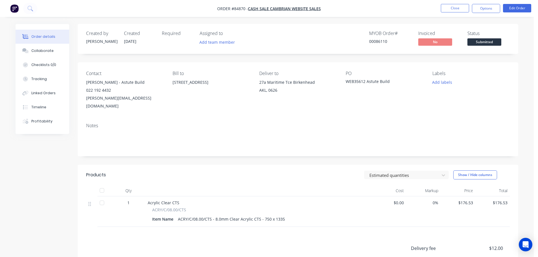
click at [440, 81] on button "Add labels" at bounding box center [442, 83] width 26 height 8
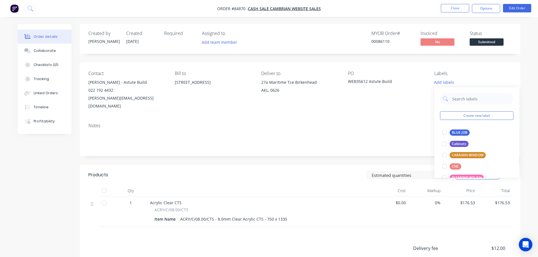
click at [452, 125] on div "Create new label BLUE JOB edit Cabinets edit CARAVAN WINDOW edit CNC edit DIAMO…" at bounding box center [477, 133] width 85 height 90
click at [452, 130] on div "BLUE JOB" at bounding box center [460, 133] width 20 height 6
click at [380, 45] on div "MYOB Order # 00086110" at bounding box center [393, 39] width 42 height 16
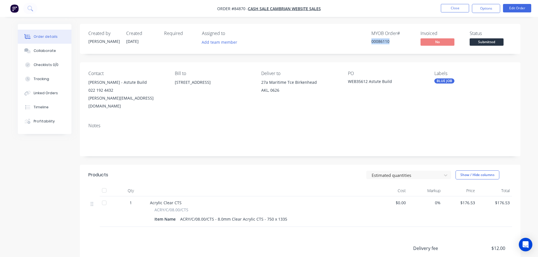
click at [380, 45] on div "MYOB Order # 00086110" at bounding box center [393, 39] width 42 height 16
copy div "00086110"
click at [488, 7] on button "Options" at bounding box center [486, 8] width 28 height 9
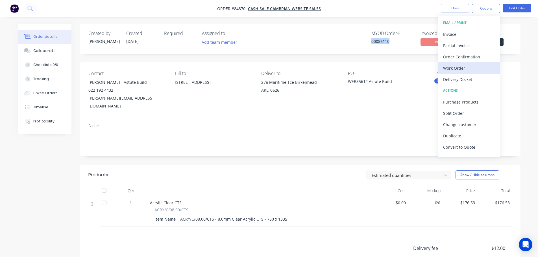
click at [462, 67] on div "Work Order" at bounding box center [469, 68] width 52 height 8
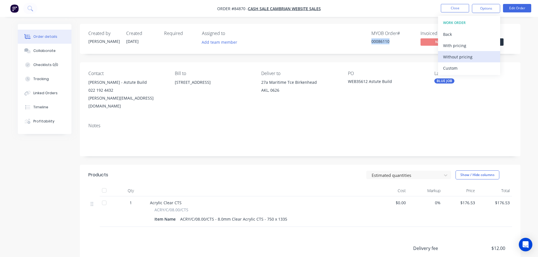
click at [462, 57] on div "Without pricing" at bounding box center [469, 57] width 52 height 8
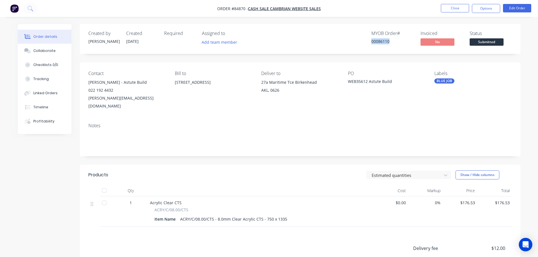
click at [266, 43] on div "MYOB Order # 00086110 Invoiced No Status Submitted" at bounding box center [386, 39] width 254 height 16
click at [483, 6] on button "Options" at bounding box center [486, 8] width 28 height 9
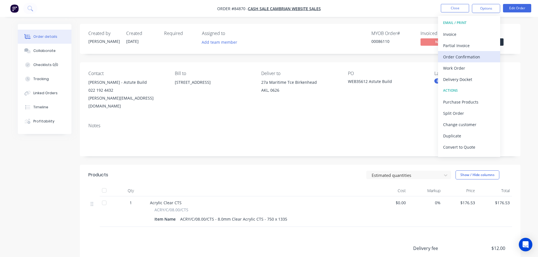
click at [476, 55] on div "Order Confirmation" at bounding box center [469, 57] width 52 height 8
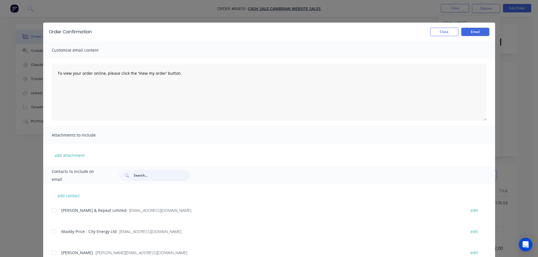
click at [157, 175] on input "text" at bounding box center [162, 175] width 56 height 11
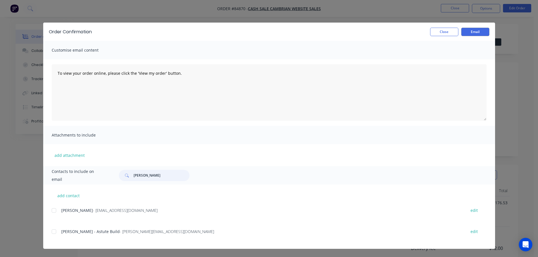
click at [55, 236] on div at bounding box center [53, 231] width 11 height 11
type input "jesse"
click at [105, 62] on div "To view your order online, please click the 'View my order' button." at bounding box center [269, 92] width 452 height 67
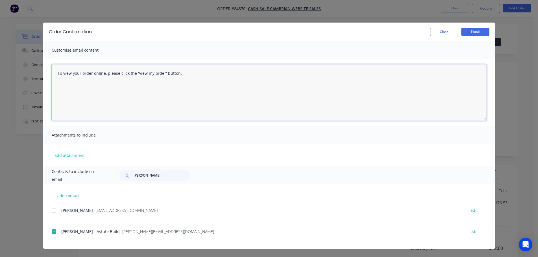
click at [115, 76] on textarea "To view your order online, please click the 'View my order' button." at bounding box center [269, 92] width 435 height 57
paste textarea "hank you for your order, confirmation of your order is attached. Your order wil…"
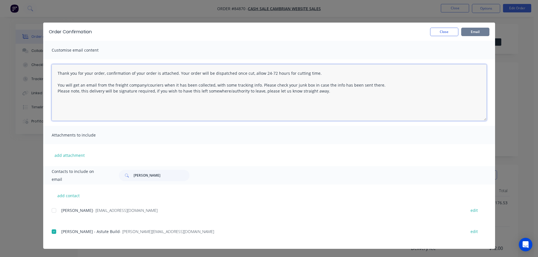
type textarea "Thank you for your order, confirmation of your order is attached. Your order wi…"
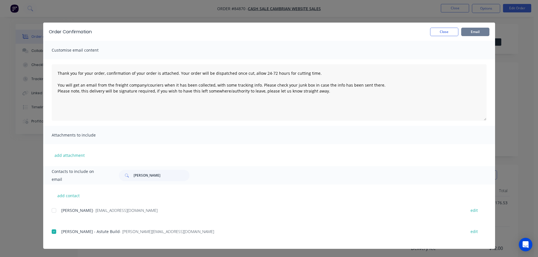
click at [472, 30] on button "Email" at bounding box center [475, 32] width 28 height 8
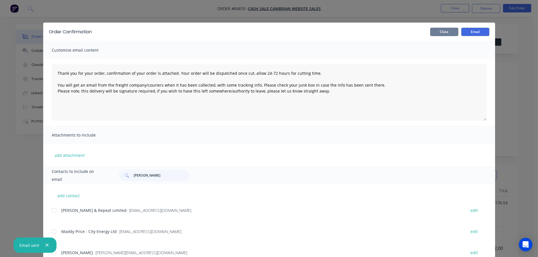
click at [439, 32] on button "Close" at bounding box center [444, 32] width 28 height 8
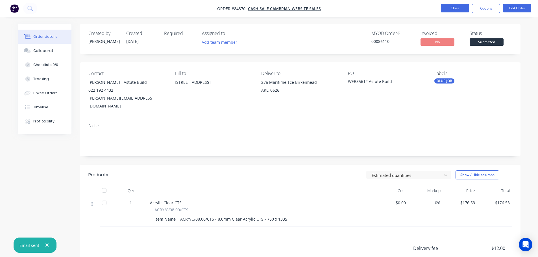
click at [455, 8] on button "Close" at bounding box center [455, 8] width 28 height 8
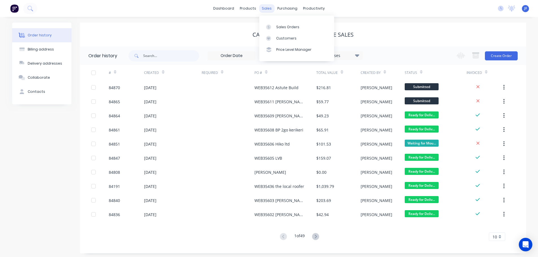
click at [270, 7] on div "sales" at bounding box center [267, 8] width 16 height 8
click at [281, 24] on link "Sales Orders" at bounding box center [296, 26] width 75 height 11
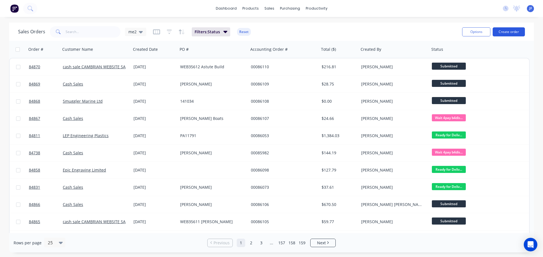
click at [517, 31] on button "Create order" at bounding box center [508, 31] width 32 height 9
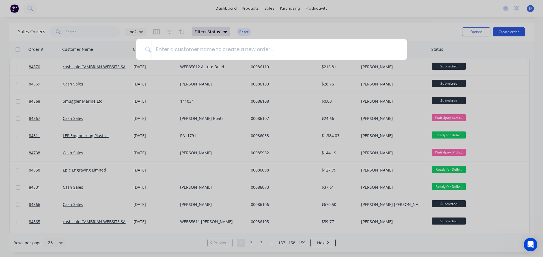
type input "J"
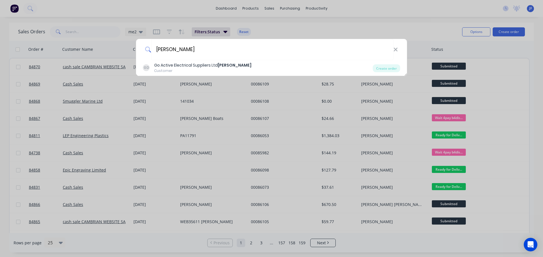
type input "drury"
drag, startPoint x: 344, startPoint y: 153, endPoint x: 516, endPoint y: 54, distance: 198.5
click at [344, 153] on div "drury GD Go Active Electrical Suppliers Ltd Drury Customer Create order" at bounding box center [271, 128] width 543 height 257
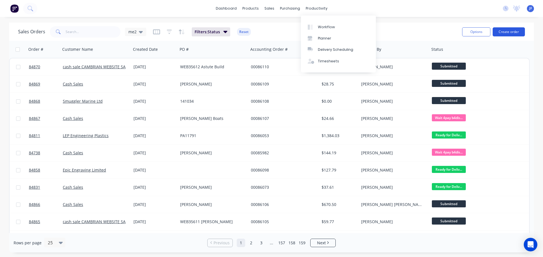
click at [517, 32] on button "Create order" at bounding box center [508, 31] width 32 height 9
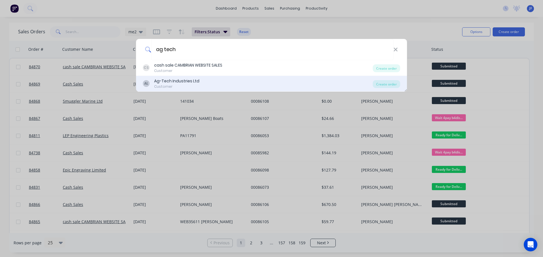
type input "ag tech"
click at [211, 83] on div "AL Ag-Tech Industries Ltd Customer" at bounding box center [258, 83] width 230 height 11
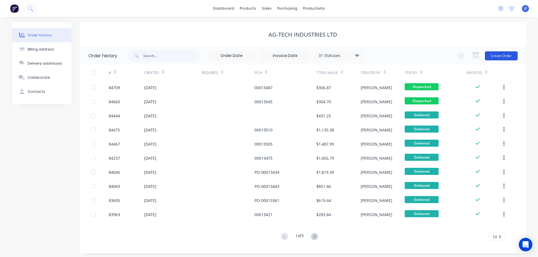
click at [505, 55] on button "Create Order" at bounding box center [501, 55] width 33 height 9
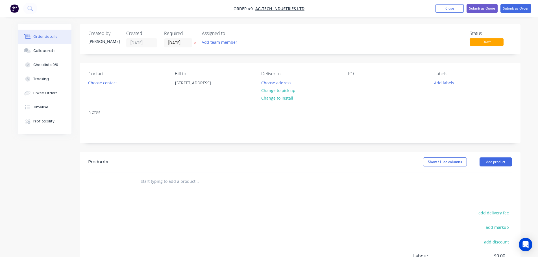
click at [196, 44] on icon "button" at bounding box center [195, 43] width 2 height 2
click at [107, 85] on button "Choose contact" at bounding box center [102, 83] width 35 height 8
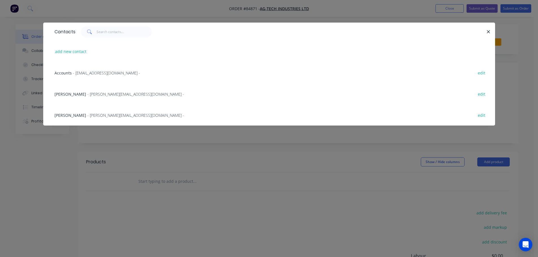
click at [79, 90] on div "Eliza - eliza@ag-tech.co.nz - edit" at bounding box center [269, 93] width 435 height 21
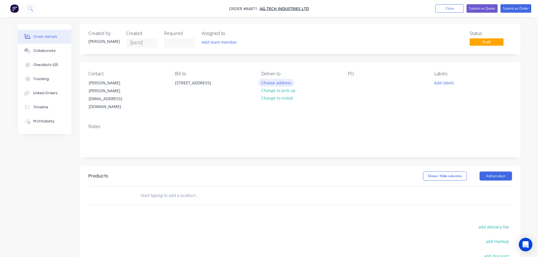
click at [283, 83] on button "Choose address" at bounding box center [276, 83] width 36 height 8
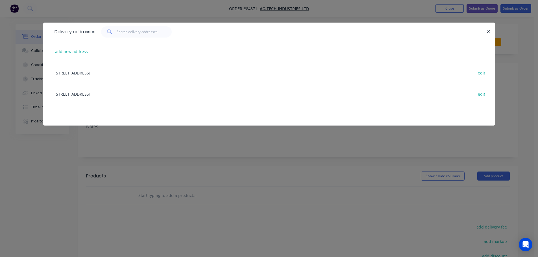
click at [91, 92] on div "120 Jervois Street Dargaville edit" at bounding box center [269, 93] width 435 height 21
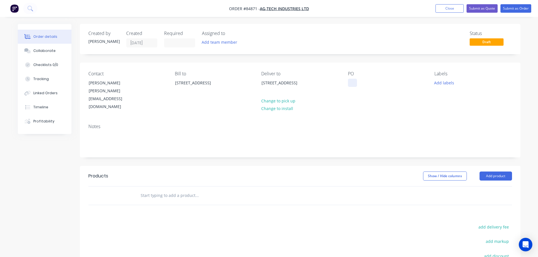
click at [349, 83] on div at bounding box center [352, 83] width 9 height 8
paste div
click at [198, 190] on input "text" at bounding box center [196, 195] width 113 height 11
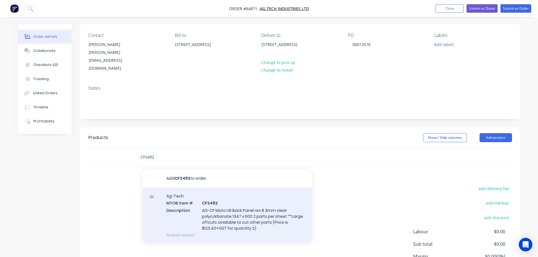
scroll to position [57, 0]
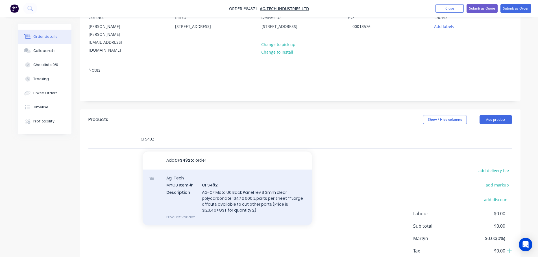
type input "CFS492"
click at [199, 192] on div "Ag-Tech MYOB Item # CFS492 Description AG-CF Moto U6 Back Panel rev B 3mm clear…" at bounding box center [228, 198] width 170 height 56
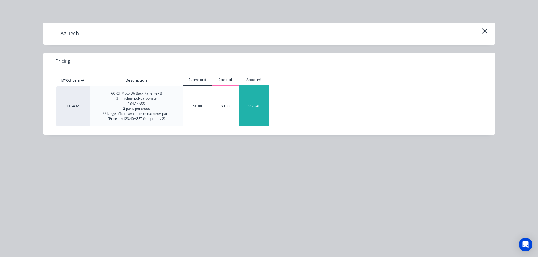
click at [261, 97] on div "$123.40" at bounding box center [254, 106] width 30 height 40
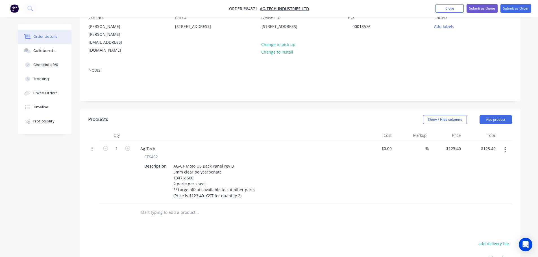
click at [147, 154] on span "CFS492" at bounding box center [151, 157] width 14 height 6
copy span "CFS492"
click at [145, 145] on div "Ag-Tech" at bounding box center [148, 149] width 24 height 8
paste div
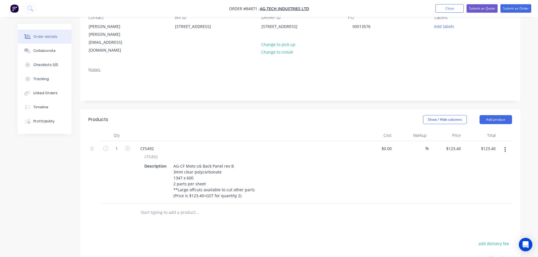
click at [158, 207] on input "text" at bounding box center [196, 212] width 113 height 11
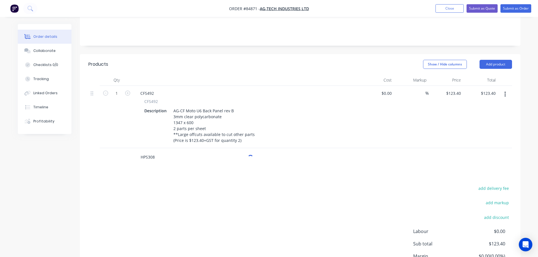
scroll to position [151, 0]
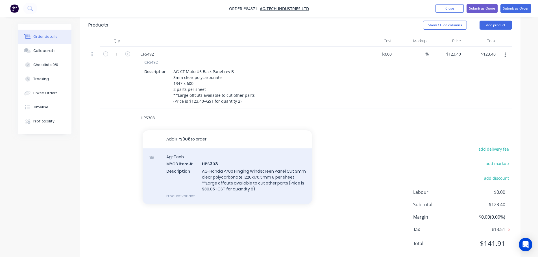
type input "HPS308"
click at [236, 166] on div "Ag-Tech MYOB Item # HPS308 Description AG-Honda P700 Hinging Windscreen Panel C…" at bounding box center [228, 177] width 170 height 56
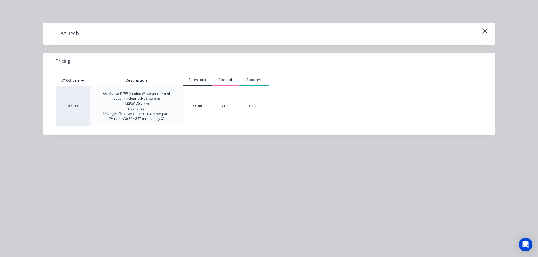
click at [259, 97] on div "$30.85" at bounding box center [254, 106] width 30 height 40
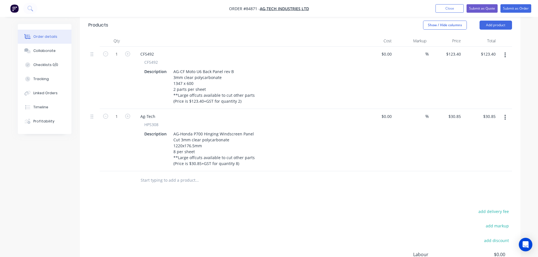
click at [153, 122] on span "HPS308" at bounding box center [151, 125] width 14 height 6
copy span "HPS308"
click at [148, 112] on div "Ag-Tech" at bounding box center [148, 116] width 24 height 8
paste div
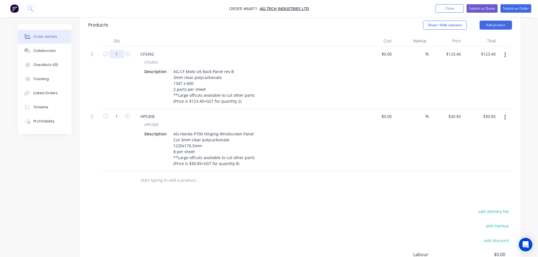
click at [114, 50] on input "1" at bounding box center [116, 54] width 15 height 8
type input "10"
type input "$1,234.00"
click at [117, 112] on input "1" at bounding box center [116, 116] width 15 height 8
type input "12"
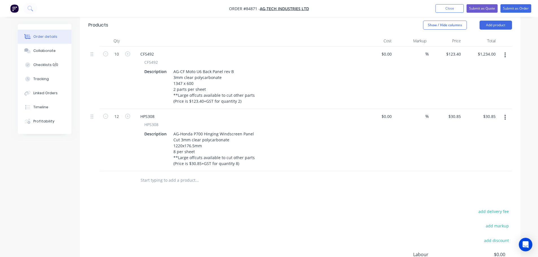
type input "$370.20"
click at [452, 112] on input "30.85" at bounding box center [455, 116] width 15 height 8
type input "$41.13"
type input "$493.56"
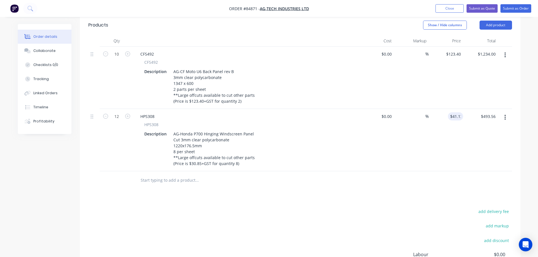
click at [255, 193] on div "Products Show / Hide columns Add product Qty Cost Markup Price Total 10 CFS492 …" at bounding box center [300, 170] width 441 height 311
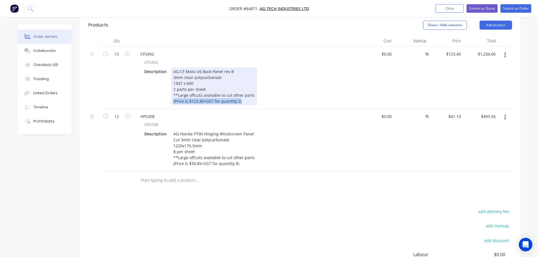
drag, startPoint x: 171, startPoint y: 87, endPoint x: 268, endPoint y: 94, distance: 96.9
click at [268, 94] on div "CFS492 CFS492 Description AG-CF Moto U6 Back Panel rev B 3mm clear polycarbonat…" at bounding box center [247, 78] width 226 height 62
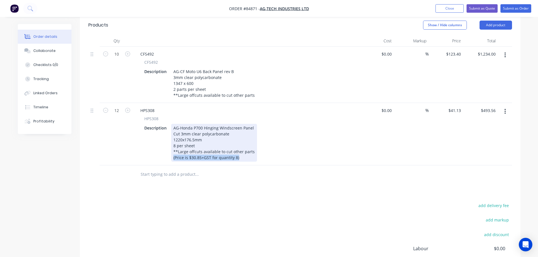
drag, startPoint x: 245, startPoint y: 141, endPoint x: 84, endPoint y: 179, distance: 164.8
click at [84, 179] on div "Products Show / Hide columns Add product Qty Cost Markup Price Total 10 CFS492 …" at bounding box center [300, 167] width 441 height 305
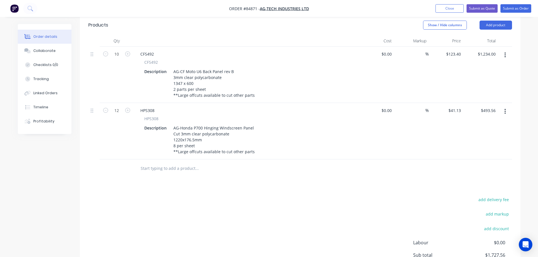
click at [147, 201] on div "add delivery fee add markup add discount Labour $0.00 Sub total $1,727.56 Margi…" at bounding box center [300, 250] width 424 height 109
click at [499, 196] on button "add delivery fee" at bounding box center [494, 200] width 36 height 8
type input "35"
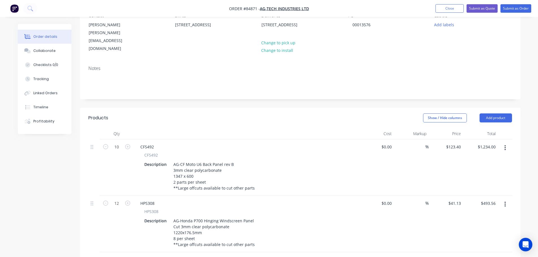
scroll to position [38, 0]
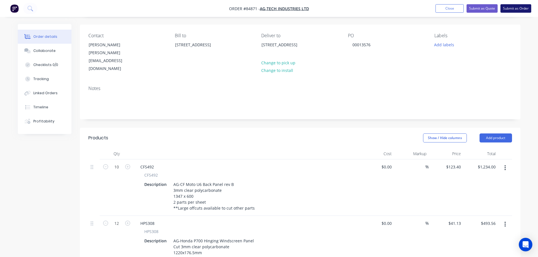
click at [527, 8] on button "Submit as Order" at bounding box center [516, 8] width 31 height 8
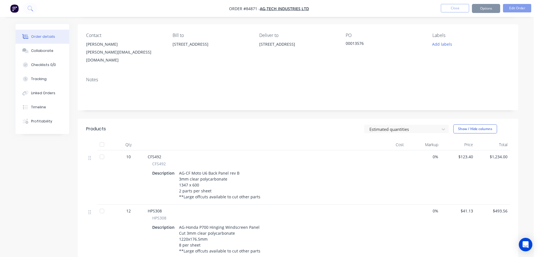
scroll to position [0, 0]
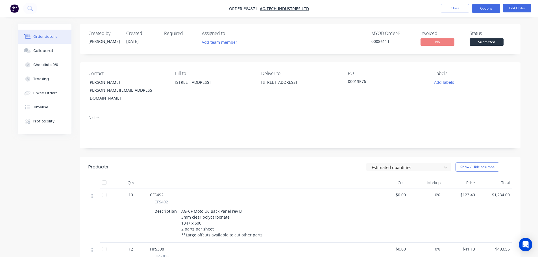
click at [493, 10] on button "Options" at bounding box center [486, 8] width 28 height 9
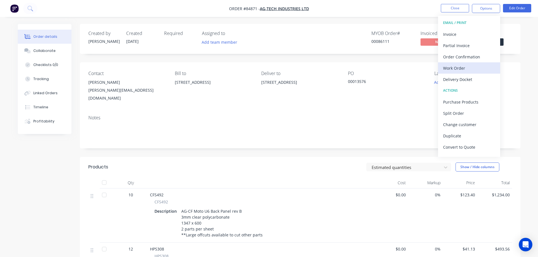
click at [468, 71] on div "Work Order" at bounding box center [469, 68] width 52 height 8
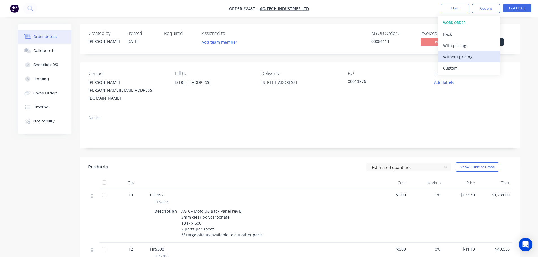
click at [469, 60] on div "Without pricing" at bounding box center [469, 57] width 52 height 8
click at [201, 15] on nav "Order #84871 - Ag-Tech Industries Ltd Close Options EMAIL / PRINT Invoice Parti…" at bounding box center [269, 8] width 538 height 17
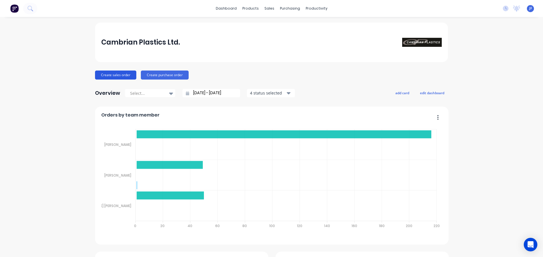
click at [110, 76] on button "Create sales order" at bounding box center [115, 75] width 41 height 9
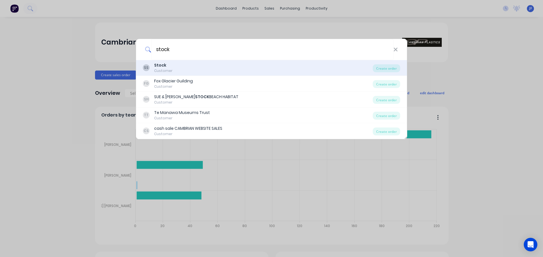
type input "stock"
click at [302, 67] on div "SS Stock Customer" at bounding box center [258, 67] width 230 height 11
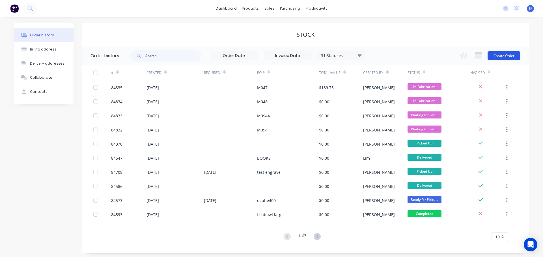
click at [492, 52] on button "Create Order" at bounding box center [503, 55] width 33 height 9
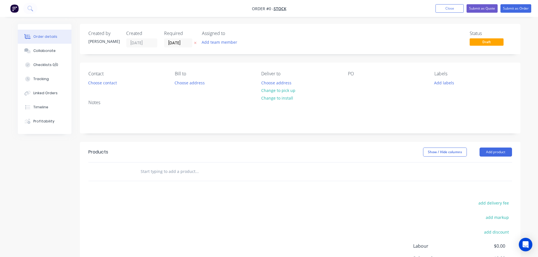
click at [196, 41] on button "button" at bounding box center [195, 43] width 6 height 6
click at [109, 82] on button "Choose contact" at bounding box center [102, 83] width 35 height 8
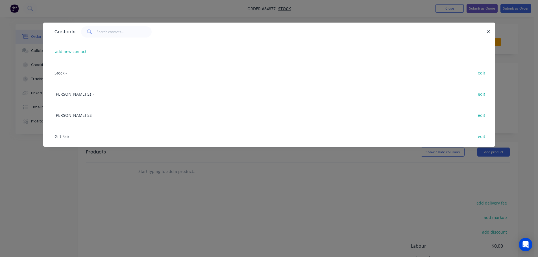
click at [54, 79] on div "Stock - edit" at bounding box center [269, 72] width 435 height 21
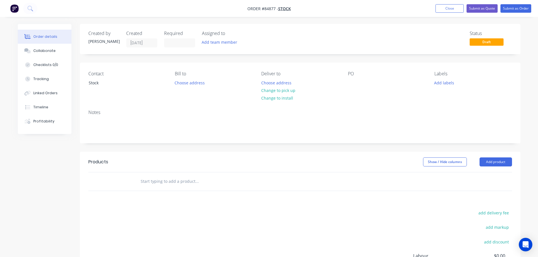
click at [184, 181] on input "text" at bounding box center [196, 181] width 113 height 11
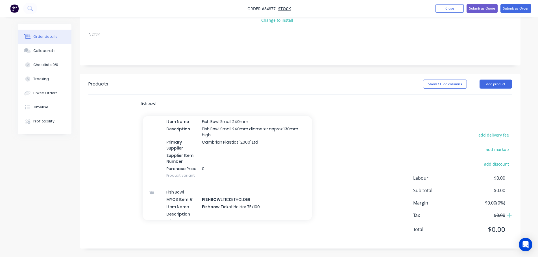
scroll to position [226, 0]
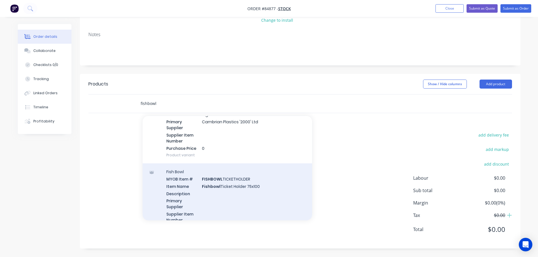
type input "fishbowl"
click at [188, 192] on div "Fish Bowl MYOB Item # FISHBOWL TICKETHOLDER Item Name Fishbowl Ticket Holder 75…" at bounding box center [228, 203] width 170 height 79
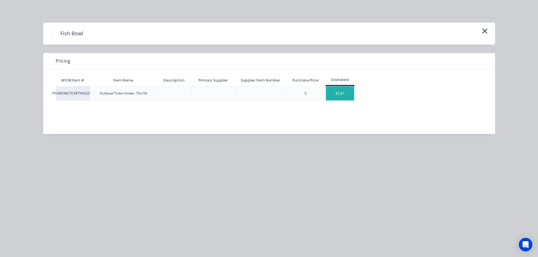
click at [354, 93] on div "FISHBOWLTICKETHOLDER Fishbowl Ticket Holder 75x100 0 $5.81" at bounding box center [265, 93] width 418 height 15
drag, startPoint x: 361, startPoint y: 95, endPoint x: 350, endPoint y: 93, distance: 11.4
click at [361, 95] on div "FISHBOWLTICKETHOLDER Fishbowl Ticket Holder 75x100 0 $5.81" at bounding box center [265, 93] width 418 height 15
click at [345, 93] on div "$5.81" at bounding box center [340, 93] width 28 height 14
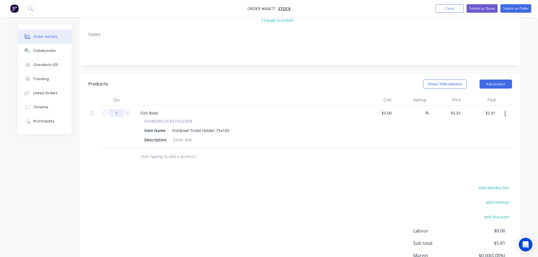
click at [120, 113] on input "1" at bounding box center [116, 113] width 15 height 8
type input "15"
type input "$87.15"
click at [342, 192] on div "add delivery fee add markup add discount Labour $0.00 Sub total $5.81 Margin $0…" at bounding box center [300, 238] width 424 height 109
drag, startPoint x: 144, startPoint y: 120, endPoint x: 209, endPoint y: 121, distance: 65.0
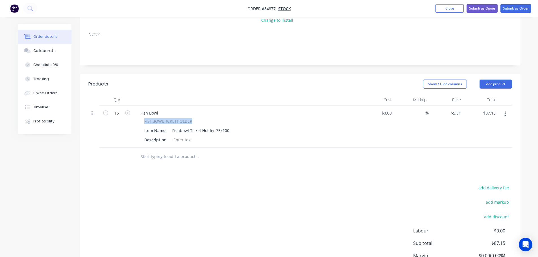
click at [209, 121] on div "FISHBOWLTICKETHOLDER Item Name Fishbowl Ticket Holder 75x100 Description" at bounding box center [247, 131] width 222 height 26
copy span "FISHBOWLTICKETHOLDER"
click at [148, 110] on div "Fish Bowl" at bounding box center [149, 113] width 27 height 8
paste div
drag, startPoint x: 354, startPoint y: 194, endPoint x: 457, endPoint y: 136, distance: 117.7
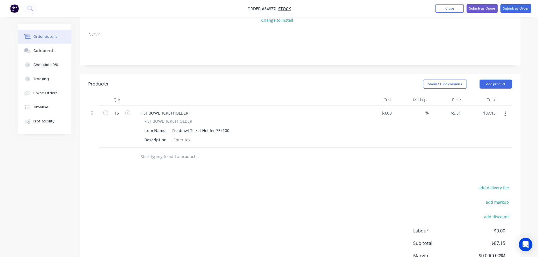
click at [356, 194] on div "add delivery fee add markup add discount Labour $0.00 Sub total $87.15 Margin $…" at bounding box center [300, 238] width 424 height 109
click at [457, 115] on input "5.81" at bounding box center [456, 113] width 13 height 8
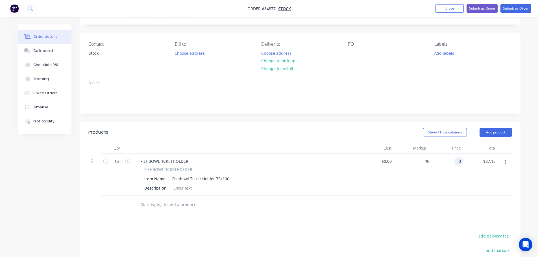
scroll to position [0, 0]
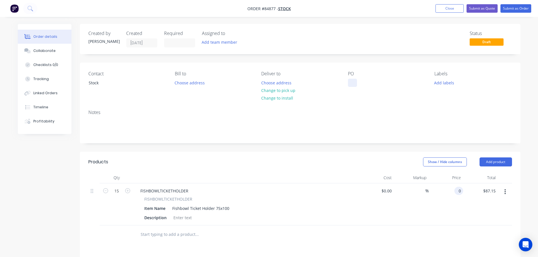
type input "$0.00"
click at [350, 83] on div at bounding box center [352, 83] width 9 height 8
paste div
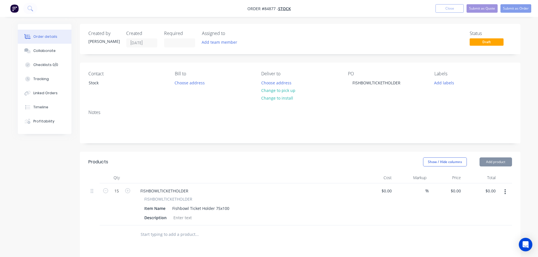
click at [376, 114] on div "Notes" at bounding box center [300, 112] width 424 height 5
click at [516, 8] on button "Submit as Order" at bounding box center [516, 8] width 31 height 8
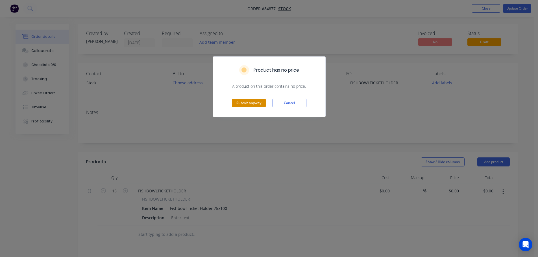
click at [256, 101] on button "Submit anyway" at bounding box center [249, 103] width 34 height 8
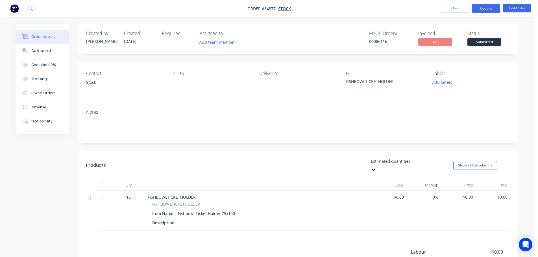
click at [486, 7] on button "Options" at bounding box center [486, 8] width 28 height 9
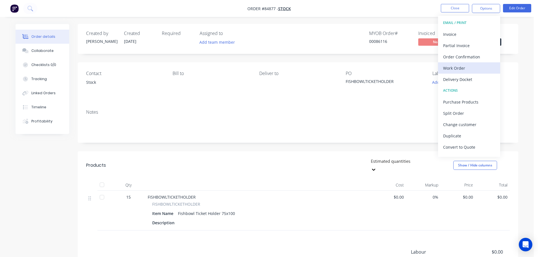
click at [464, 70] on div "Work Order" at bounding box center [469, 68] width 52 height 8
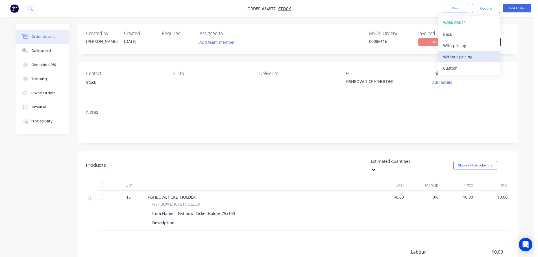
click at [466, 56] on div "Without pricing" at bounding box center [469, 57] width 52 height 8
